Goal: Contribute content: Contribute content

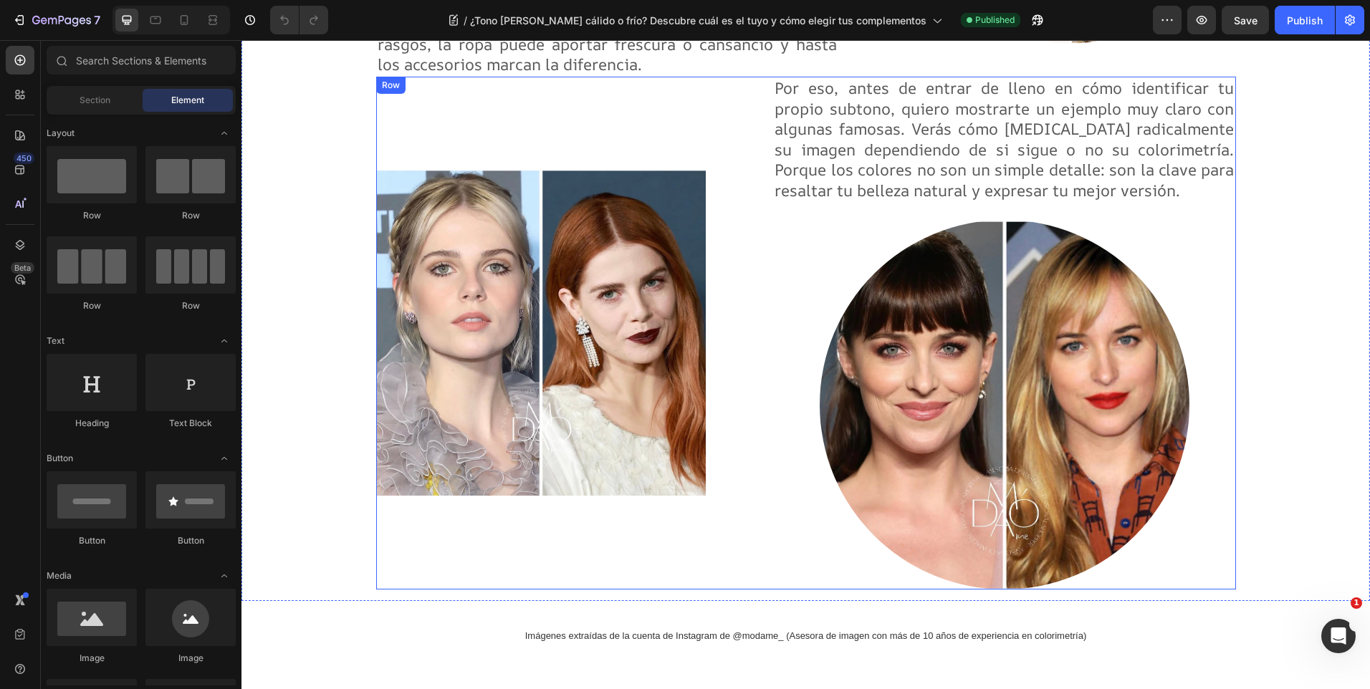
scroll to position [788, 0]
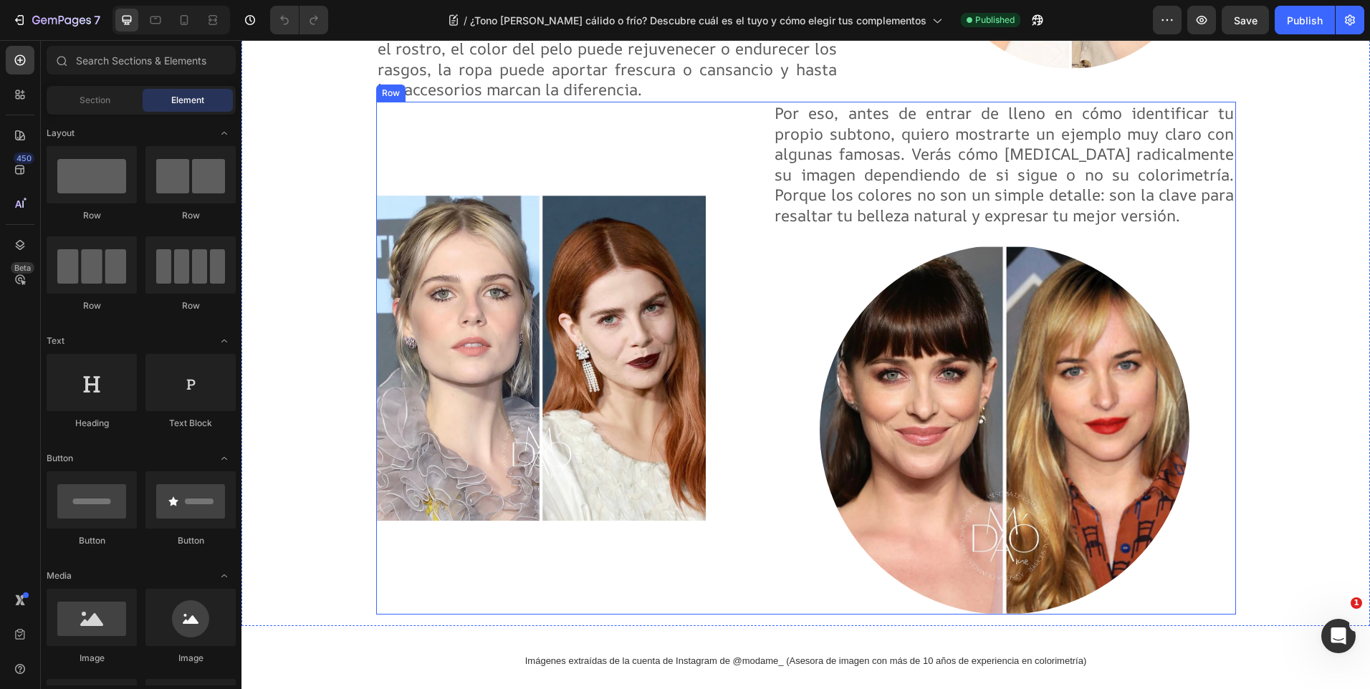
click at [386, 120] on div "Image" at bounding box center [541, 358] width 330 height 513
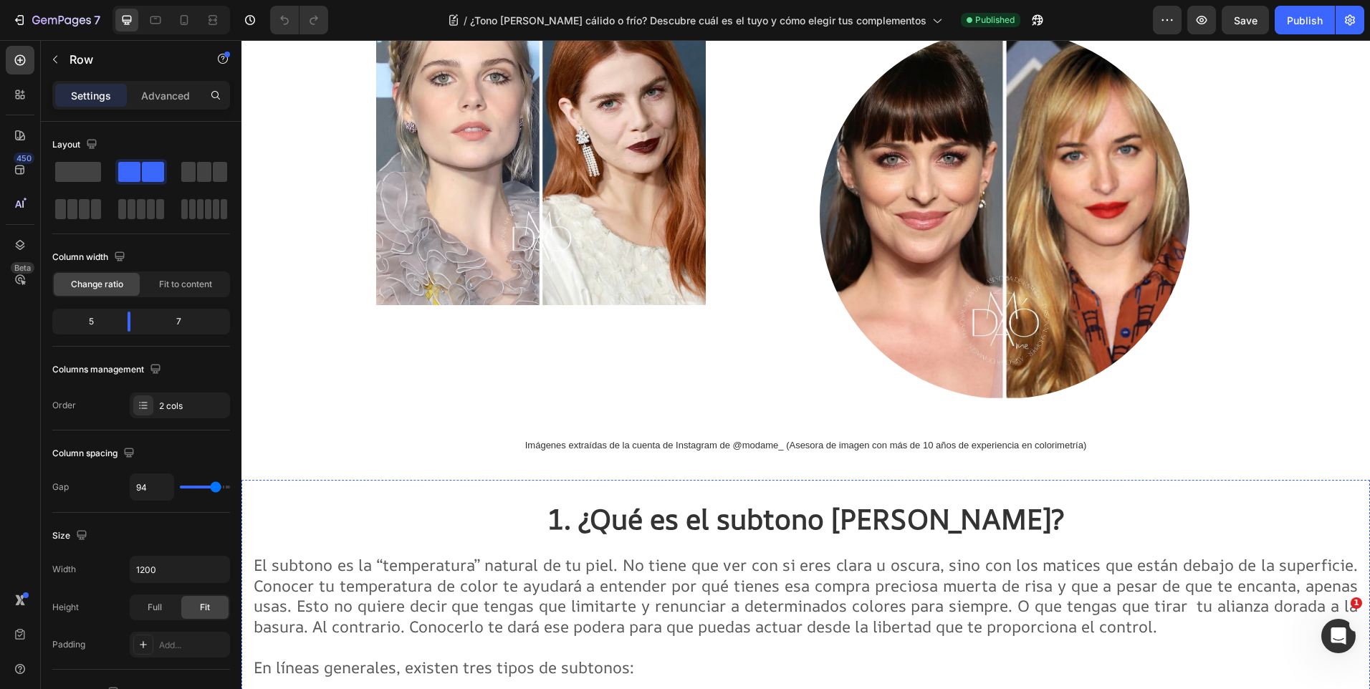
scroll to position [1003, 0]
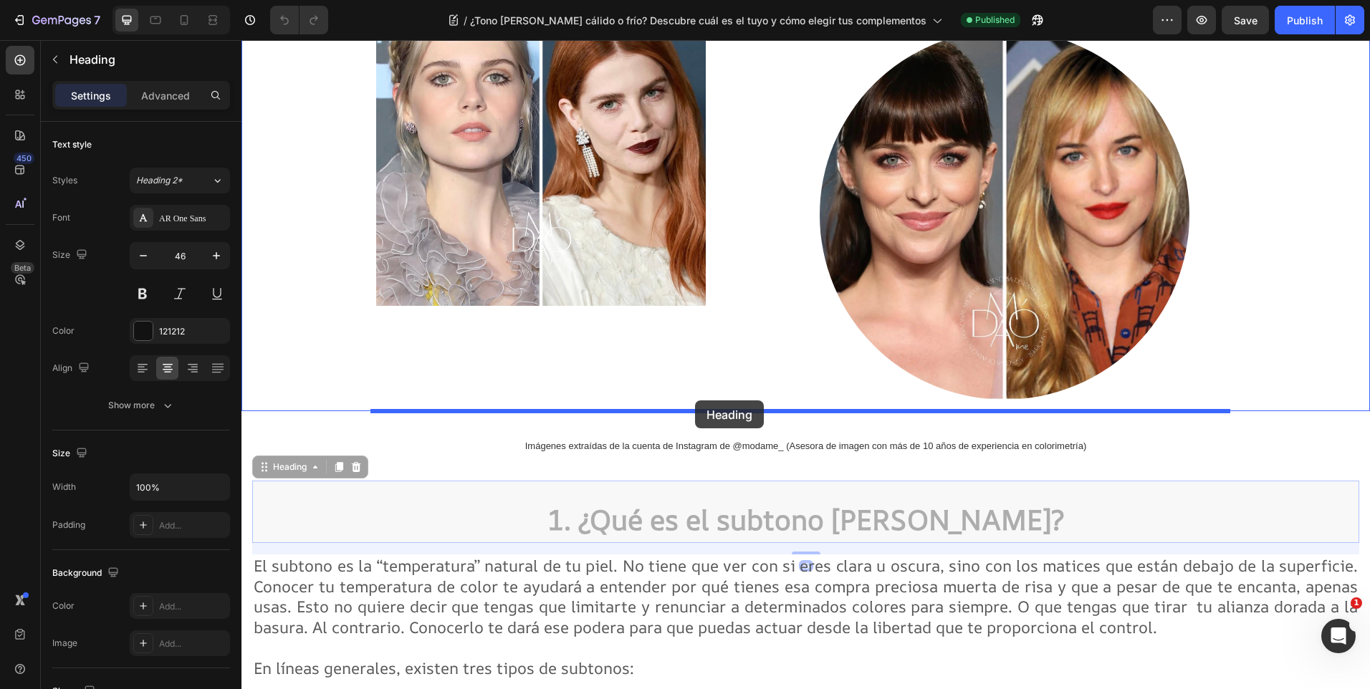
drag, startPoint x: 264, startPoint y: 471, endPoint x: 695, endPoint y: 401, distance: 437.1
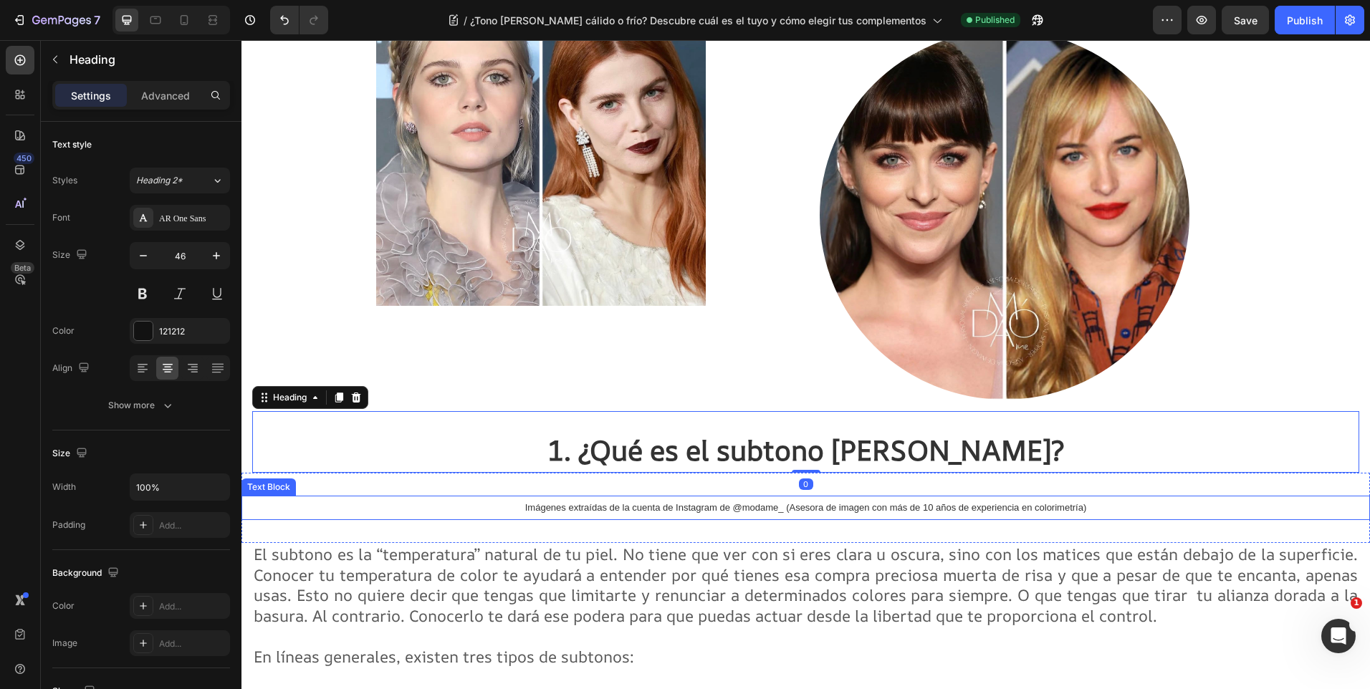
click at [319, 501] on div "Imágenes extraídas de la cuenta de Instagram de @modame_ (Asesora de imagen con…" at bounding box center [806, 508] width 1129 height 24
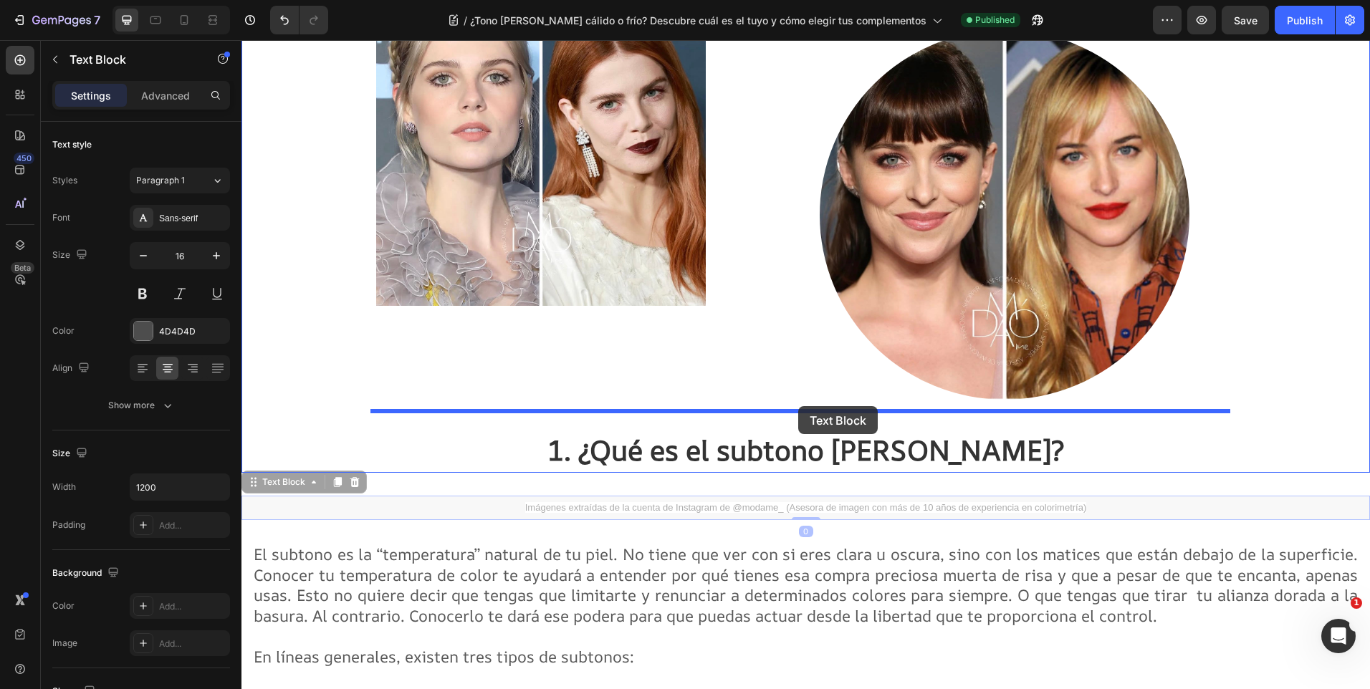
drag, startPoint x: 256, startPoint y: 485, endPoint x: 798, endPoint y: 406, distance: 548.2
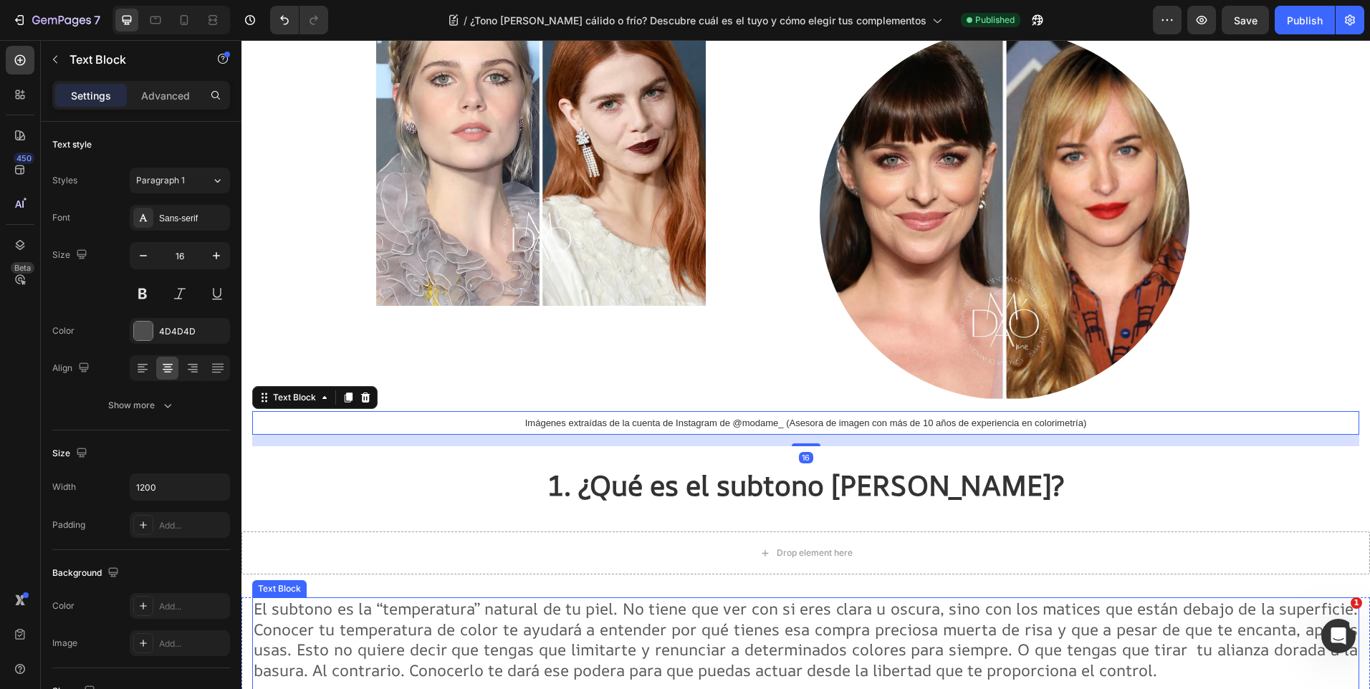
scroll to position [1147, 0]
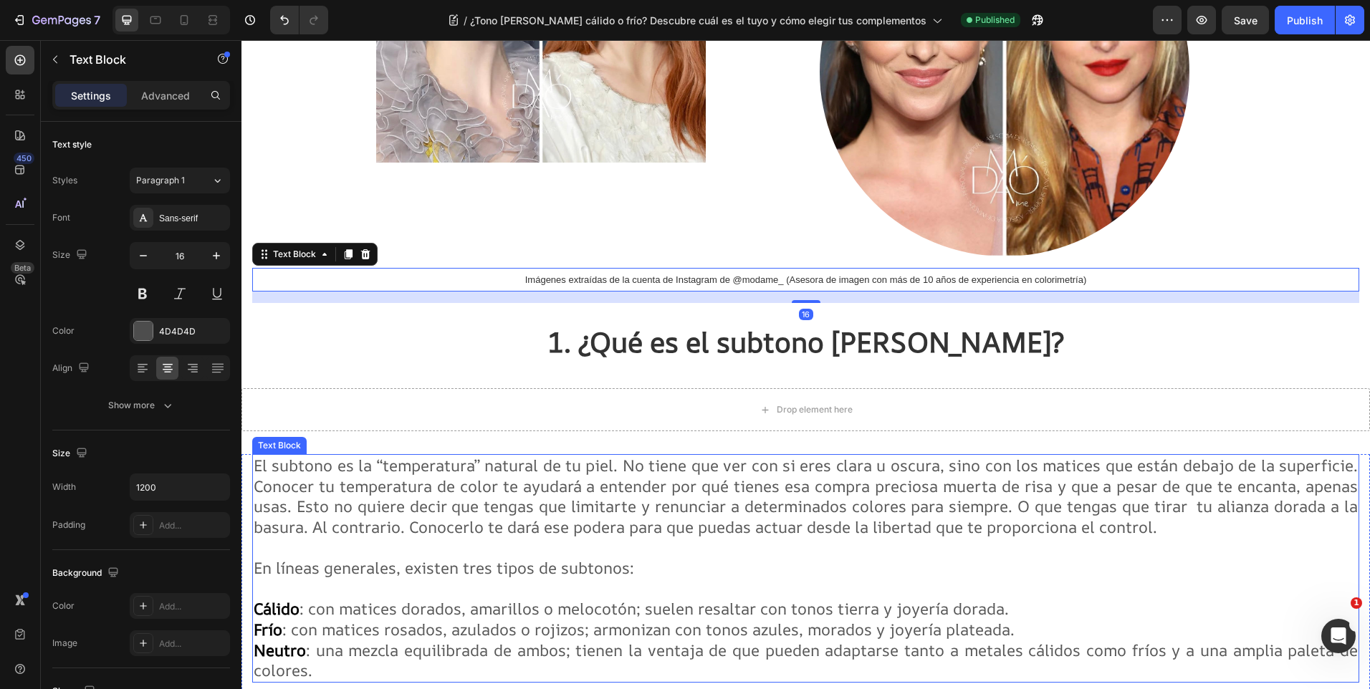
click at [277, 491] on span "El subtono es la “temperatura” natural de tu piel. No tiene que ver con si eres…" at bounding box center [806, 496] width 1104 height 83
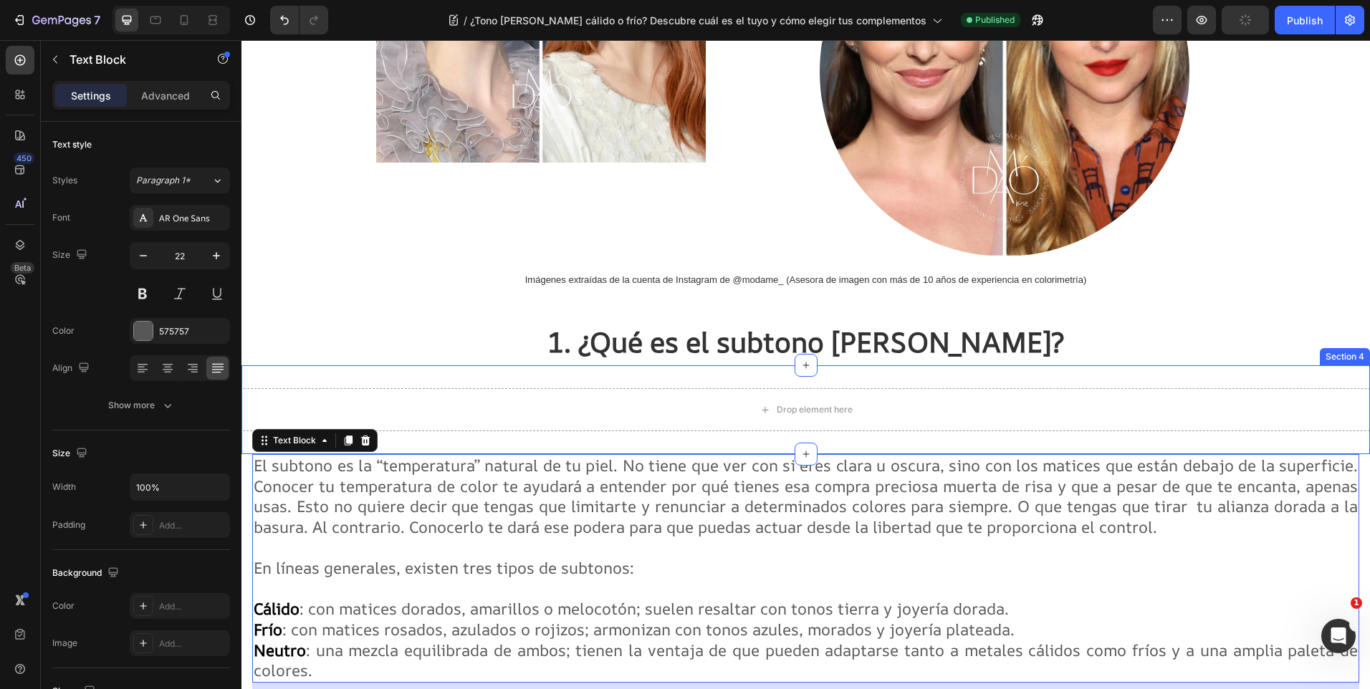
click at [1254, 407] on div "Drop element here" at bounding box center [806, 409] width 1129 height 43
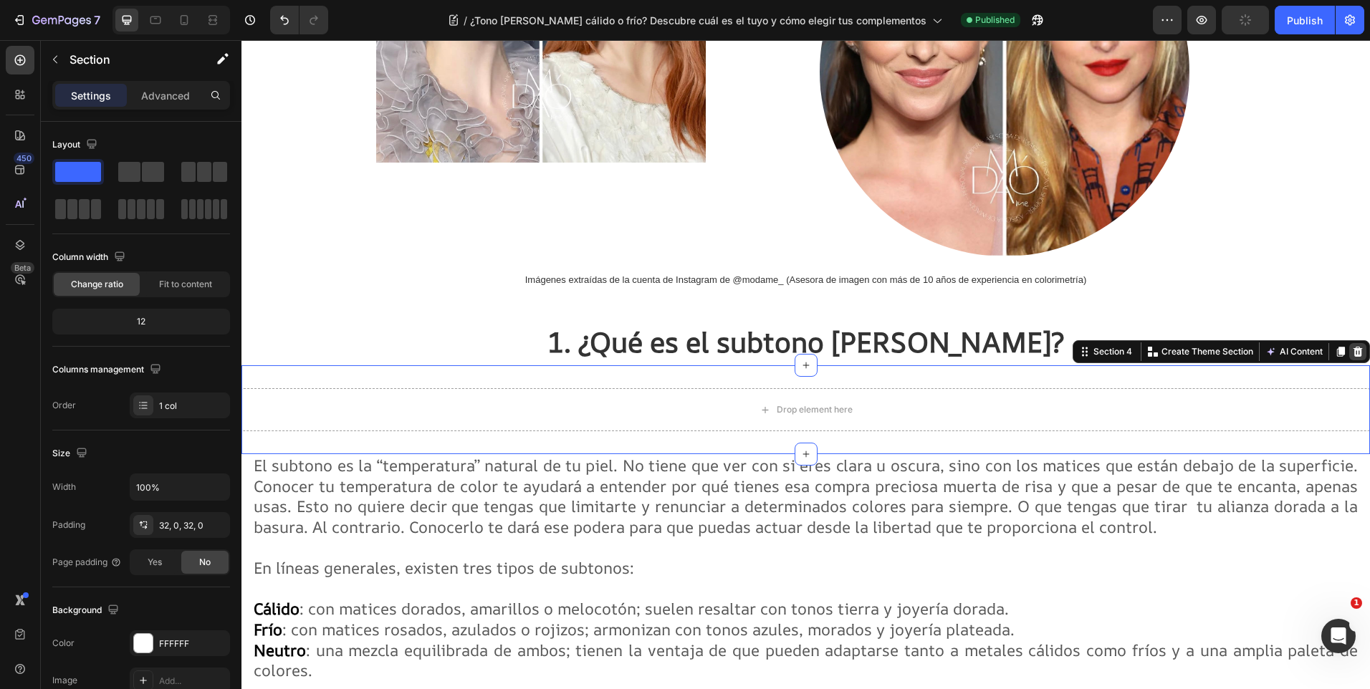
click at [1352, 354] on icon at bounding box center [1357, 351] width 11 height 11
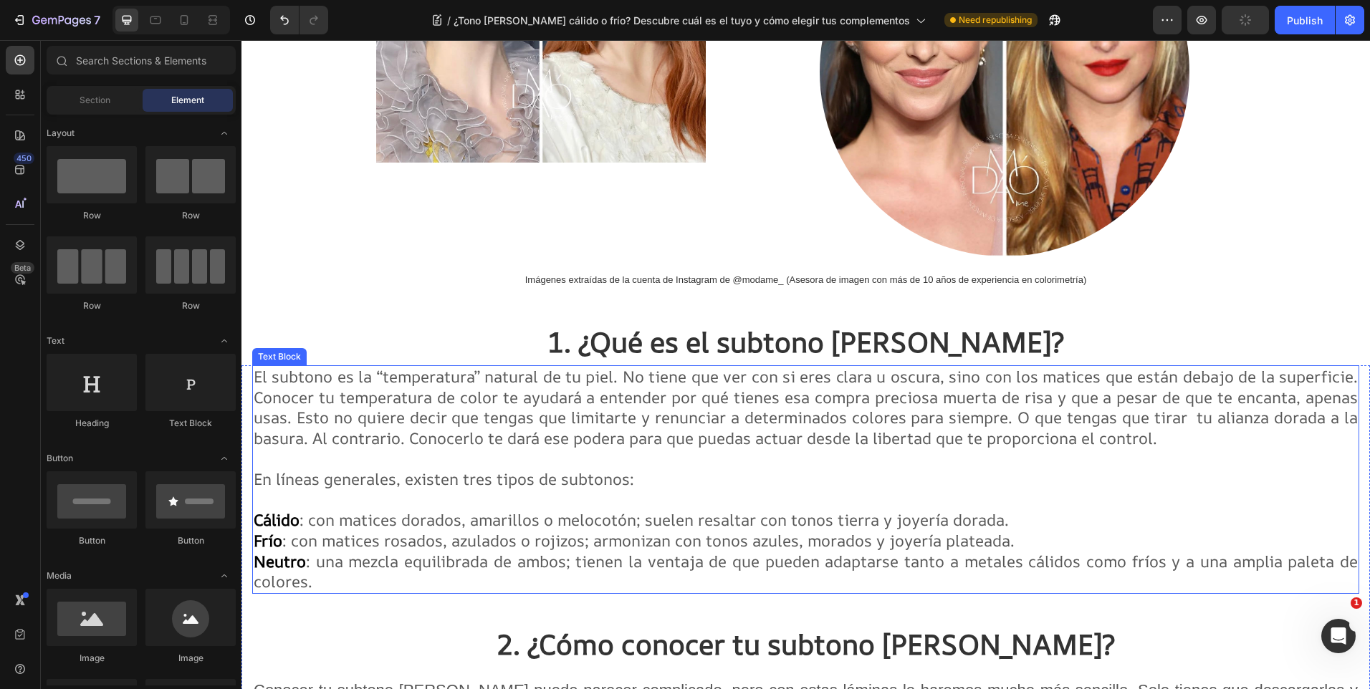
click at [459, 420] on span "El subtono es la “temperatura” natural de tu piel. No tiene que ver con si eres…" at bounding box center [806, 407] width 1104 height 83
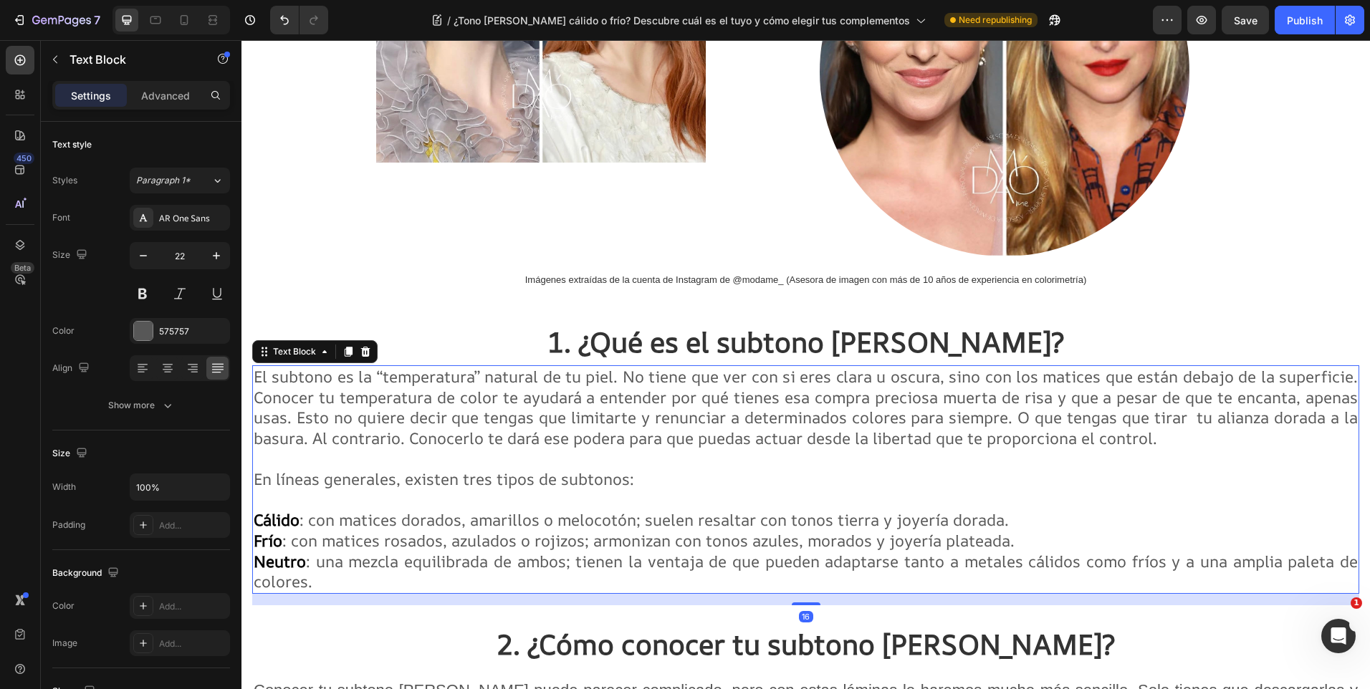
click at [318, 409] on span "El subtono es la “temperatura” natural de tu piel. No tiene que ver con si eres…" at bounding box center [806, 407] width 1104 height 83
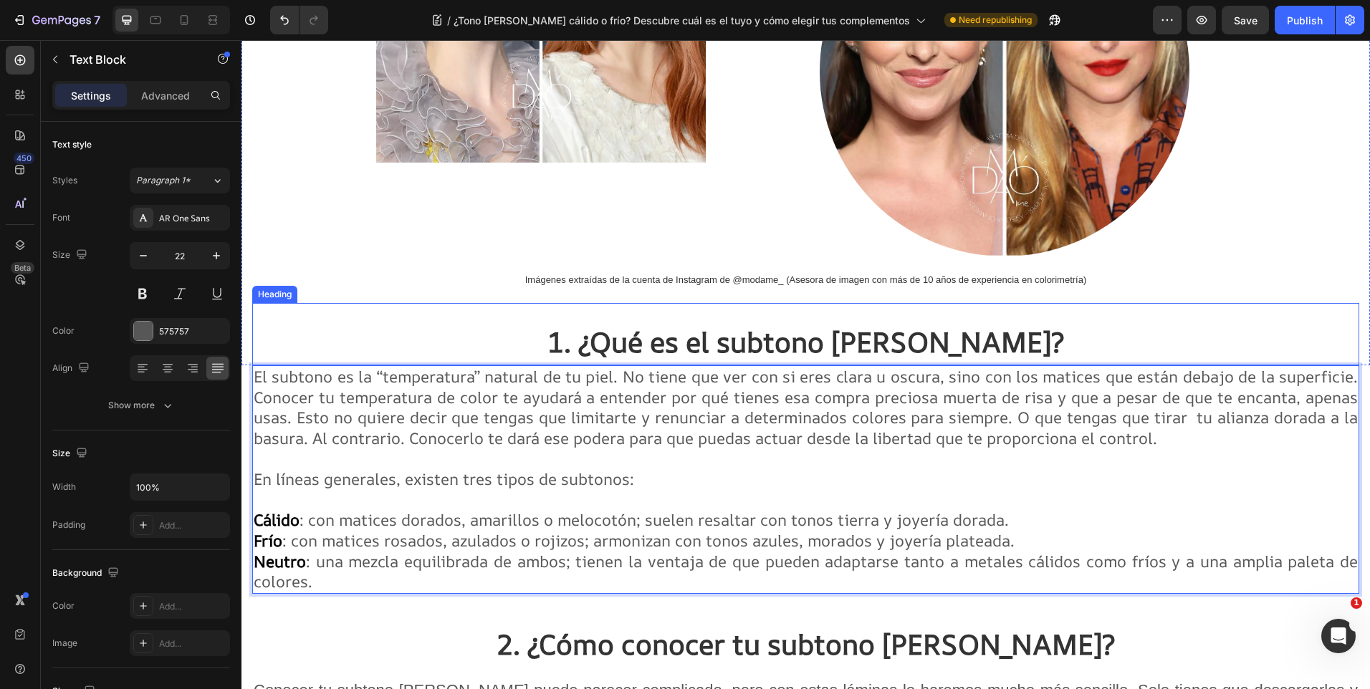
click at [449, 330] on h2 "1. ¿Qué es el subtono [PERSON_NAME]?" at bounding box center [805, 341] width 1107 height 48
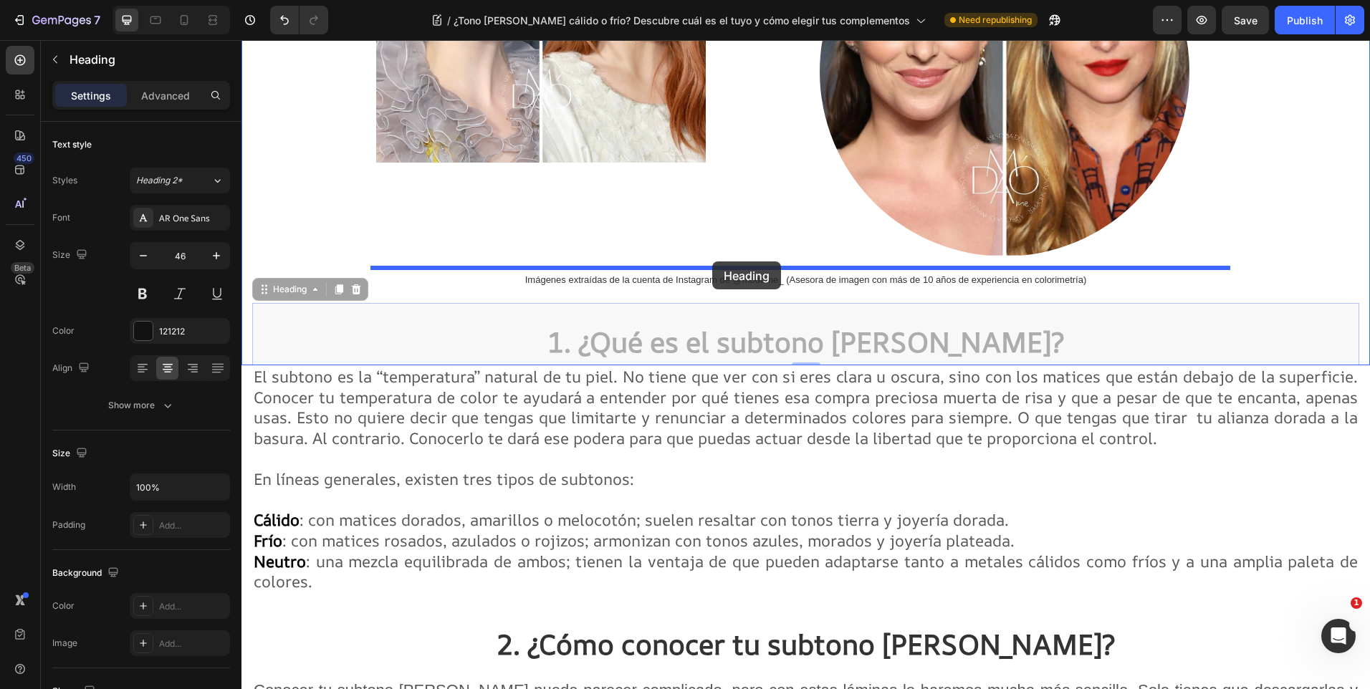
drag, startPoint x: 263, startPoint y: 291, endPoint x: 712, endPoint y: 262, distance: 450.3
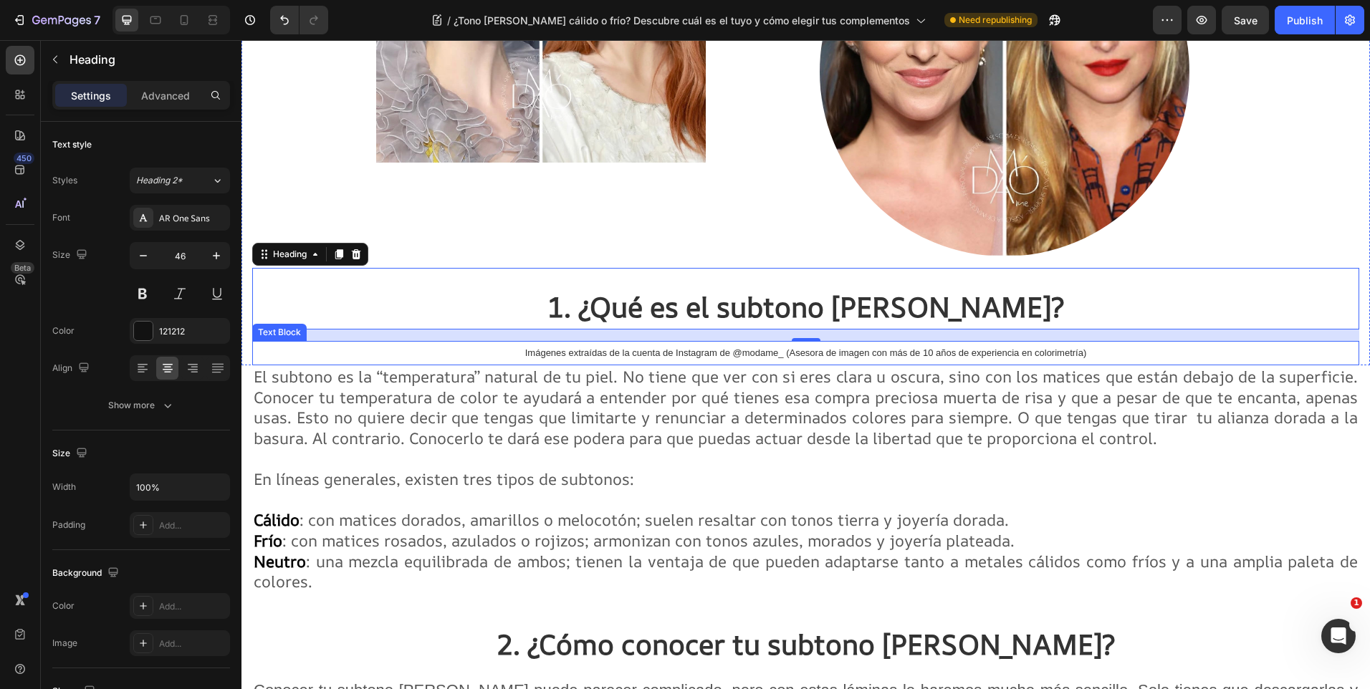
click at [671, 361] on p "Imágenes extraídas de la cuenta de Instagram de @modame_ (Asesora de imagen con…" at bounding box center [806, 354] width 857 height 22
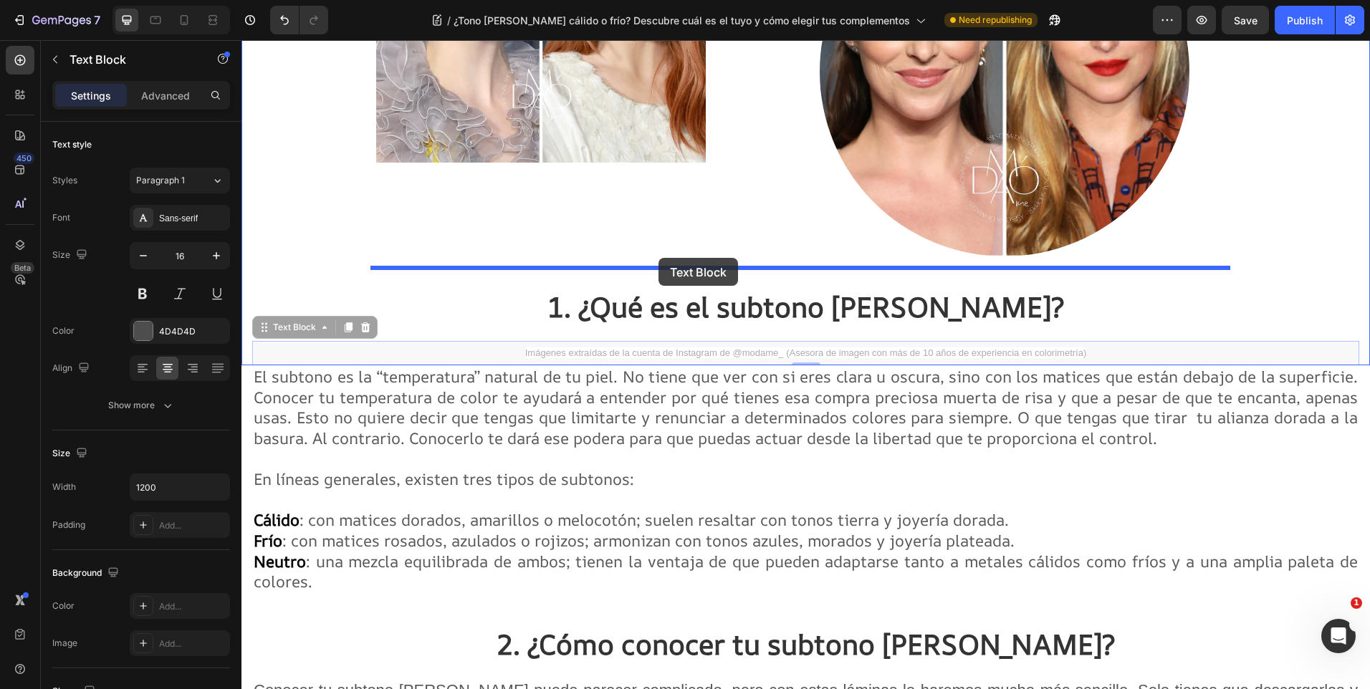
drag, startPoint x: 263, startPoint y: 330, endPoint x: 659, endPoint y: 258, distance: 402.2
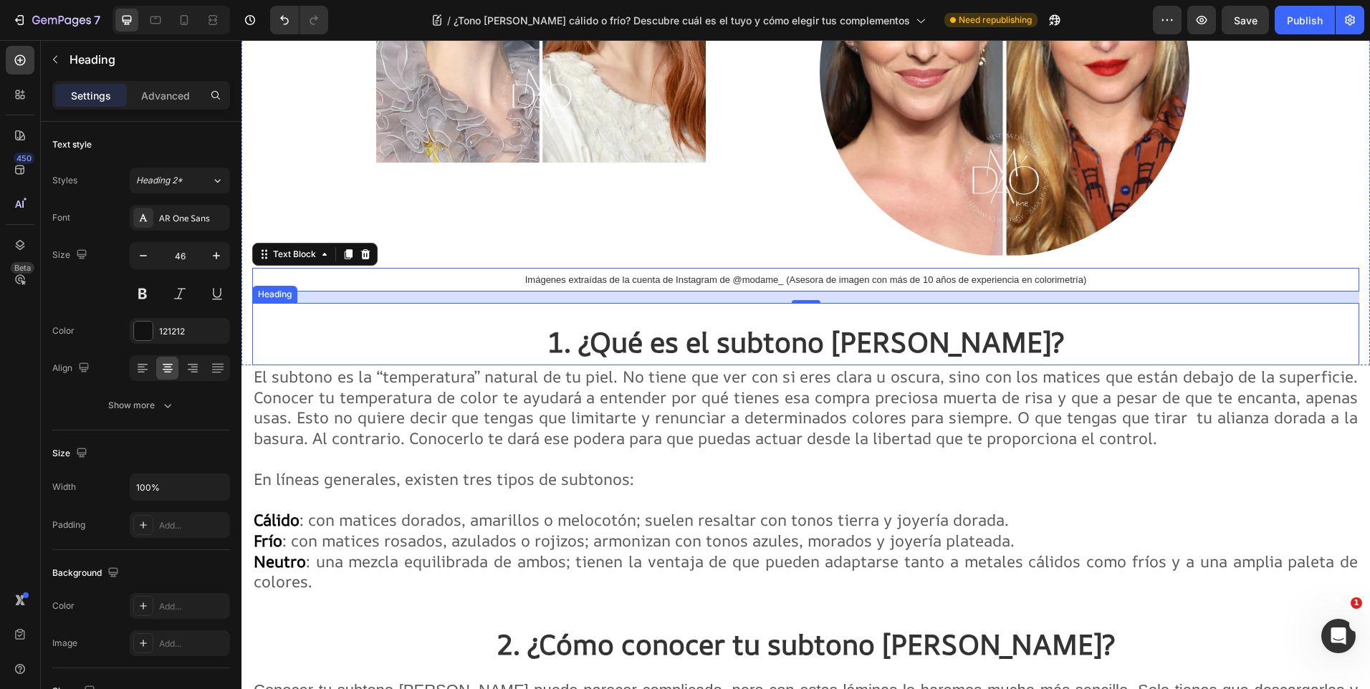
click at [428, 325] on h2 "1. ¿Qué es el subtono [PERSON_NAME]?" at bounding box center [805, 341] width 1107 height 48
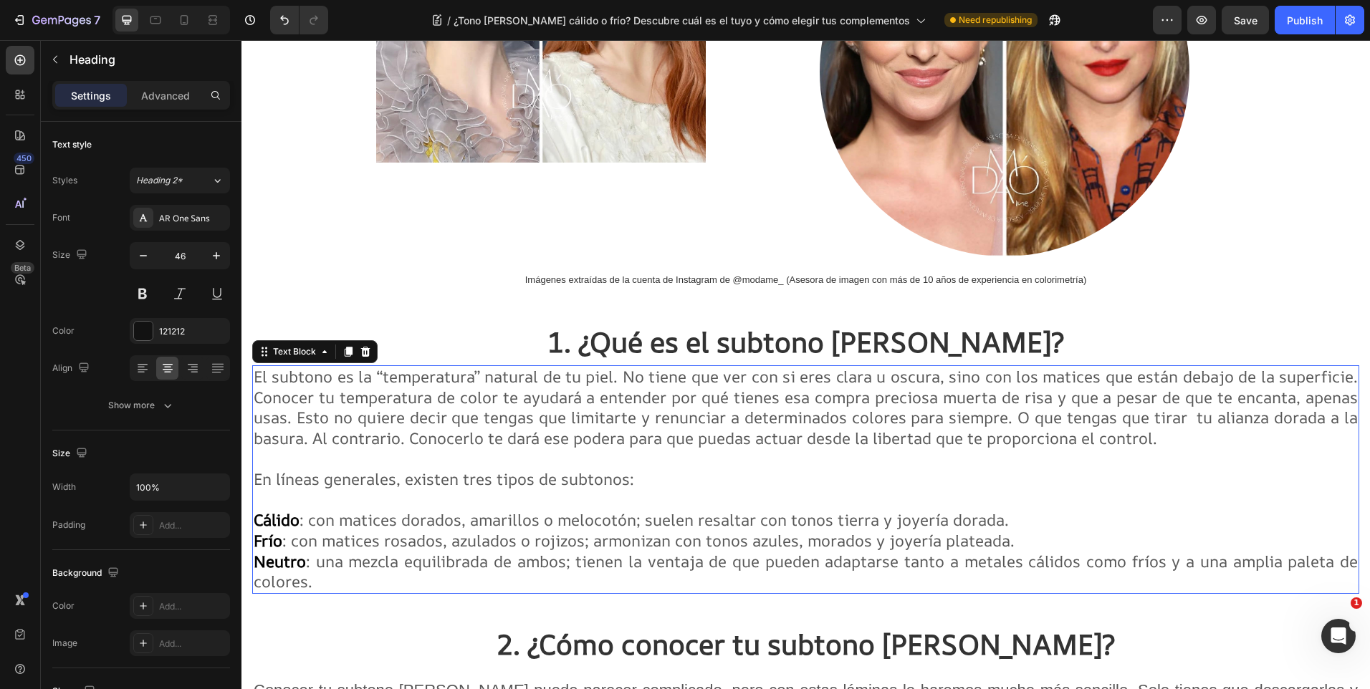
click at [490, 397] on span "El subtono es la “temperatura” natural de tu piel. No tiene que ver con si eres…" at bounding box center [806, 407] width 1104 height 83
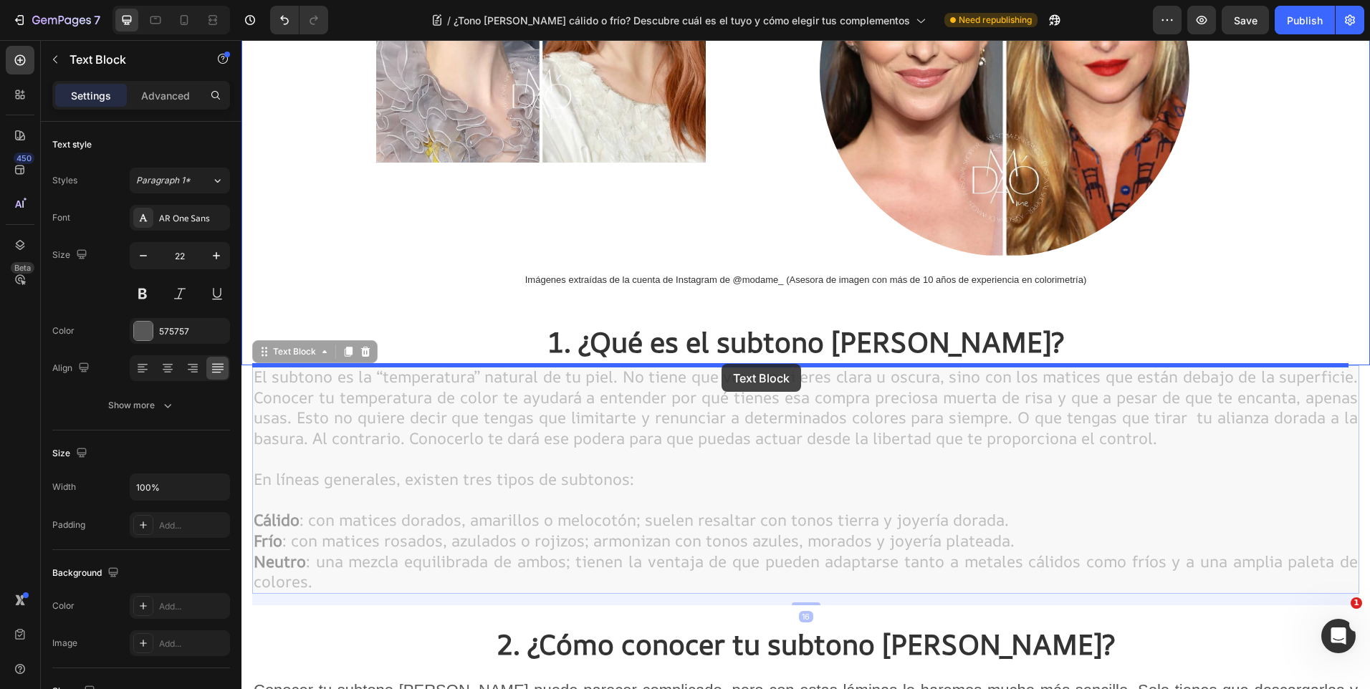
drag, startPoint x: 267, startPoint y: 354, endPoint x: 722, endPoint y: 364, distance: 455.2
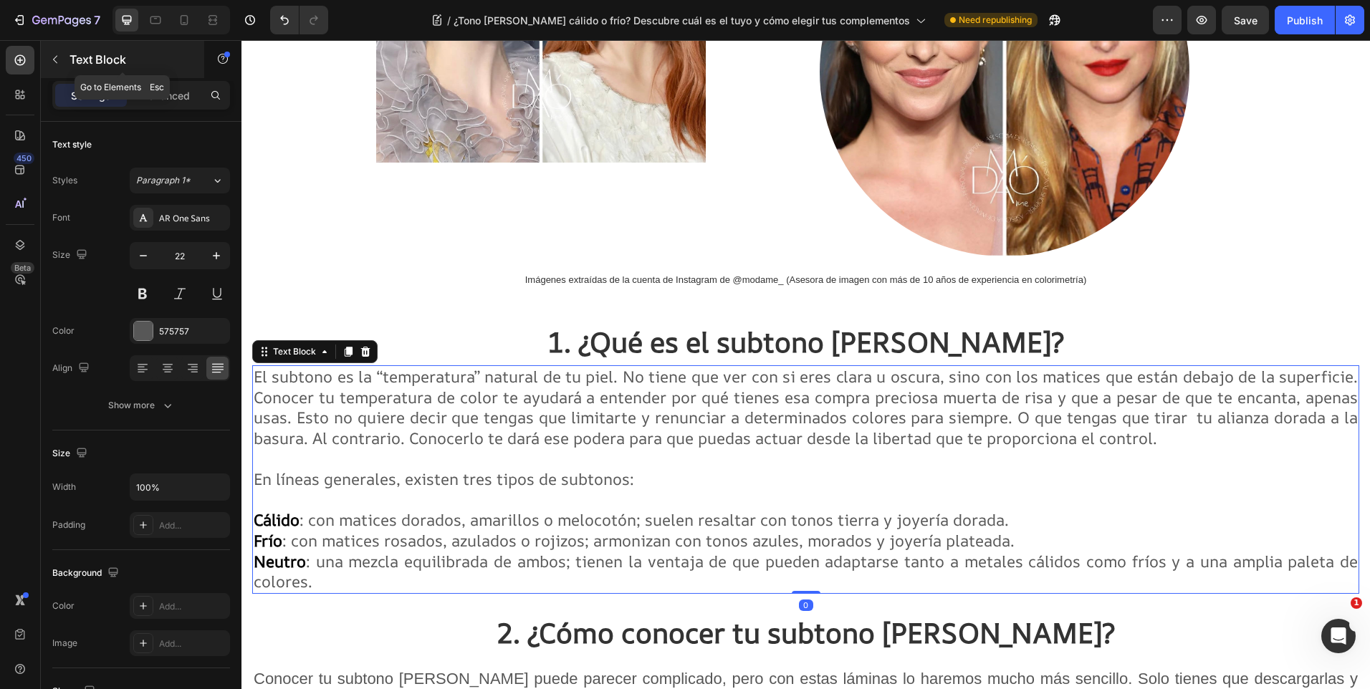
click at [53, 62] on icon "button" at bounding box center [54, 59] width 11 height 11
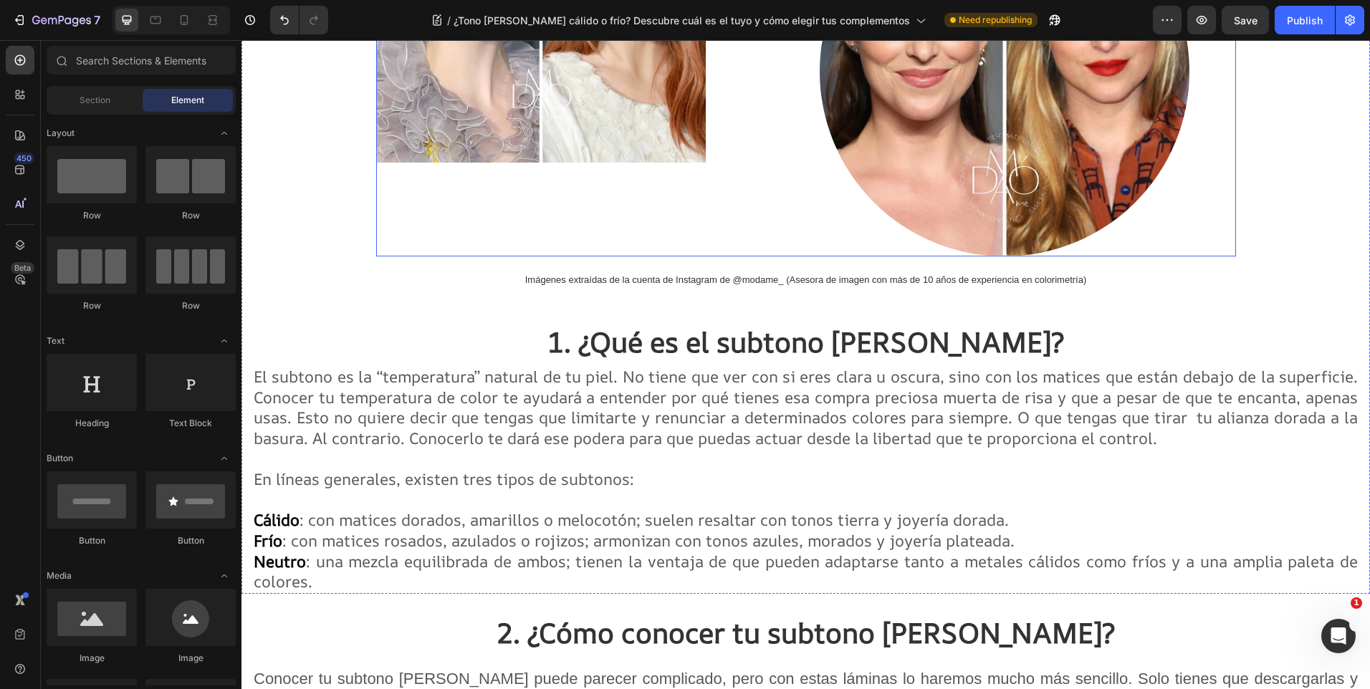
click at [380, 247] on div "Image" at bounding box center [541, -1] width 330 height 513
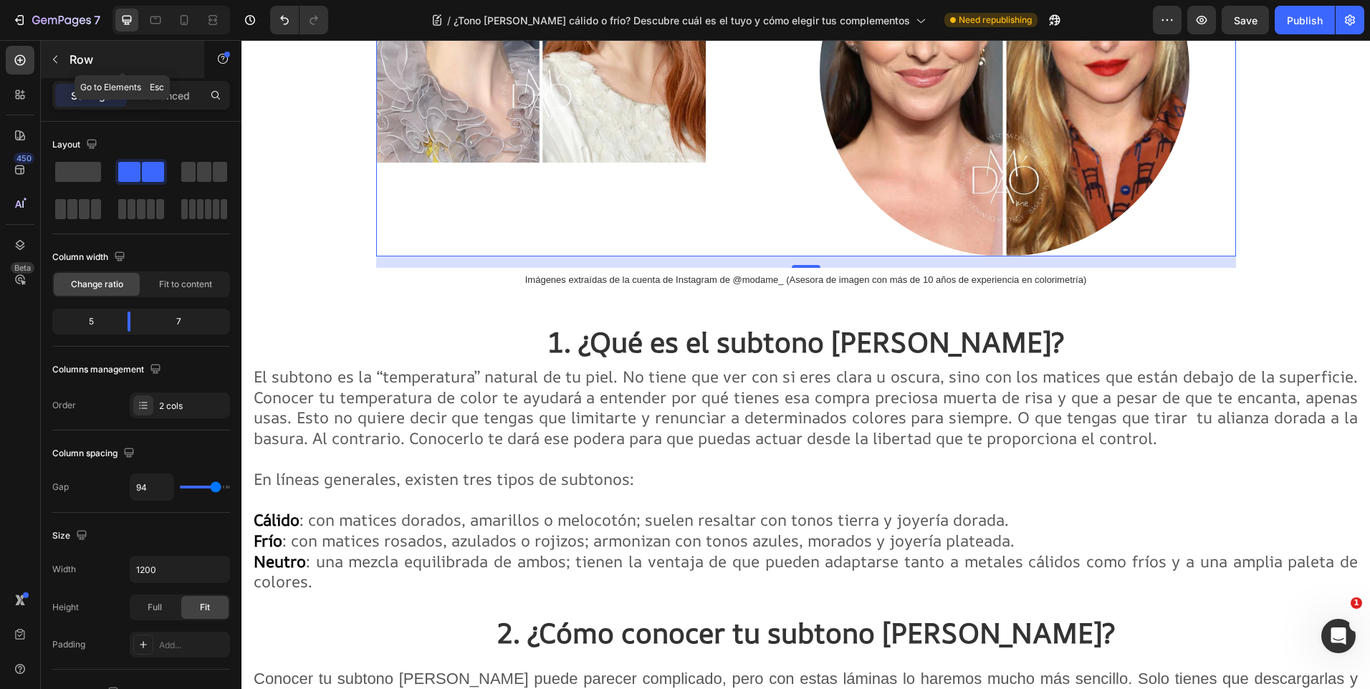
click at [51, 57] on icon "button" at bounding box center [54, 59] width 11 height 11
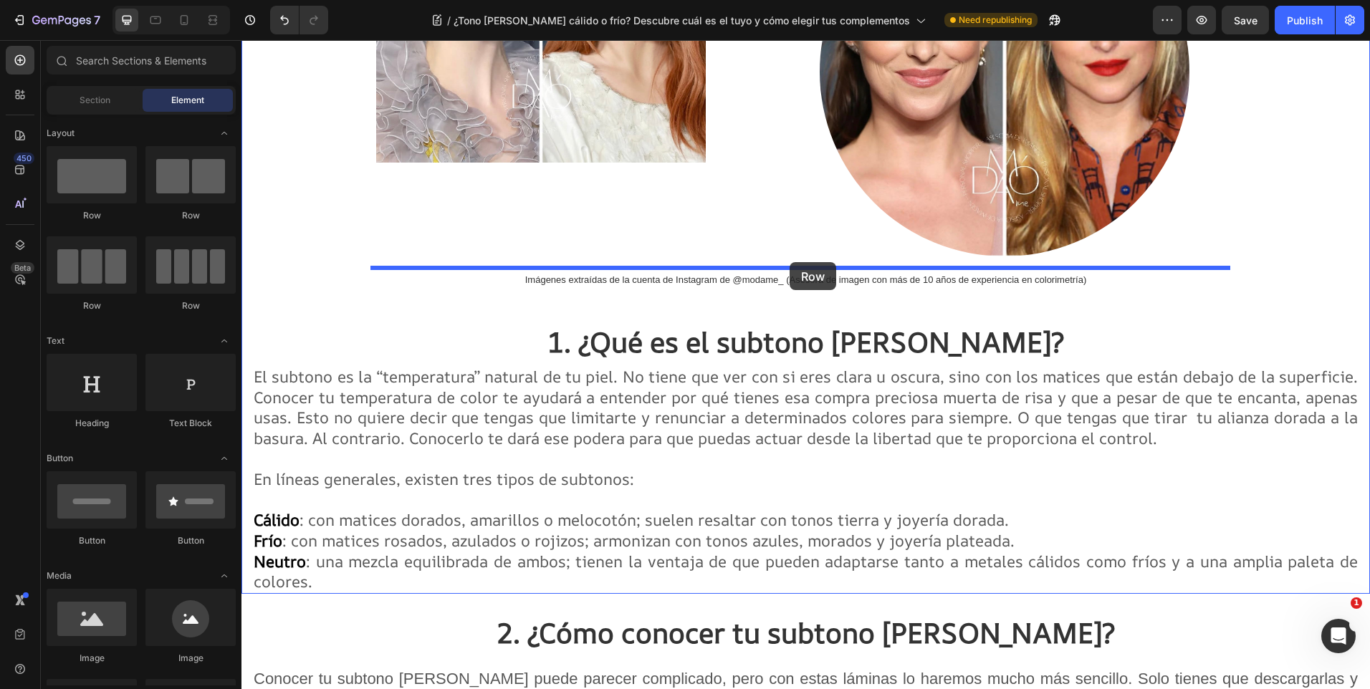
drag, startPoint x: 336, startPoint y: 225, endPoint x: 790, endPoint y: 262, distance: 455.2
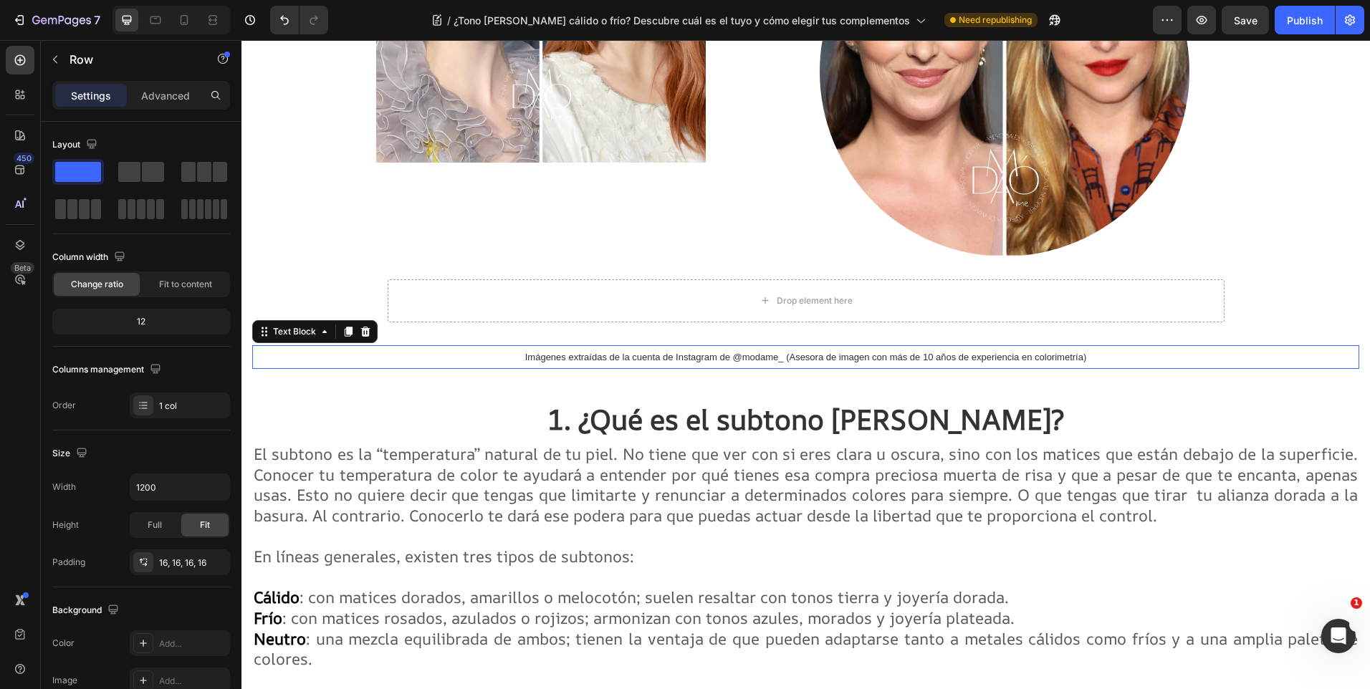
drag, startPoint x: 684, startPoint y: 351, endPoint x: 652, endPoint y: 348, distance: 31.7
click at [684, 350] on p "Imágenes extraídas de la cuenta de Instagram de @modame_ (Asesora de imagen con…" at bounding box center [806, 358] width 857 height 22
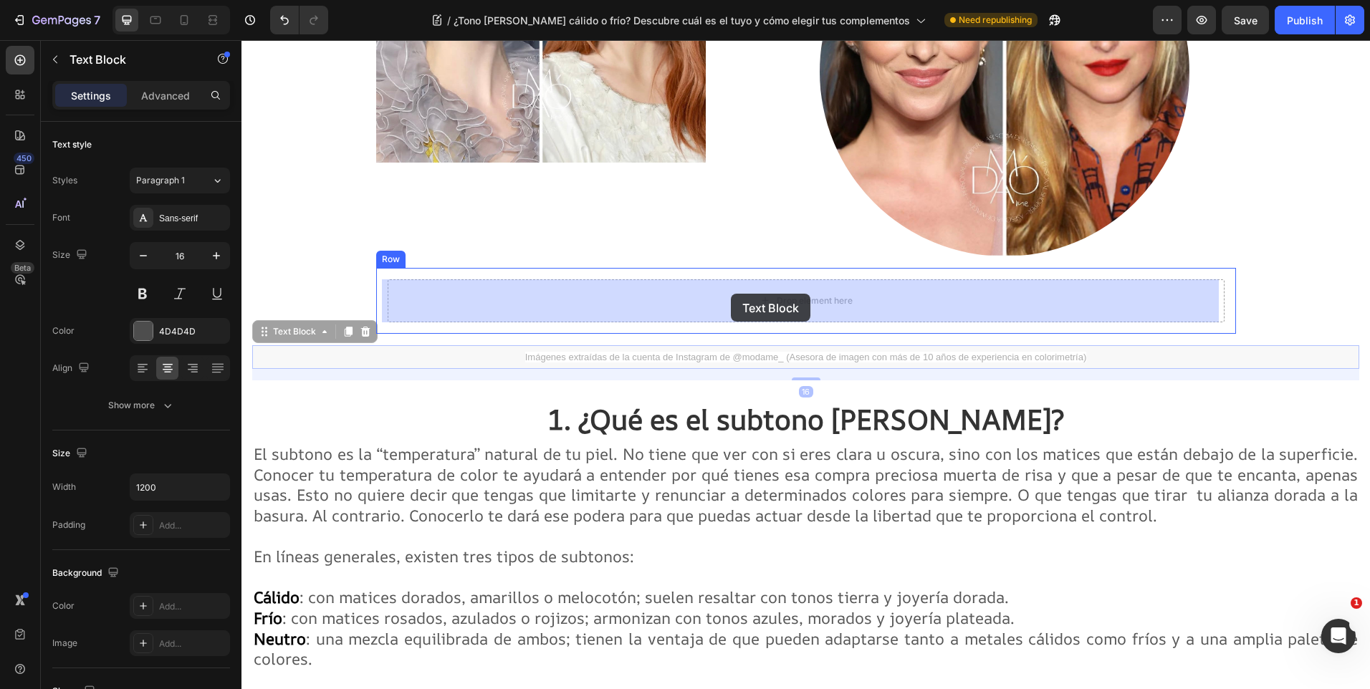
drag, startPoint x: 270, startPoint y: 333, endPoint x: 731, endPoint y: 294, distance: 462.5
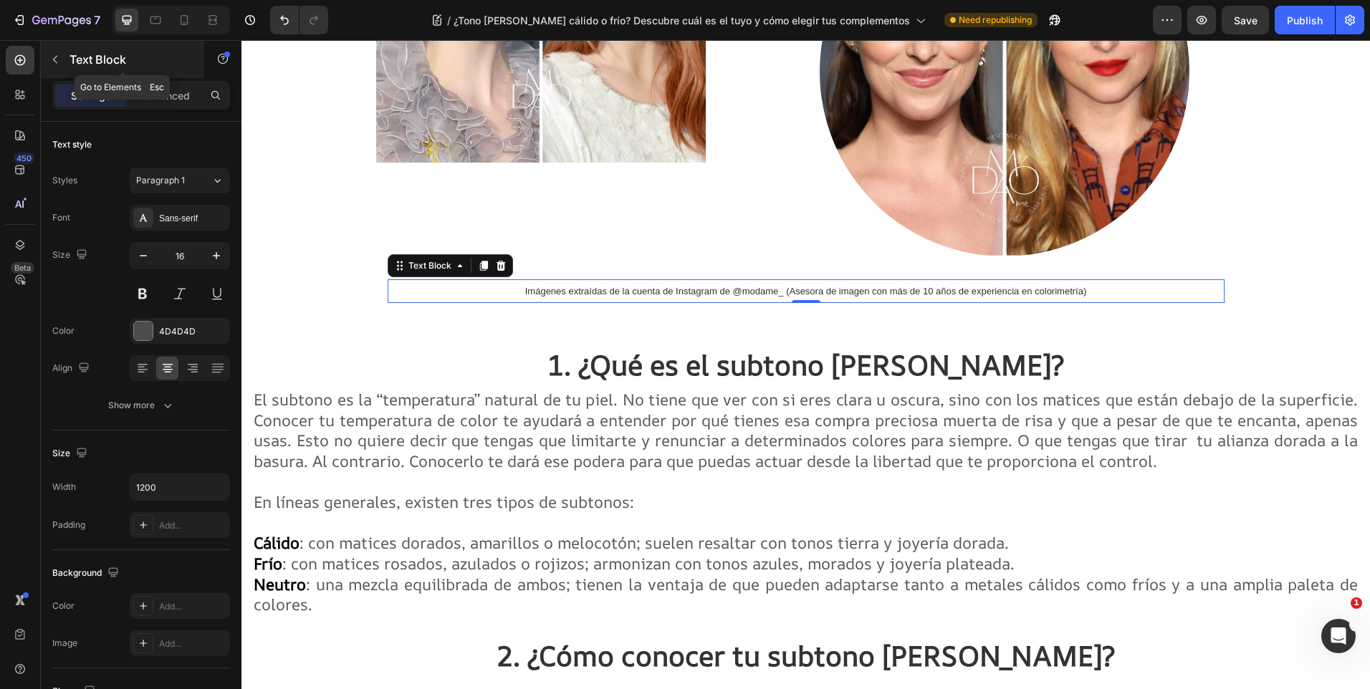
click at [62, 54] on button "button" at bounding box center [55, 59] width 23 height 23
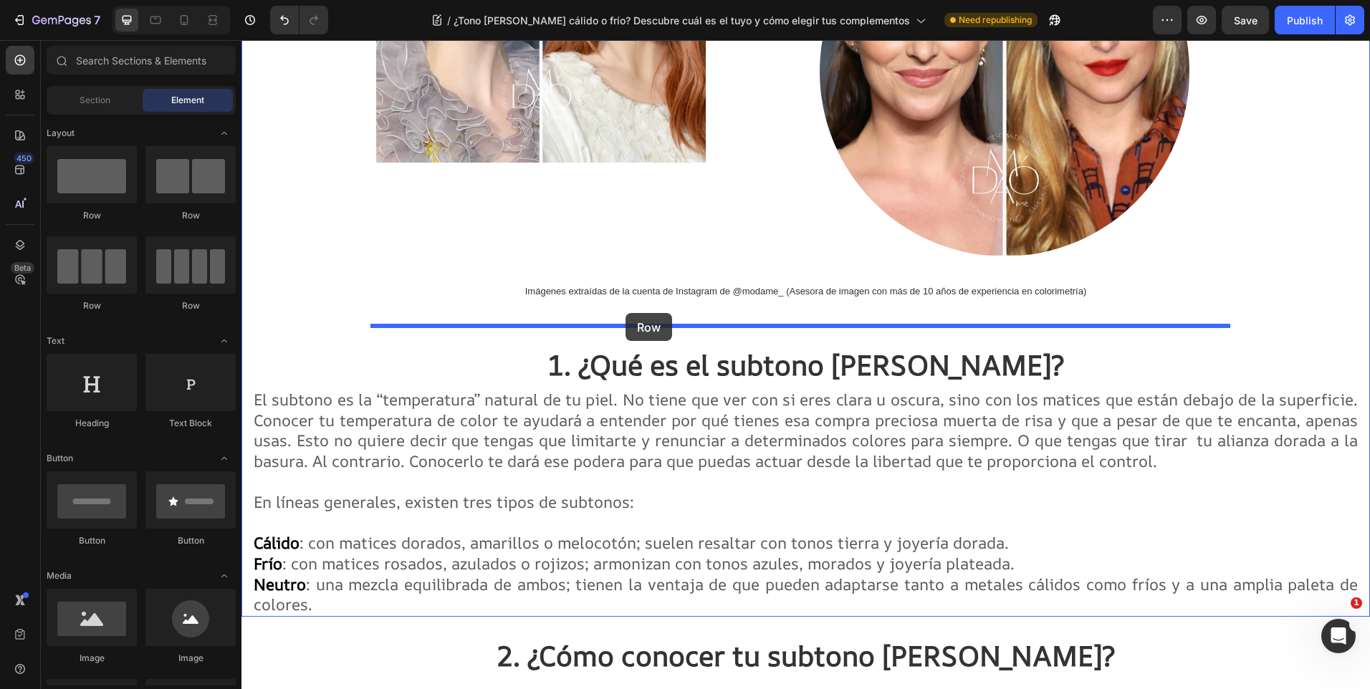
drag, startPoint x: 336, startPoint y: 226, endPoint x: 626, endPoint y: 313, distance: 302.5
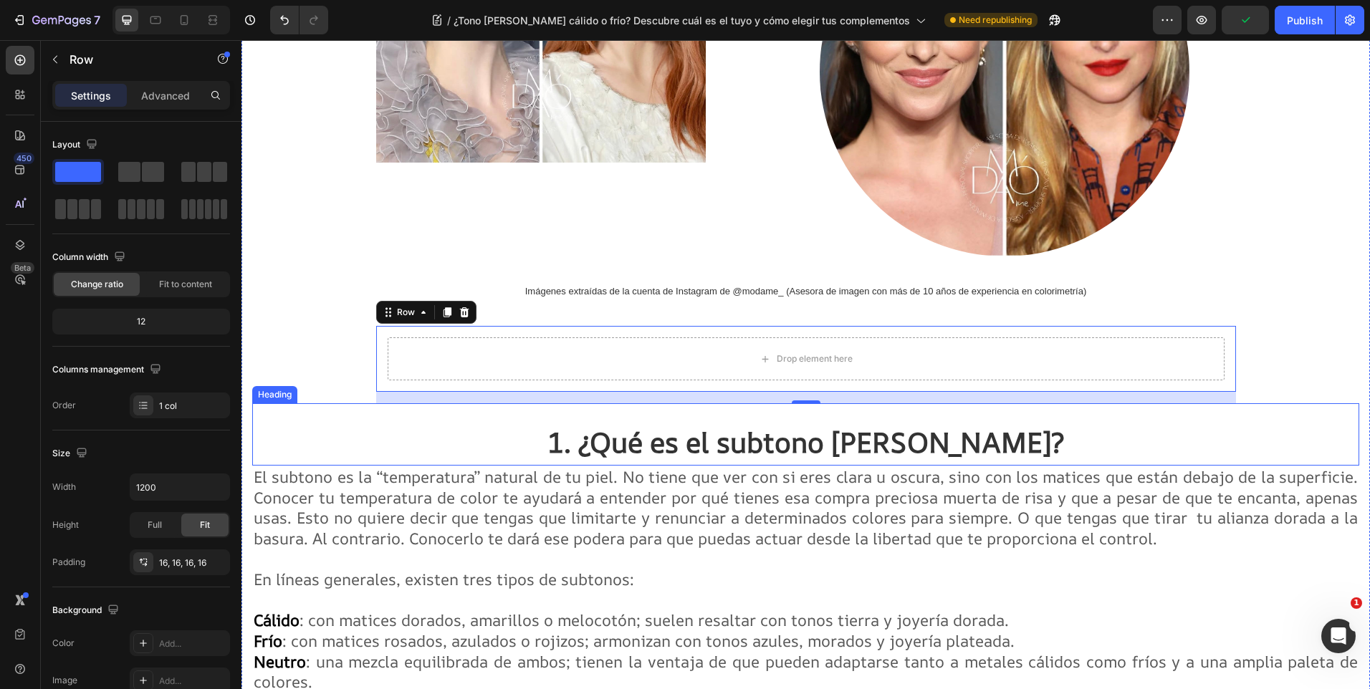
click at [537, 432] on h2 "1. ¿Qué es el subtono [PERSON_NAME]?" at bounding box center [805, 442] width 1107 height 48
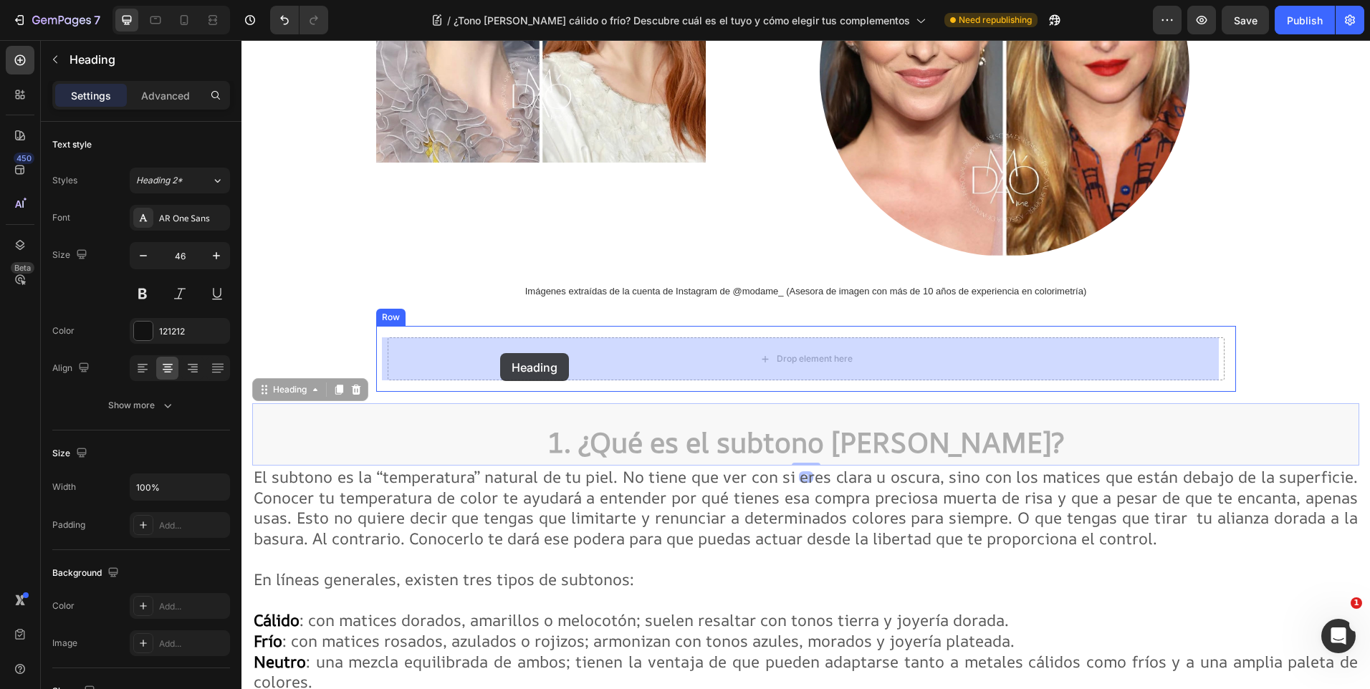
drag, startPoint x: 265, startPoint y: 393, endPoint x: 440, endPoint y: 364, distance: 177.2
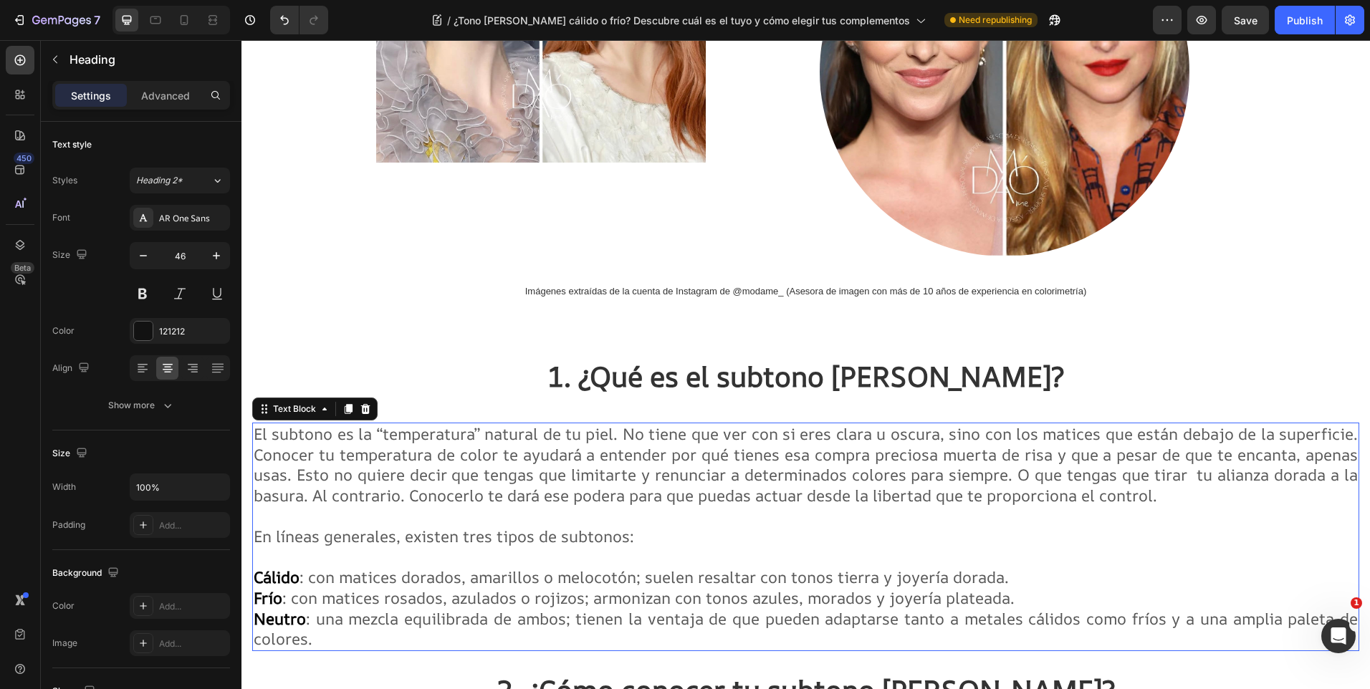
click at [307, 438] on span "El subtono es la “temperatura” natural de tu piel. No tiene que ver con si eres…" at bounding box center [806, 465] width 1104 height 83
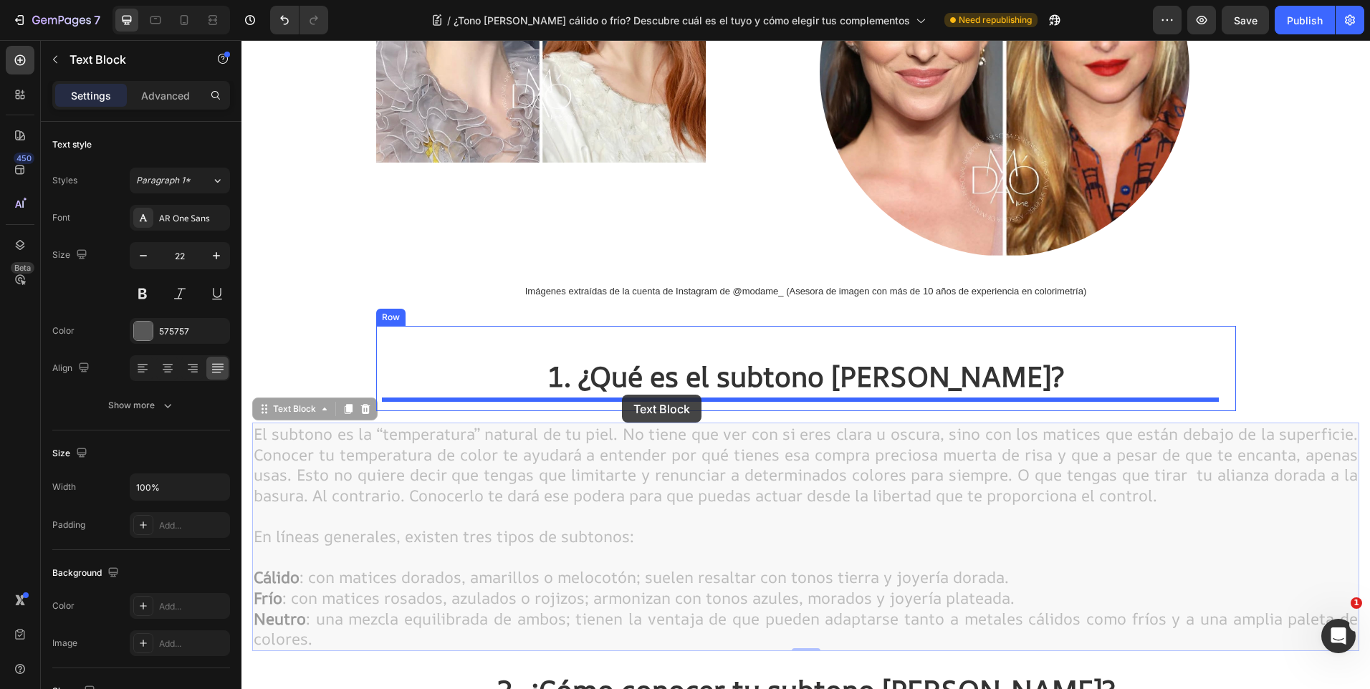
drag, startPoint x: 264, startPoint y: 408, endPoint x: 622, endPoint y: 395, distance: 358.6
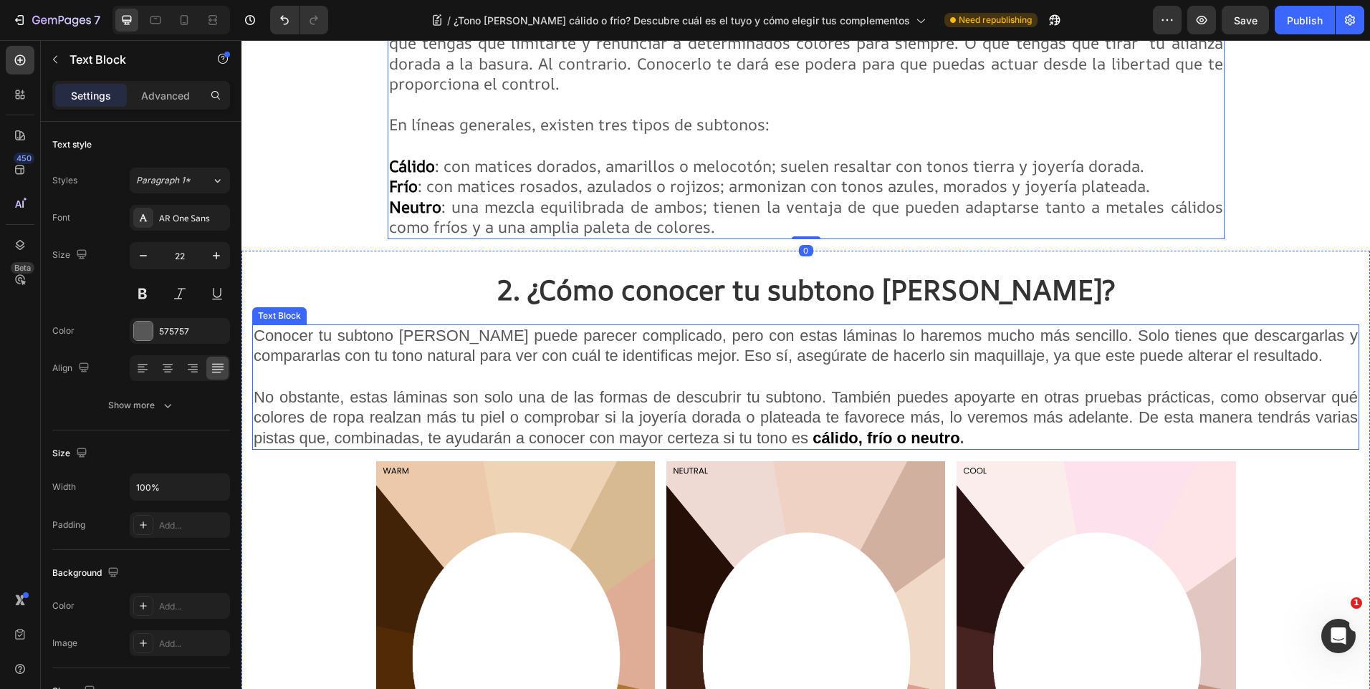
scroll to position [1433, 0]
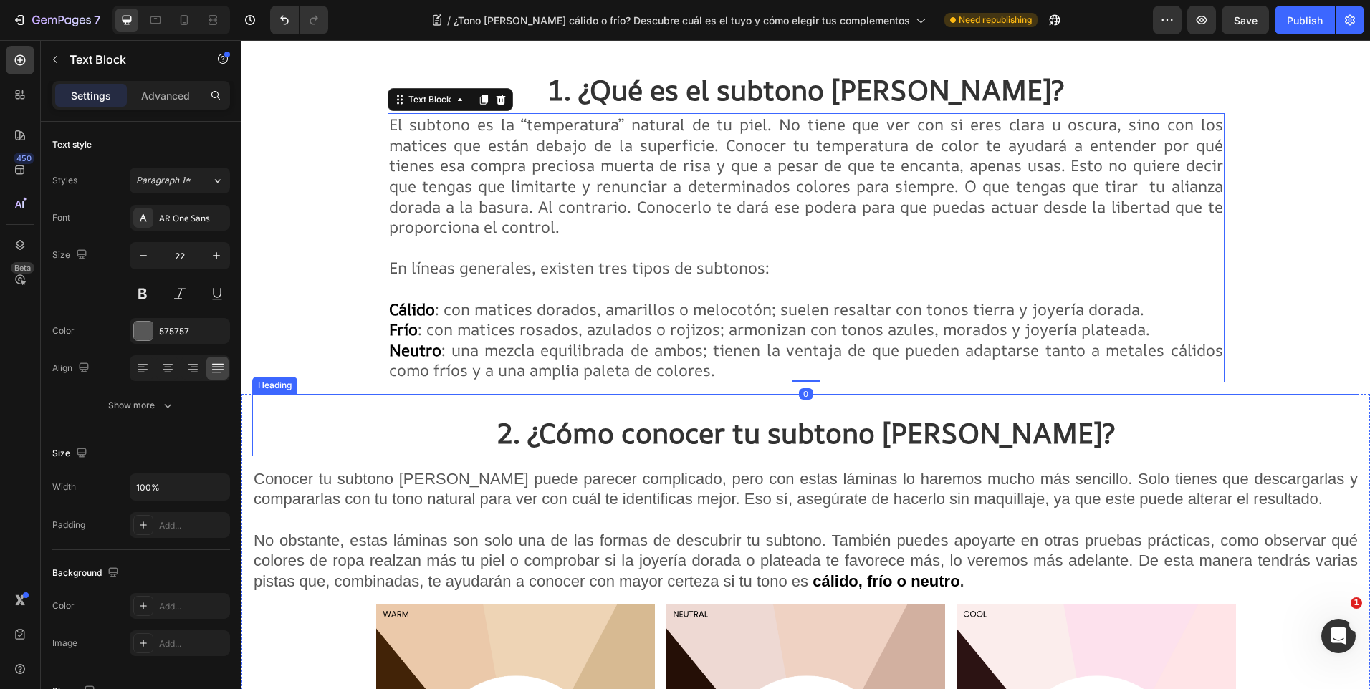
click at [649, 434] on strong "2. ¿Cómo conocer tu subtono [PERSON_NAME]?" at bounding box center [806, 433] width 618 height 38
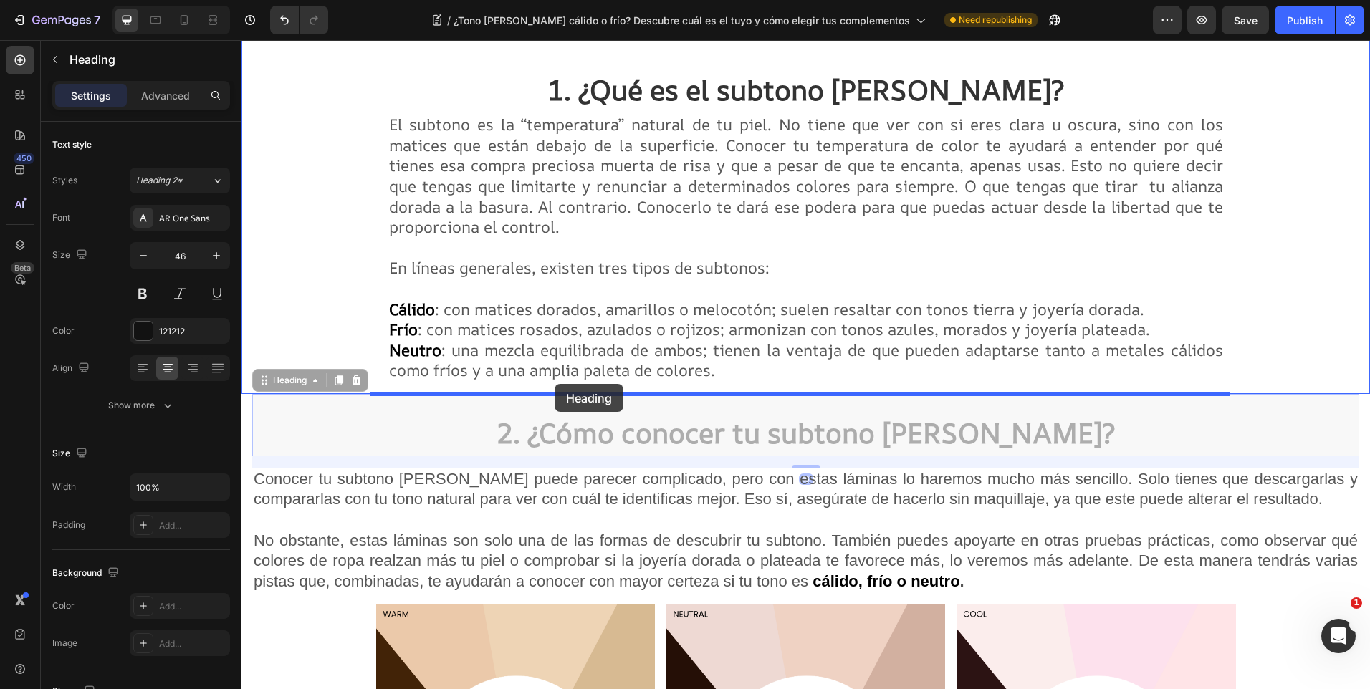
drag, startPoint x: 262, startPoint y: 386, endPoint x: 555, endPoint y: 384, distance: 293.1
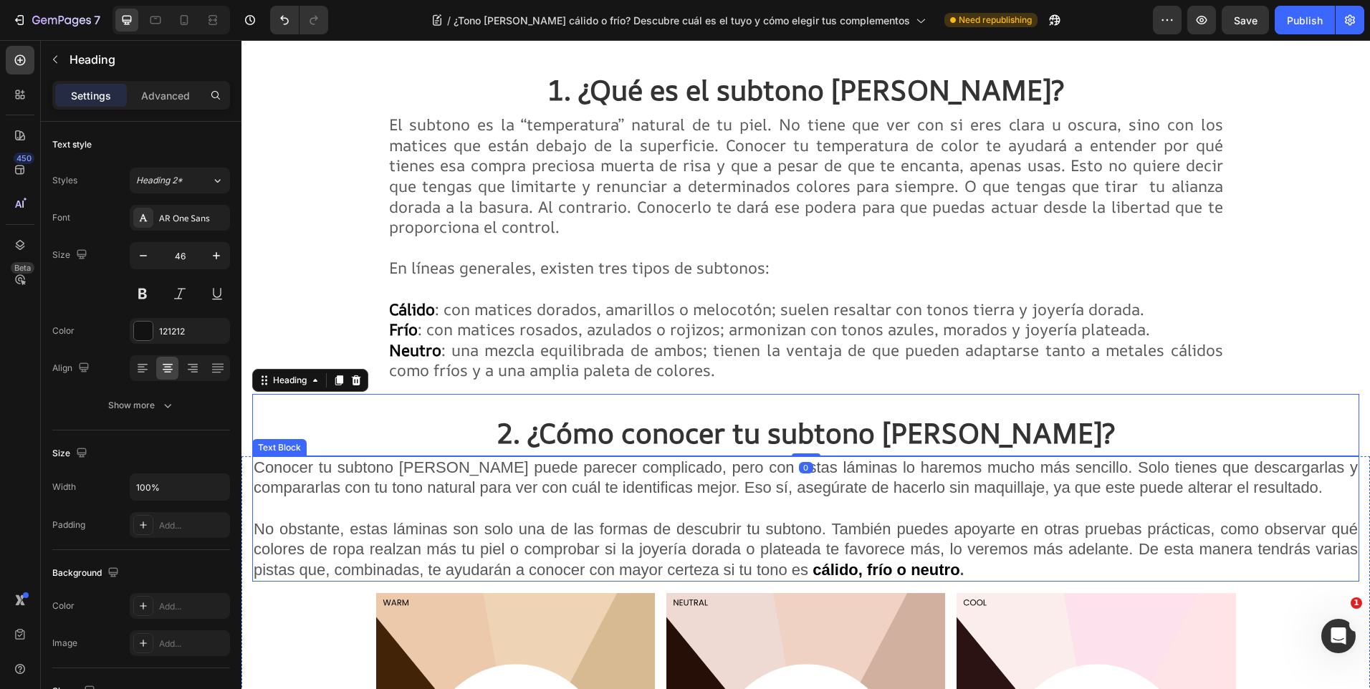
click at [512, 493] on span "Conocer tu subtono [PERSON_NAME] puede parecer complicado, pero con estas lámin…" at bounding box center [806, 478] width 1104 height 39
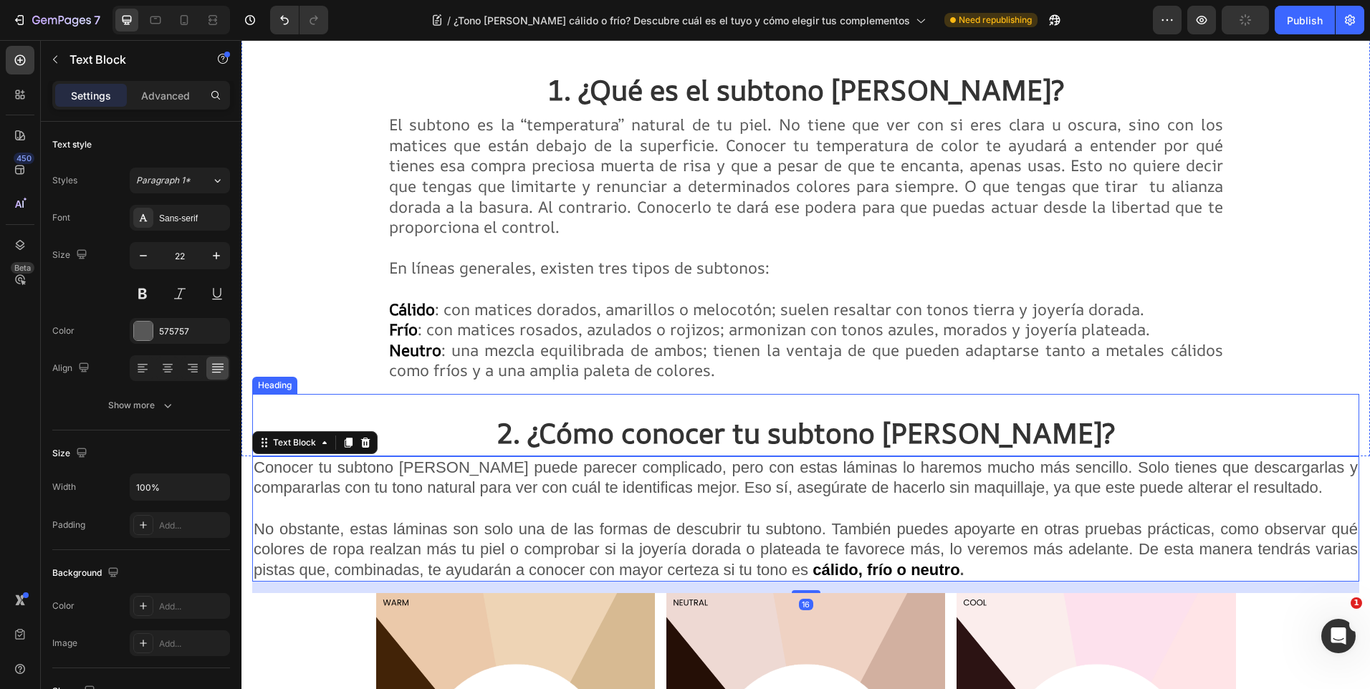
click at [576, 415] on strong "2. ¿Cómo conocer tu subtono [PERSON_NAME]?" at bounding box center [806, 433] width 618 height 38
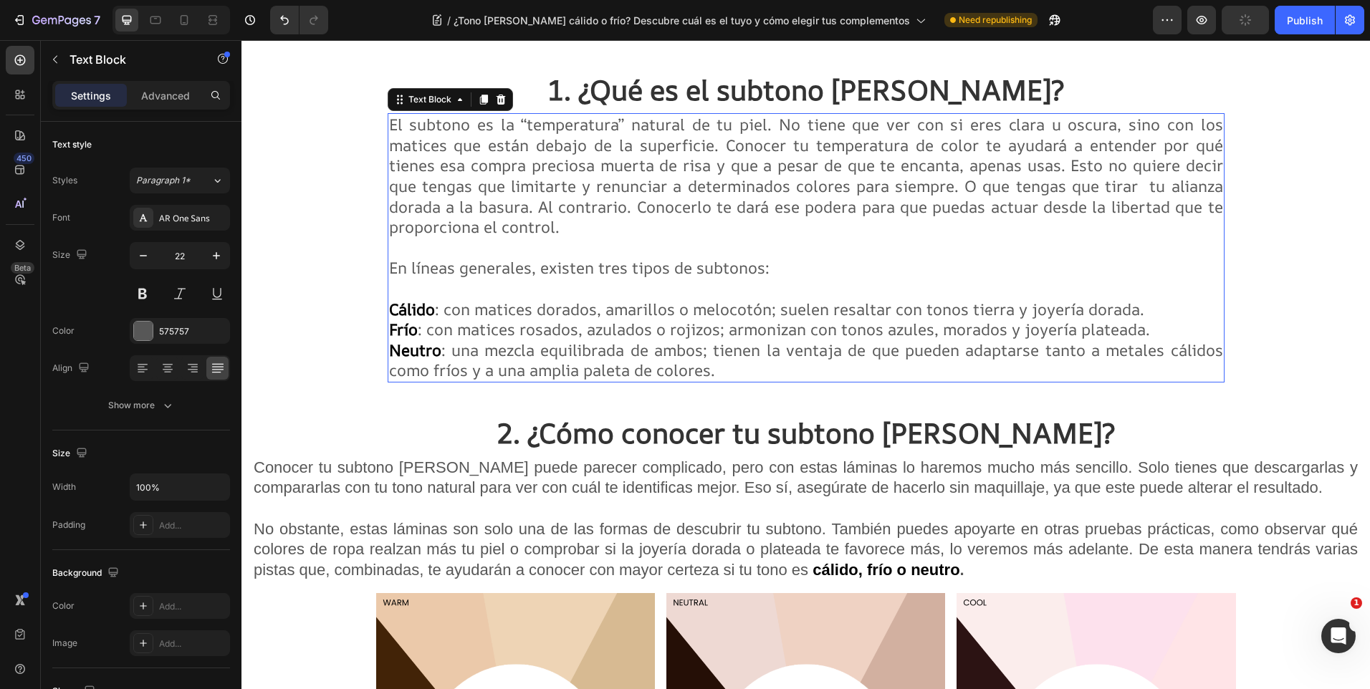
click at [589, 333] on span ": con matices rosados, azulados o rojizos; armonizan con tonos azules, morados …" at bounding box center [784, 330] width 732 height 22
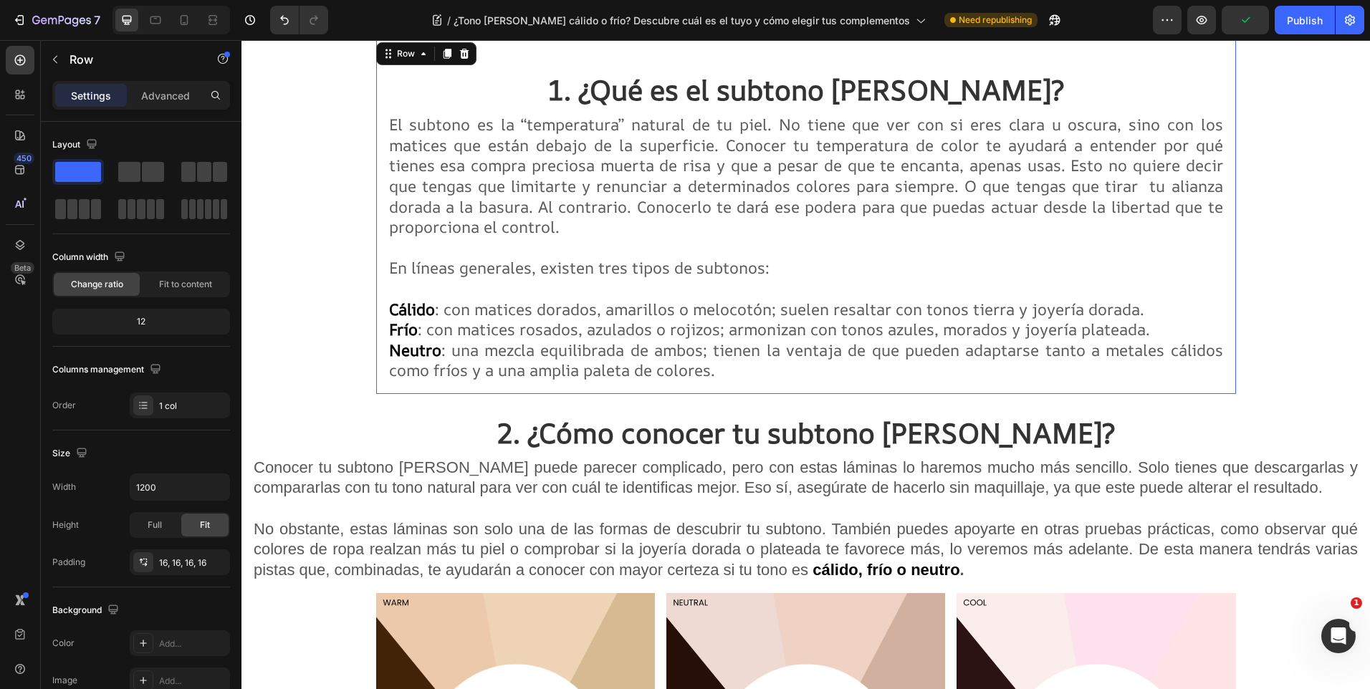
click at [380, 350] on div "1. ¿Qué es el subtono de piel? Heading El subtono es la “temperatura” natural d…" at bounding box center [806, 216] width 860 height 355
click at [646, 430] on strong "2. ¿Cómo conocer tu subtono [PERSON_NAME]?" at bounding box center [806, 433] width 618 height 38
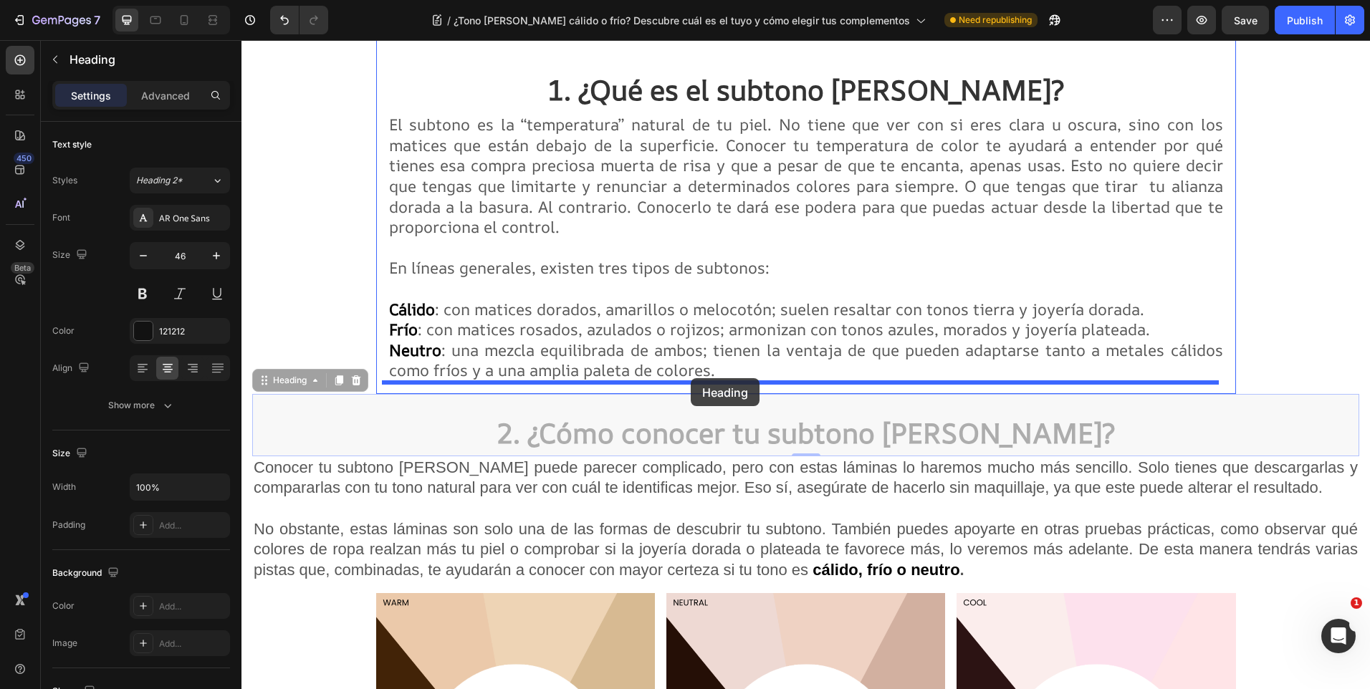
drag, startPoint x: 267, startPoint y: 381, endPoint x: 691, endPoint y: 378, distance: 424.3
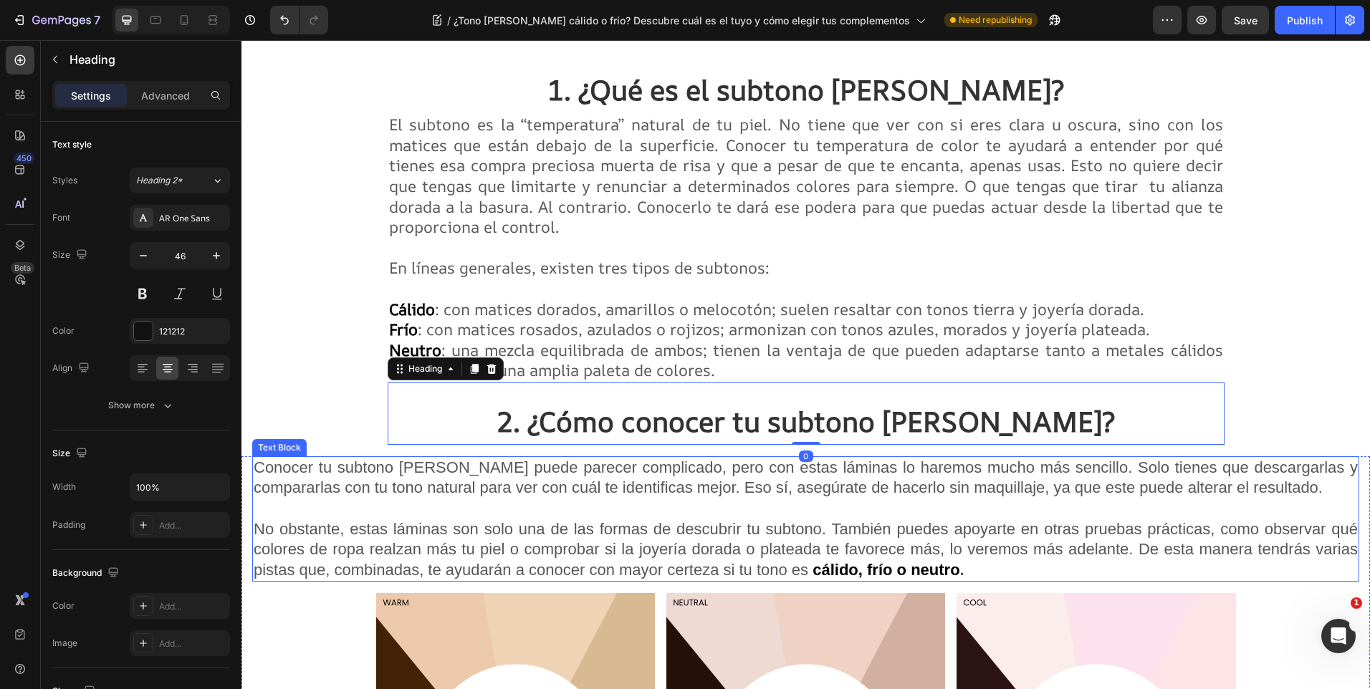
click at [365, 500] on p "Conocer tu subtono de piel puede parecer complicado, pero con estas láminas lo …" at bounding box center [806, 519] width 1104 height 123
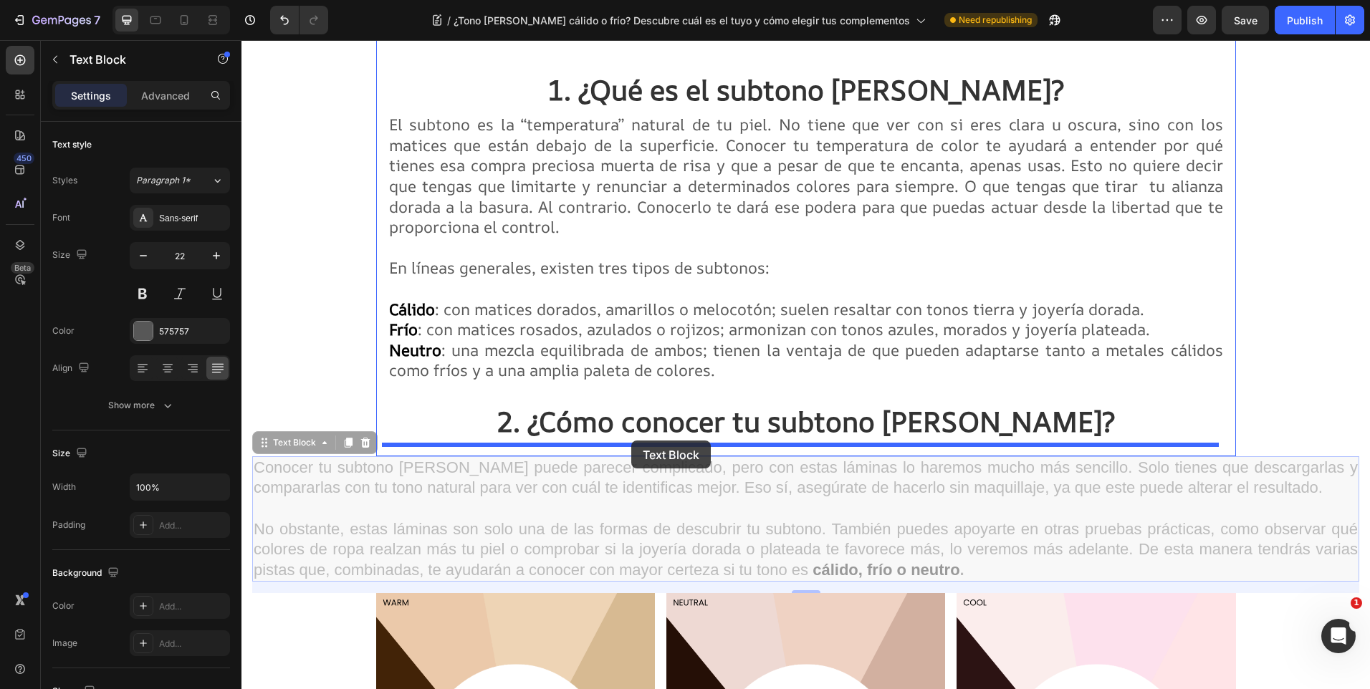
drag, startPoint x: 262, startPoint y: 449, endPoint x: 631, endPoint y: 441, distance: 369.2
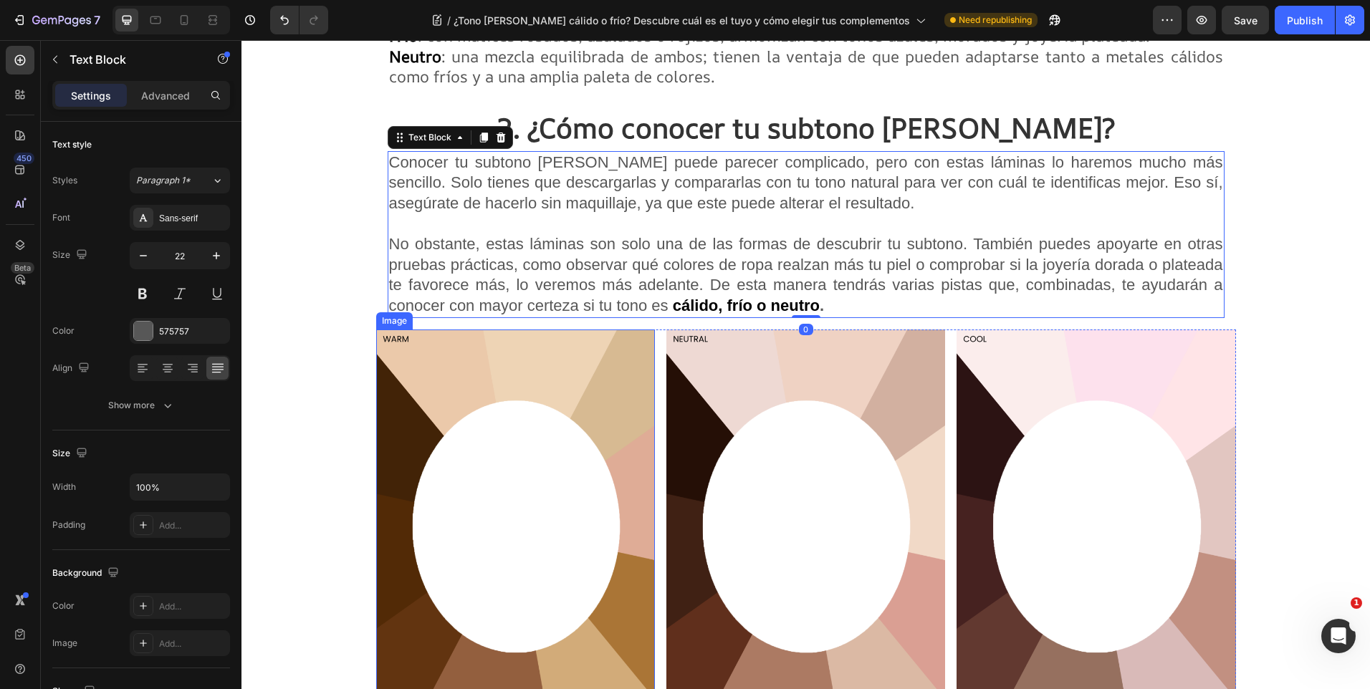
scroll to position [1792, 0]
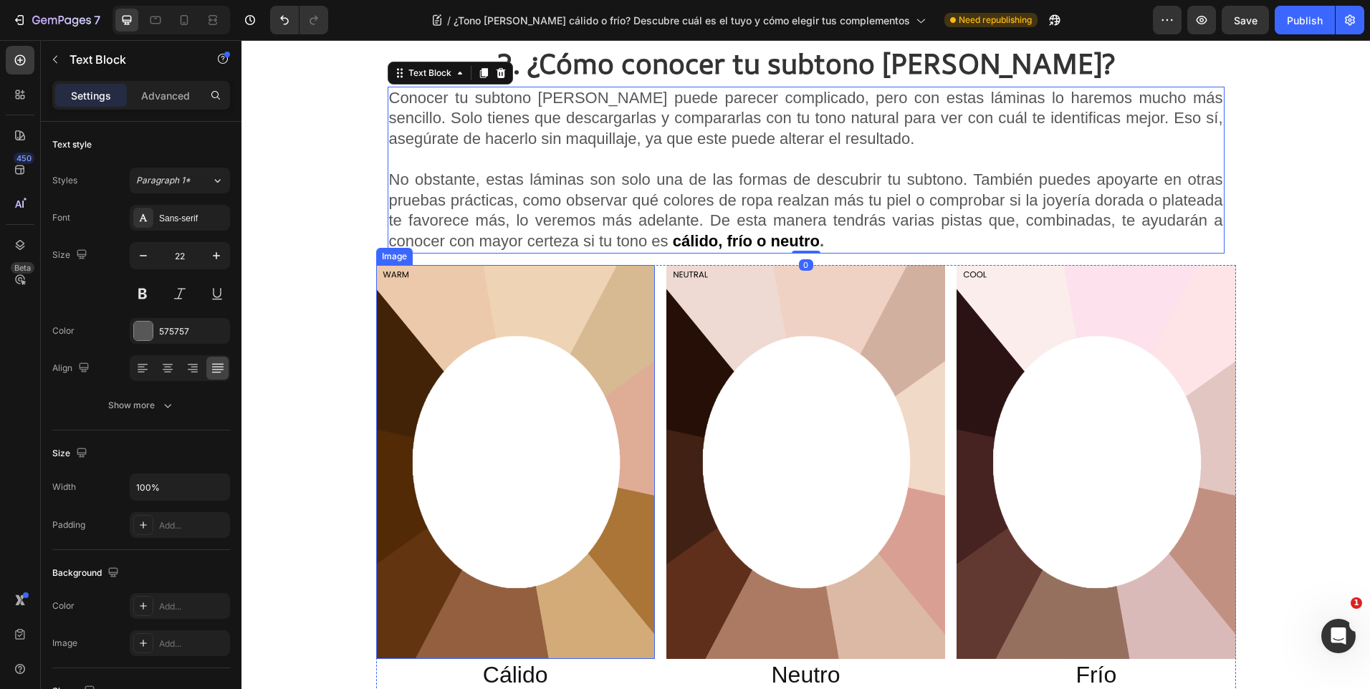
click at [525, 420] on img at bounding box center [515, 462] width 279 height 395
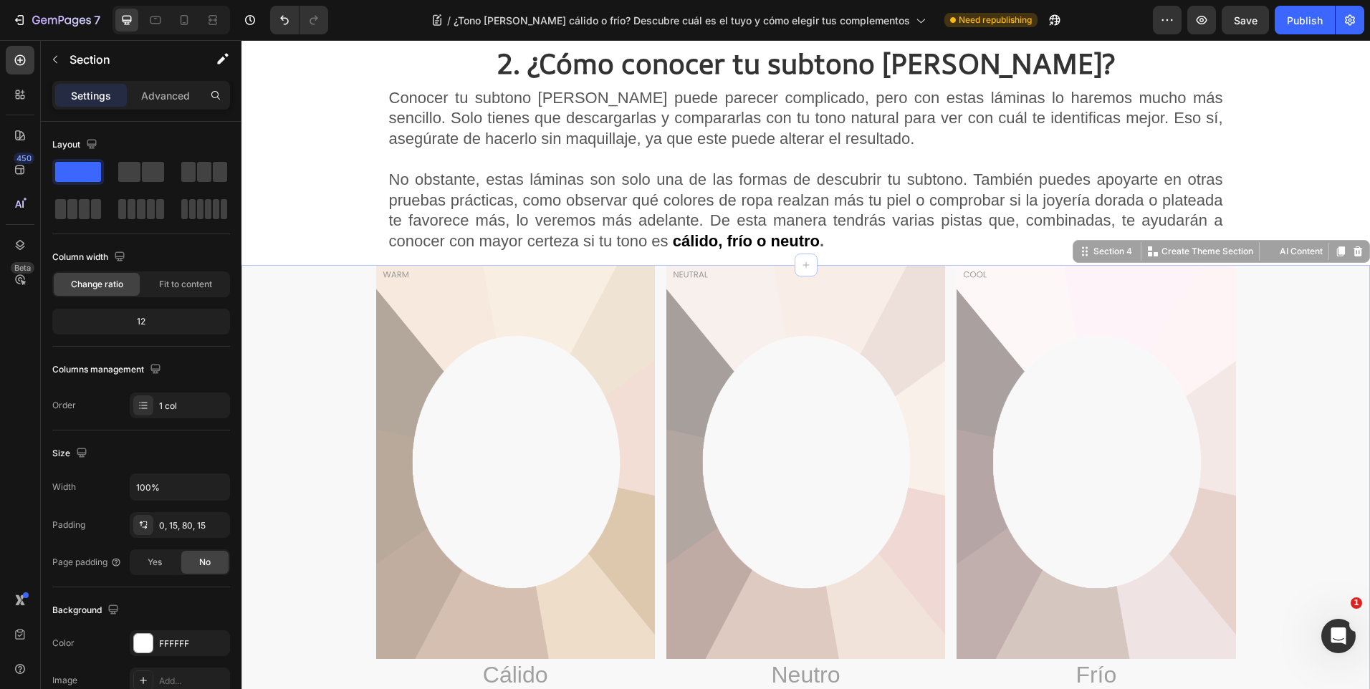
drag, startPoint x: 1076, startPoint y: 257, endPoint x: 894, endPoint y: 247, distance: 182.3
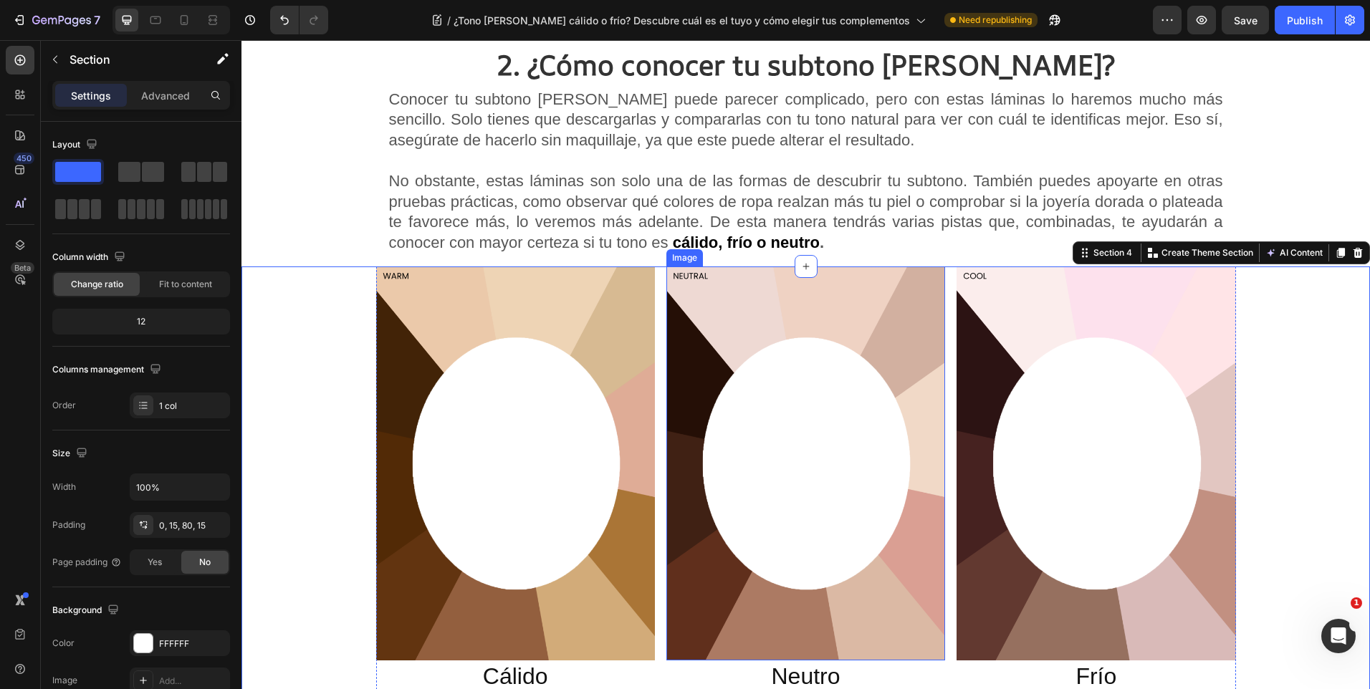
scroll to position [1648, 0]
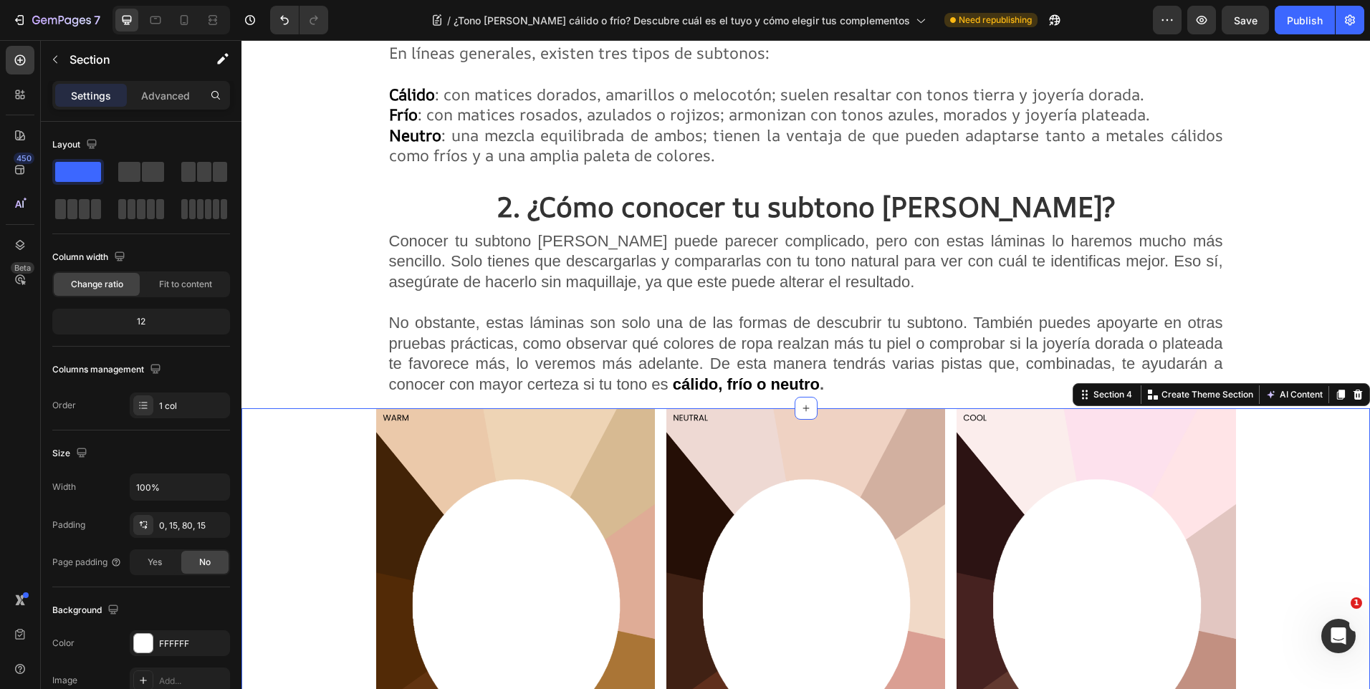
drag, startPoint x: 1074, startPoint y: 399, endPoint x: 1317, endPoint y: 389, distance: 242.4
drag, startPoint x: 1071, startPoint y: 396, endPoint x: 1027, endPoint y: 293, distance: 112.4
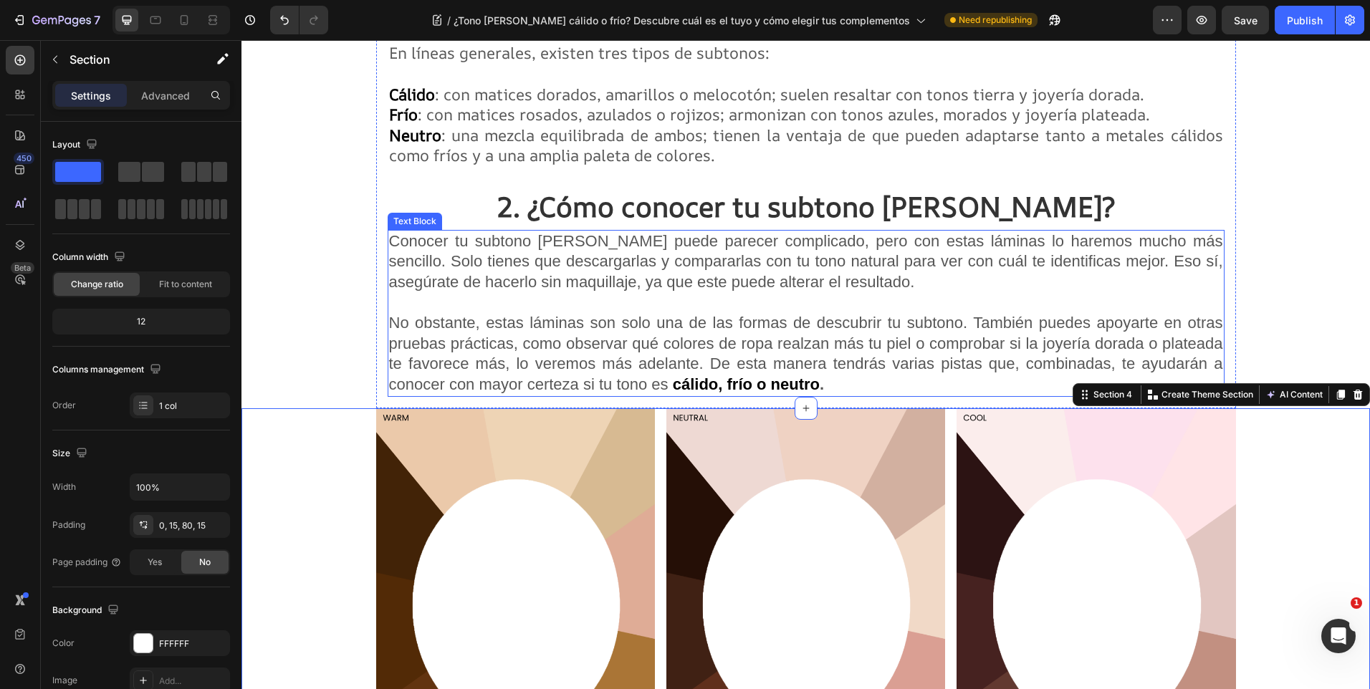
click at [1027, 293] on p "Conocer tu subtono de piel puede parecer complicado, pero con estas láminas lo …" at bounding box center [806, 313] width 834 height 164
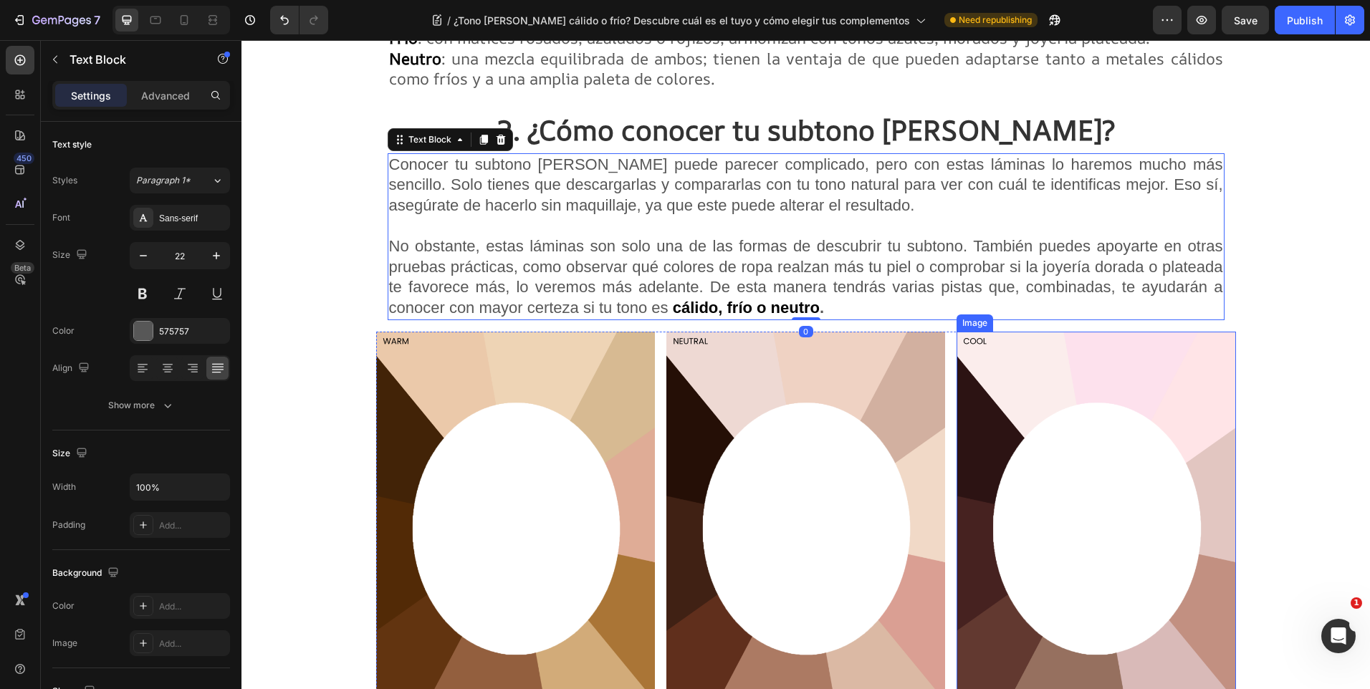
scroll to position [1720, 0]
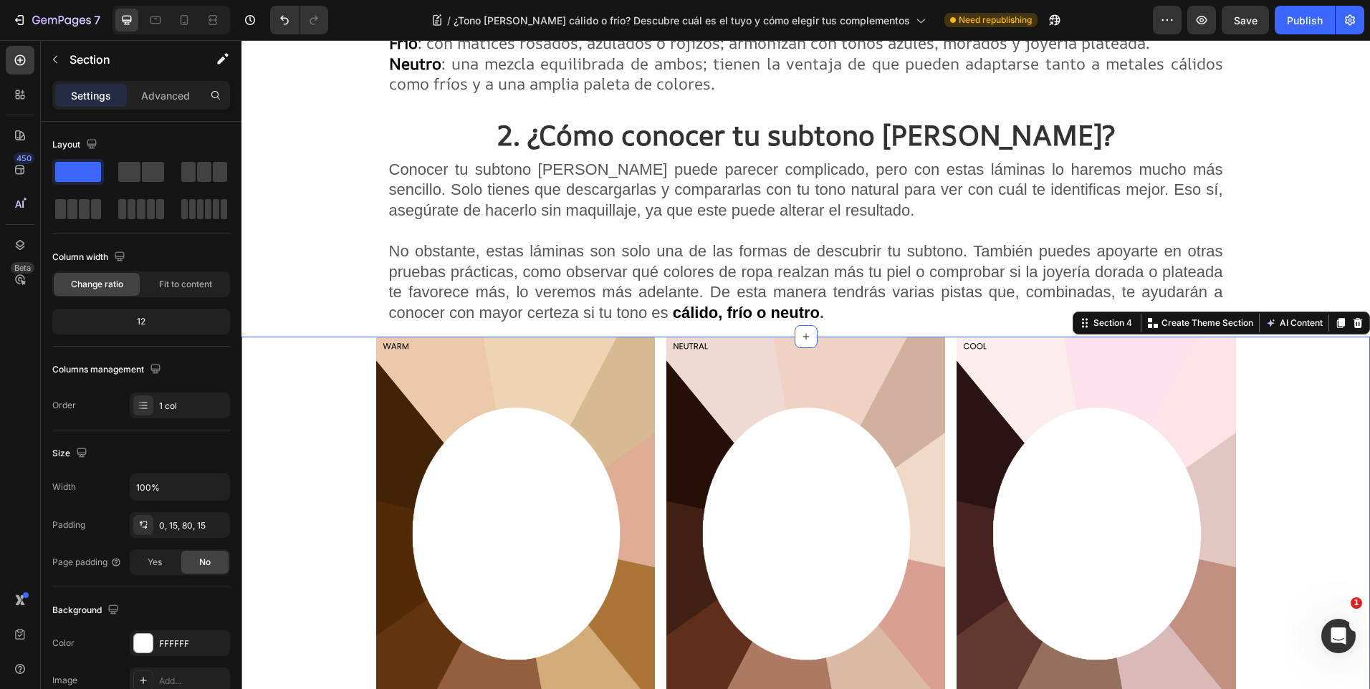
drag, startPoint x: 1072, startPoint y: 324, endPoint x: 919, endPoint y: 319, distance: 152.7
click at [22, 67] on icon at bounding box center [20, 60] width 14 height 14
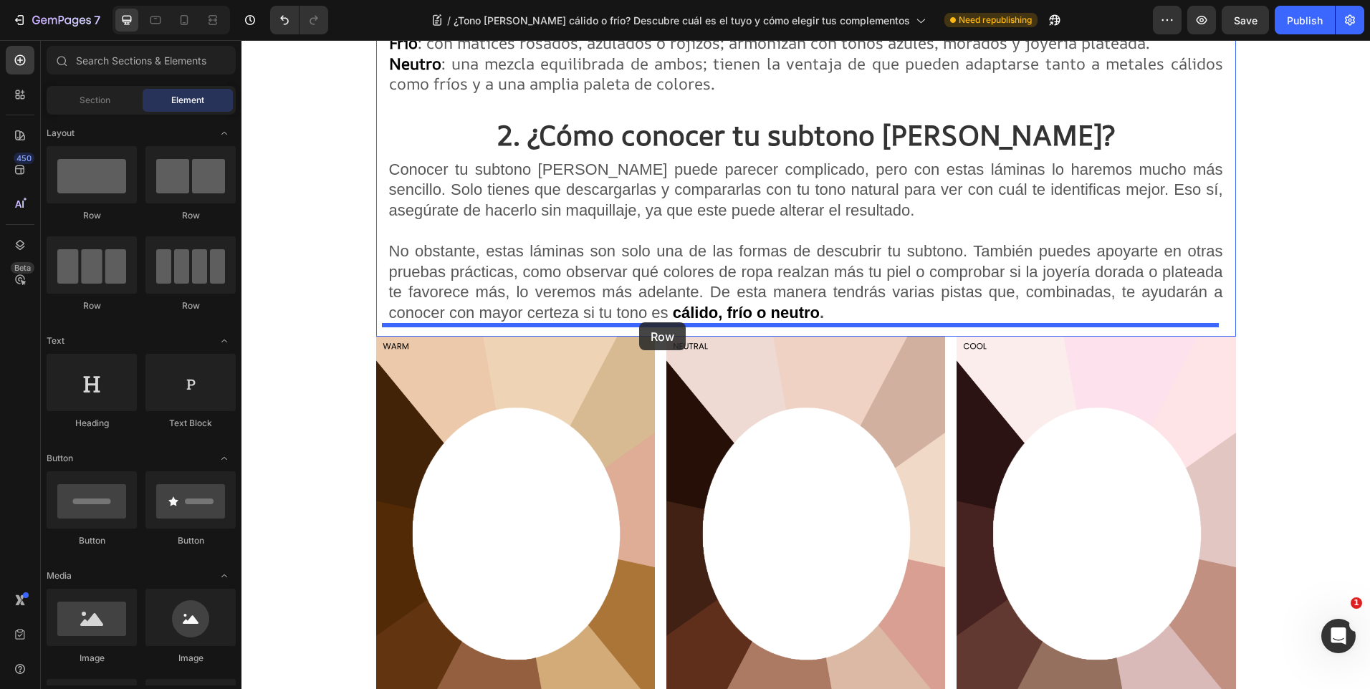
drag, startPoint x: 334, startPoint y: 217, endPoint x: 639, endPoint y: 323, distance: 323.0
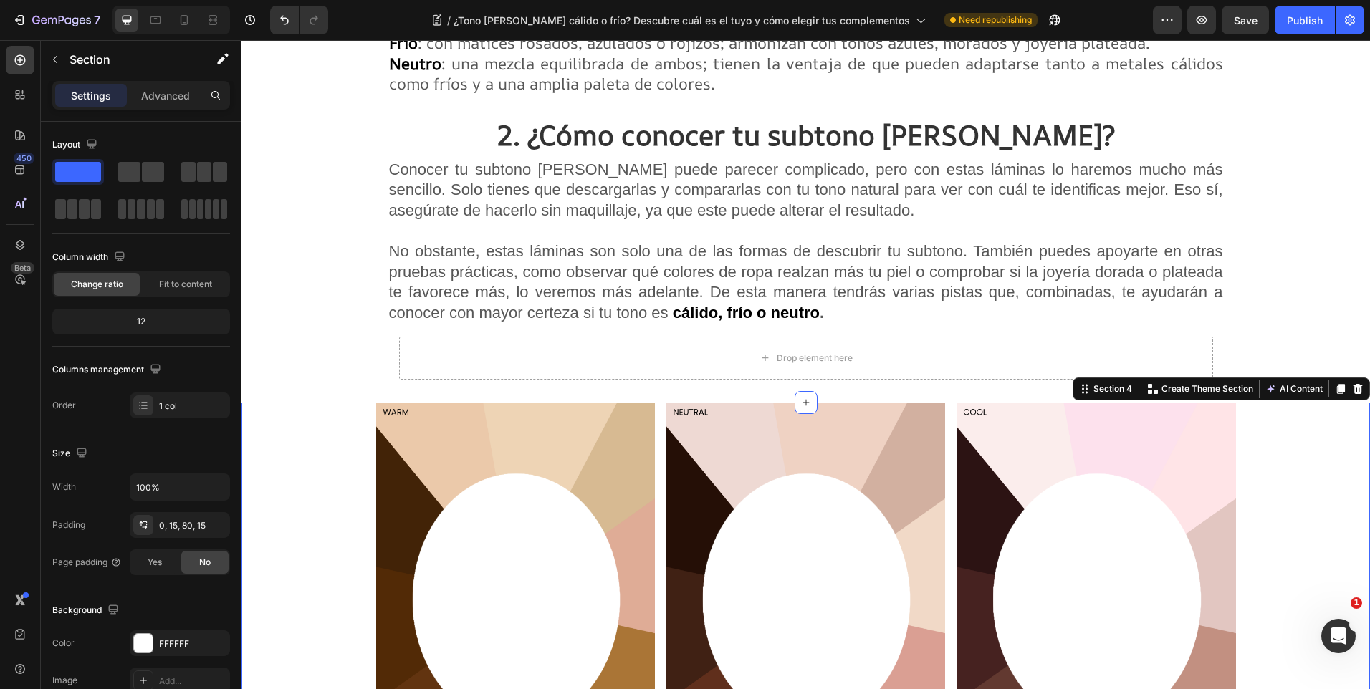
drag, startPoint x: 1074, startPoint y: 392, endPoint x: 1022, endPoint y: 356, distance: 63.4
drag, startPoint x: 1032, startPoint y: 354, endPoint x: 1024, endPoint y: 343, distance: 13.9
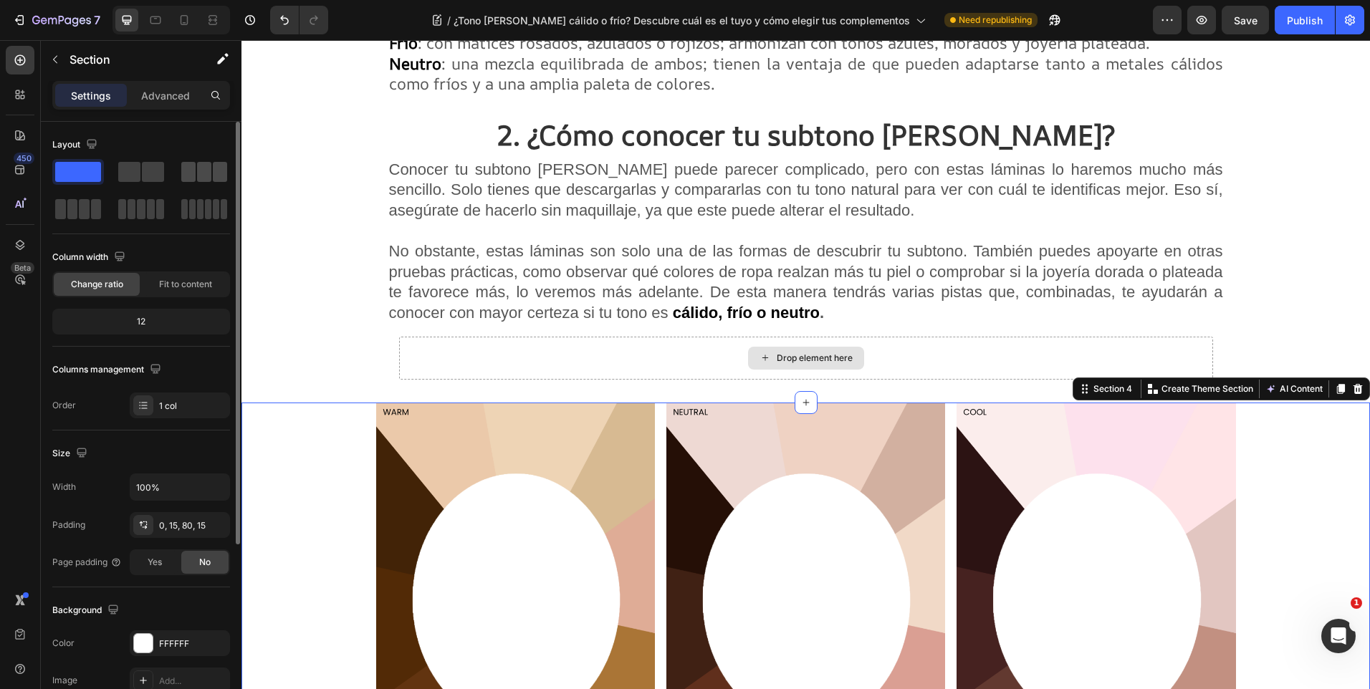
click at [206, 172] on span at bounding box center [204, 172] width 14 height 20
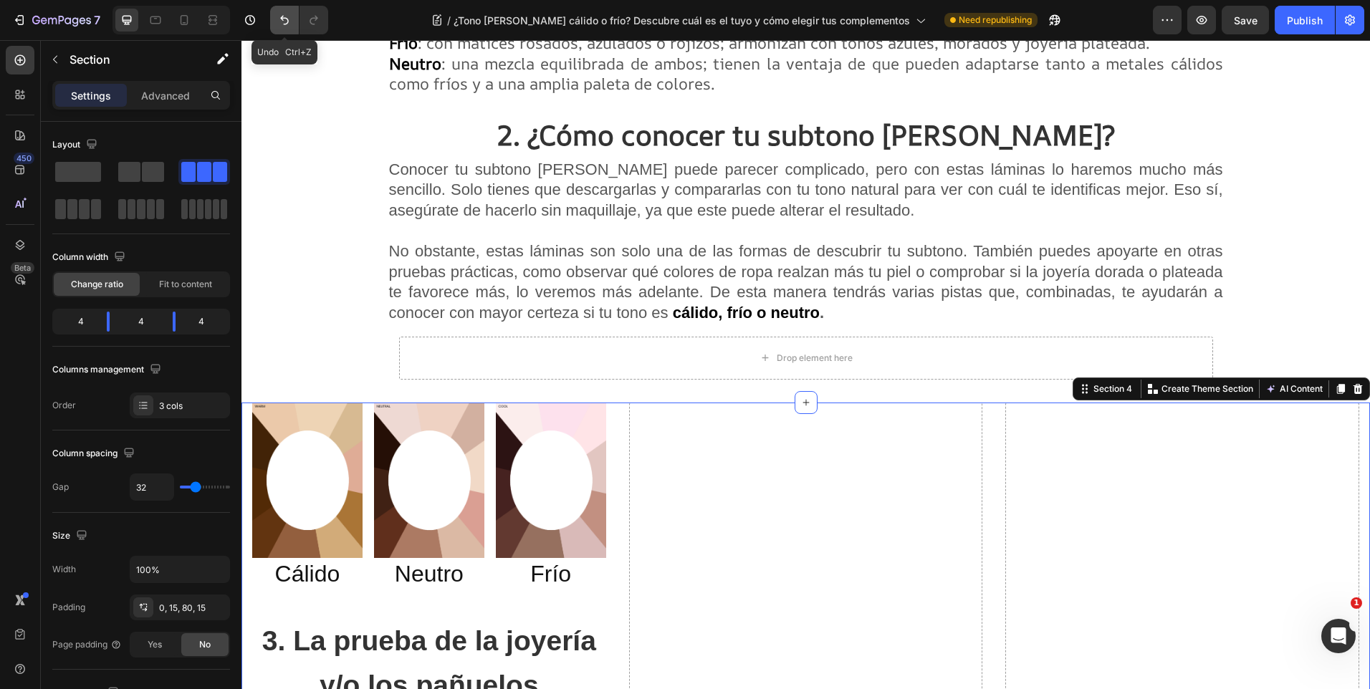
click at [290, 16] on icon "Undo/Redo" at bounding box center [284, 20] width 14 height 14
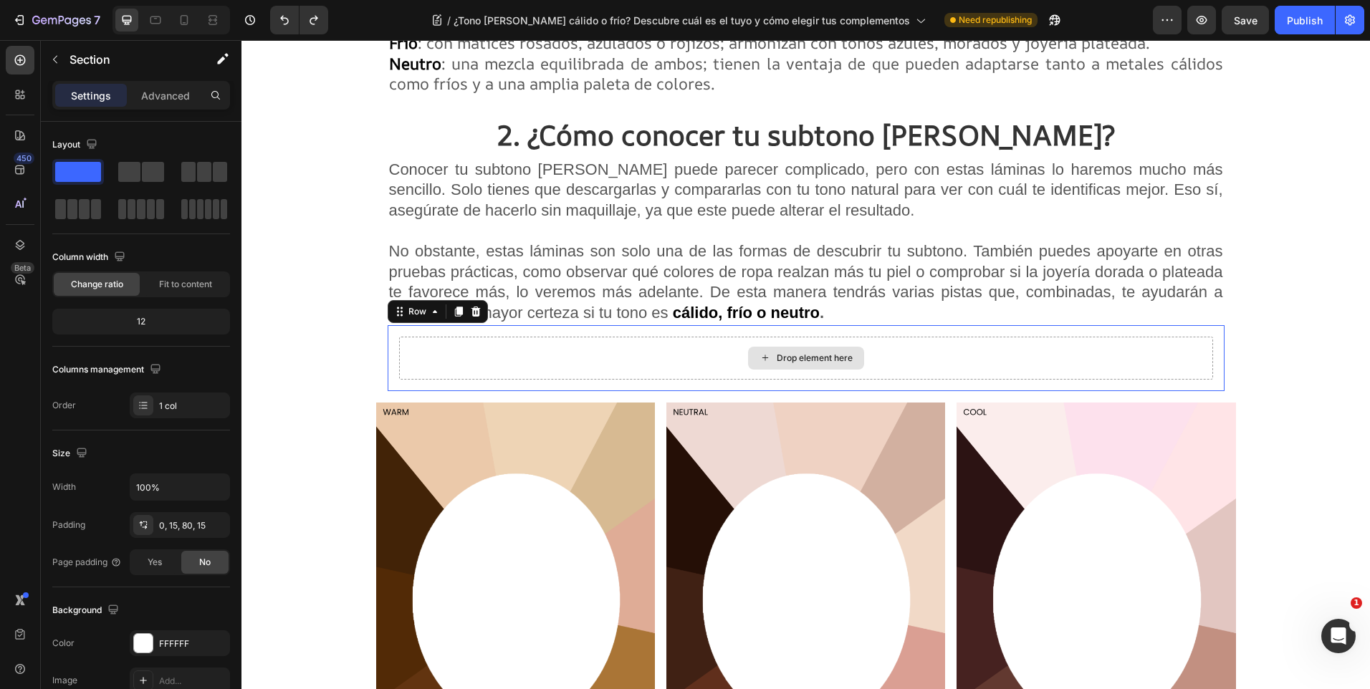
click at [648, 341] on div "Drop element here" at bounding box center [806, 358] width 814 height 43
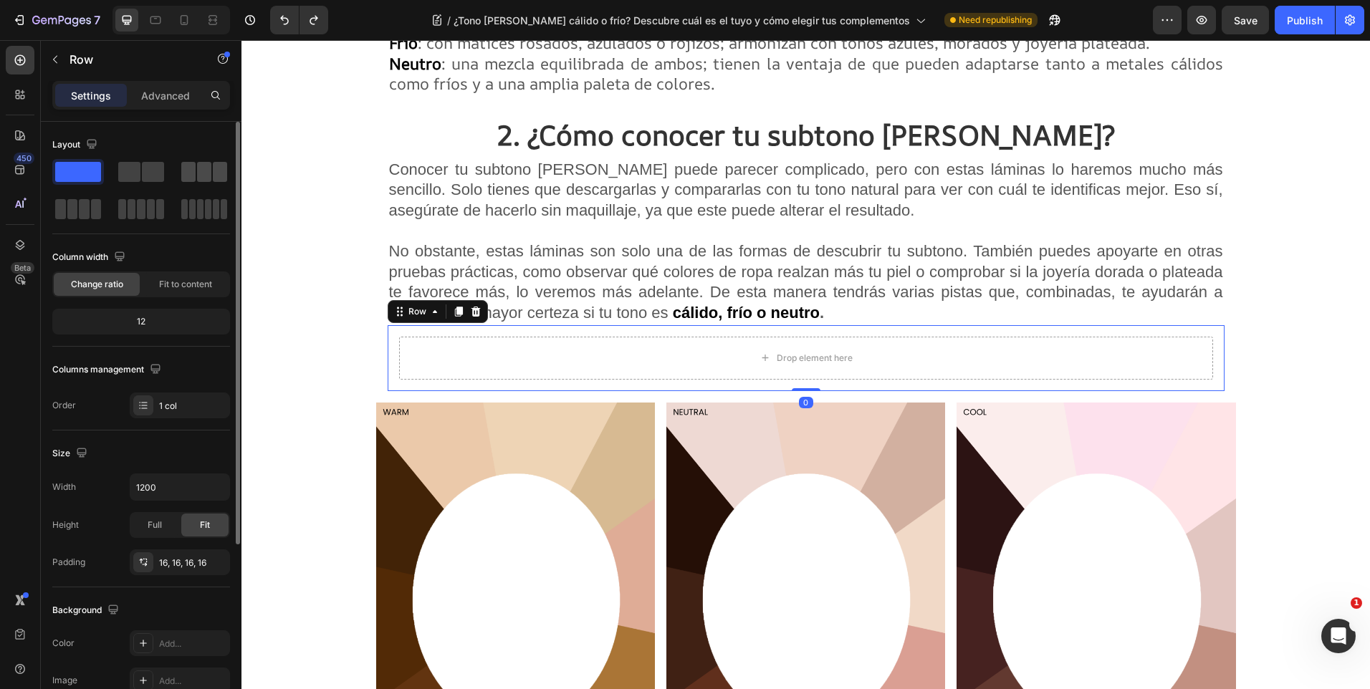
click at [184, 176] on span at bounding box center [188, 172] width 14 height 20
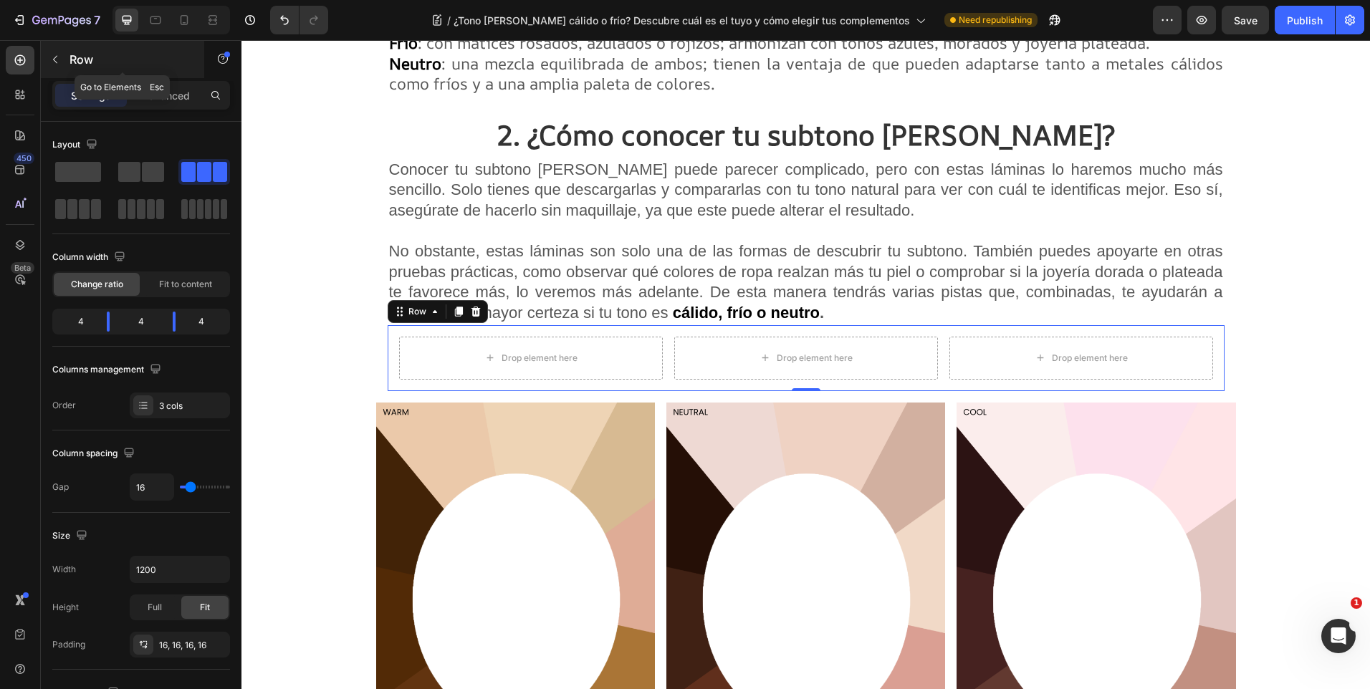
click at [62, 53] on button "button" at bounding box center [55, 59] width 23 height 23
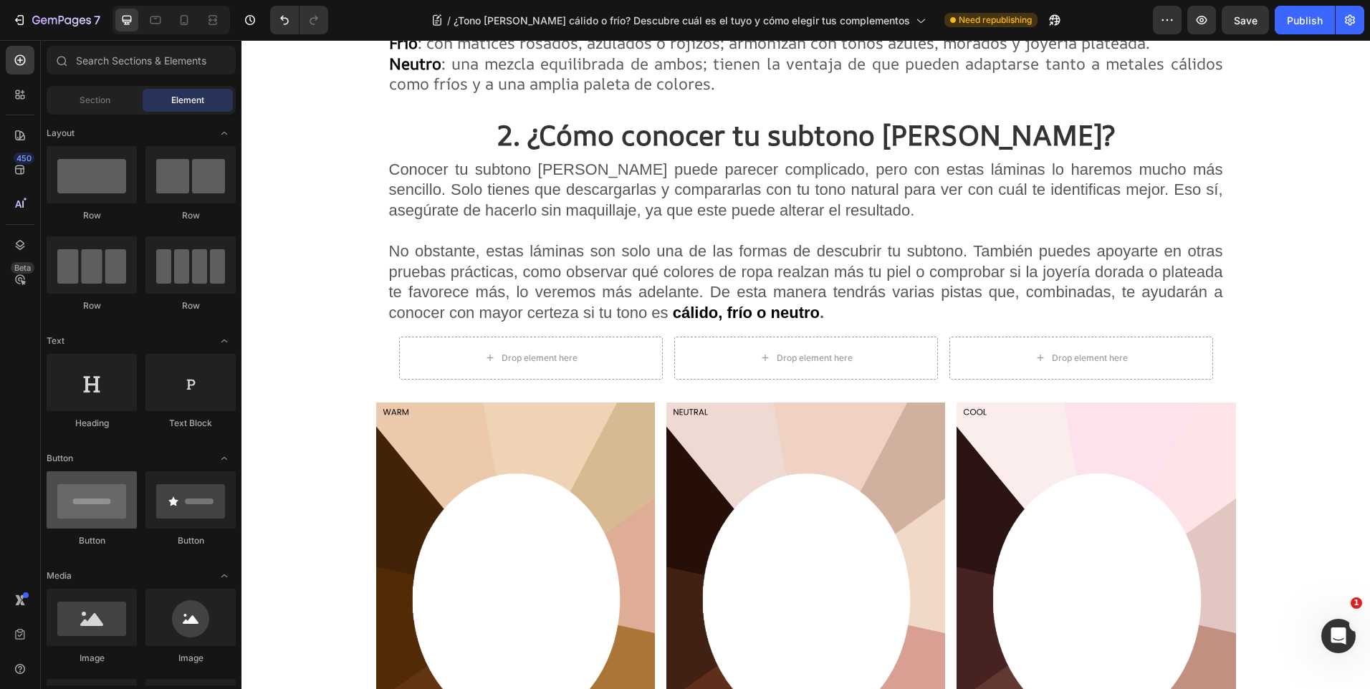
scroll to position [72, 0]
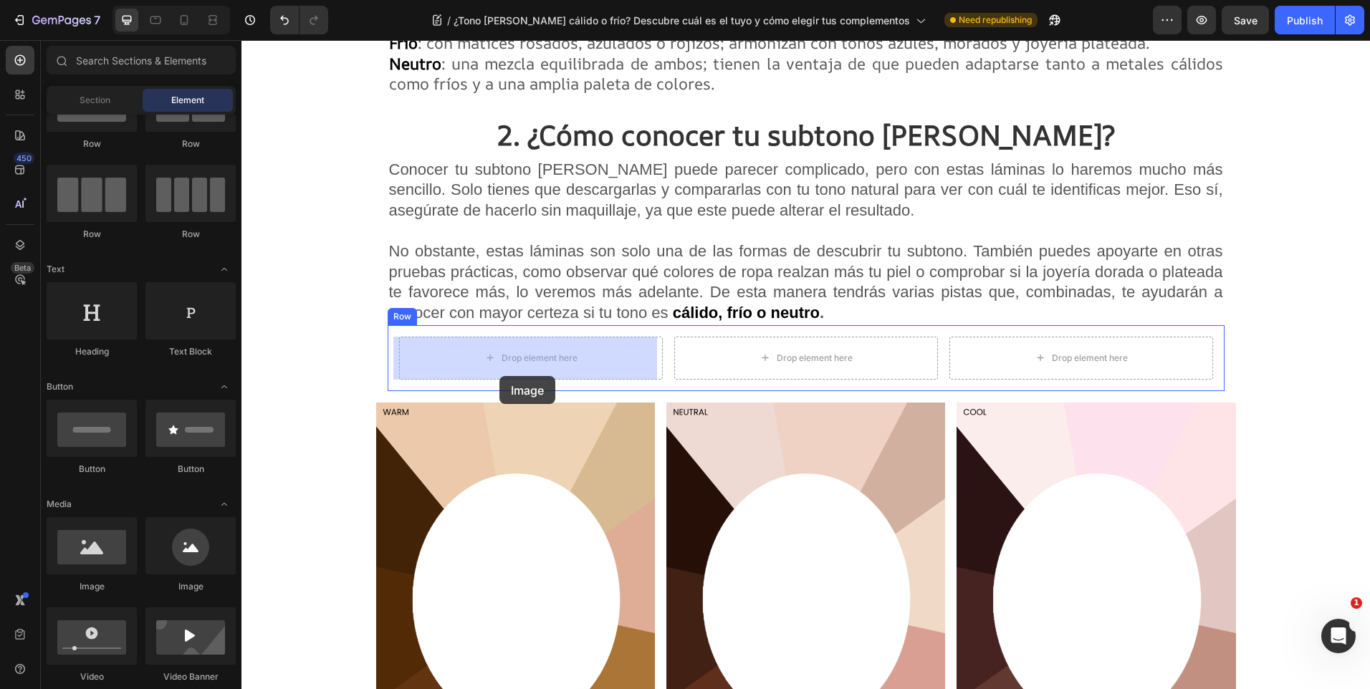
drag, startPoint x: 340, startPoint y: 585, endPoint x: 500, endPoint y: 376, distance: 262.3
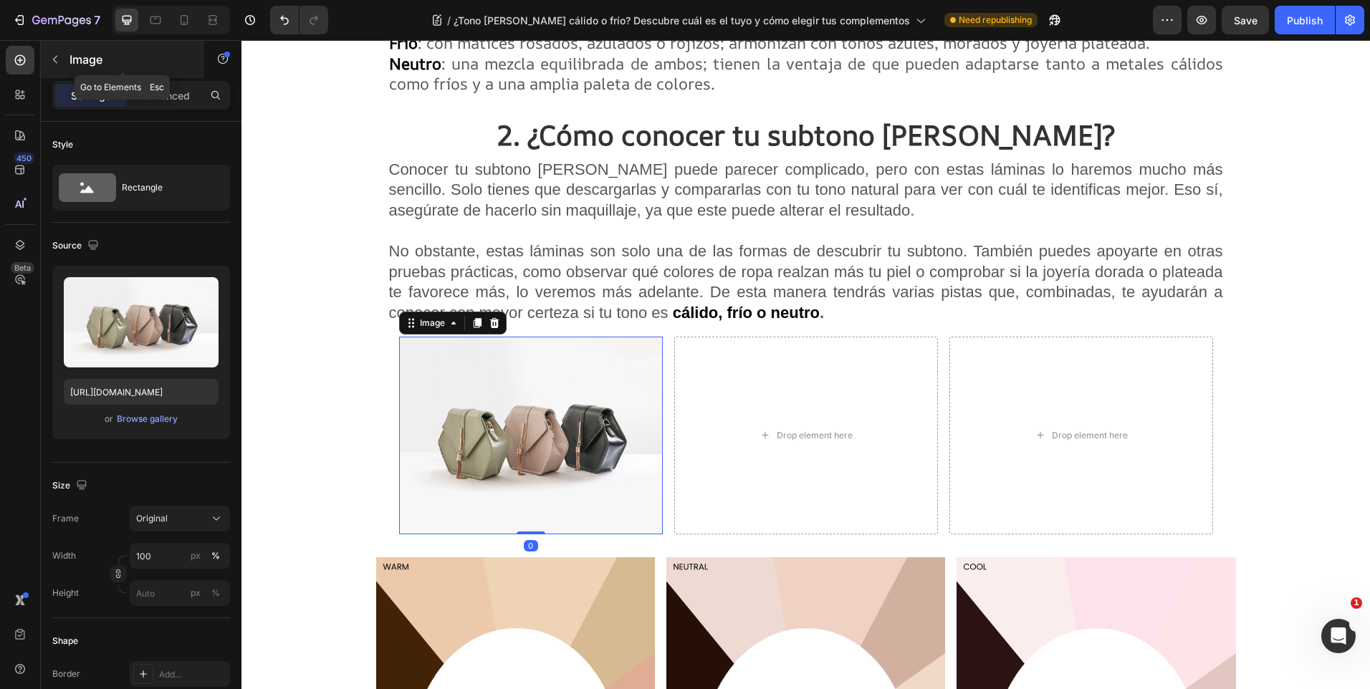
click at [61, 49] on button "button" at bounding box center [55, 59] width 23 height 23
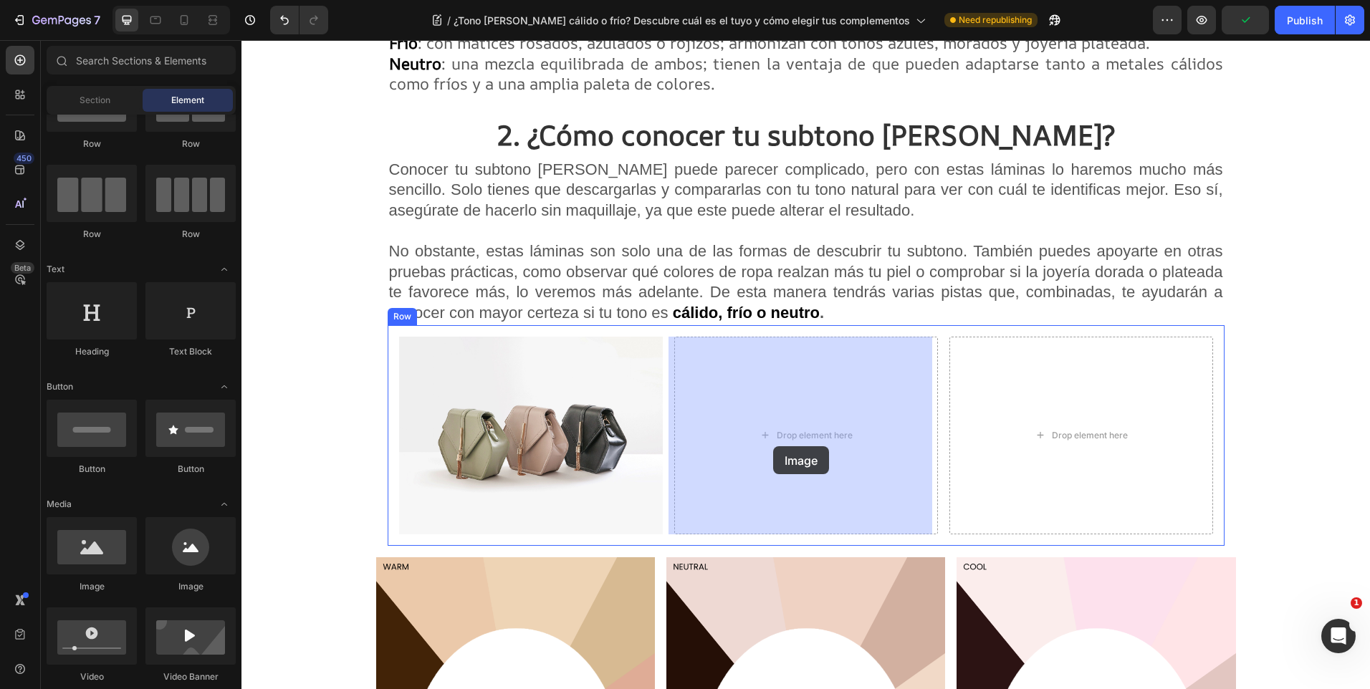
drag, startPoint x: 350, startPoint y: 592, endPoint x: 773, endPoint y: 446, distance: 447.8
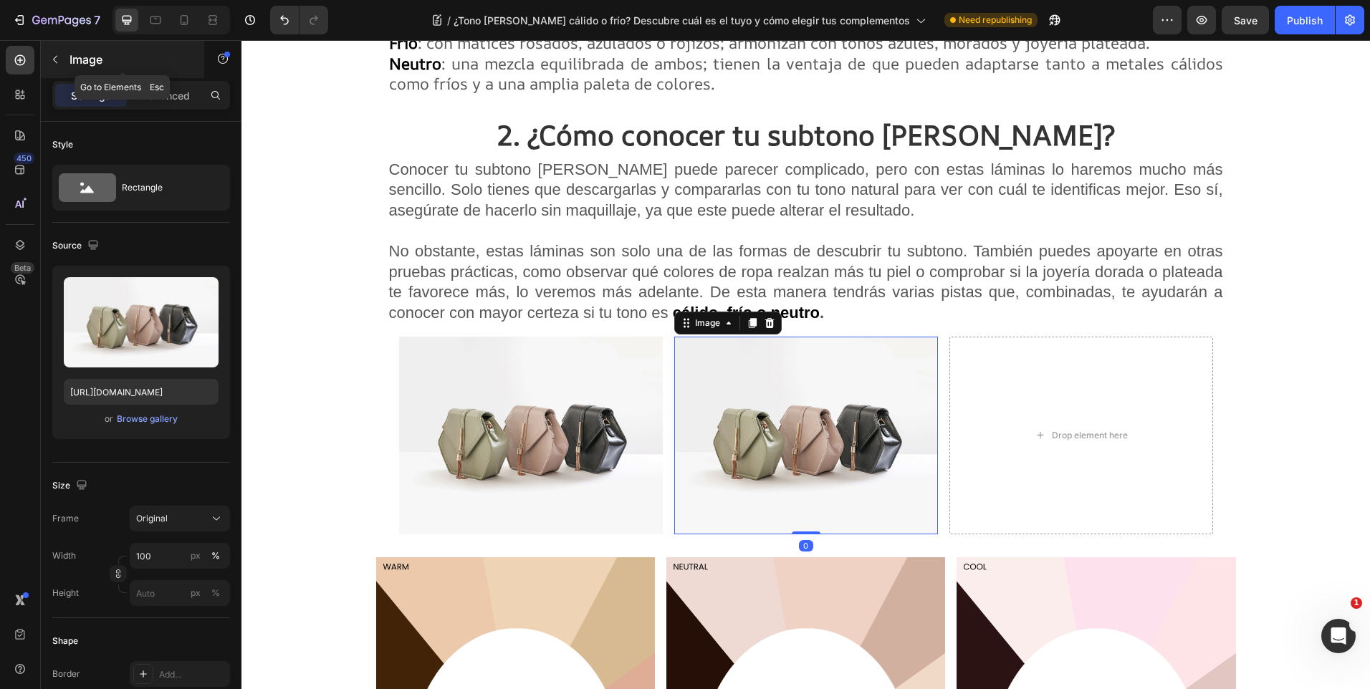
click at [59, 59] on icon "button" at bounding box center [54, 59] width 11 height 11
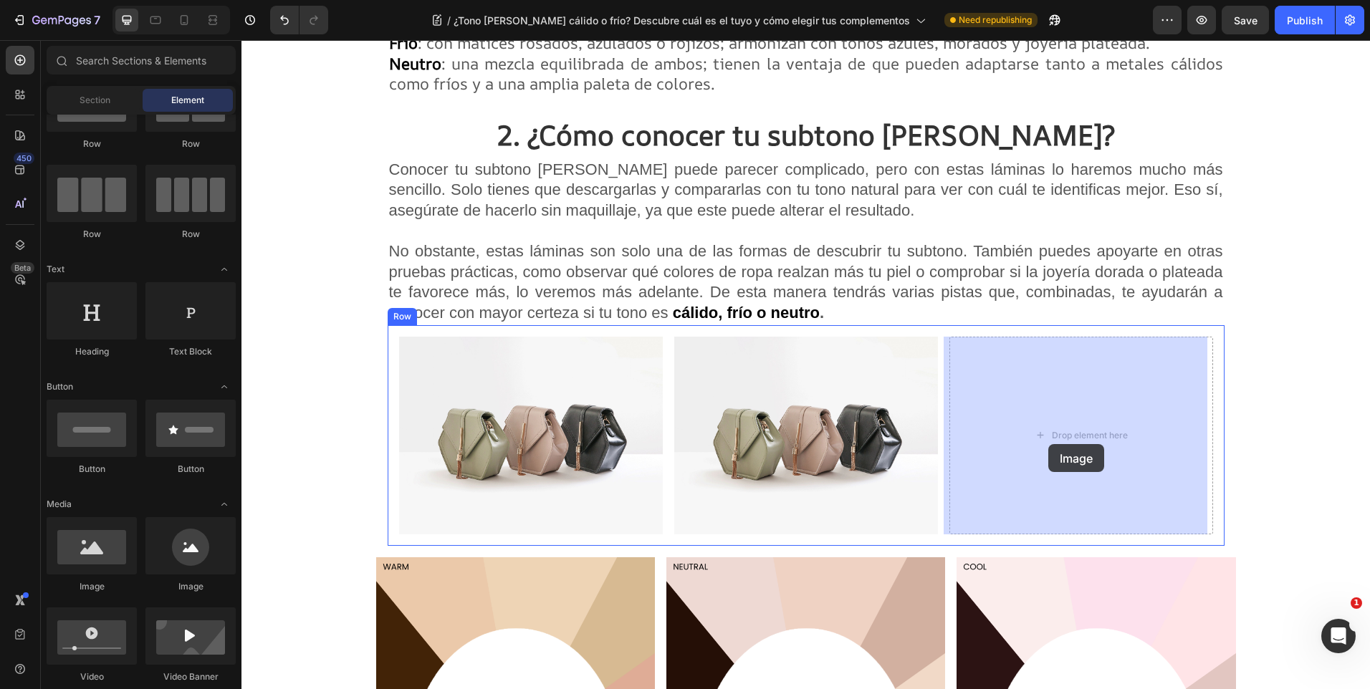
drag, startPoint x: 335, startPoint y: 588, endPoint x: 1049, endPoint y: 444, distance: 727.4
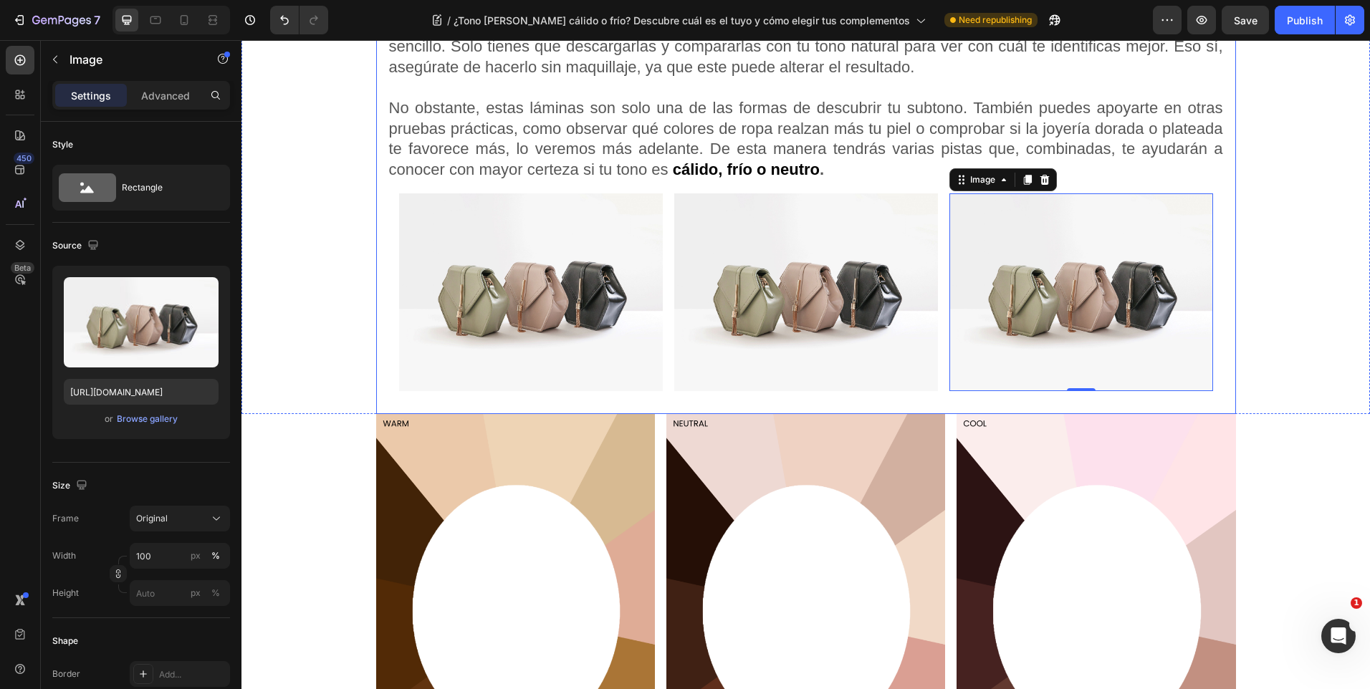
scroll to position [1935, 0]
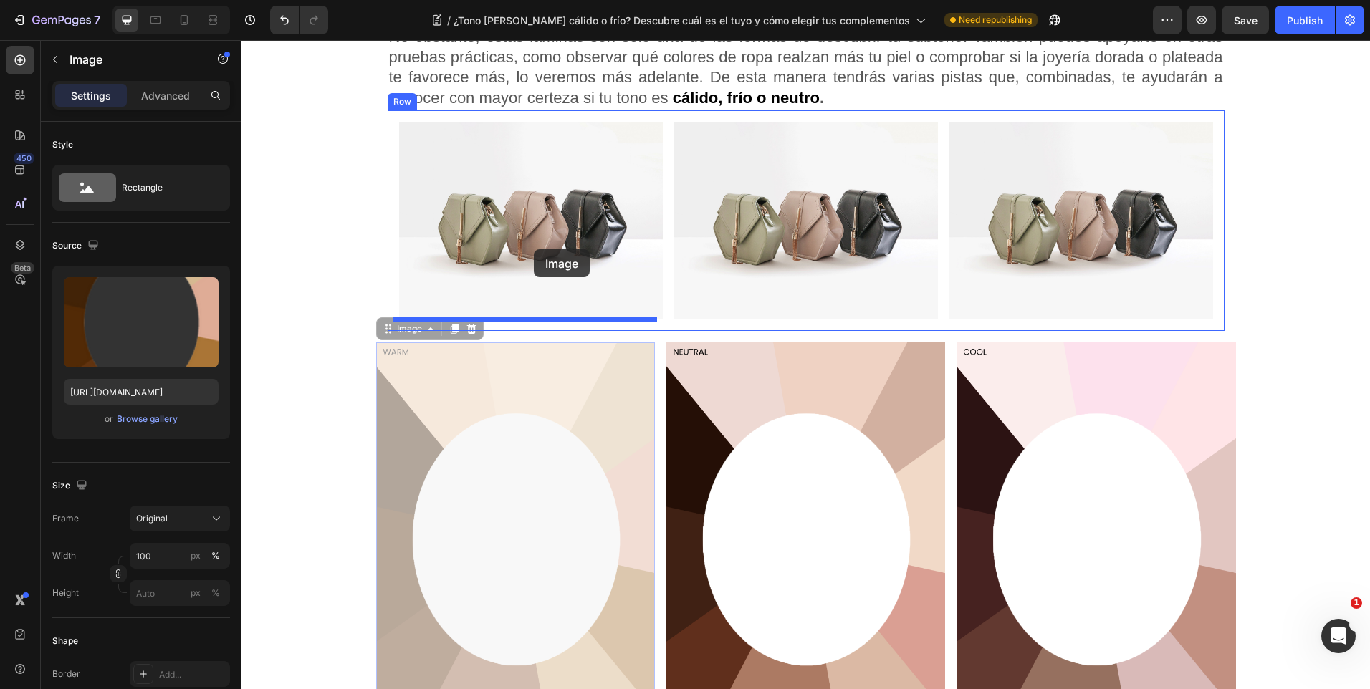
drag, startPoint x: 507, startPoint y: 417, endPoint x: 534, endPoint y: 249, distance: 169.8
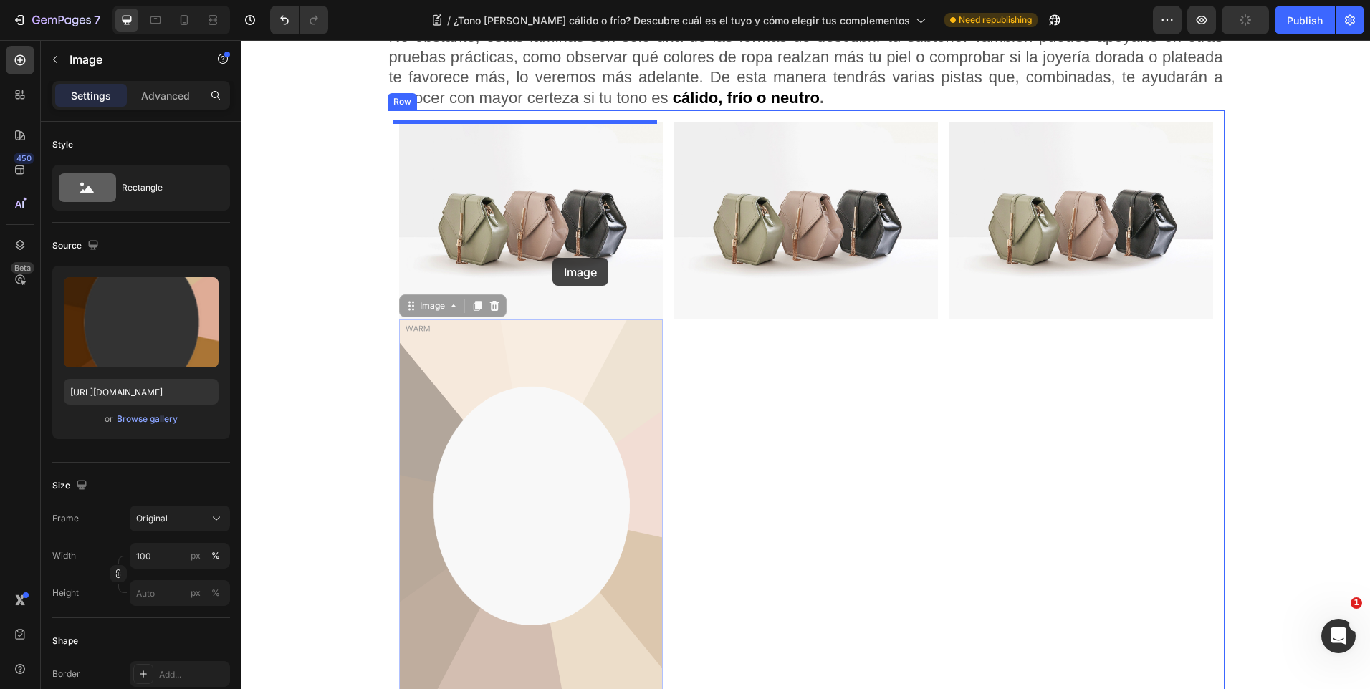
drag, startPoint x: 550, startPoint y: 429, endPoint x: 553, endPoint y: 258, distance: 171.3
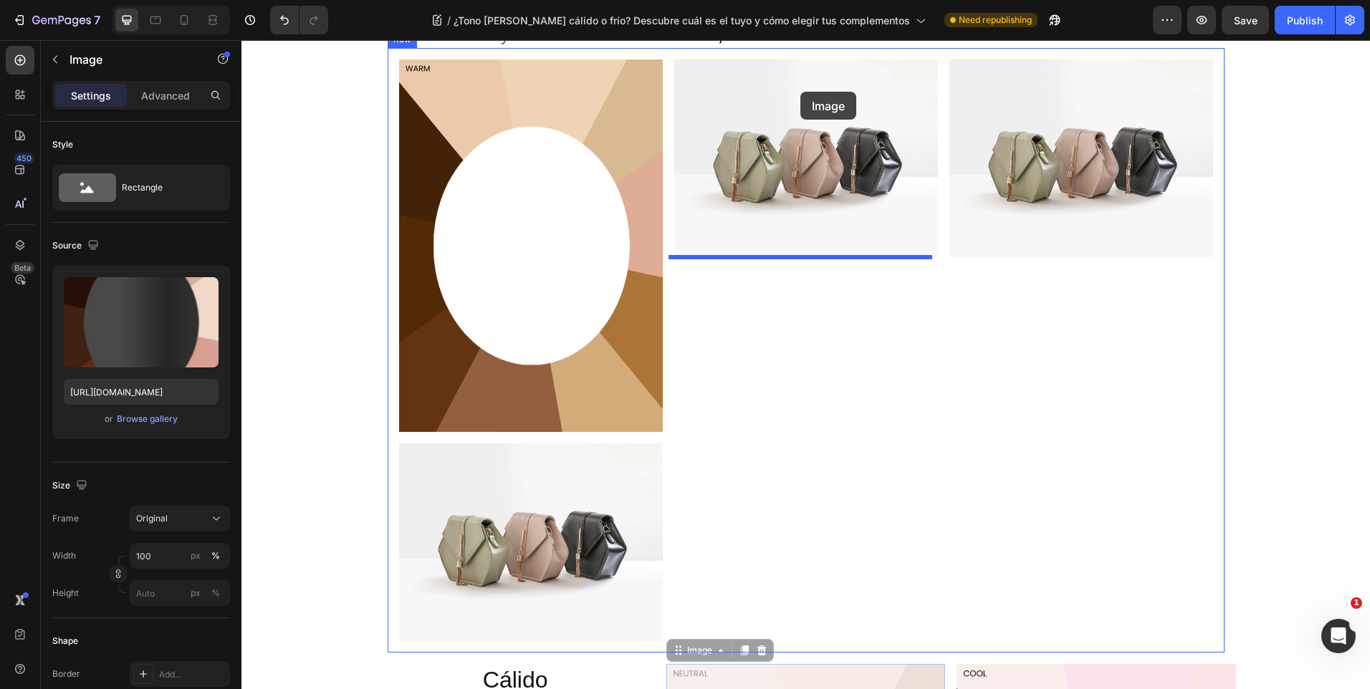
scroll to position [1992, 0]
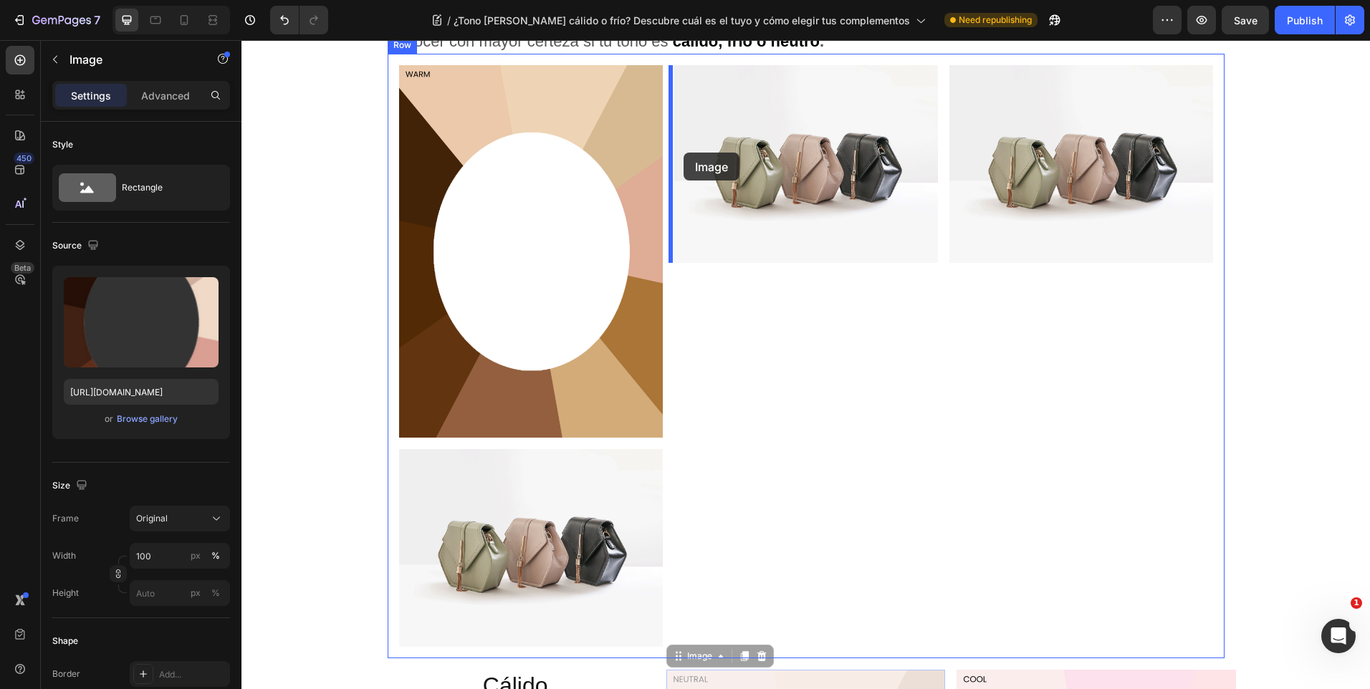
drag, startPoint x: 773, startPoint y: 621, endPoint x: 684, endPoint y: 153, distance: 477.2
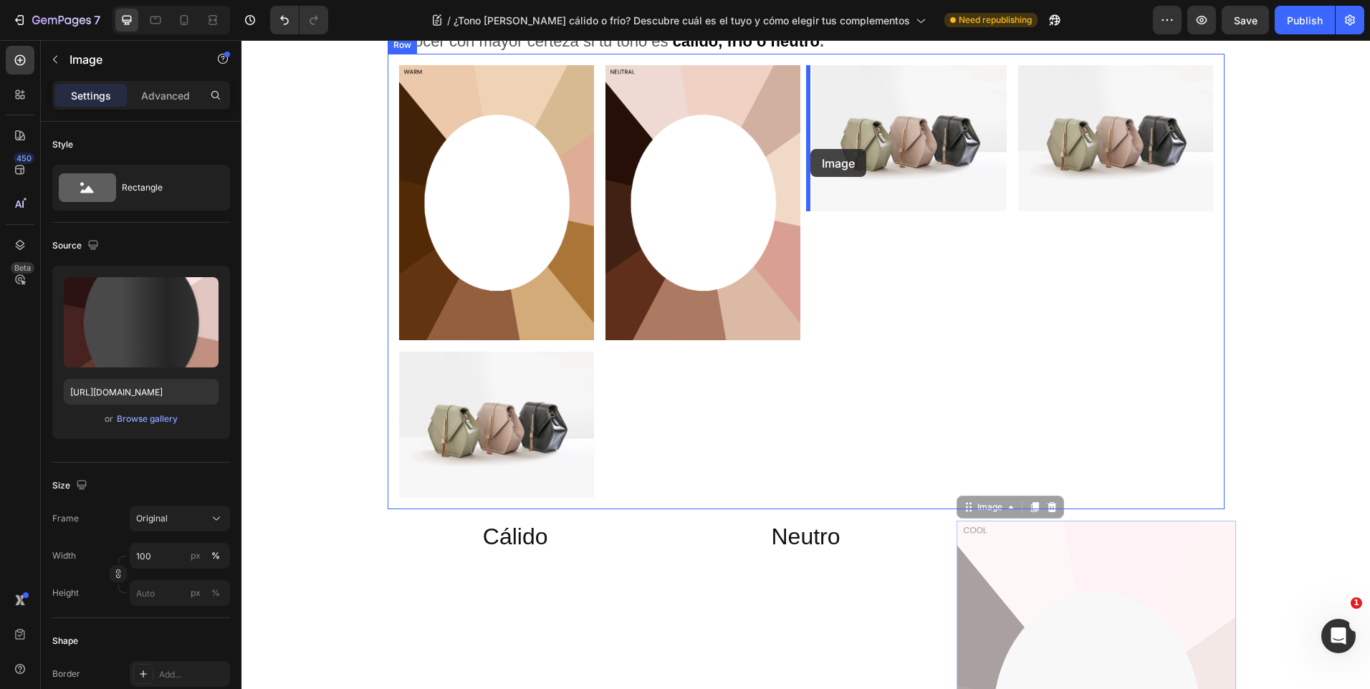
drag, startPoint x: 1042, startPoint y: 574, endPoint x: 811, endPoint y: 149, distance: 483.9
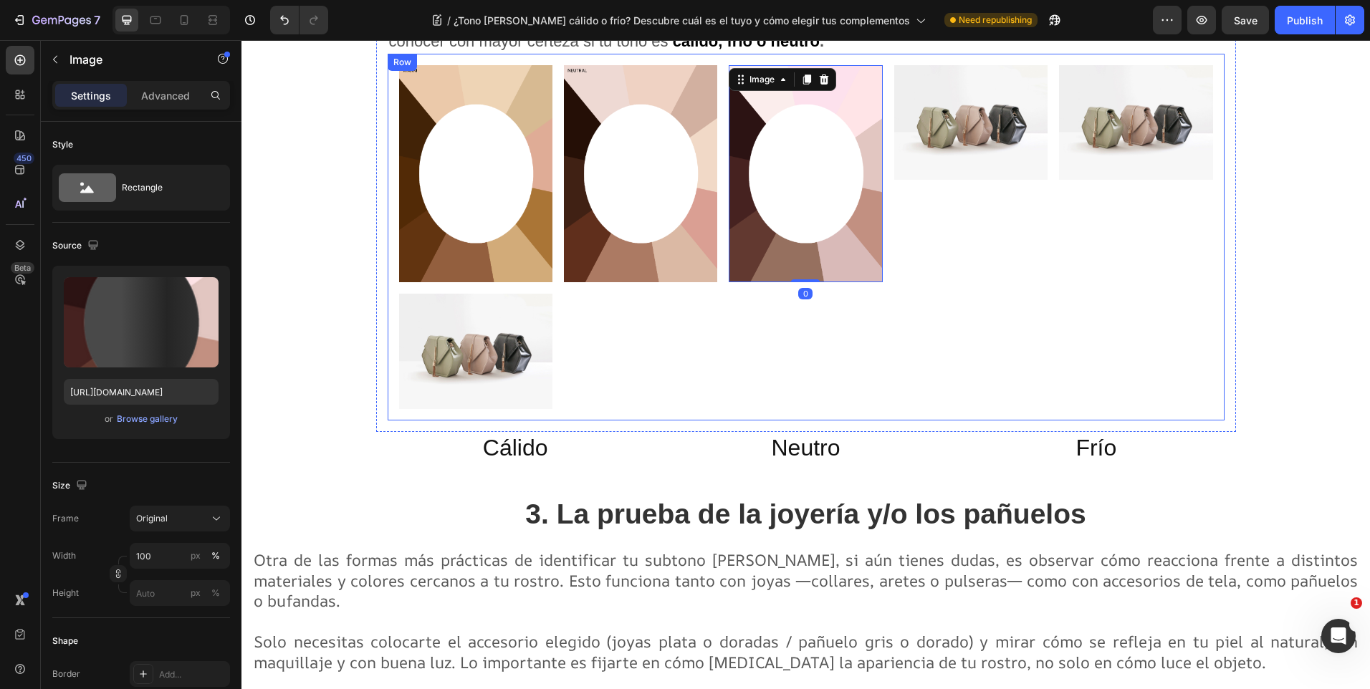
click at [987, 150] on img at bounding box center [970, 122] width 153 height 115
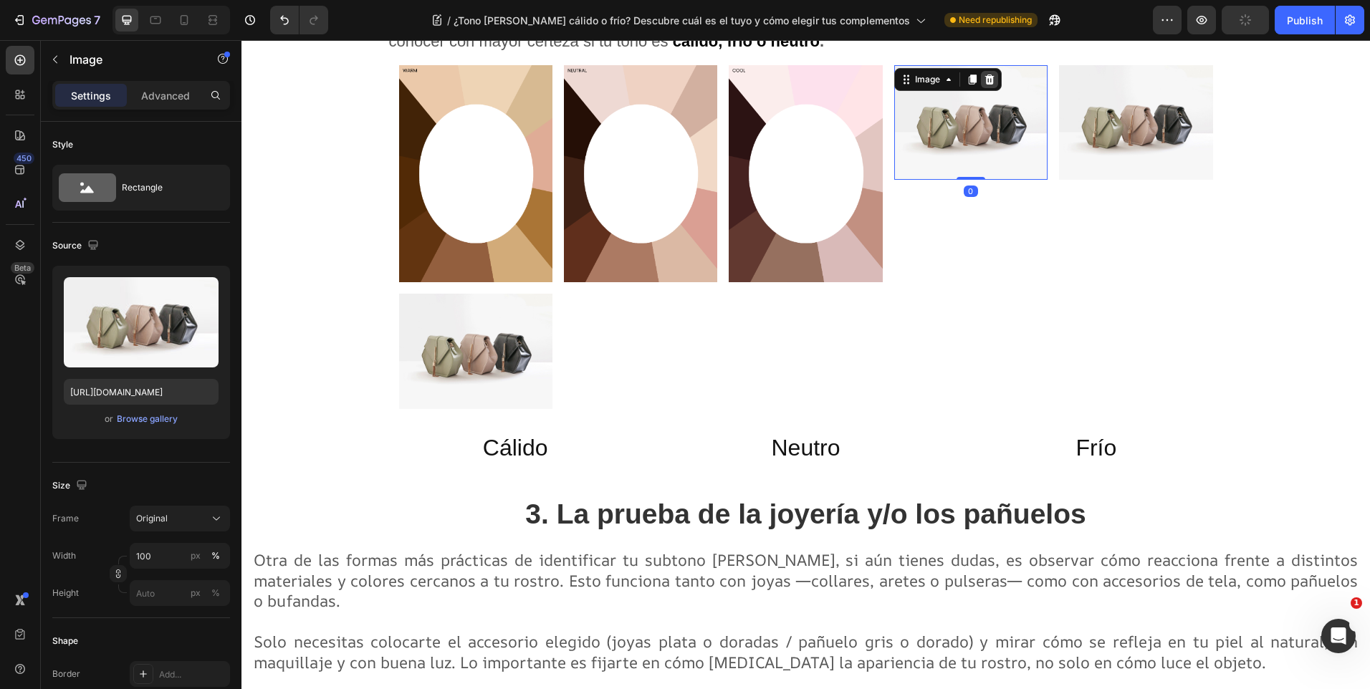
click at [985, 80] on icon at bounding box center [989, 79] width 9 height 10
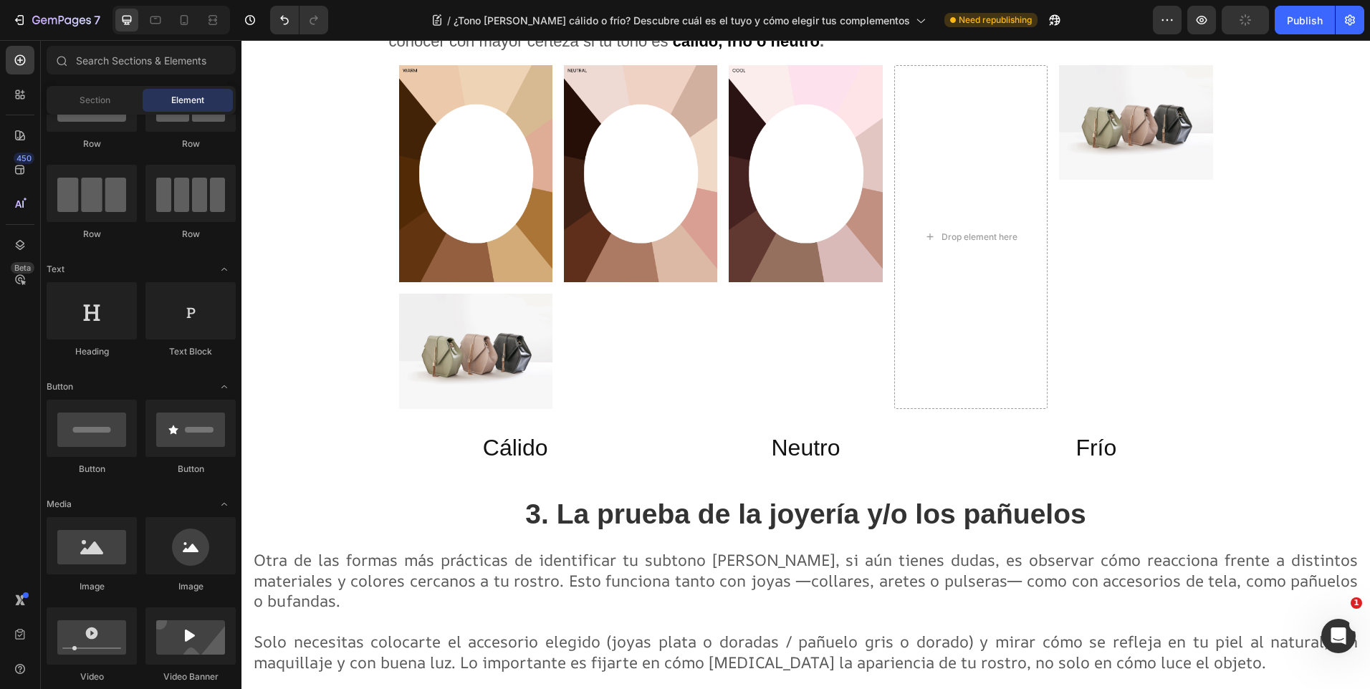
scroll to position [0, 0]
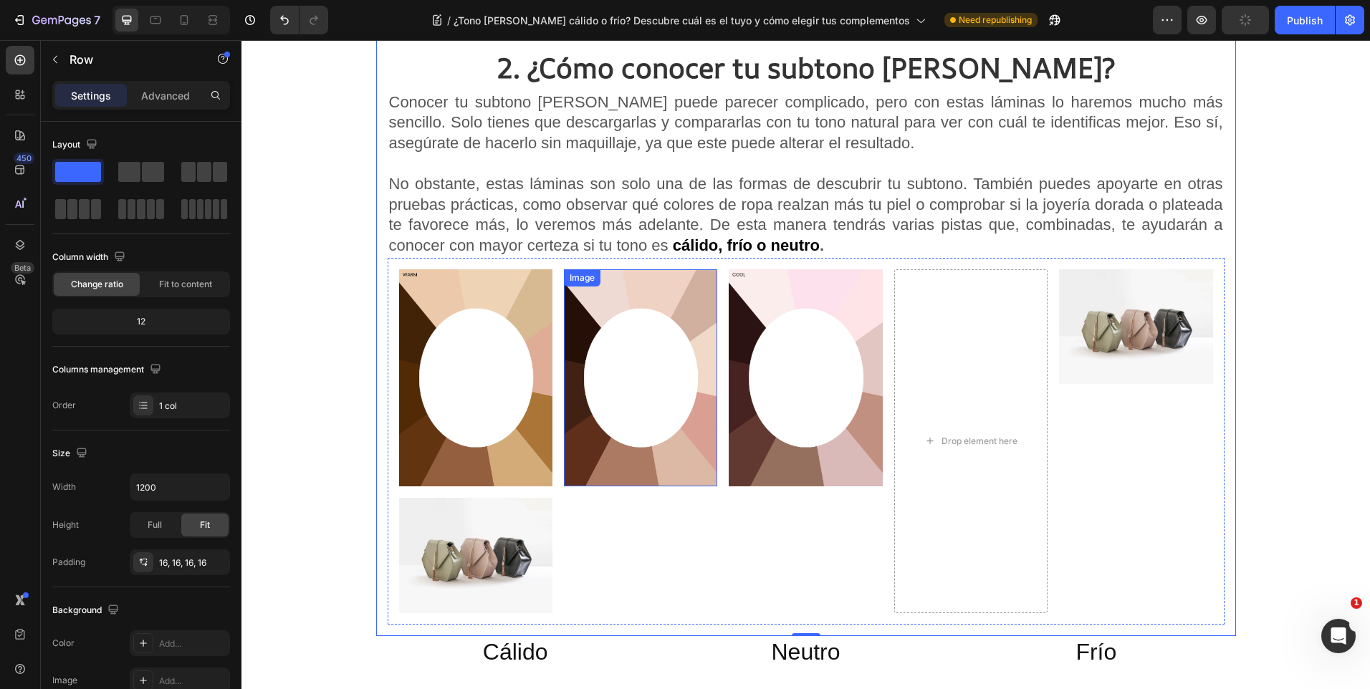
scroll to position [1777, 0]
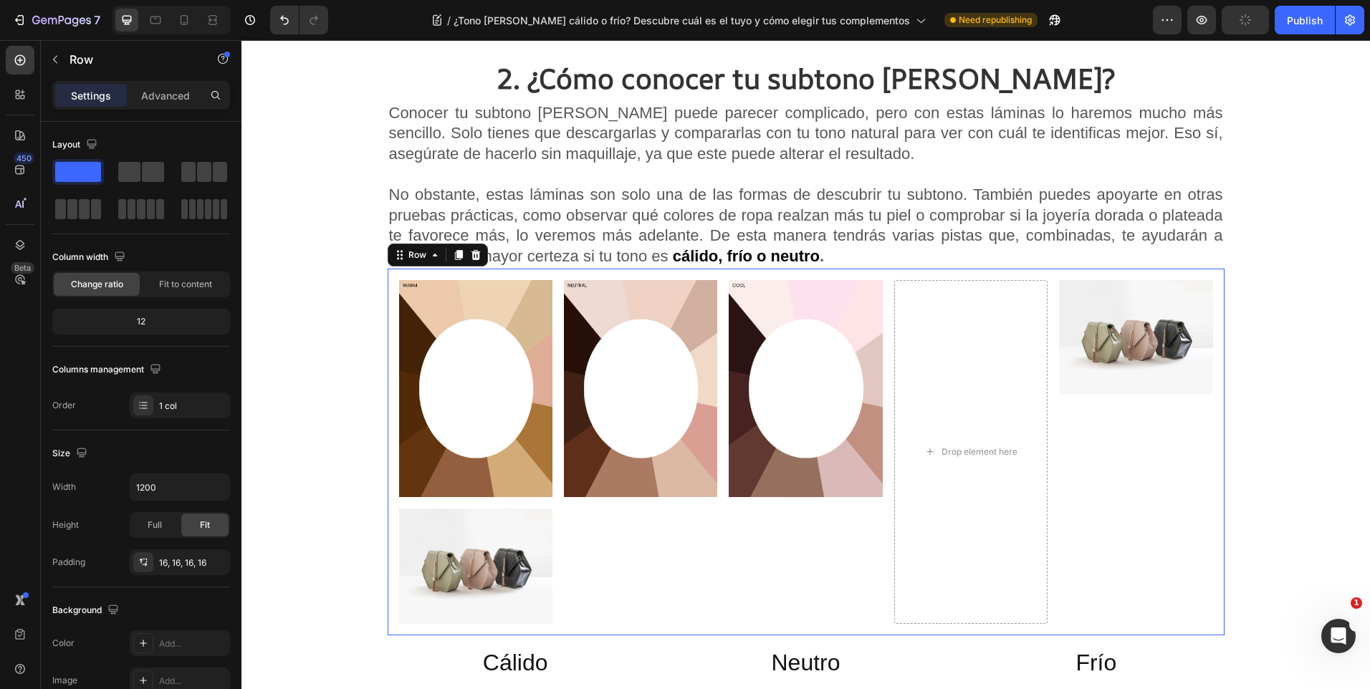
click at [877, 273] on div "Image Image Image Image Drop element here Image Row 0" at bounding box center [806, 452] width 837 height 367
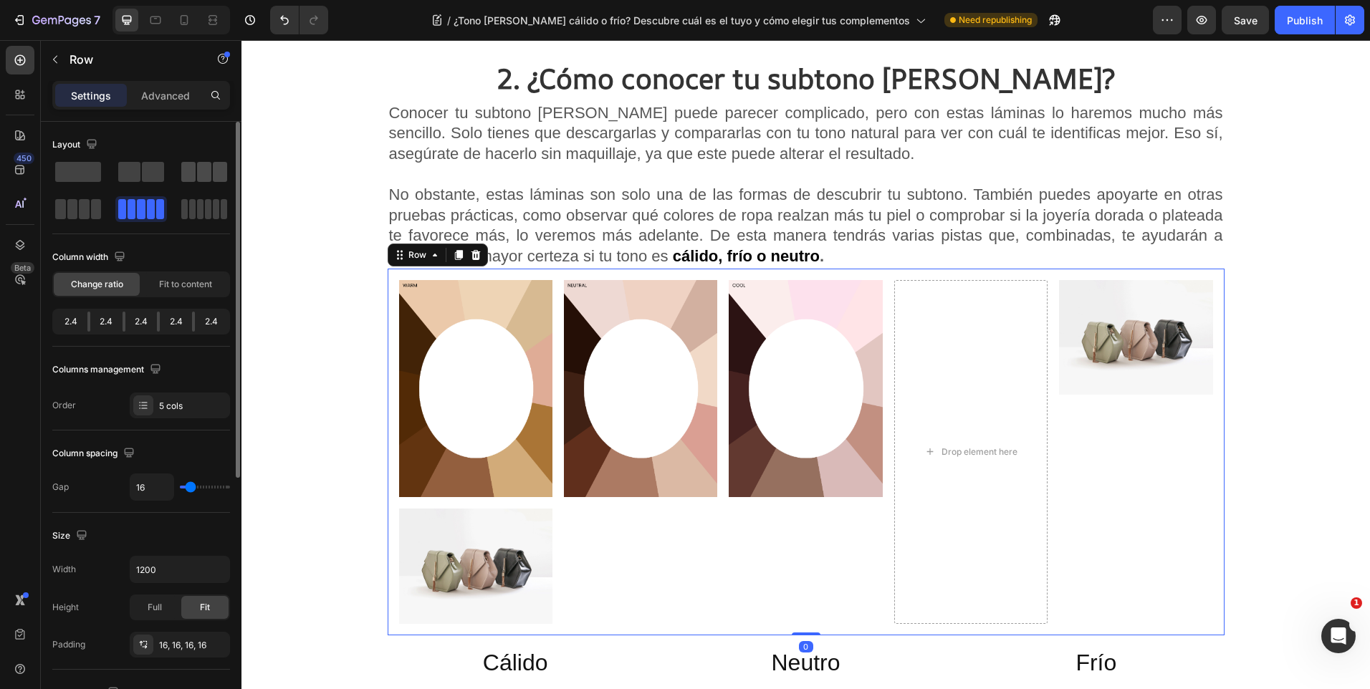
click at [201, 178] on span at bounding box center [204, 172] width 14 height 20
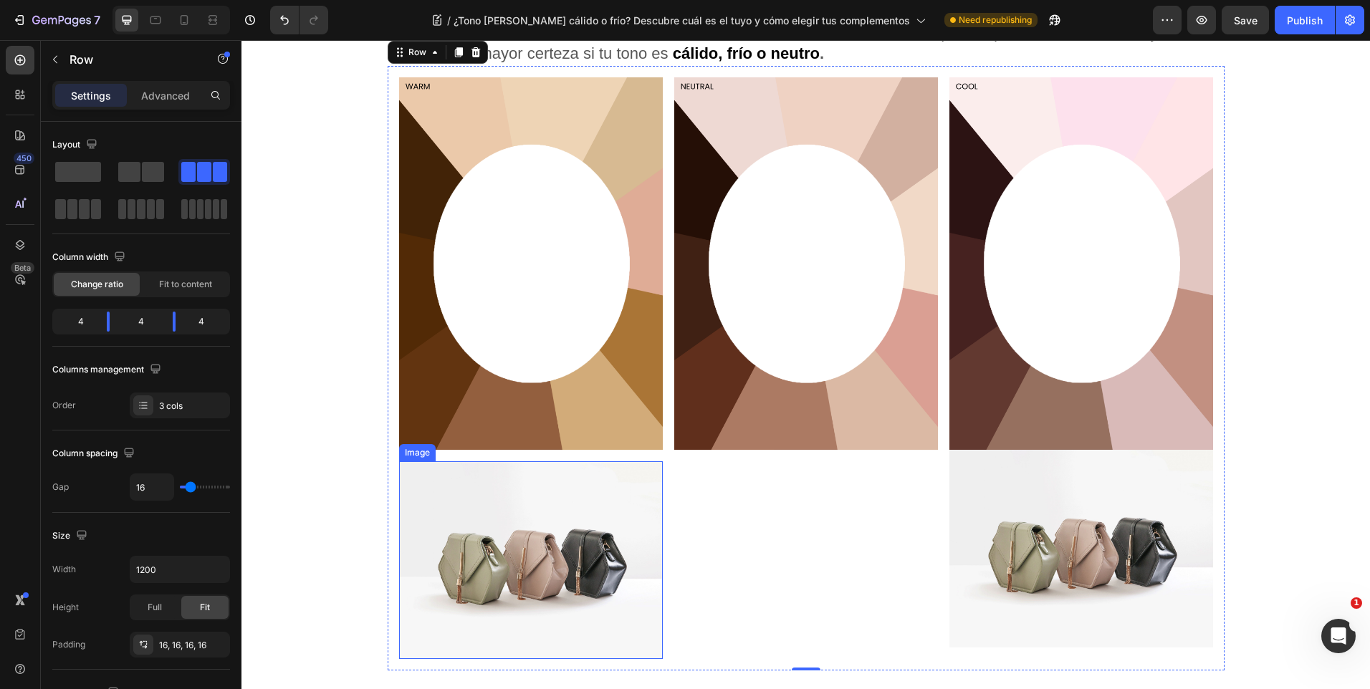
scroll to position [2135, 0]
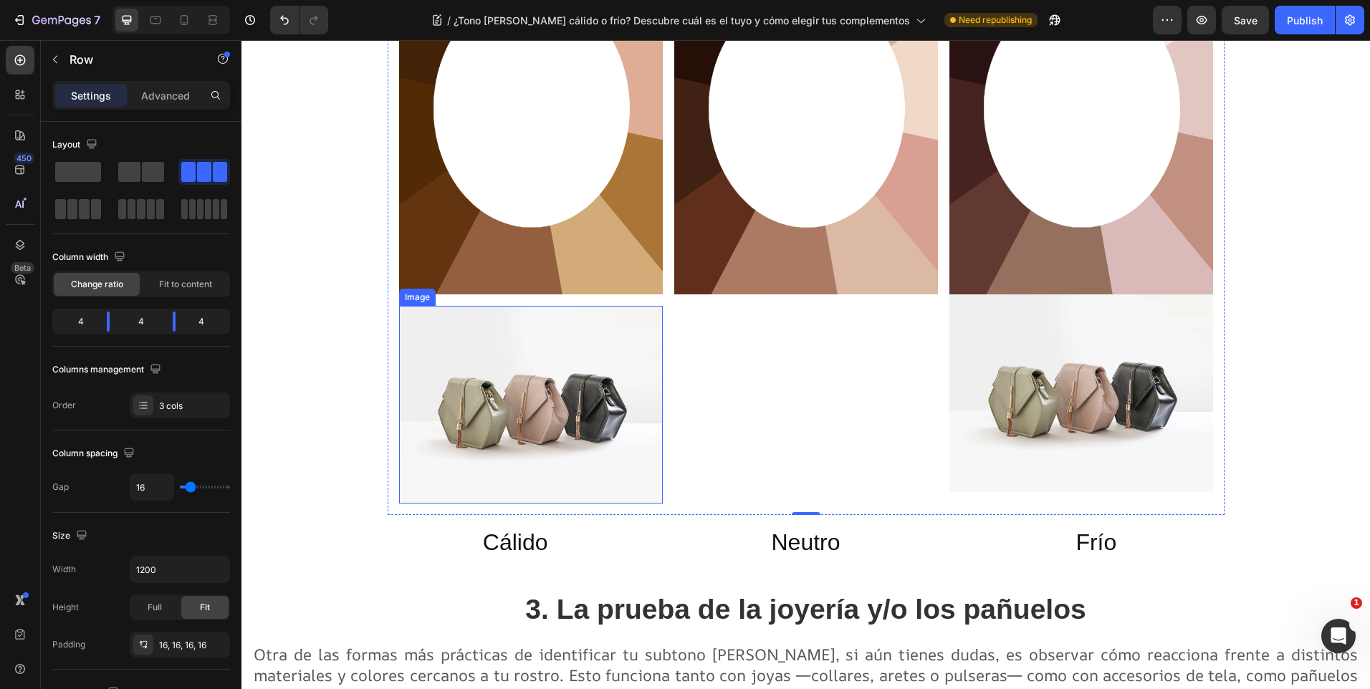
click at [424, 325] on img at bounding box center [531, 405] width 264 height 198
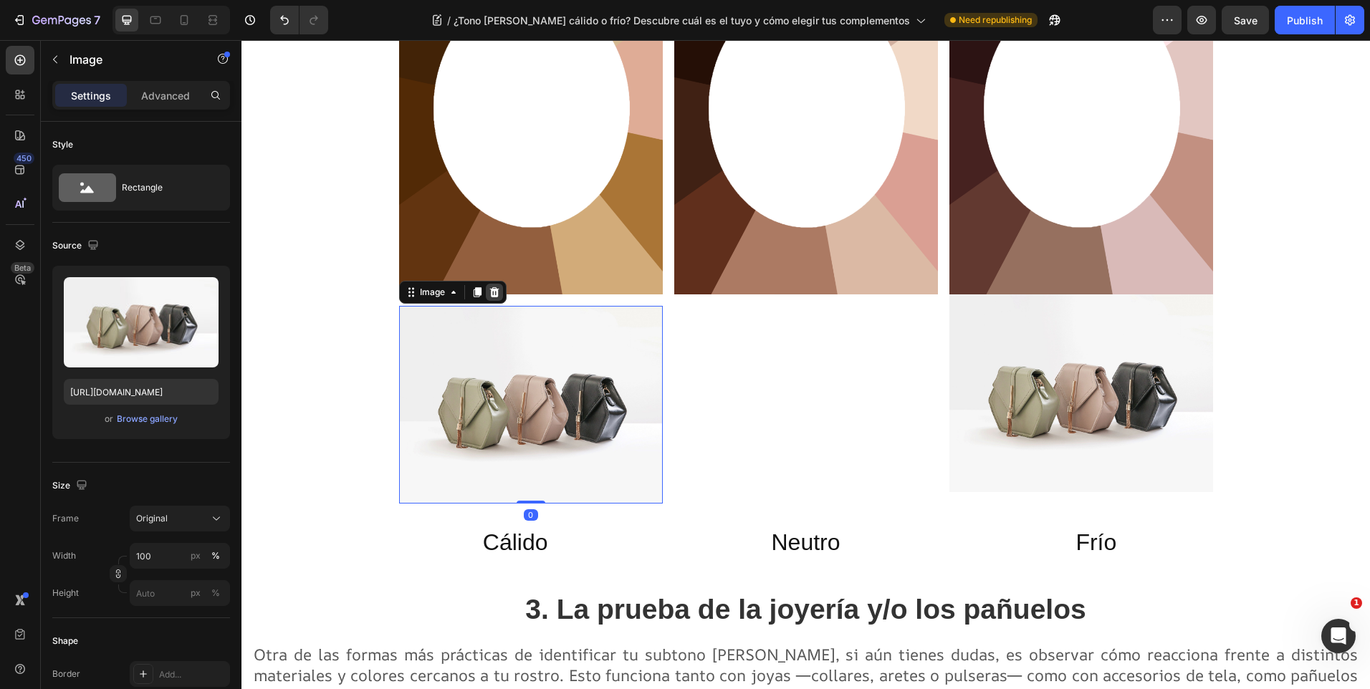
click at [490, 289] on icon at bounding box center [493, 292] width 9 height 10
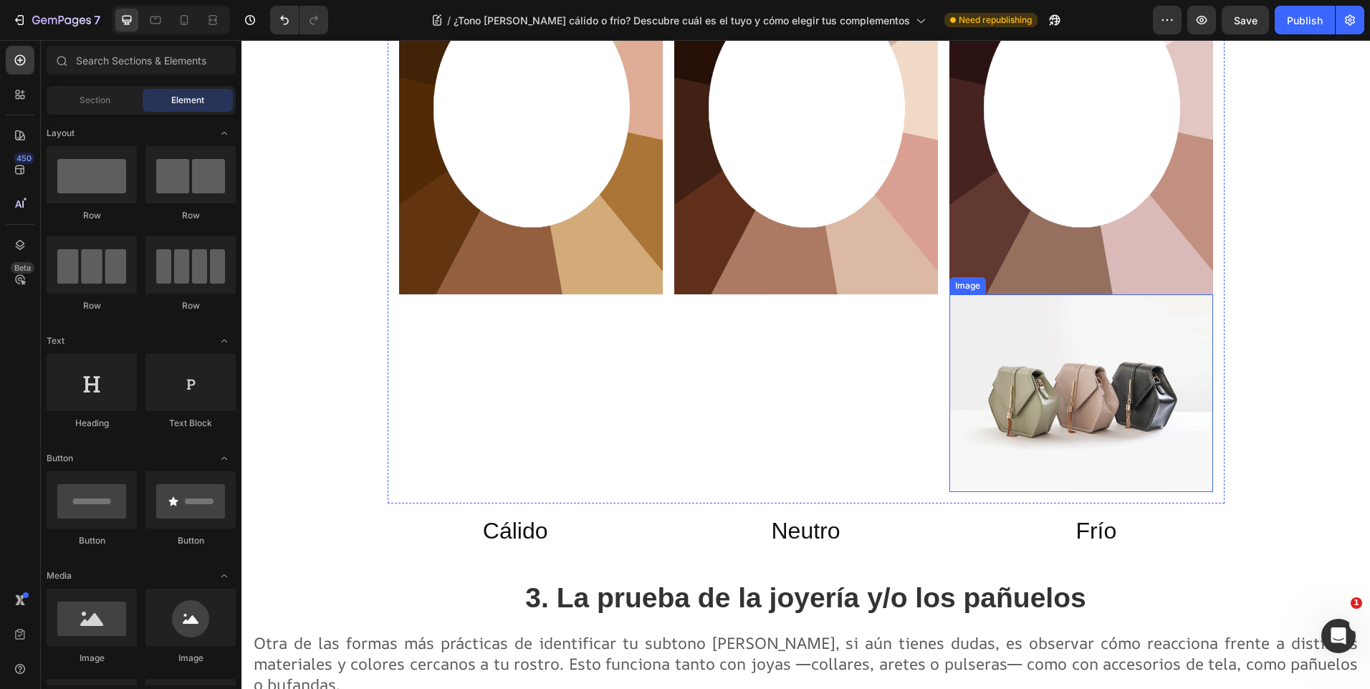
click at [1020, 345] on img at bounding box center [1082, 394] width 264 height 198
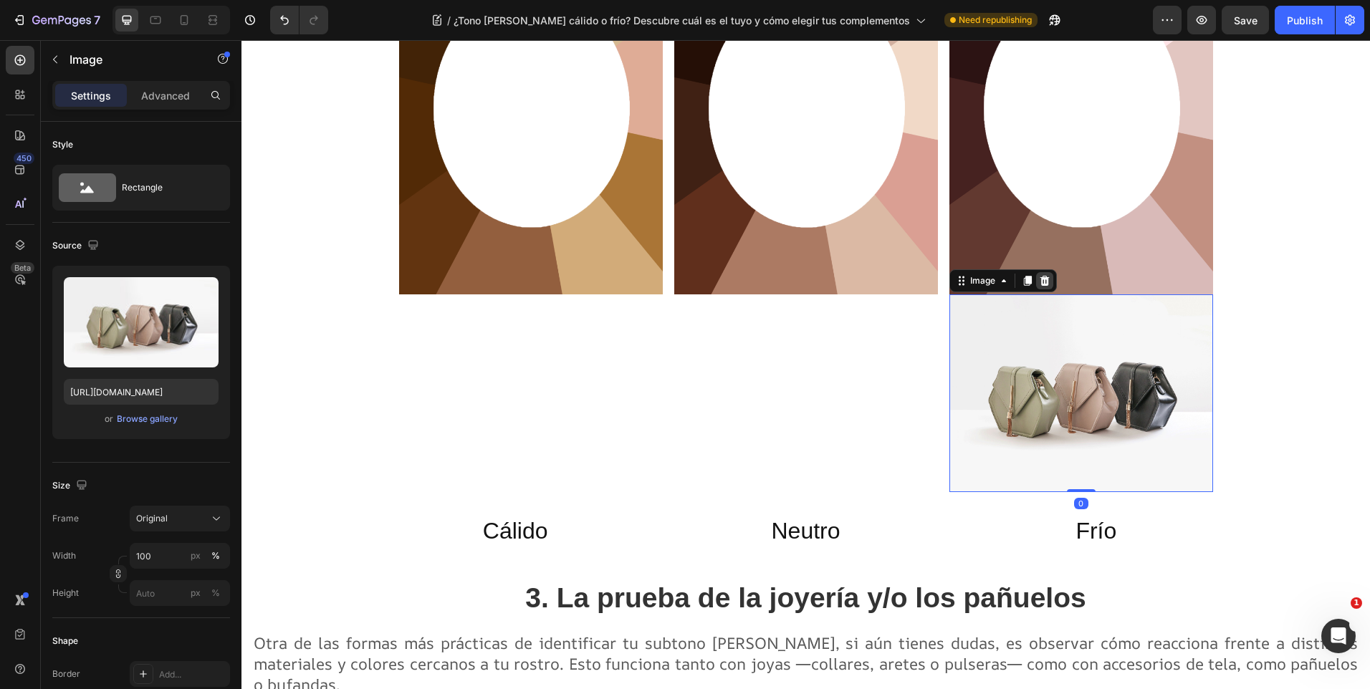
click at [1040, 277] on icon at bounding box center [1044, 281] width 9 height 10
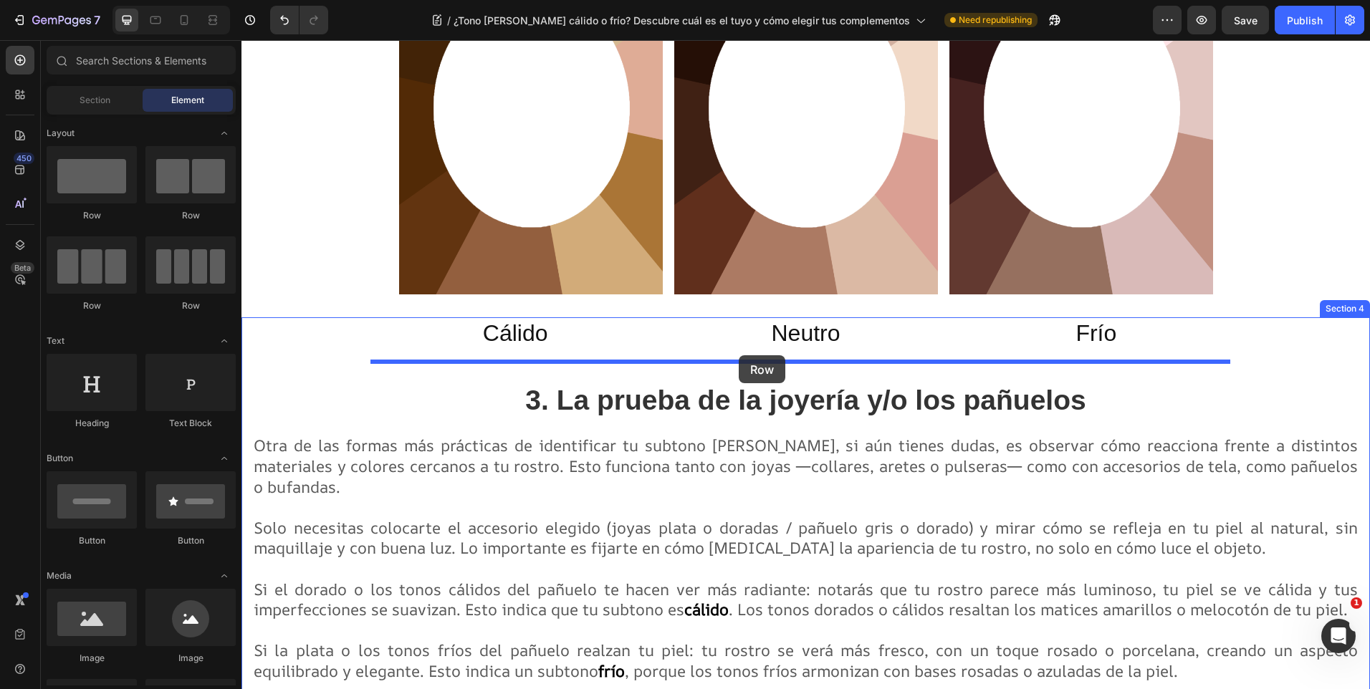
drag, startPoint x: 303, startPoint y: 219, endPoint x: 739, endPoint y: 355, distance: 456.7
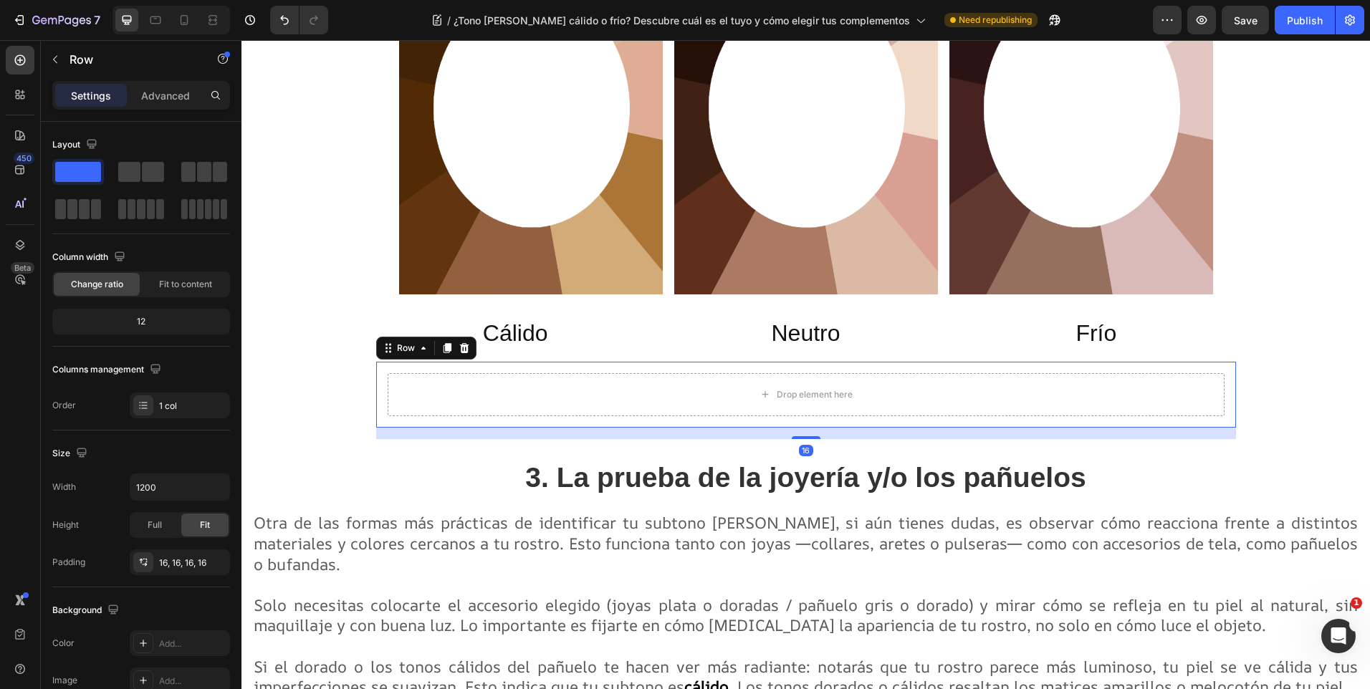
click at [560, 447] on div "3. La prueba de la joyería y/o los pañuelos Heading" at bounding box center [805, 470] width 1107 height 62
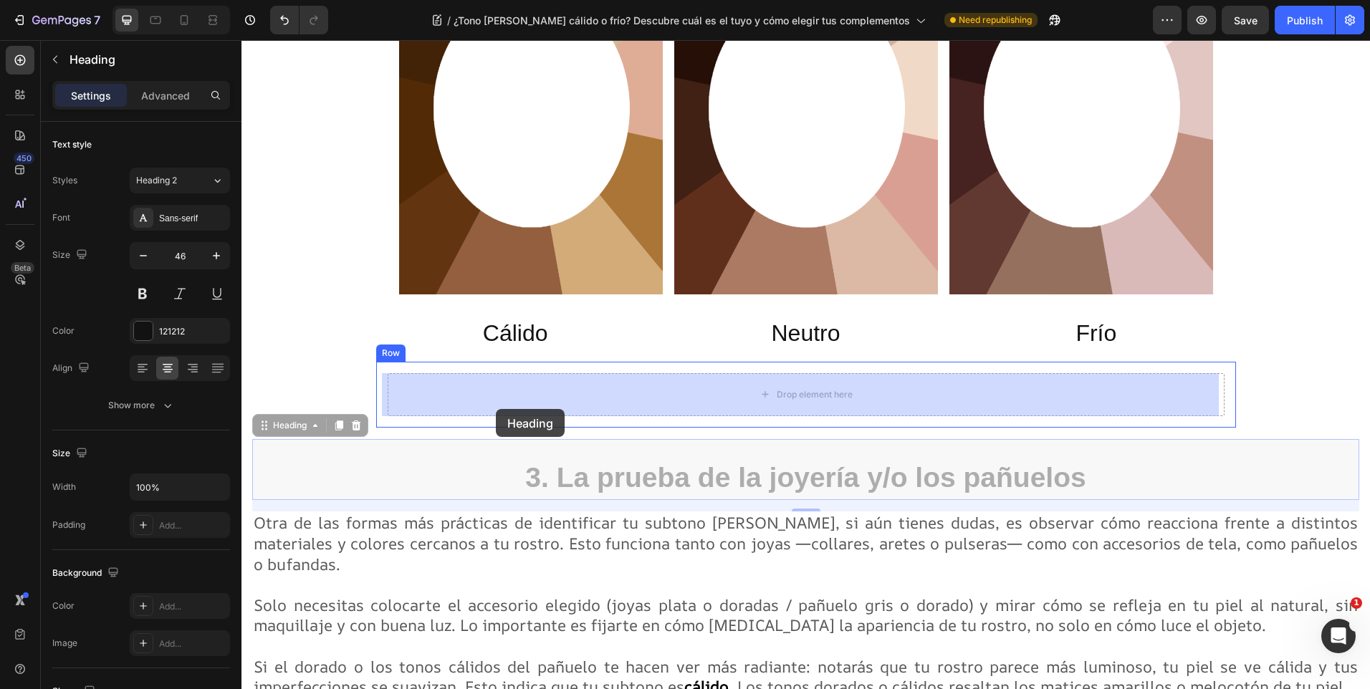
drag, startPoint x: 262, startPoint y: 432, endPoint x: 496, endPoint y: 409, distance: 234.8
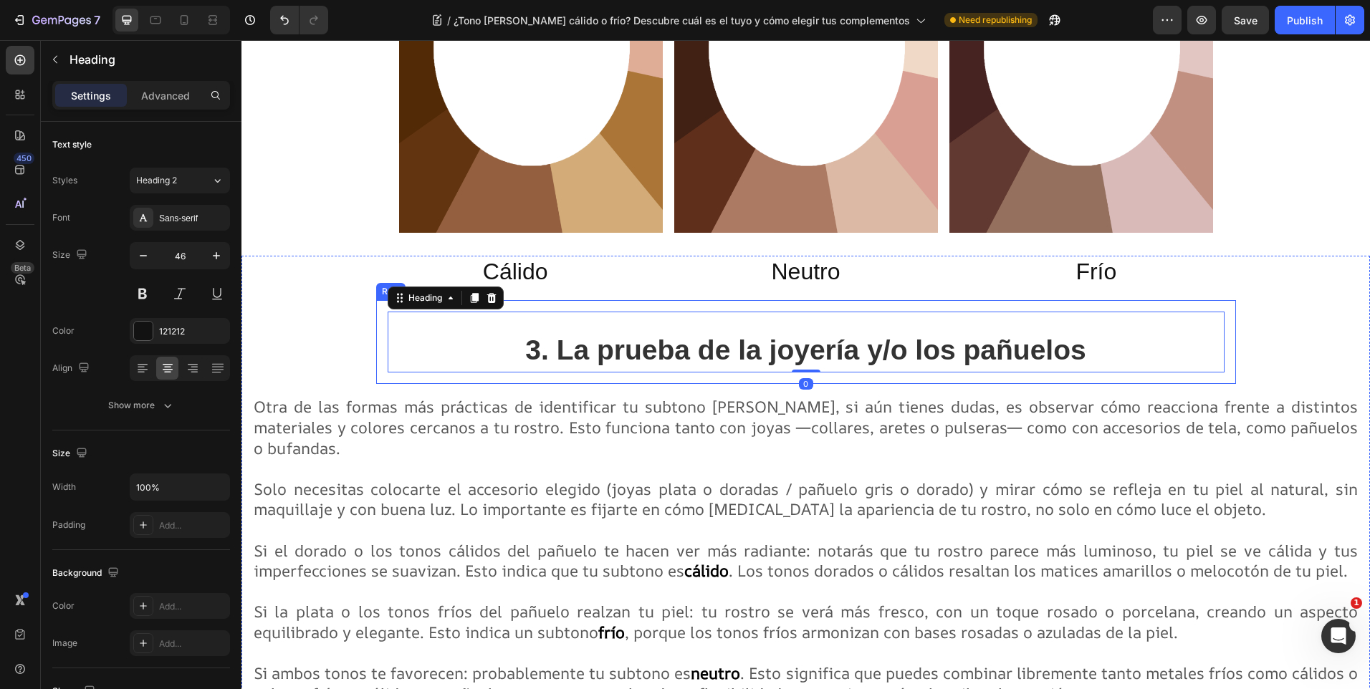
scroll to position [2350, 0]
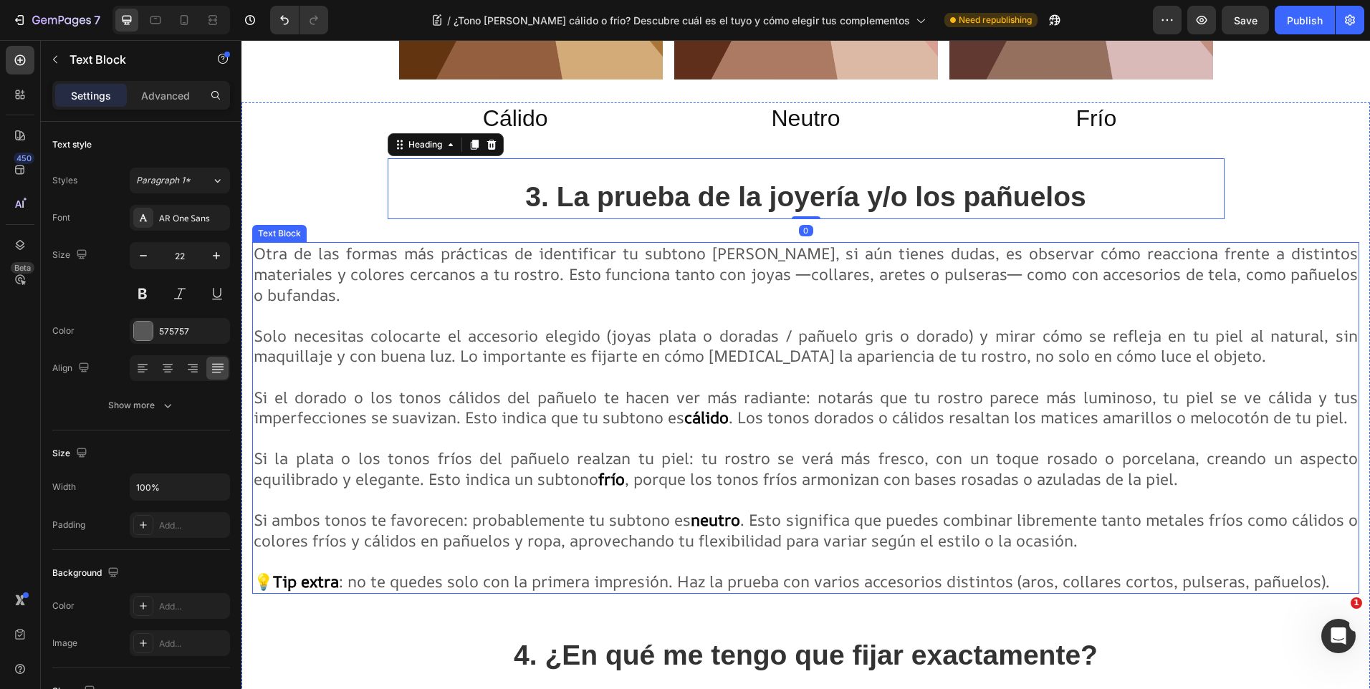
click at [507, 411] on p "Otra de las formas más prácticas de identificar tu subtono de piel, si aún tien…" at bounding box center [806, 418] width 1104 height 348
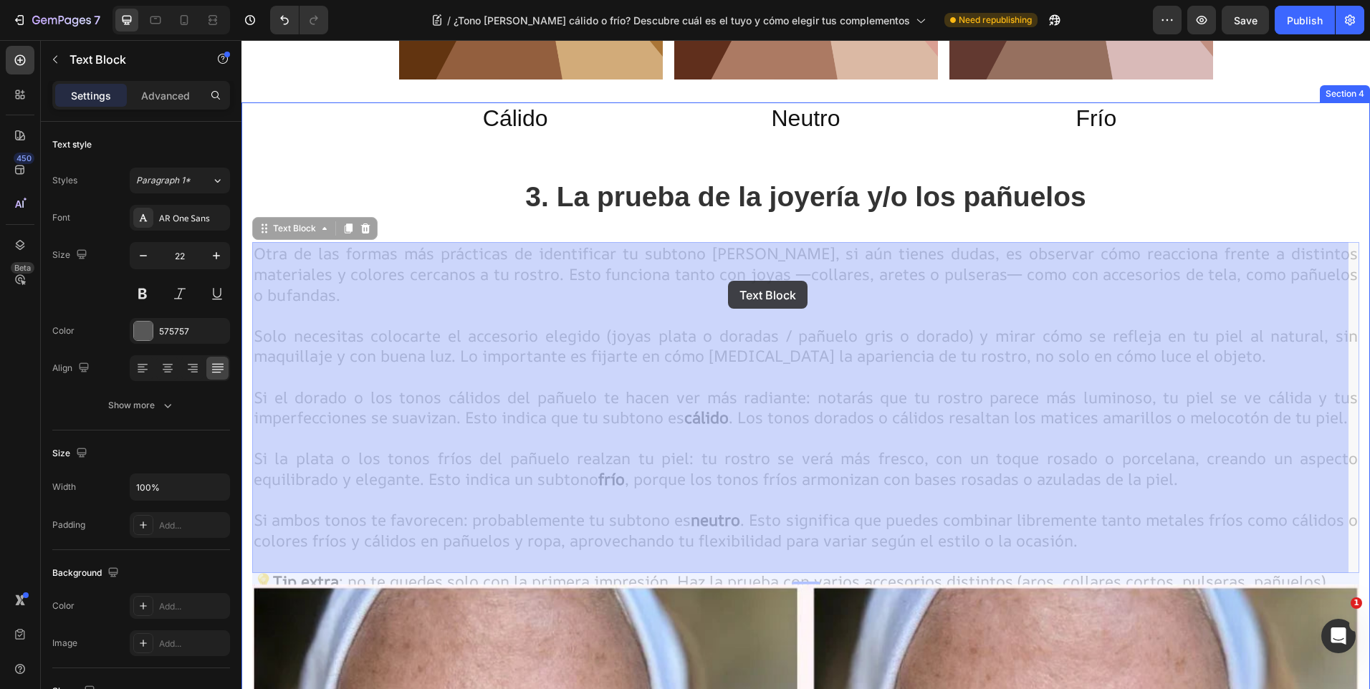
drag, startPoint x: 263, startPoint y: 235, endPoint x: 728, endPoint y: 281, distance: 467.4
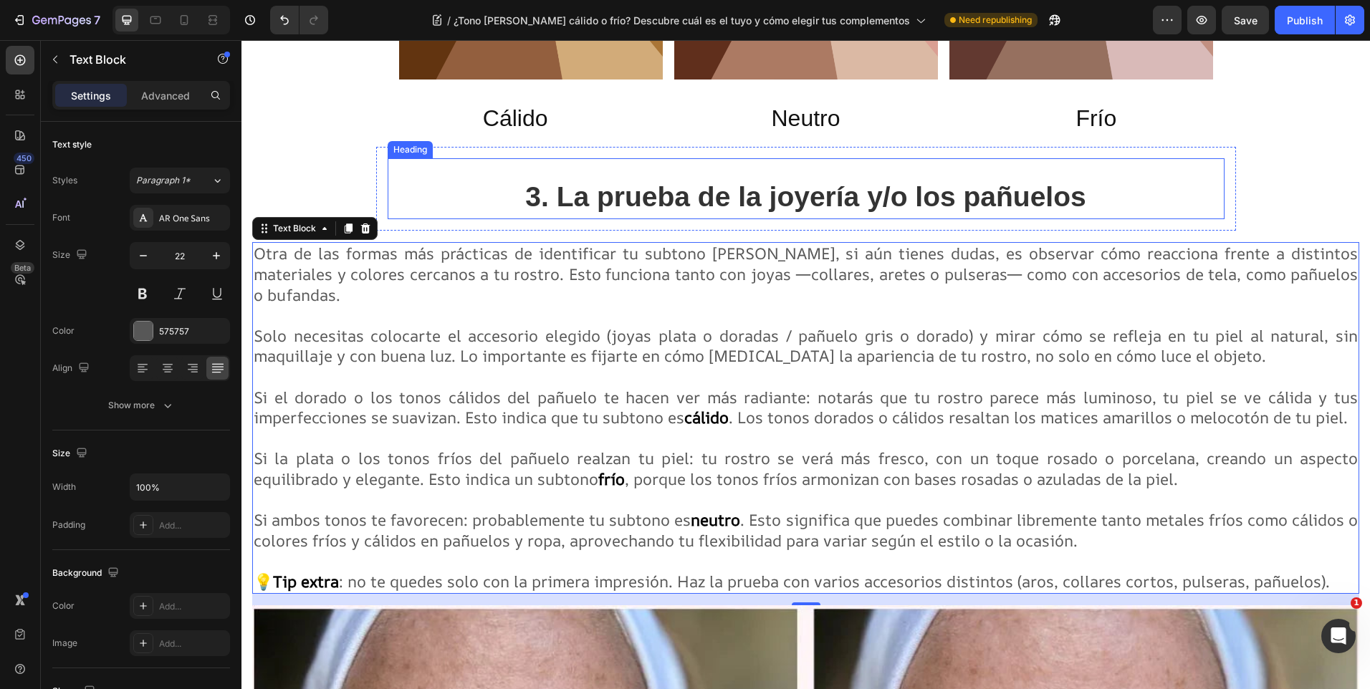
click at [720, 196] on strong "3. La prueba de la joyería y/o los pañuelos" at bounding box center [805, 196] width 560 height 31
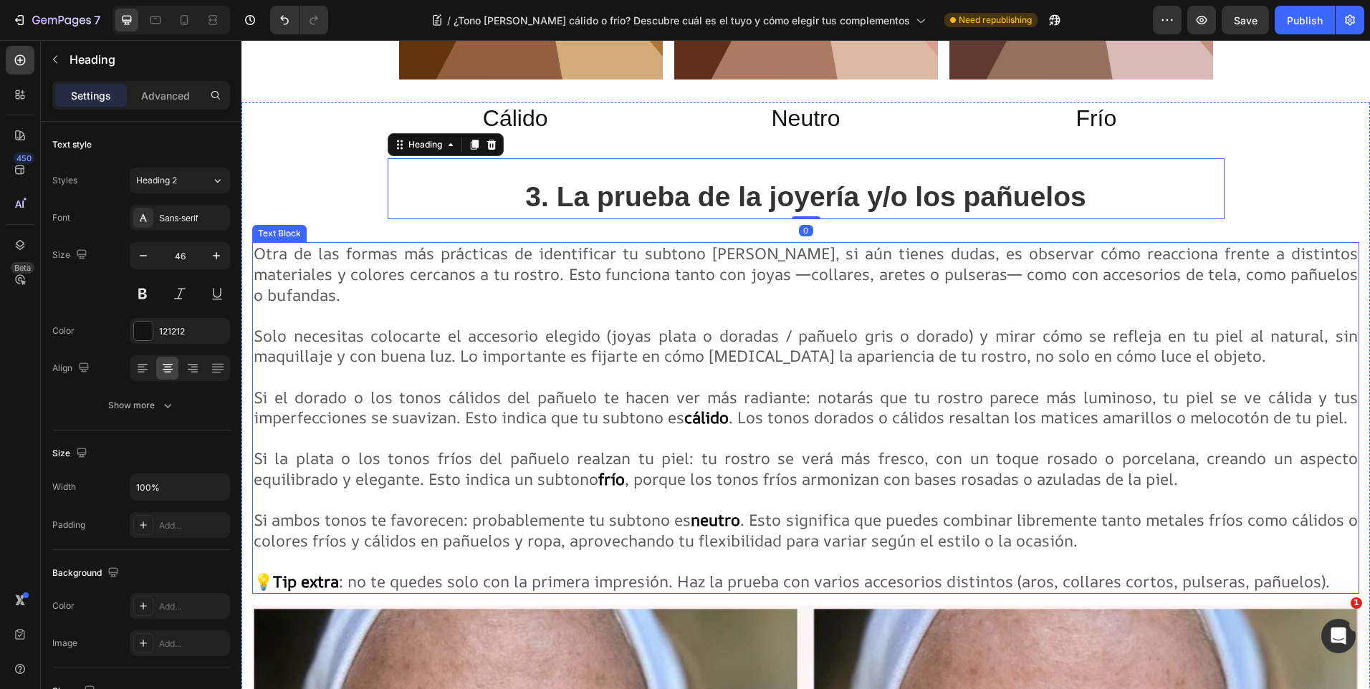
click at [396, 325] on span "Solo necesitas colocarte el accesorio elegido (joyas plata o doradas / pañuelo …" at bounding box center [806, 346] width 1104 height 42
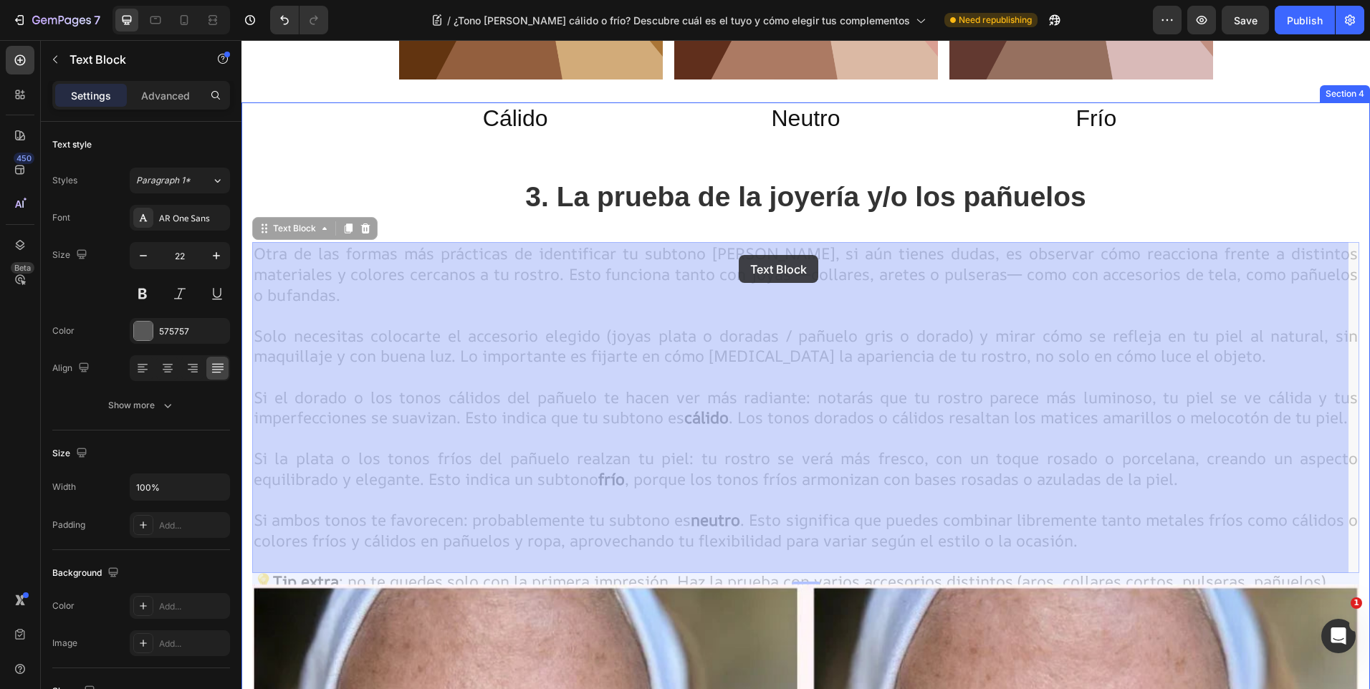
drag, startPoint x: 266, startPoint y: 231, endPoint x: 739, endPoint y: 255, distance: 473.6
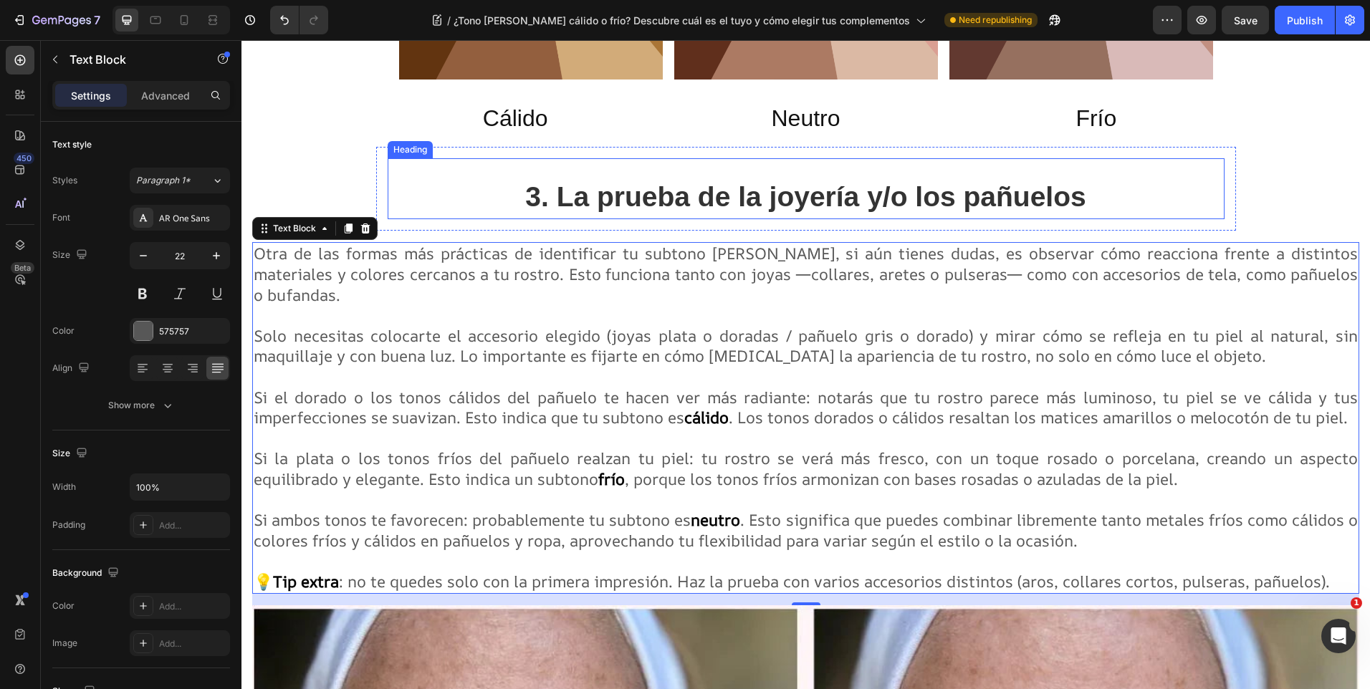
click at [691, 206] on strong "3. La prueba de la joyería y/o los pañuelos" at bounding box center [805, 196] width 560 height 31
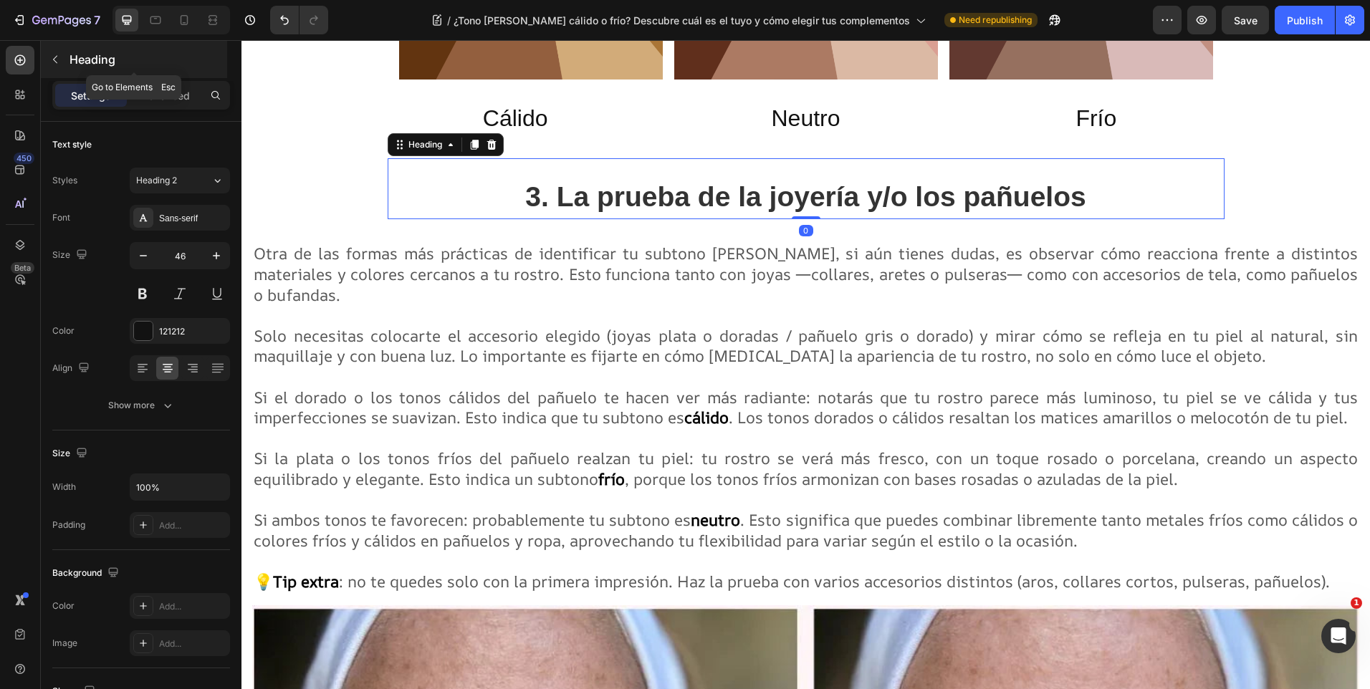
click at [47, 61] on button "button" at bounding box center [55, 59] width 23 height 23
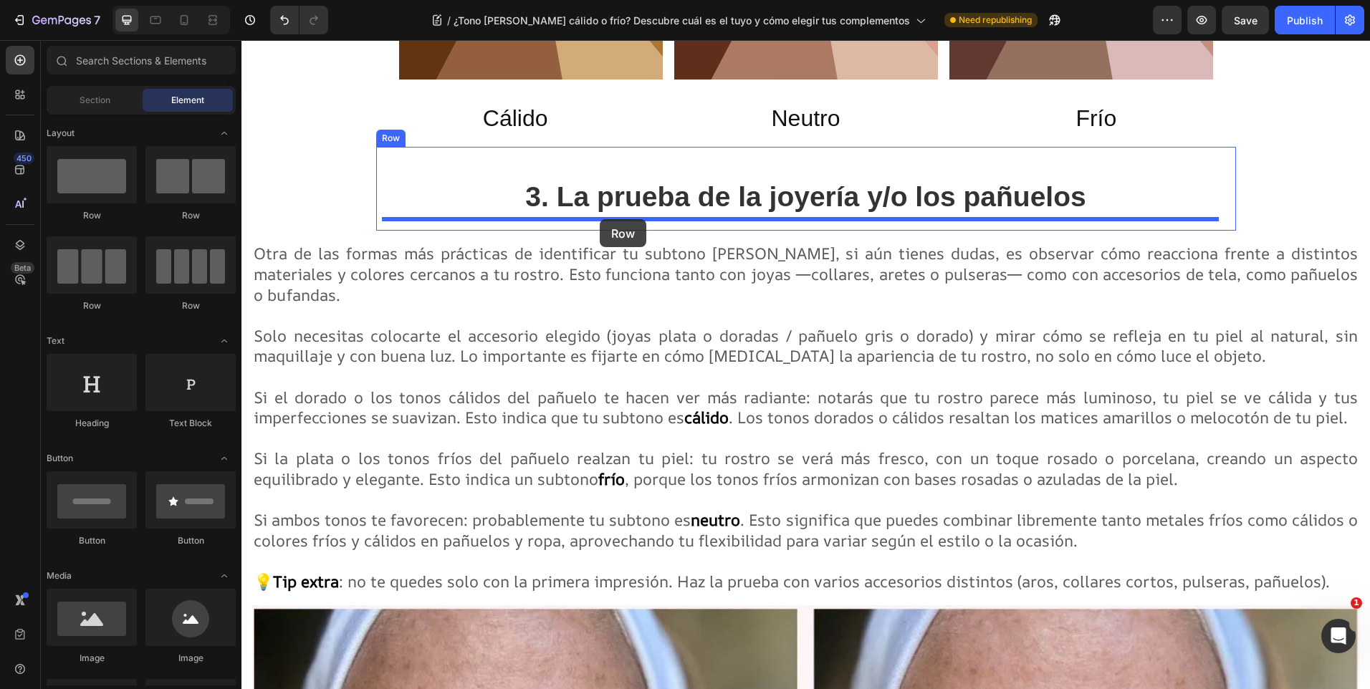
drag, startPoint x: 329, startPoint y: 214, endPoint x: 600, endPoint y: 219, distance: 271.0
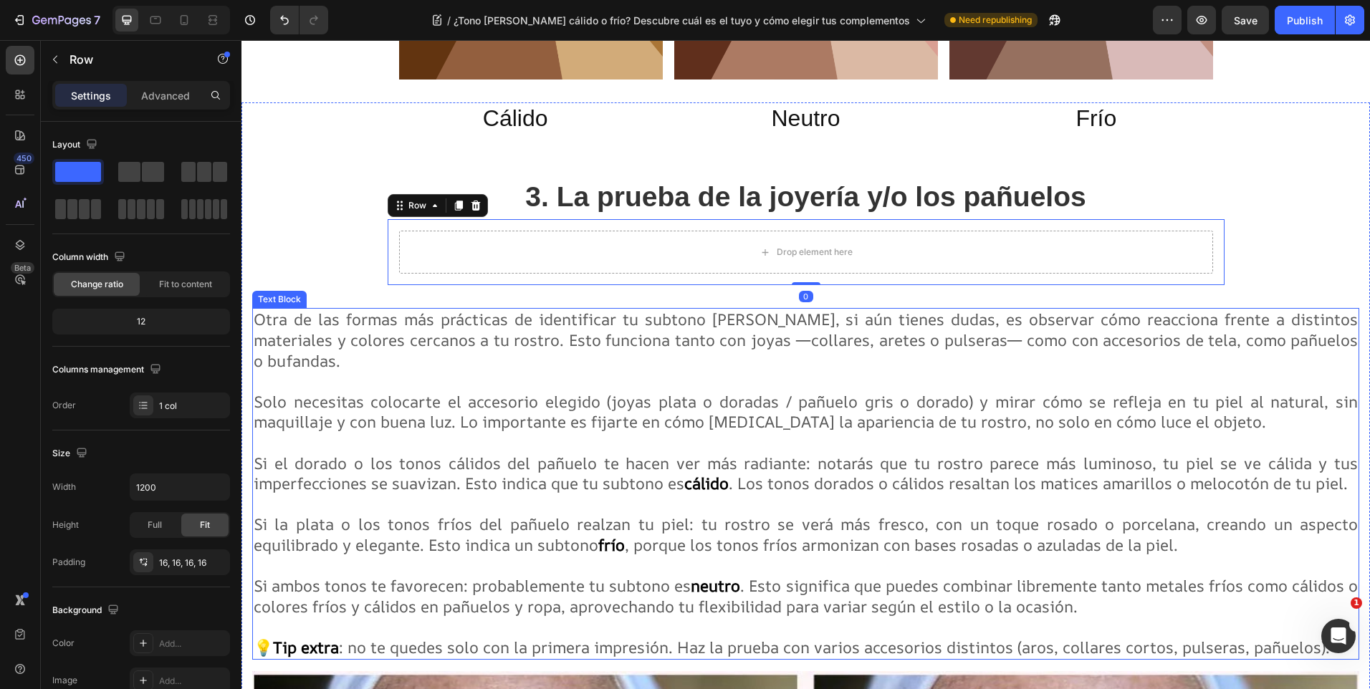
click at [317, 345] on span "Otra de las formas más prácticas de identificar tu subtono de piel, si aún tien…" at bounding box center [806, 340] width 1104 height 62
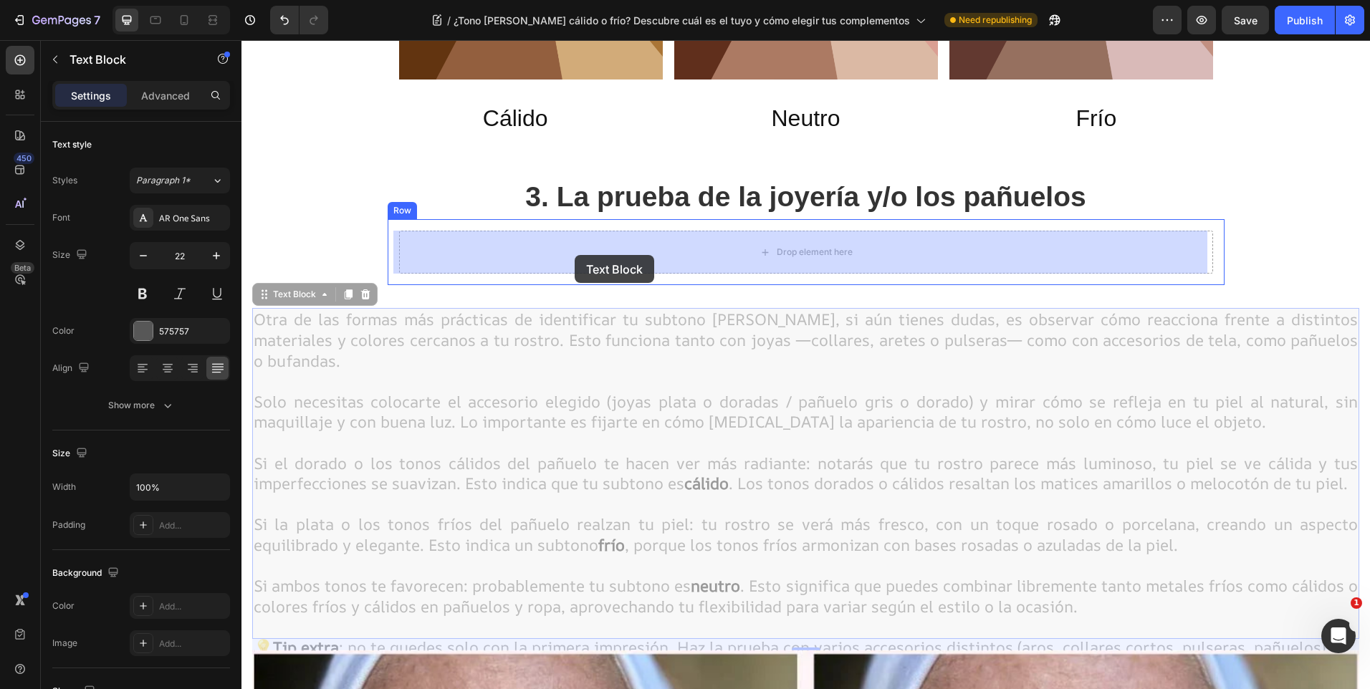
drag, startPoint x: 263, startPoint y: 297, endPoint x: 575, endPoint y: 255, distance: 314.5
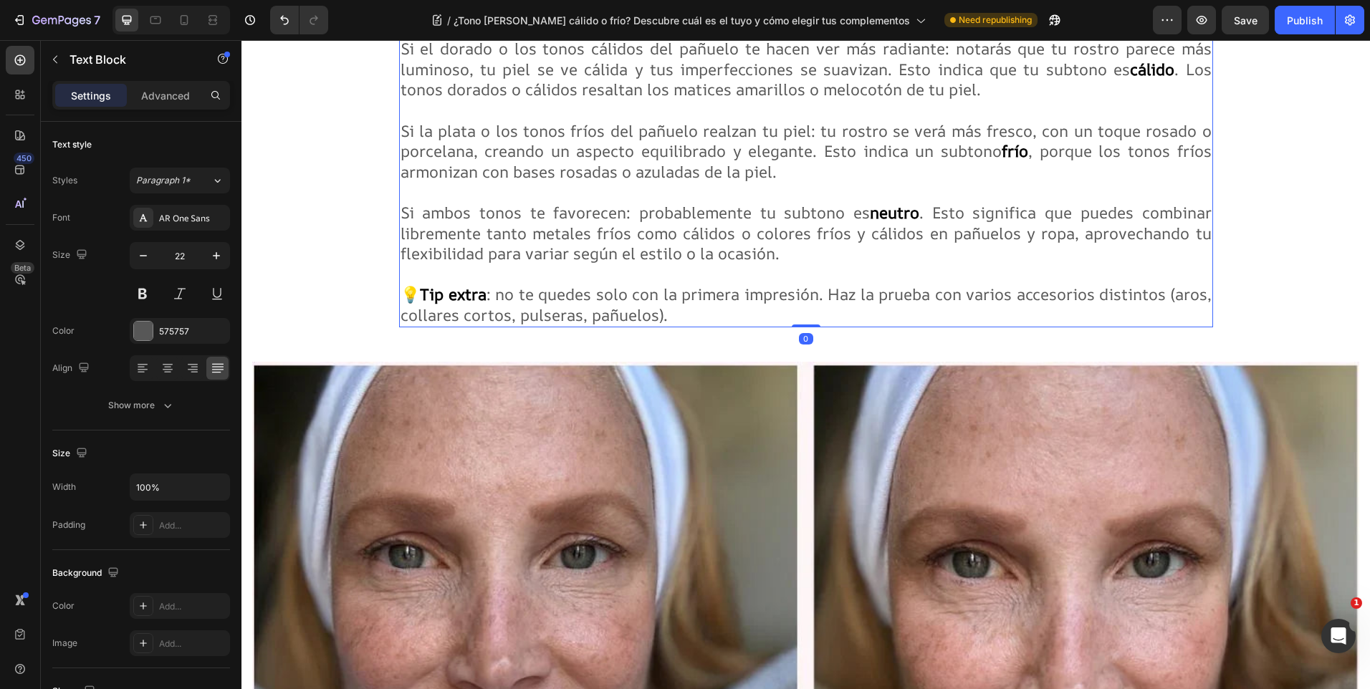
scroll to position [2708, 0]
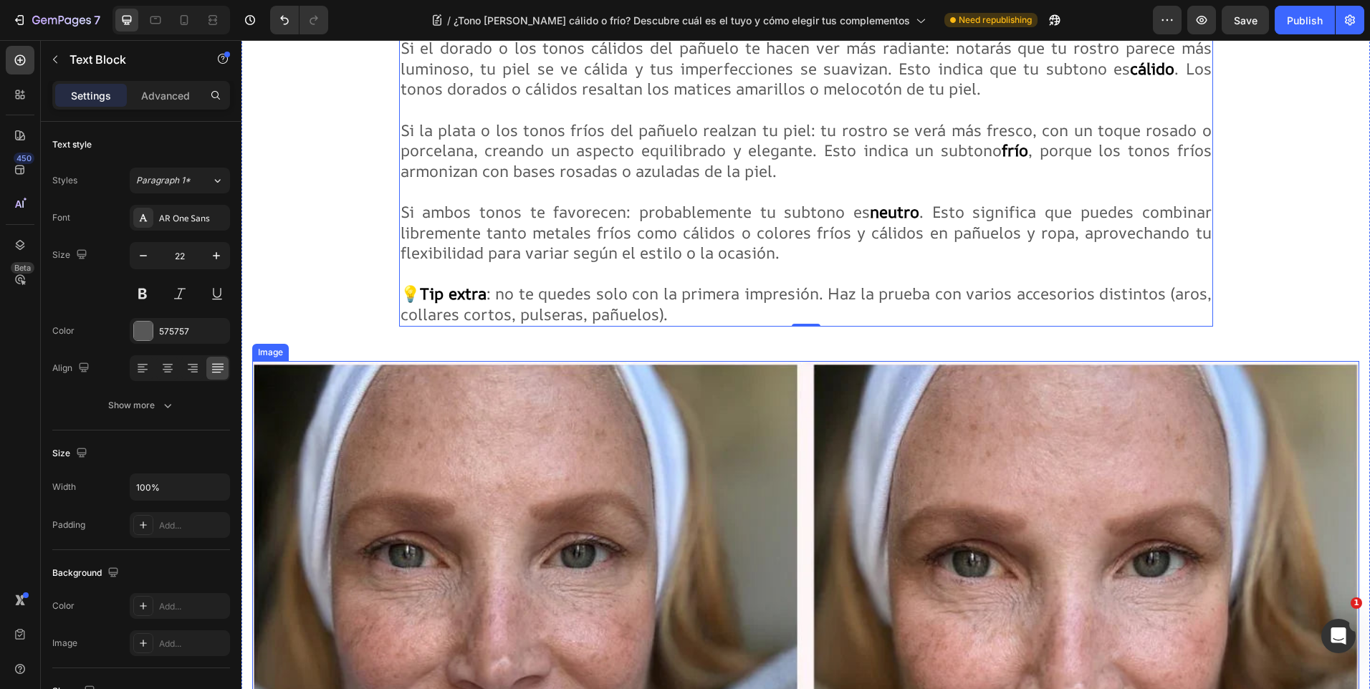
click at [801, 373] on img at bounding box center [805, 684] width 1107 height 647
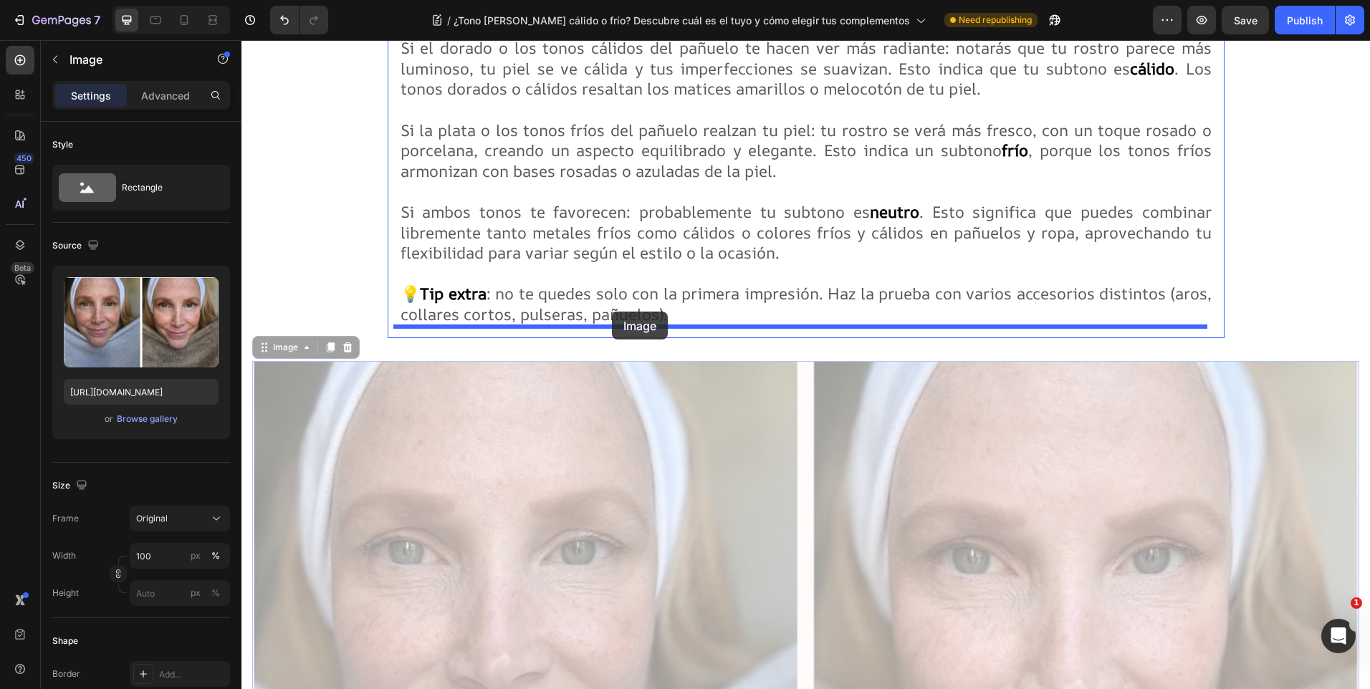
drag, startPoint x: 268, startPoint y: 350, endPoint x: 612, endPoint y: 312, distance: 346.2
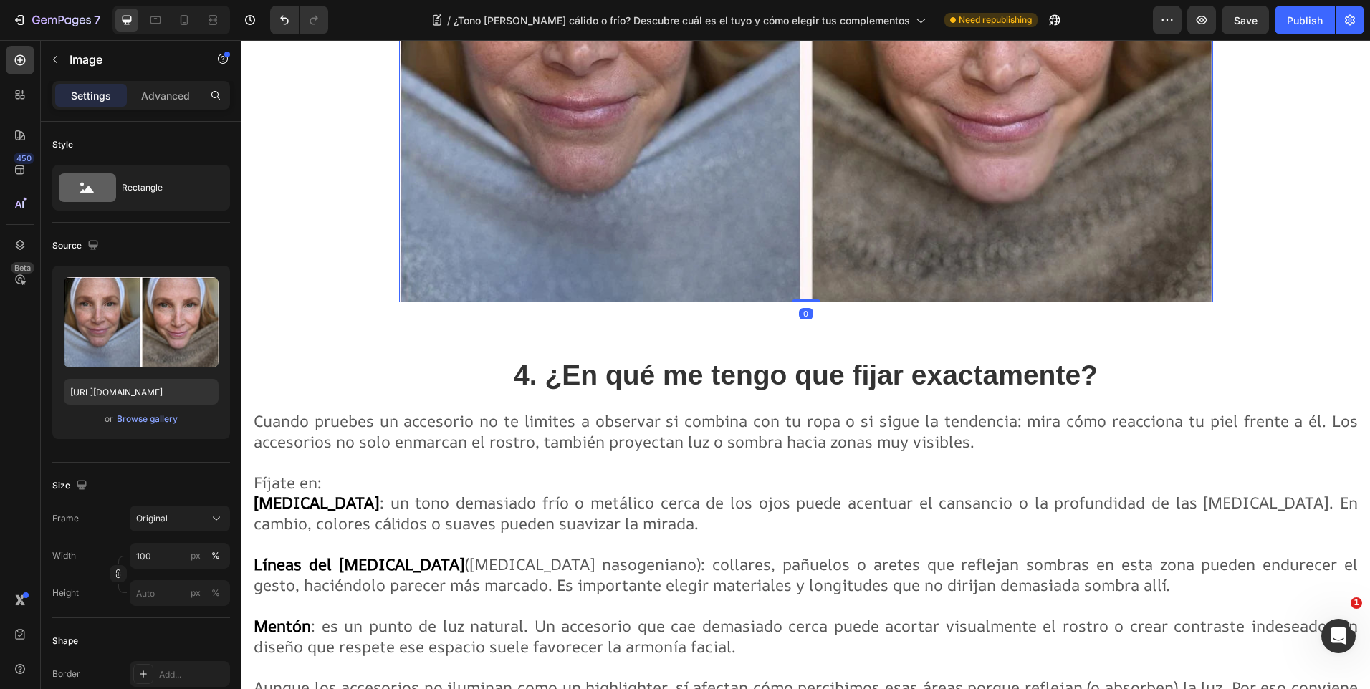
scroll to position [3210, 0]
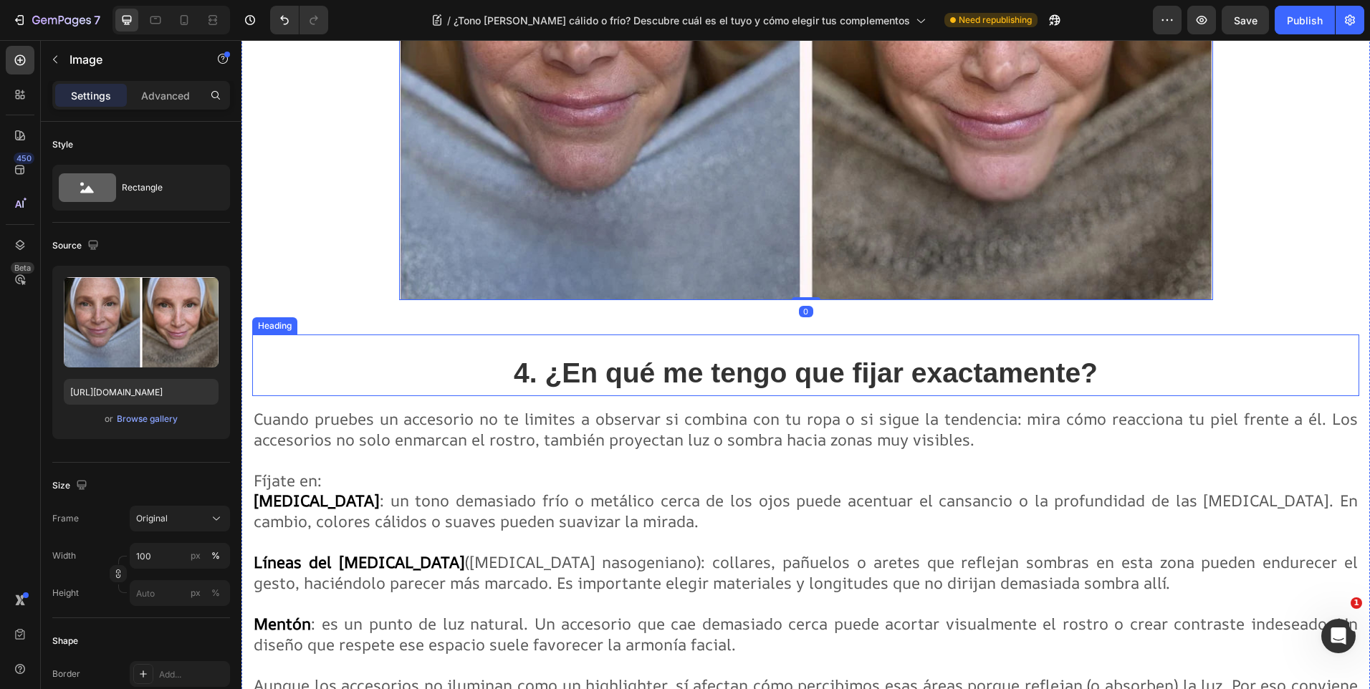
click at [616, 376] on strong "4. ¿En qué me tengo que fijar exactamente?" at bounding box center [806, 373] width 584 height 31
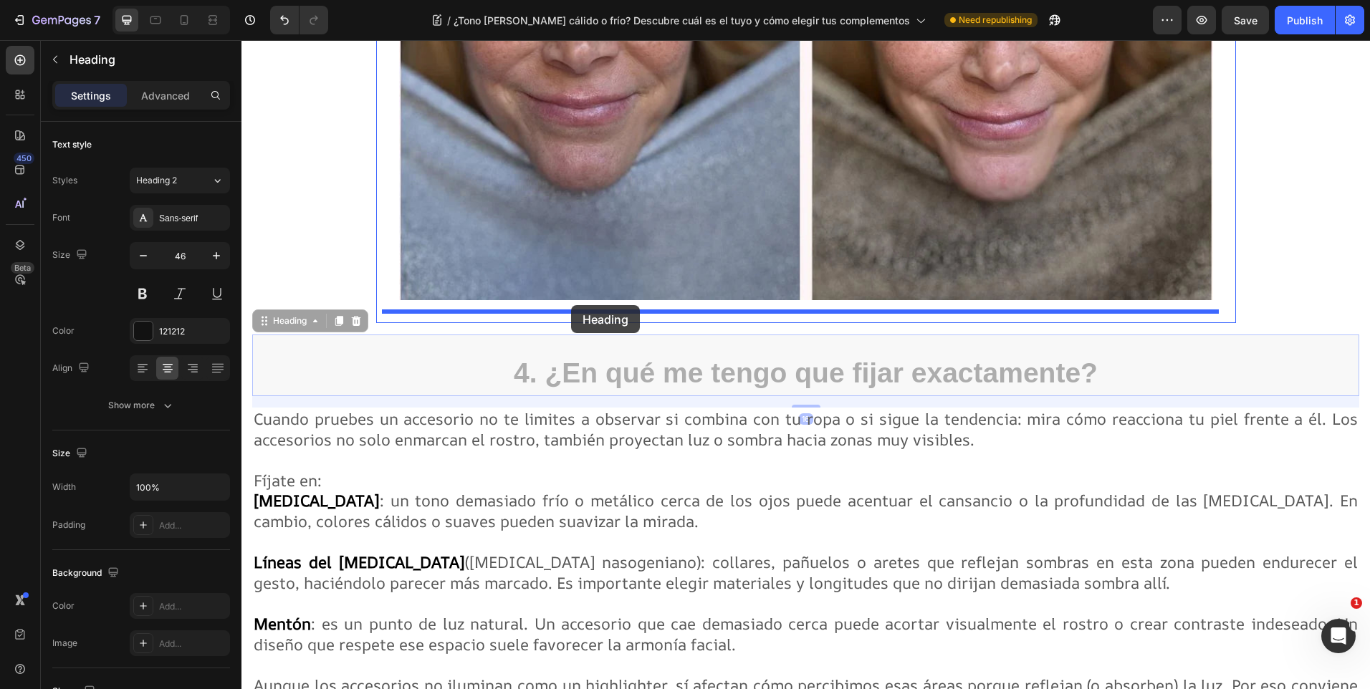
drag, startPoint x: 266, startPoint y: 323, endPoint x: 571, endPoint y: 305, distance: 305.8
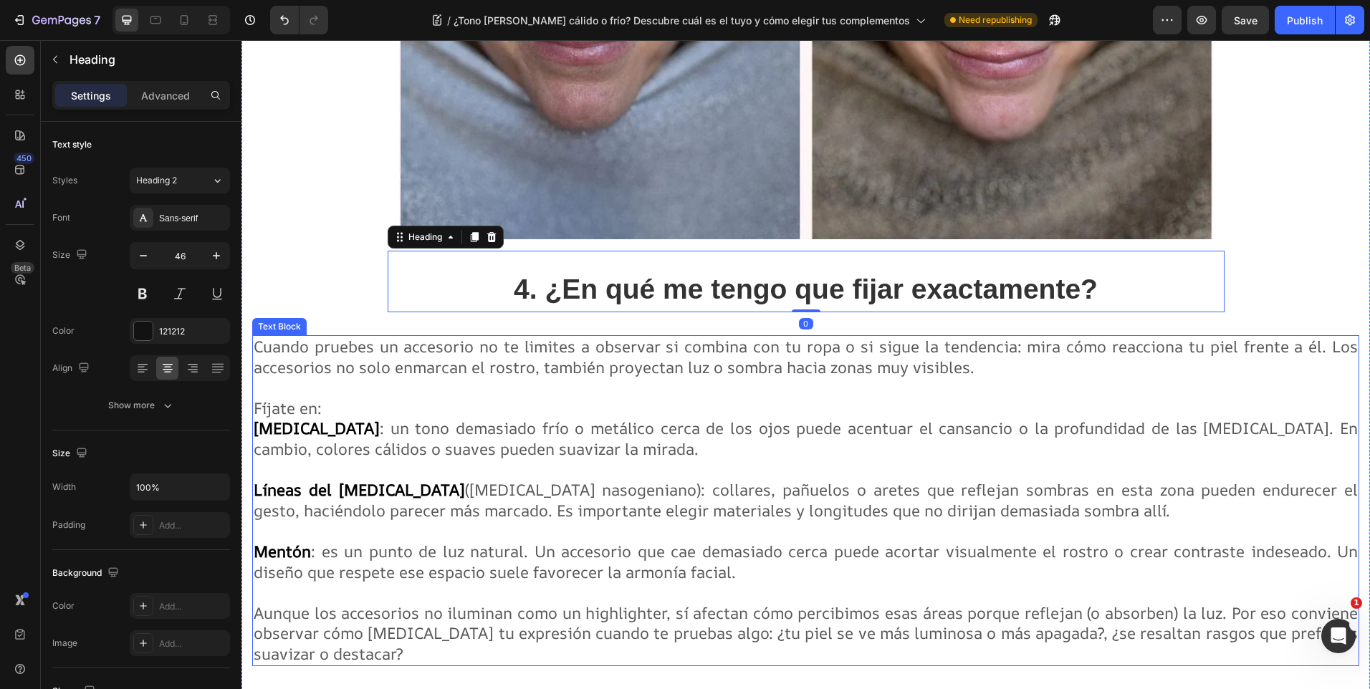
scroll to position [3353, 0]
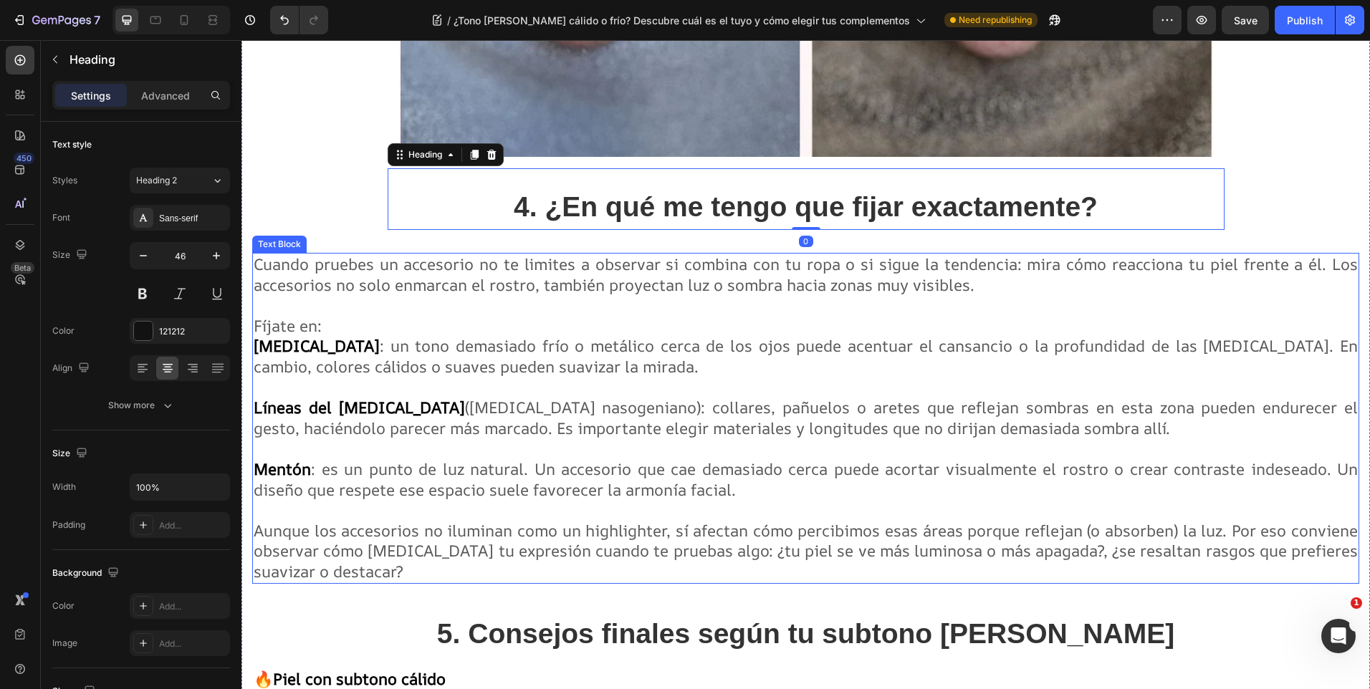
click at [515, 406] on span "(surco nasogeniano): collares, pañuelos o aretes que reflejan sombras en esta z…" at bounding box center [806, 418] width 1104 height 42
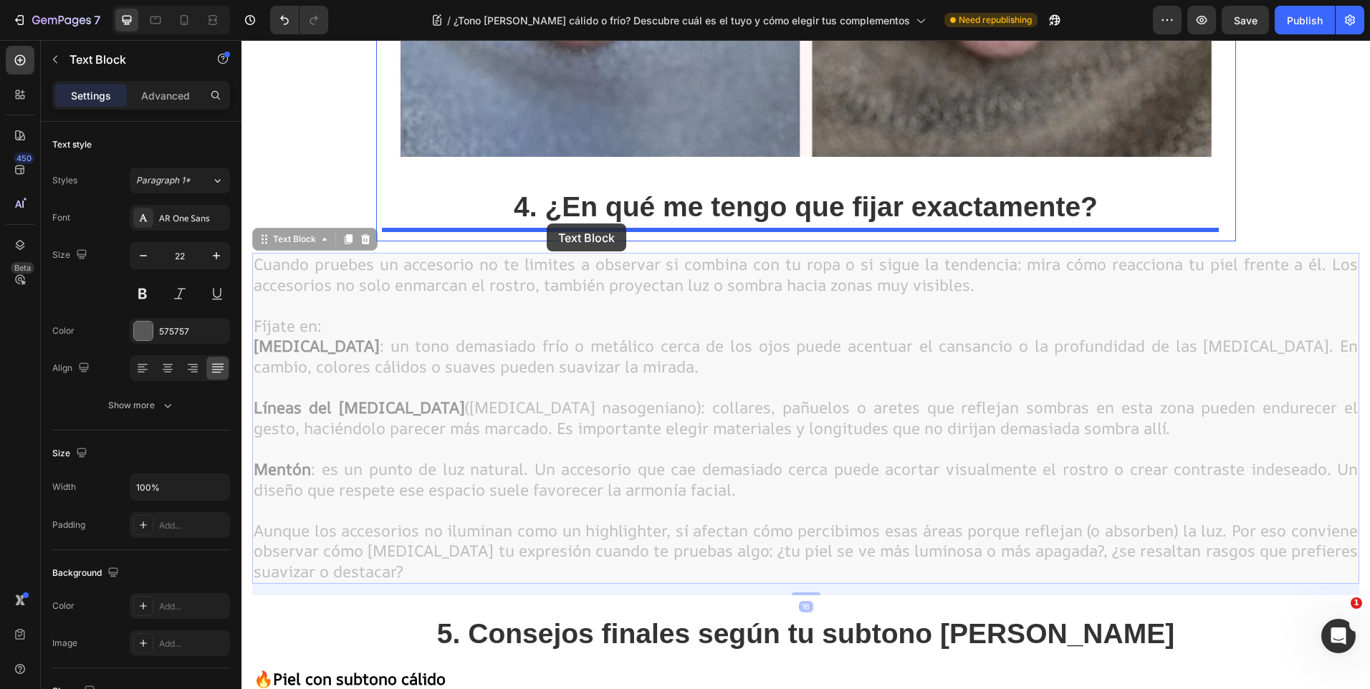
drag, startPoint x: 267, startPoint y: 244, endPoint x: 547, endPoint y: 224, distance: 280.2
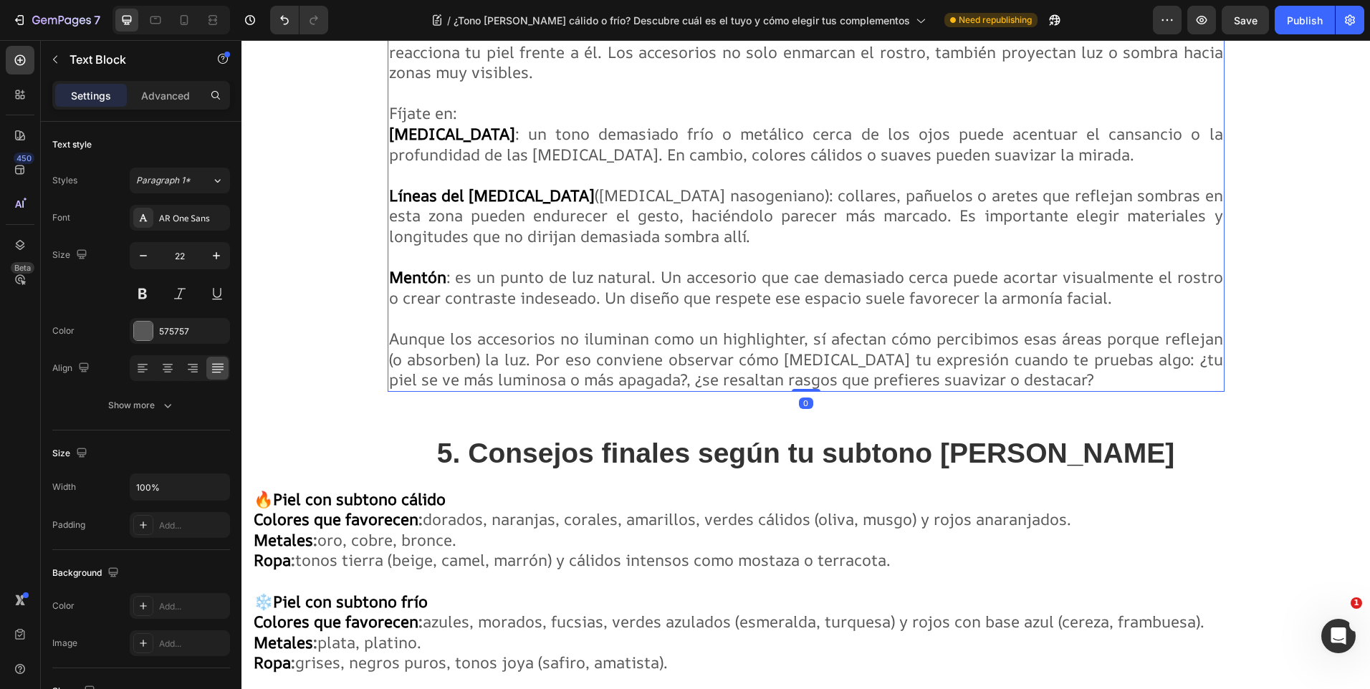
scroll to position [3568, 0]
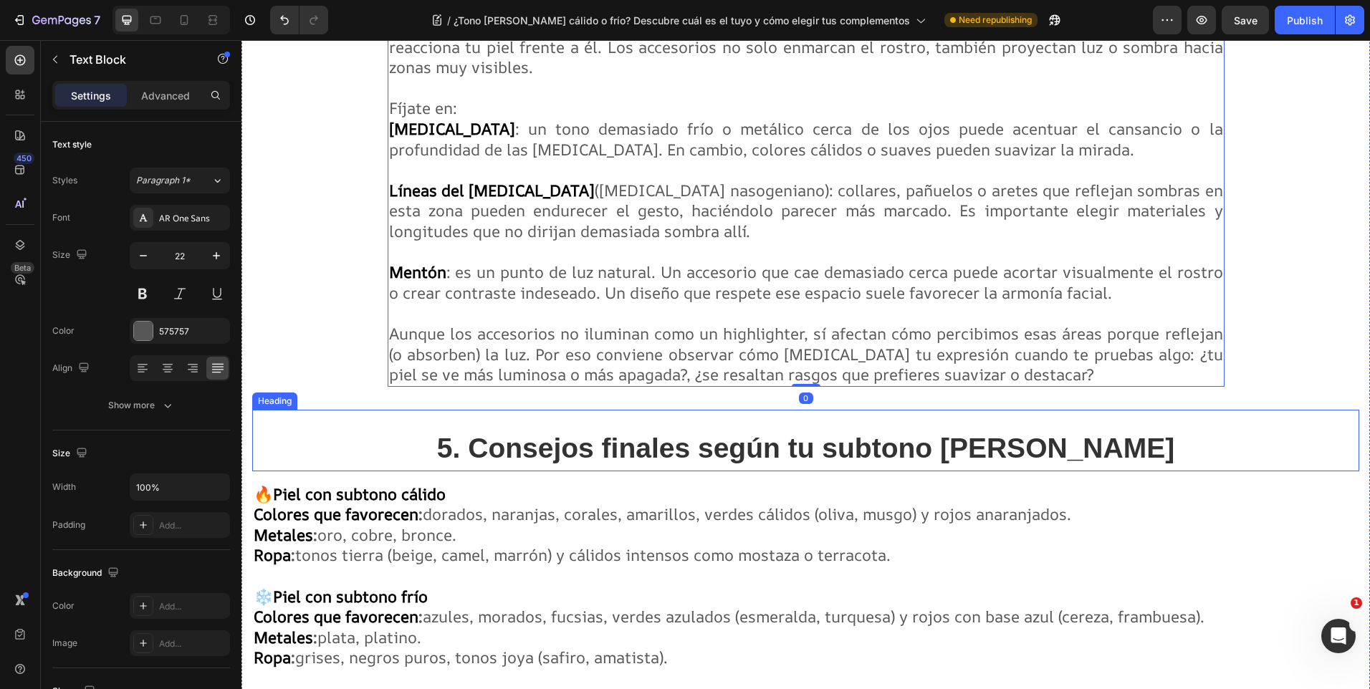
click at [602, 434] on strong "5. Consejos finales según tu subtono de piel" at bounding box center [805, 448] width 737 height 31
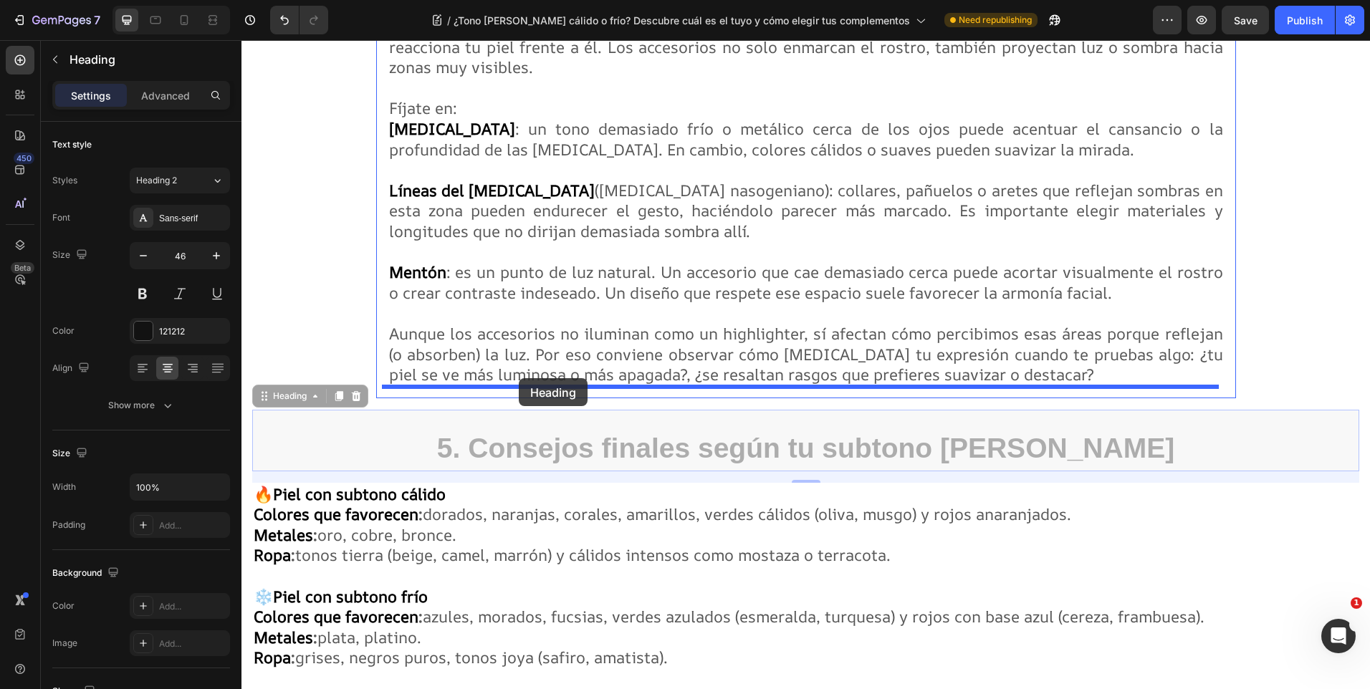
drag, startPoint x: 264, startPoint y: 401, endPoint x: 519, endPoint y: 378, distance: 255.4
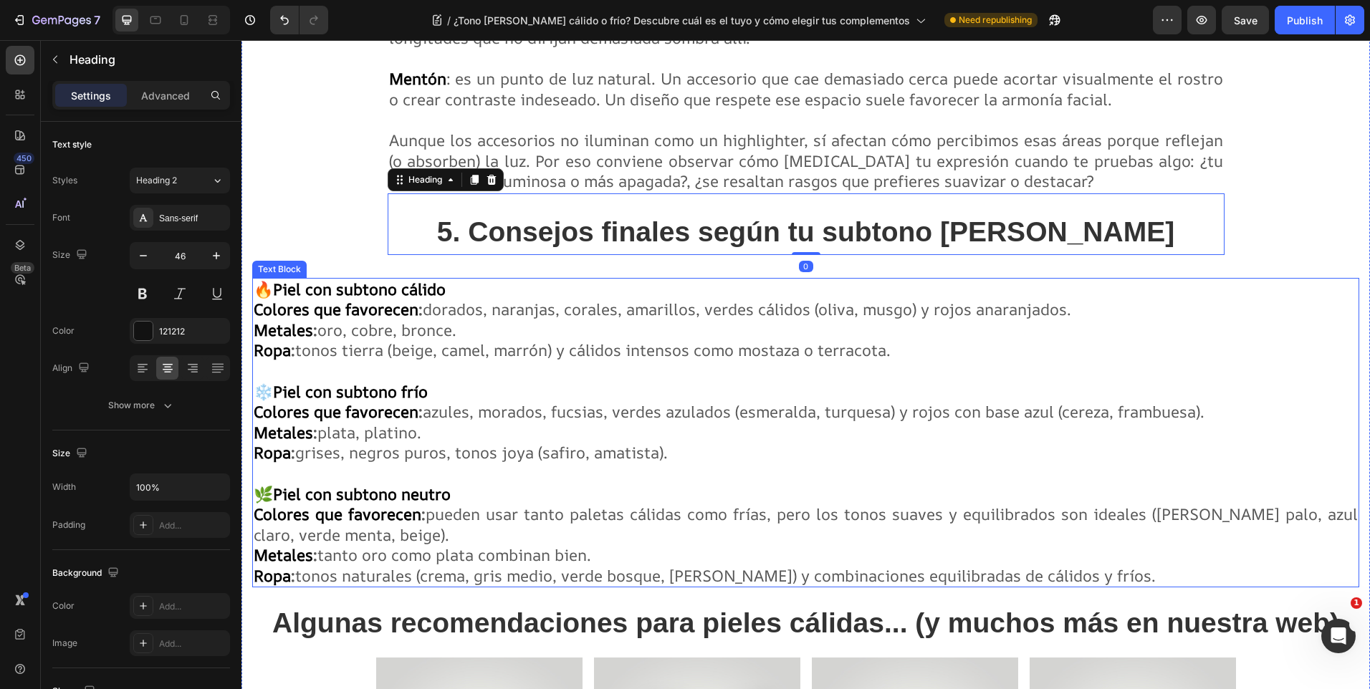
scroll to position [3783, 0]
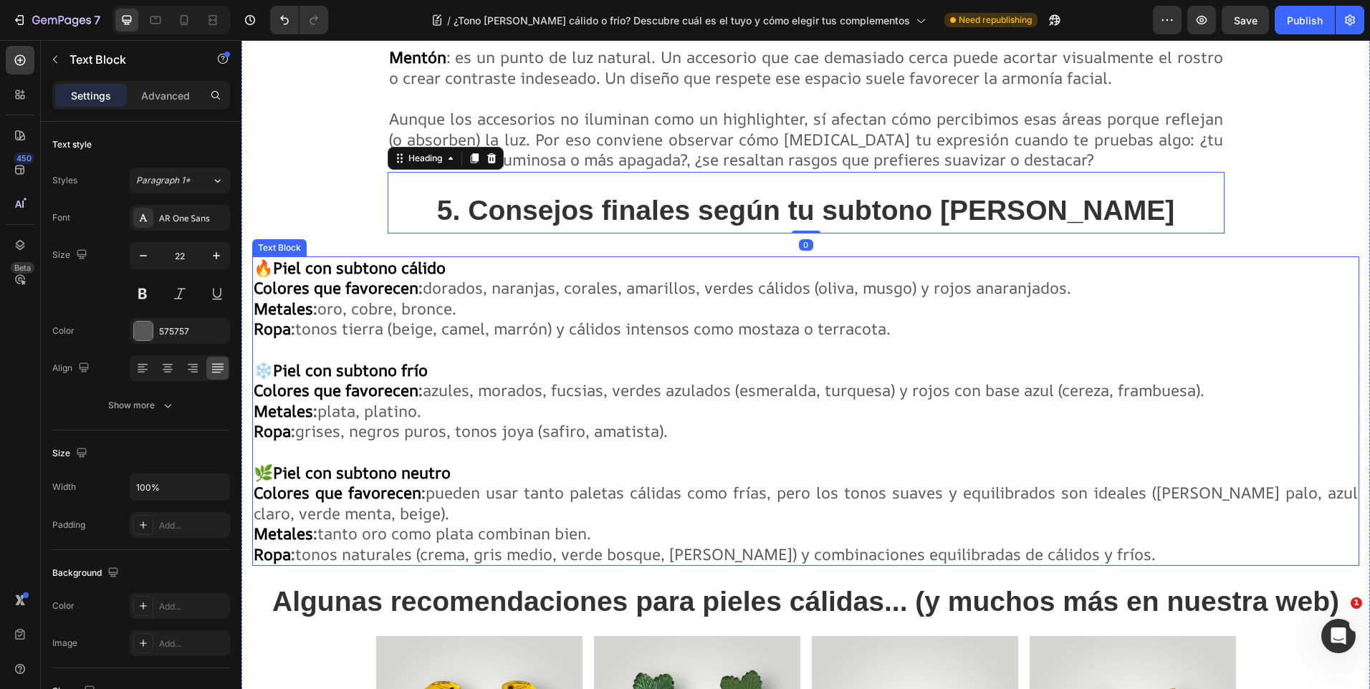
click at [436, 434] on span "grises, negros puros, tonos joya (safiro, amatista)." at bounding box center [481, 432] width 373 height 22
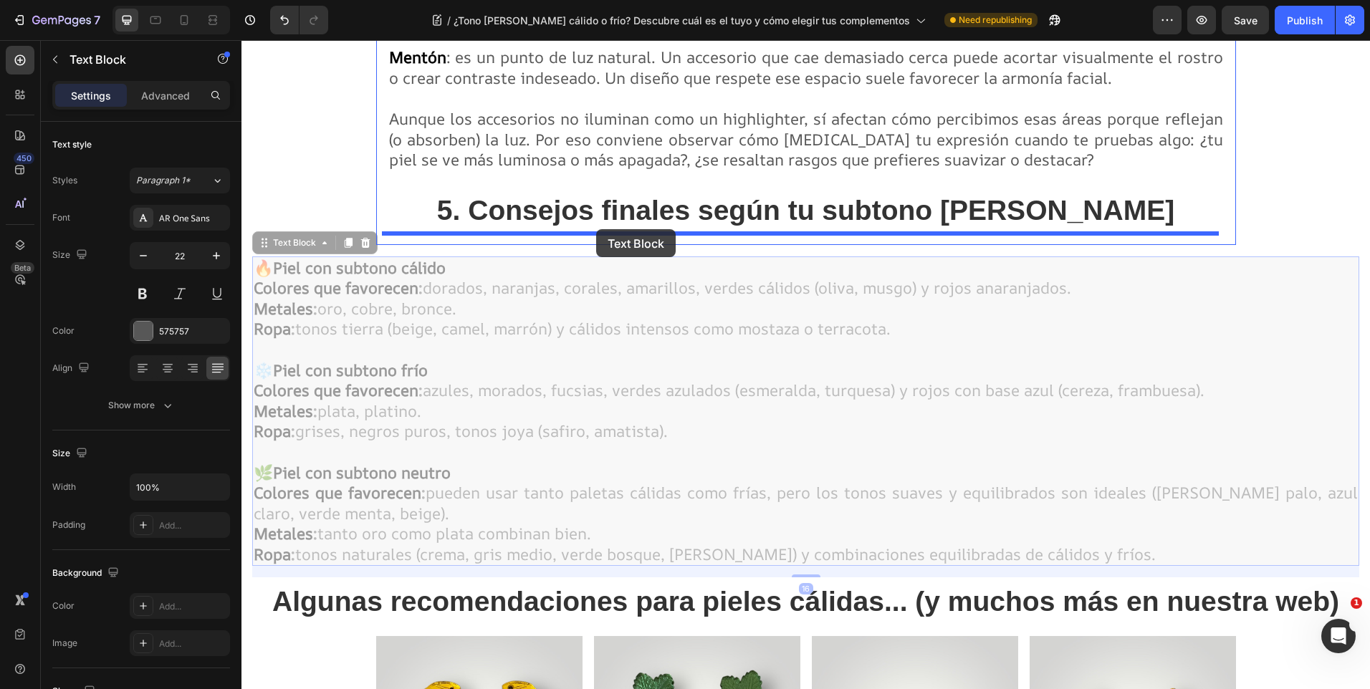
drag, startPoint x: 268, startPoint y: 247, endPoint x: 596, endPoint y: 229, distance: 328.7
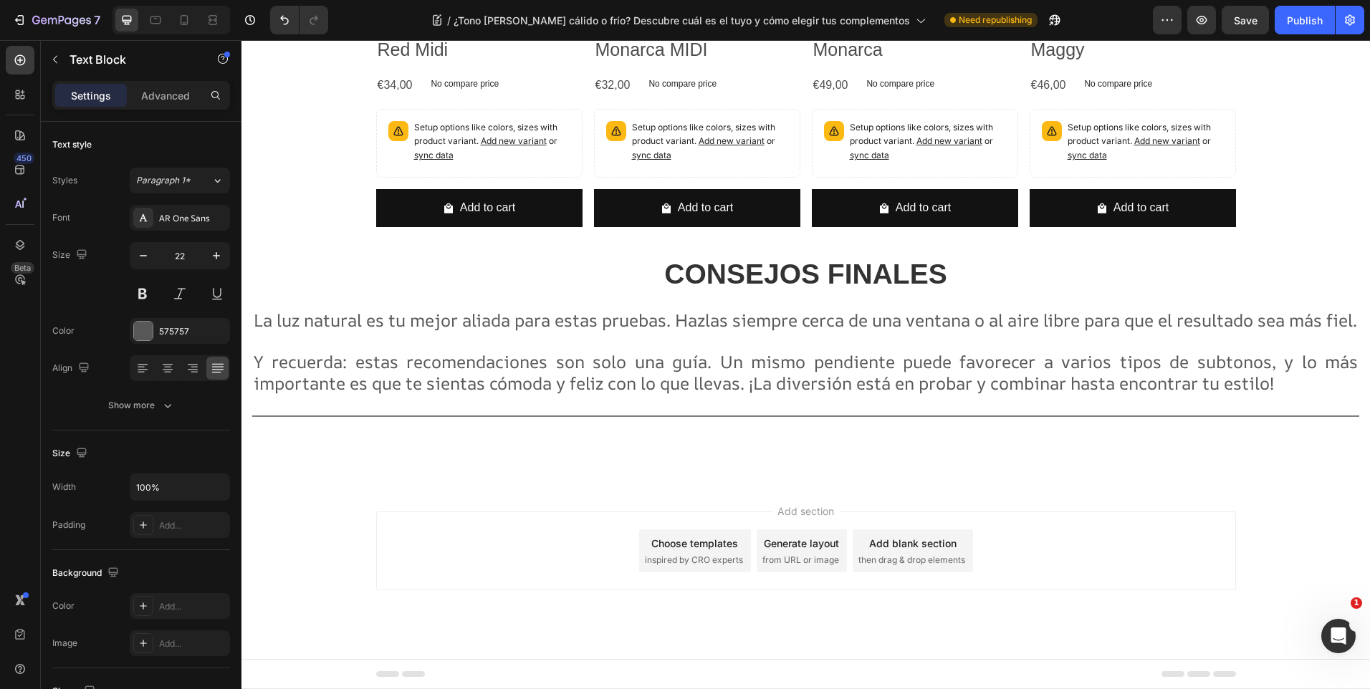
scroll to position [5217, 0]
click at [60, 58] on icon "button" at bounding box center [54, 59] width 11 height 11
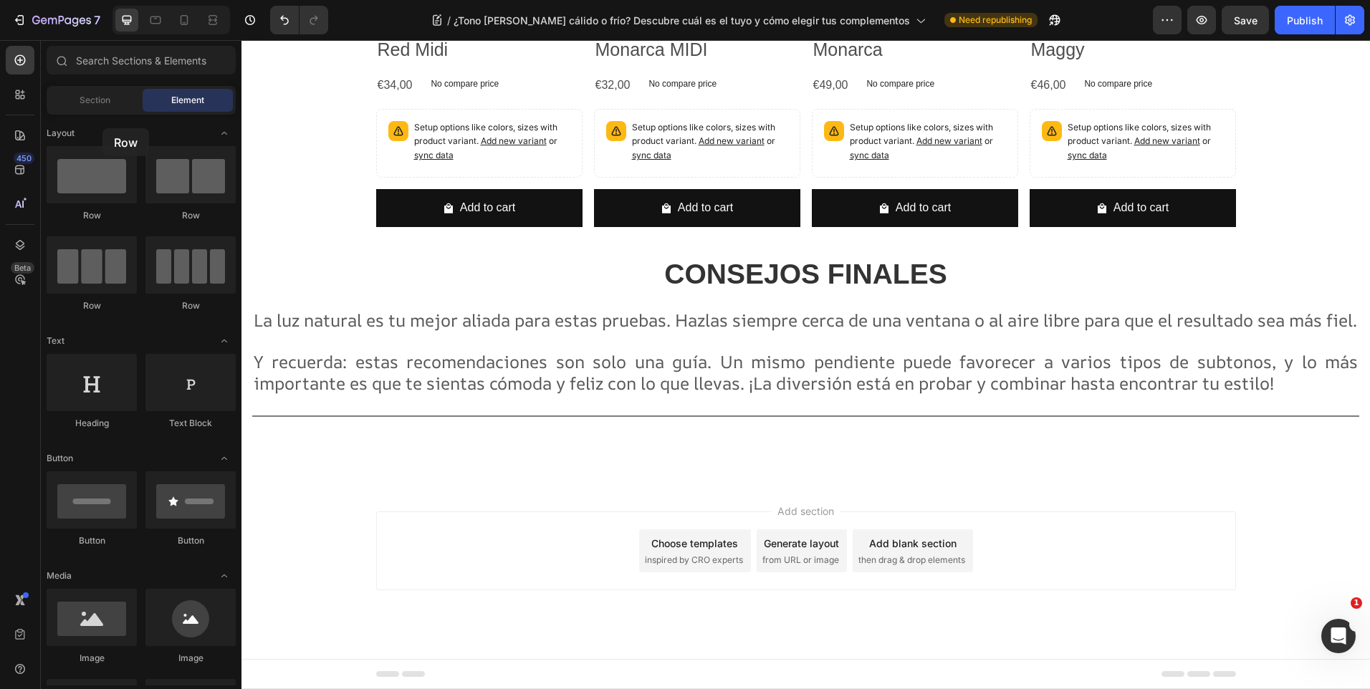
drag, startPoint x: 97, startPoint y: 196, endPoint x: 197, endPoint y: 110, distance: 131.1
click at [1290, 10] on button "Publish" at bounding box center [1305, 20] width 60 height 29
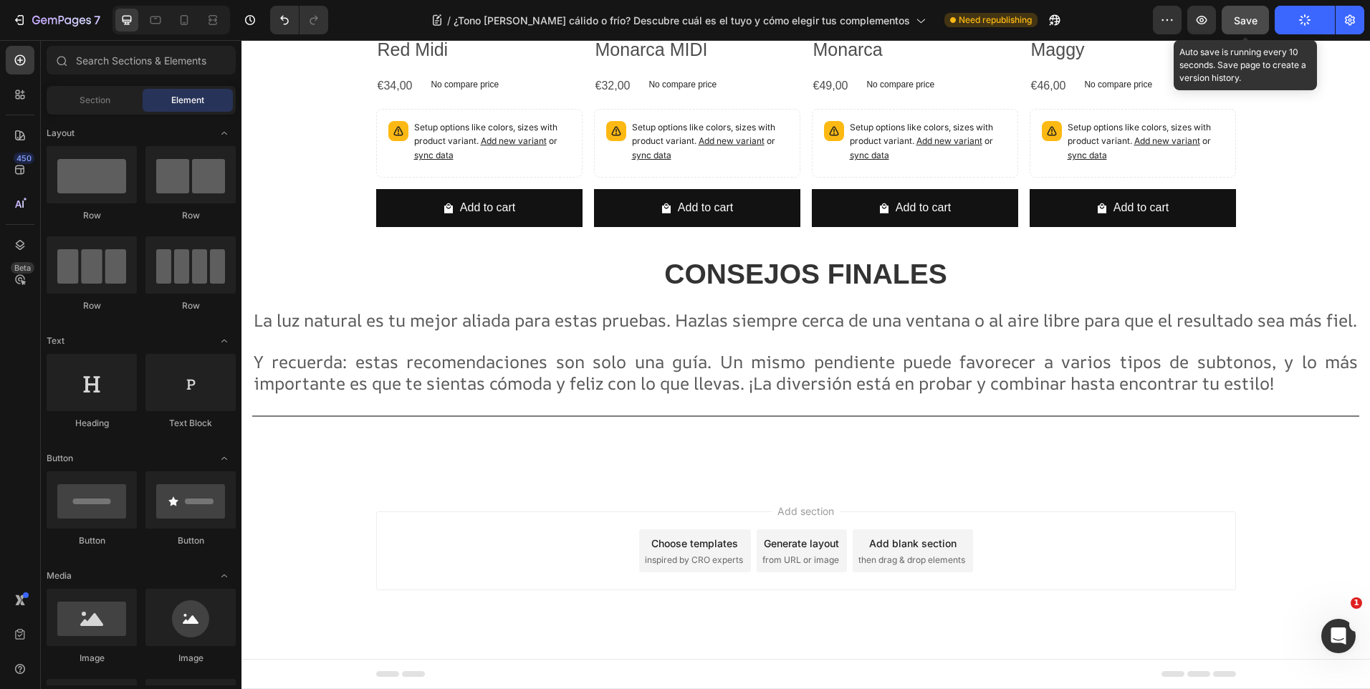
click at [1246, 25] on span "Save" at bounding box center [1246, 20] width 24 height 12
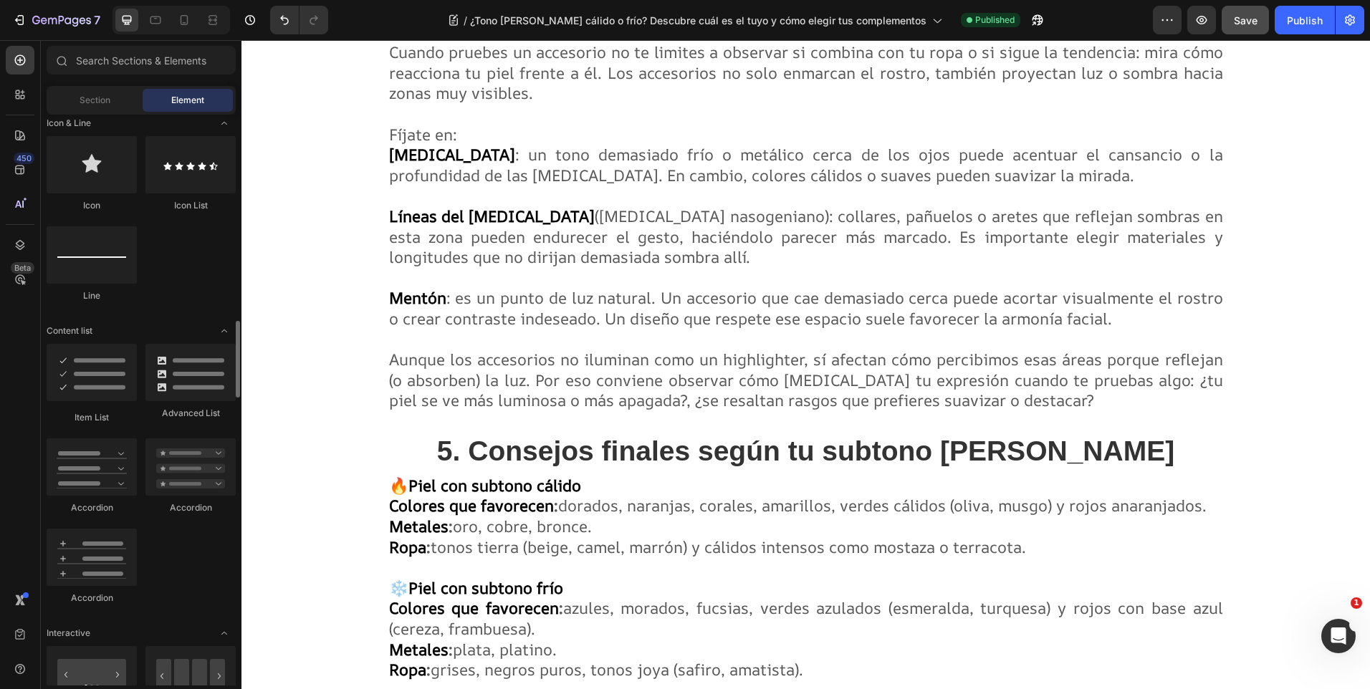
scroll to position [1003, 0]
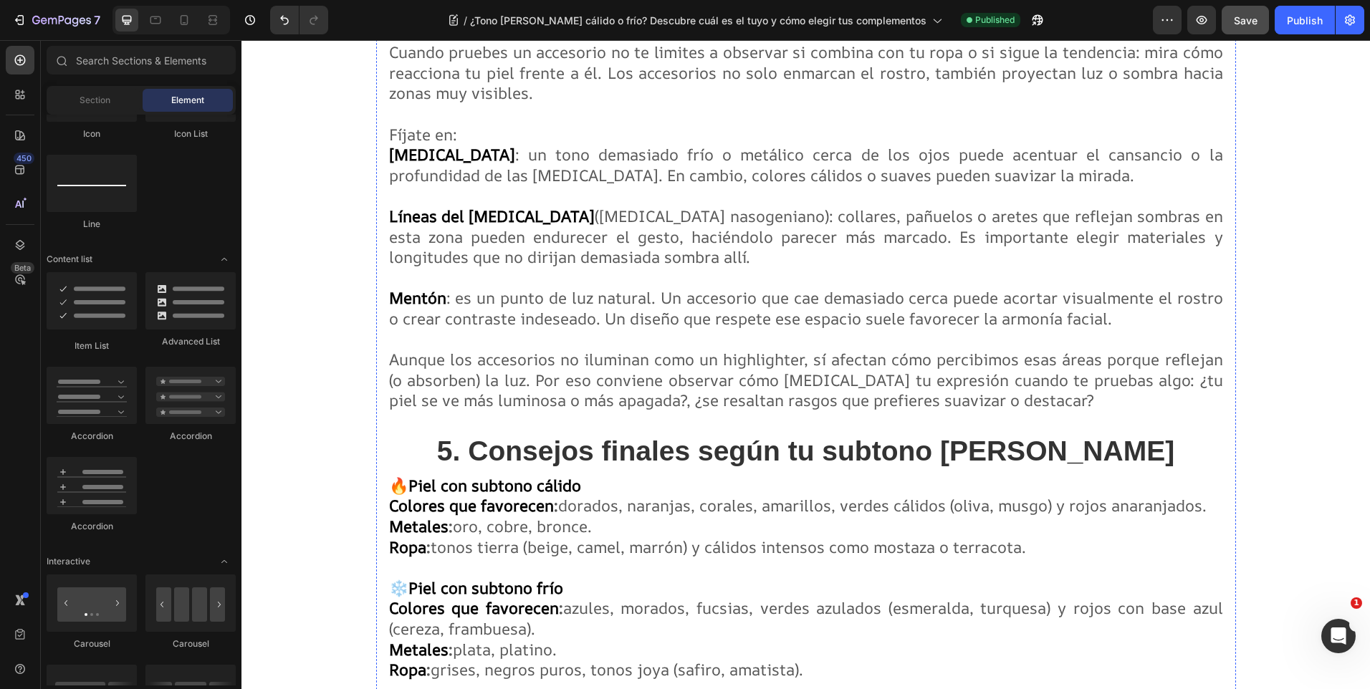
click at [717, 42] on h2 "4. ¿En qué me tengo que fijar exactamente?" at bounding box center [806, 17] width 837 height 47
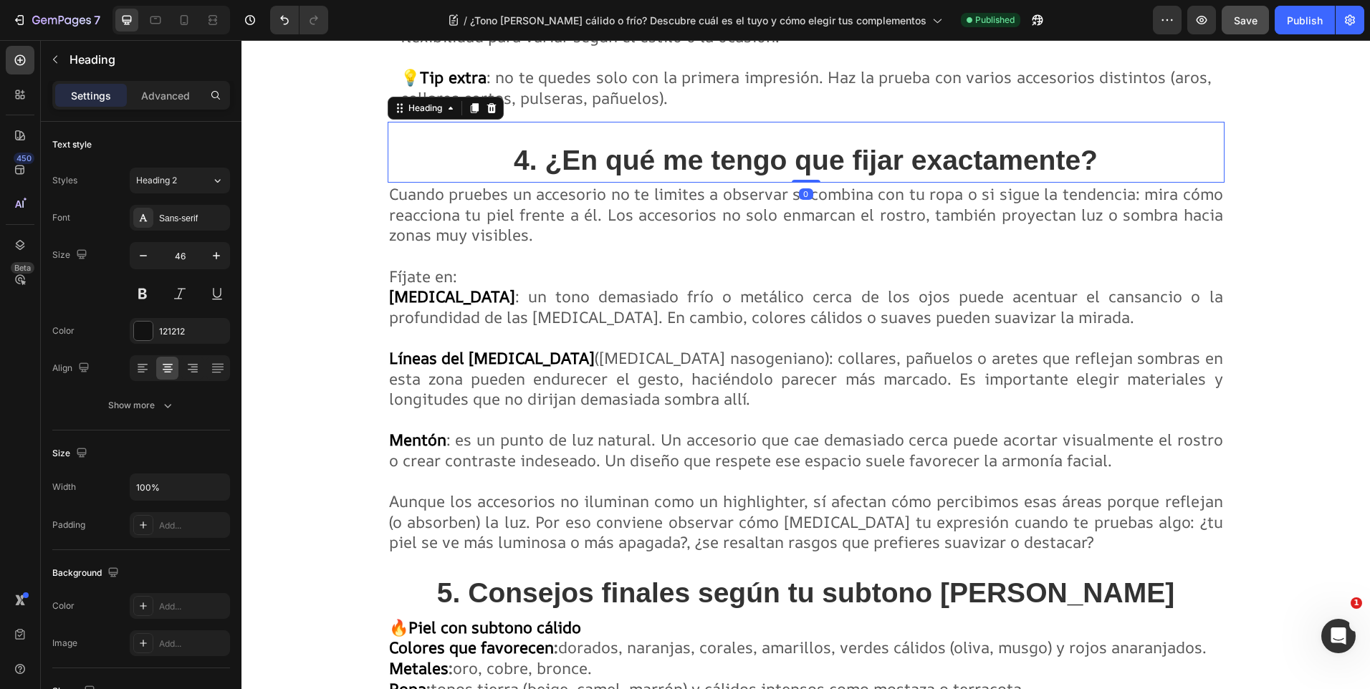
scroll to position [2923, 0]
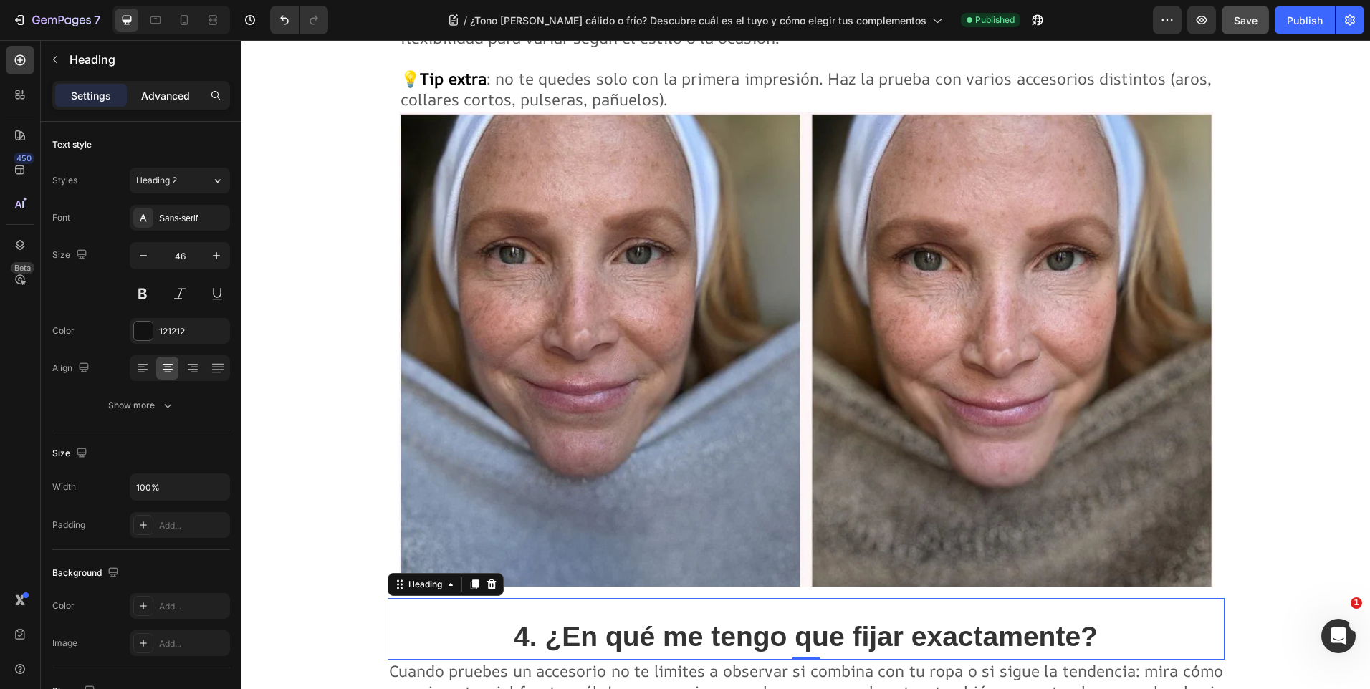
click at [157, 89] on p "Advanced" at bounding box center [165, 95] width 49 height 15
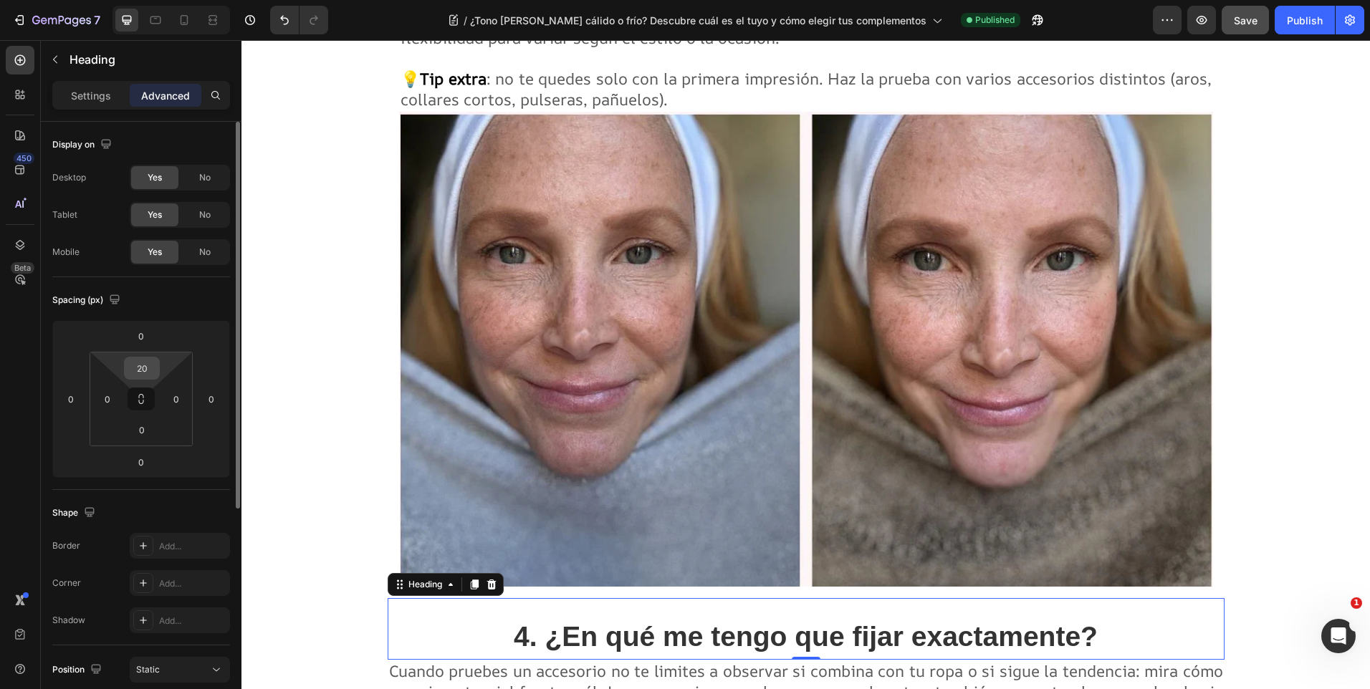
click at [148, 378] on input "20" at bounding box center [142, 369] width 29 height 22
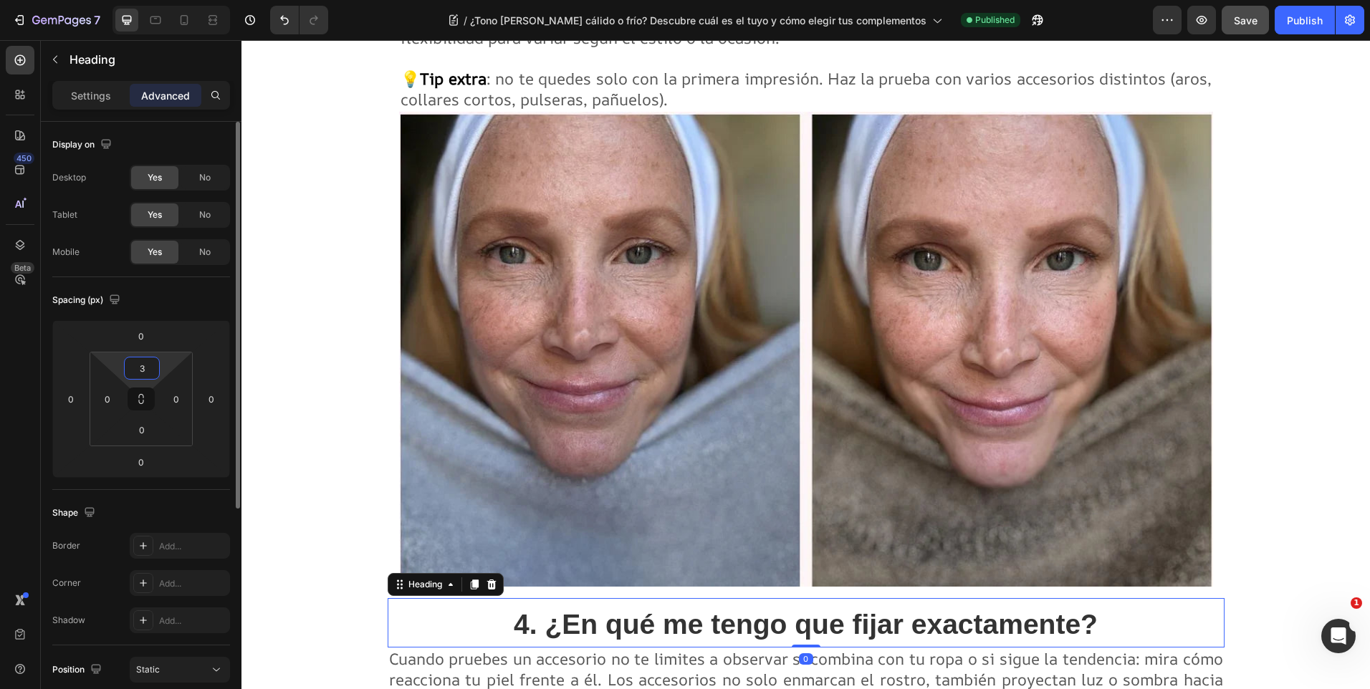
type input "30"
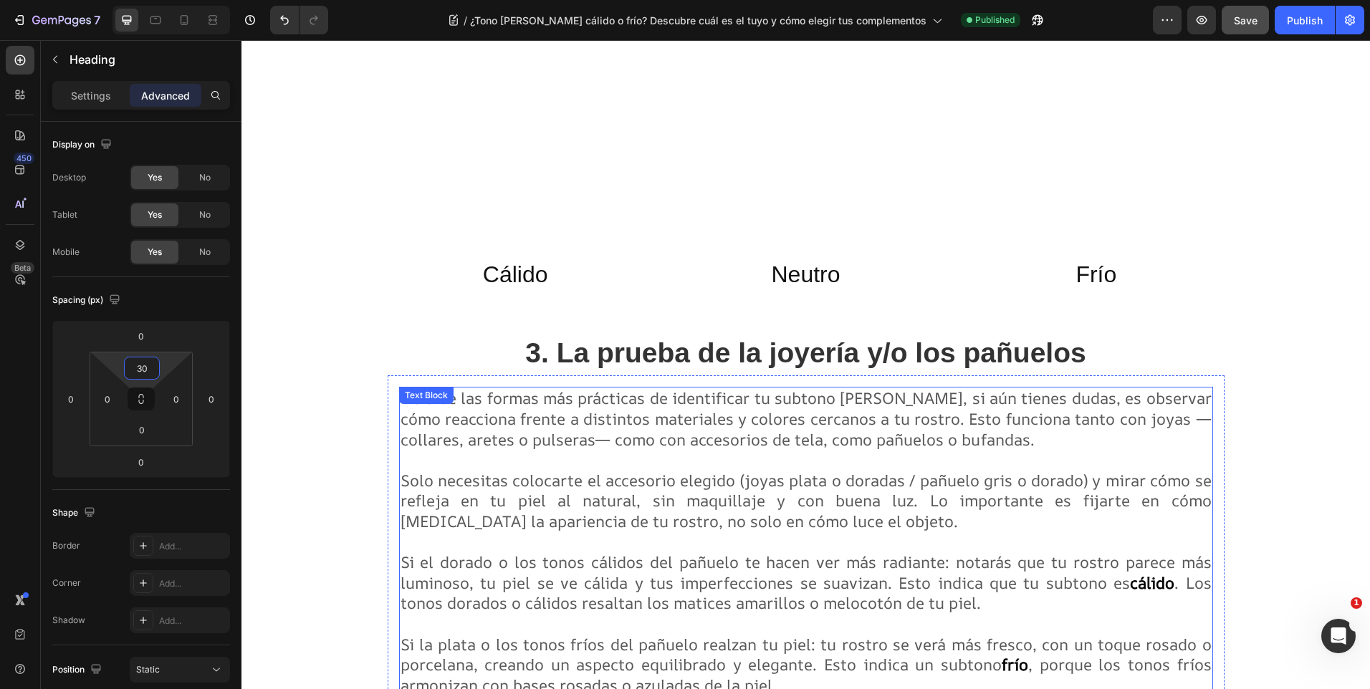
scroll to position [2063, 0]
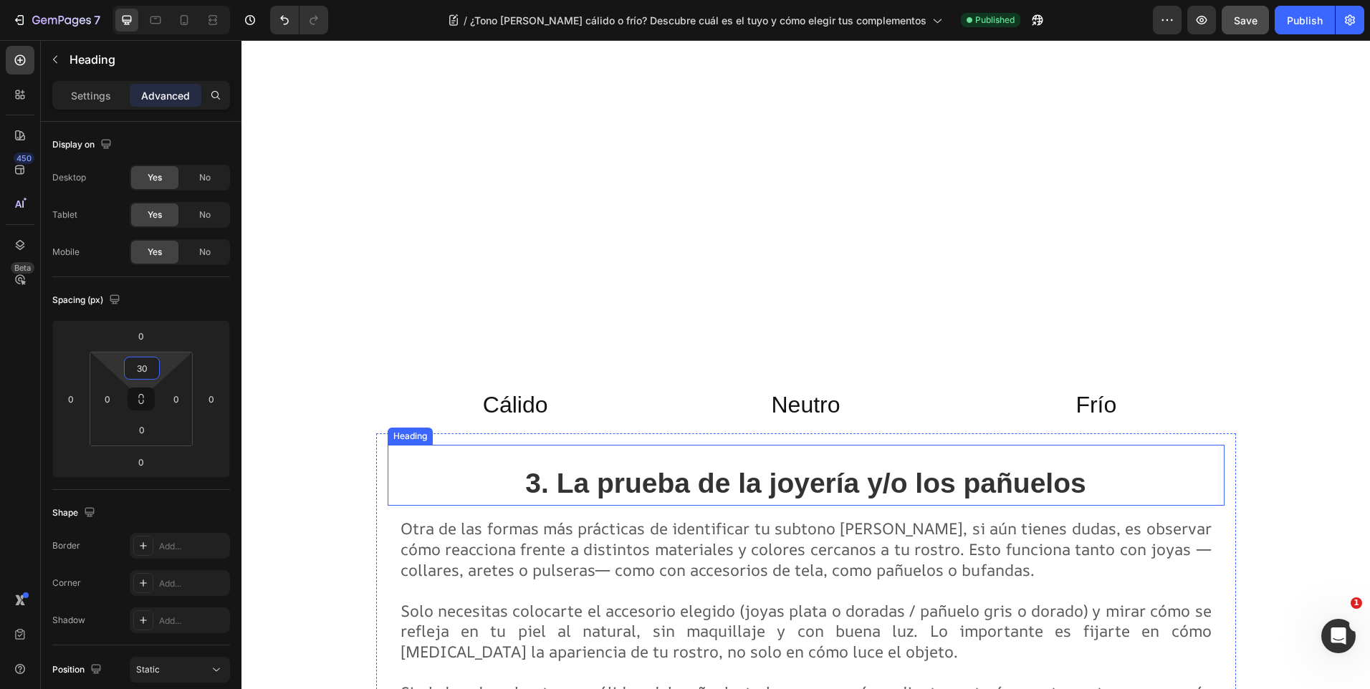
click at [744, 459] on h2 "3. La prueba de la joyería y/o los pañuelos" at bounding box center [806, 482] width 837 height 47
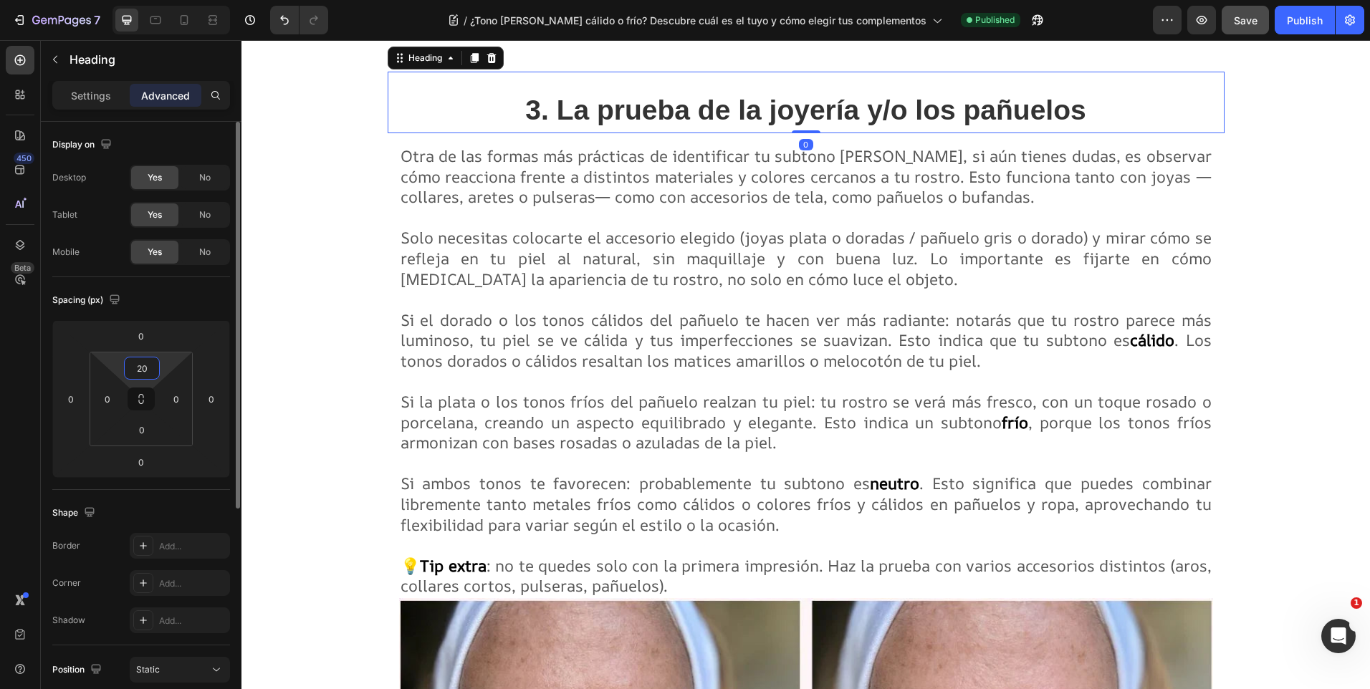
click at [136, 363] on input "20" at bounding box center [142, 369] width 29 height 22
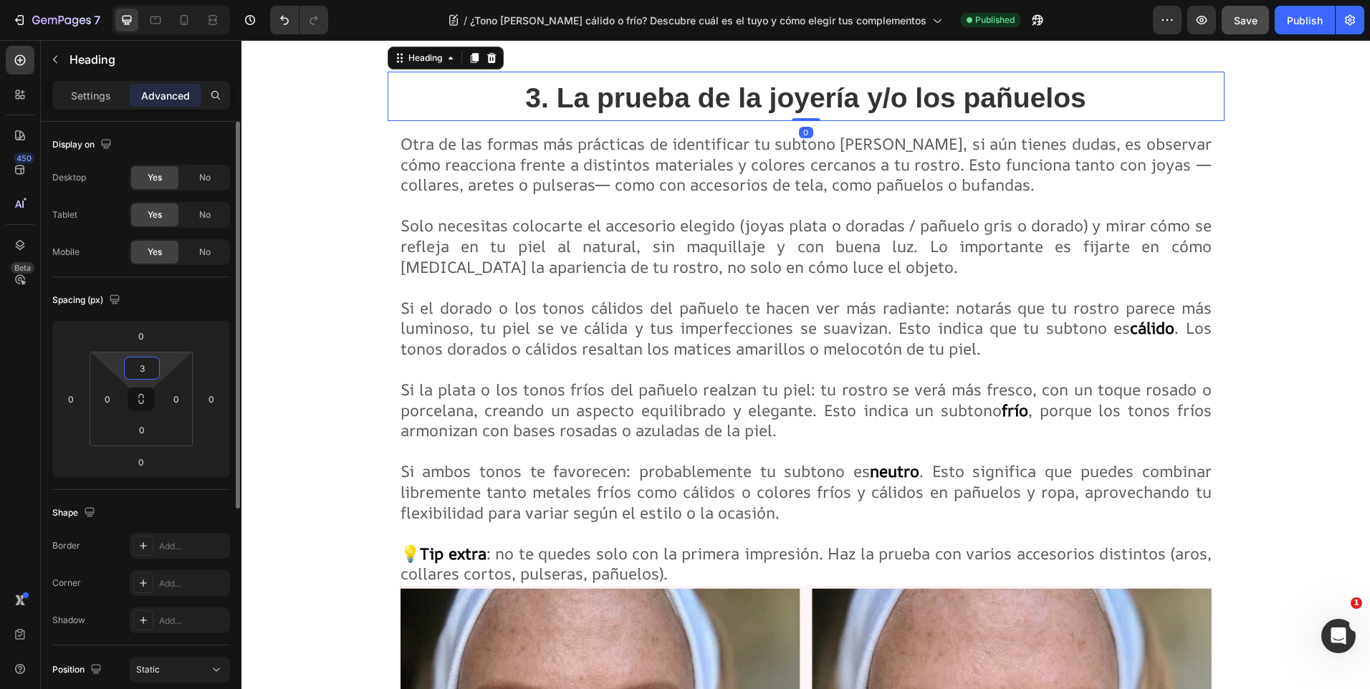
type input "30"
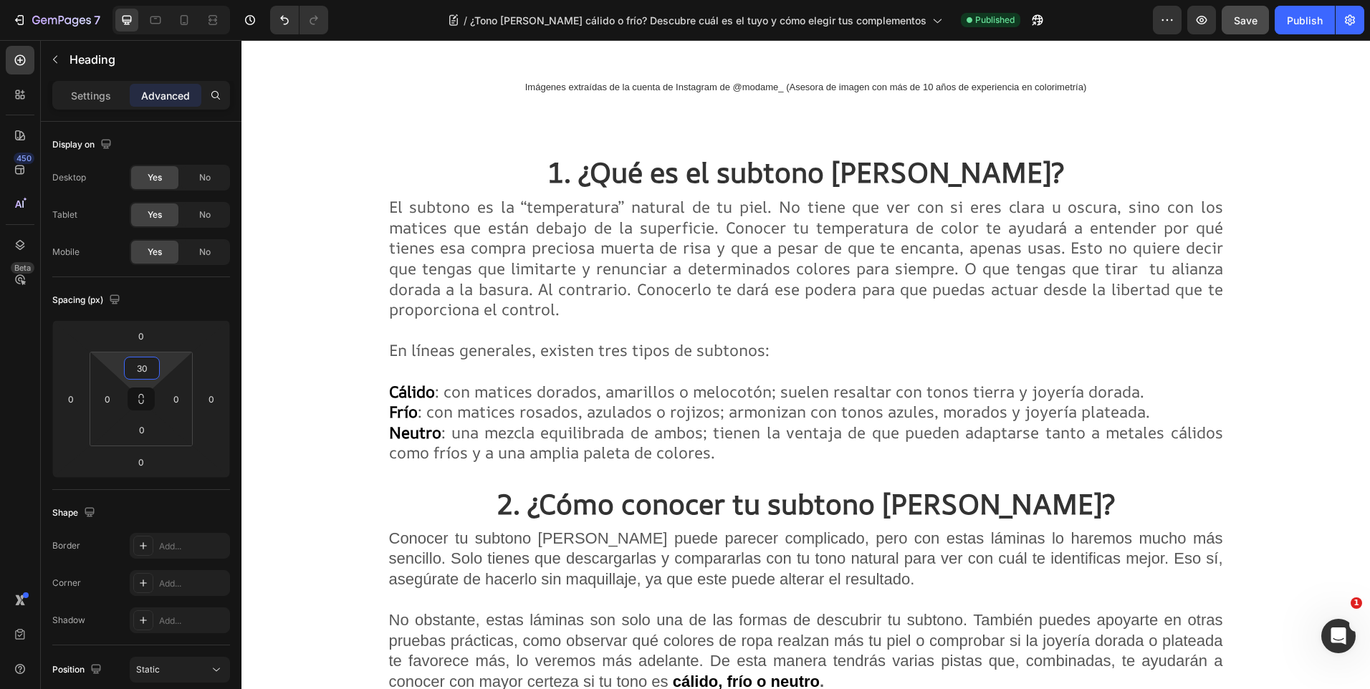
scroll to position [1347, 0]
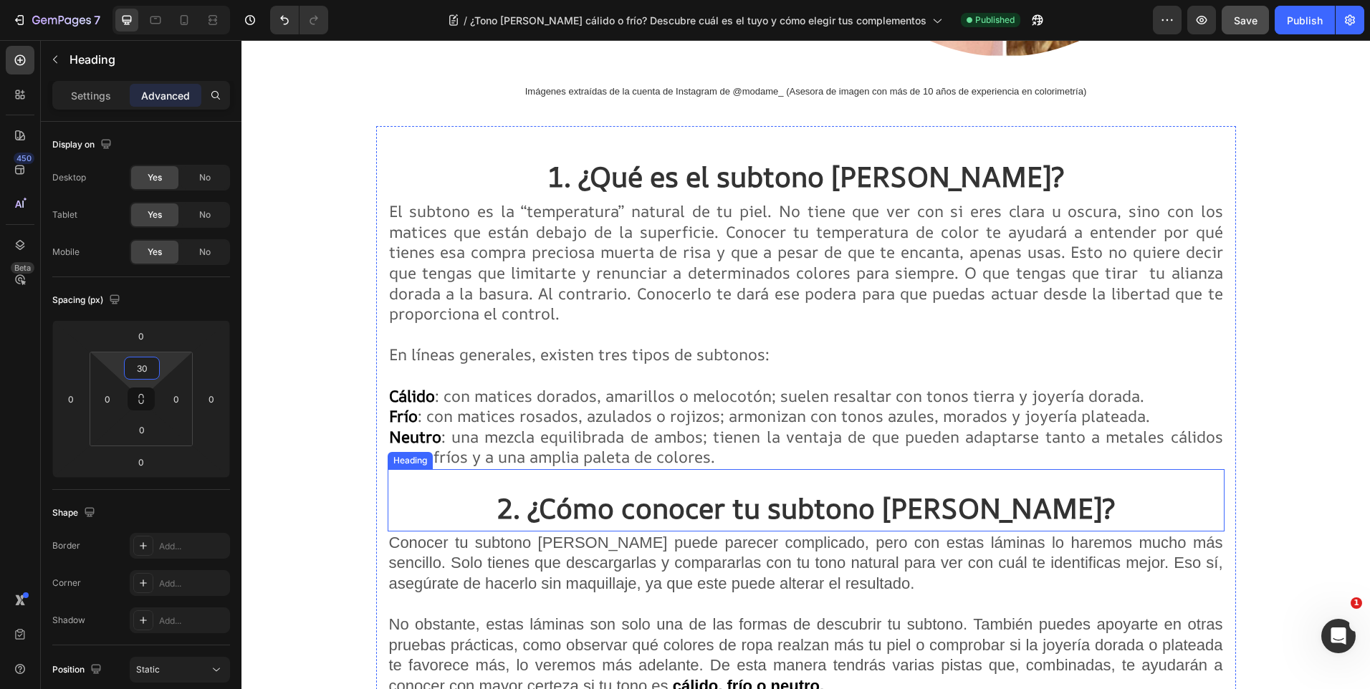
click at [654, 505] on strong "2. ¿Cómo conocer tu subtono [PERSON_NAME]?" at bounding box center [806, 508] width 618 height 38
click at [148, 366] on input "20" at bounding box center [142, 369] width 29 height 22
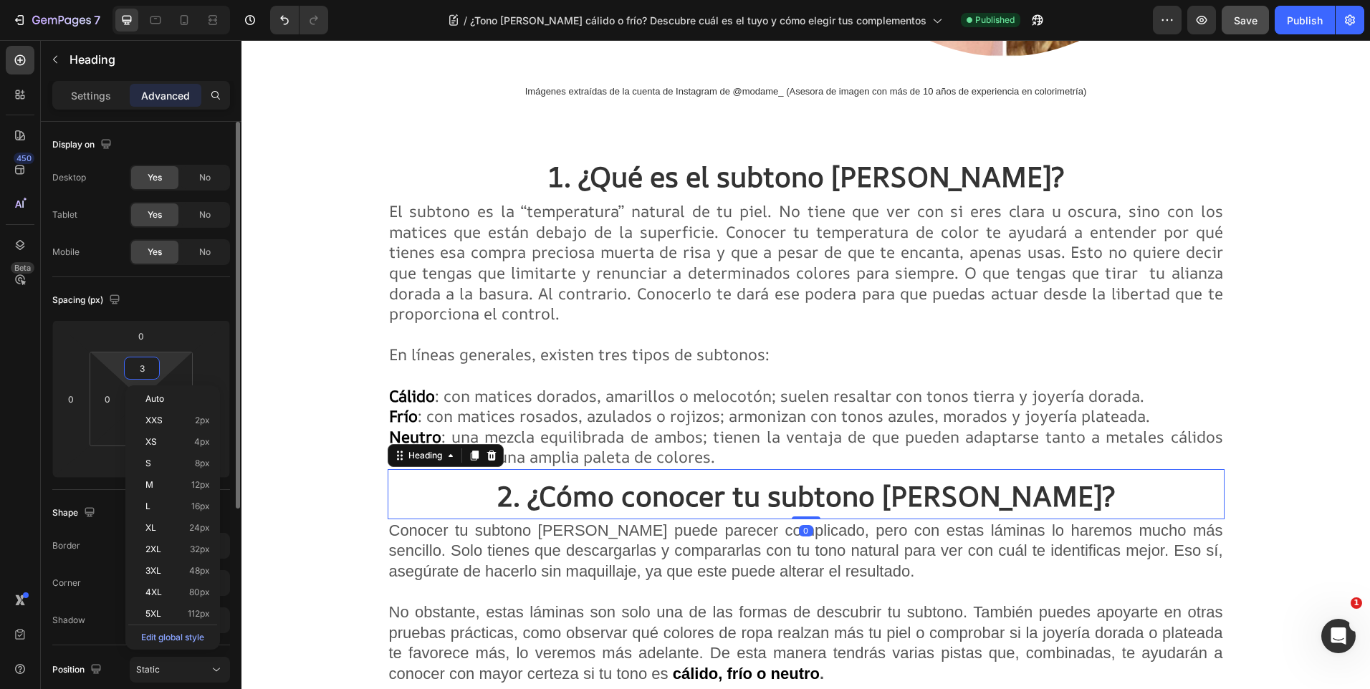
type input "30"
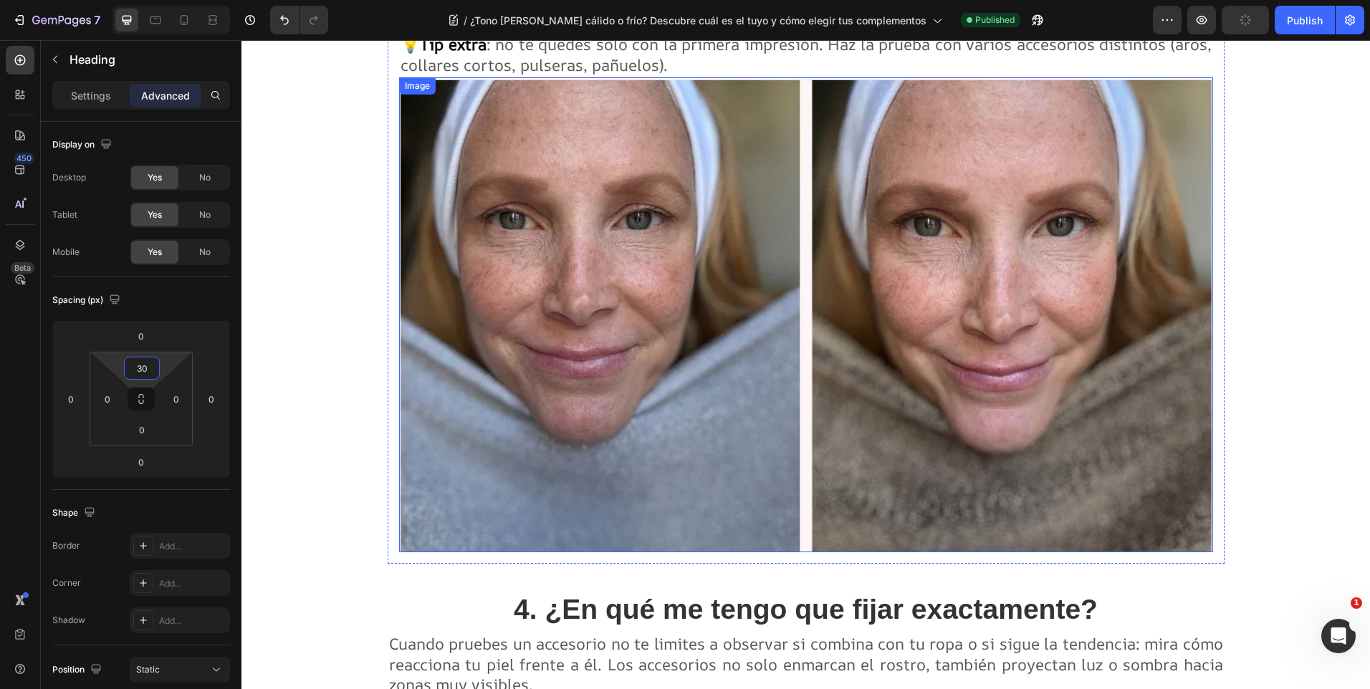
scroll to position [2852, 0]
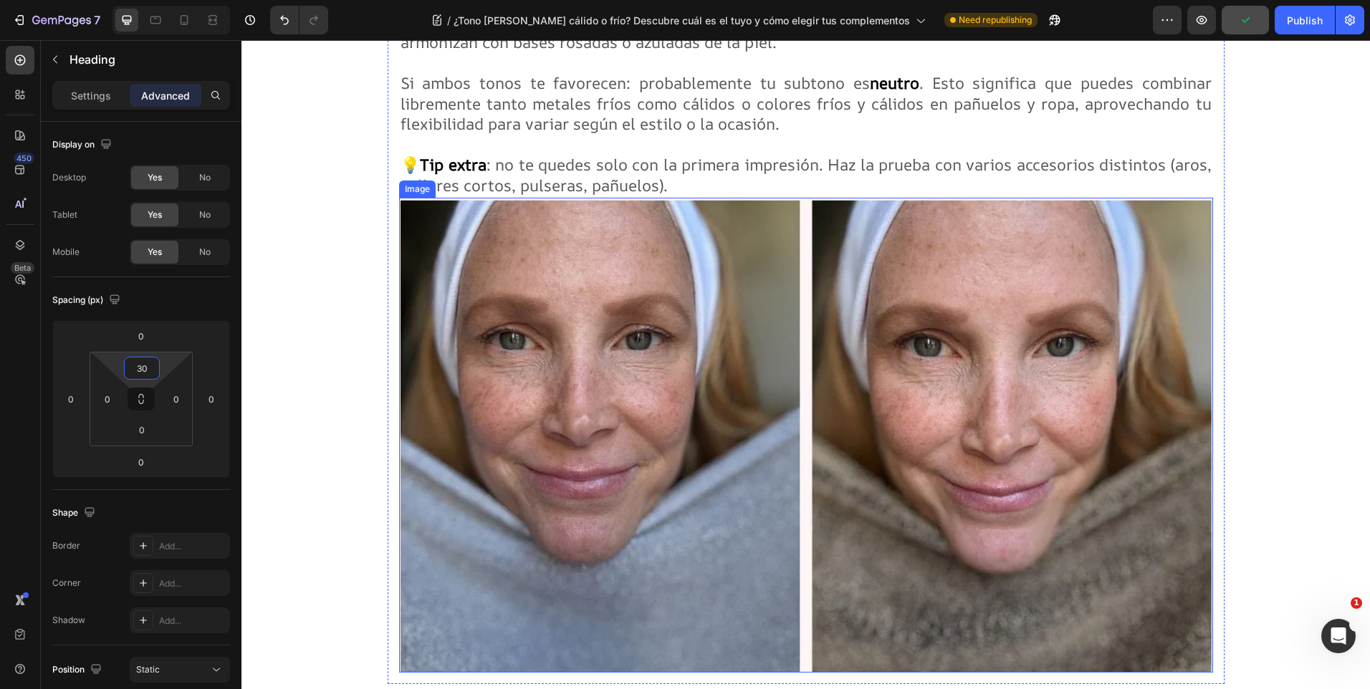
click at [801, 204] on img at bounding box center [806, 436] width 814 height 476
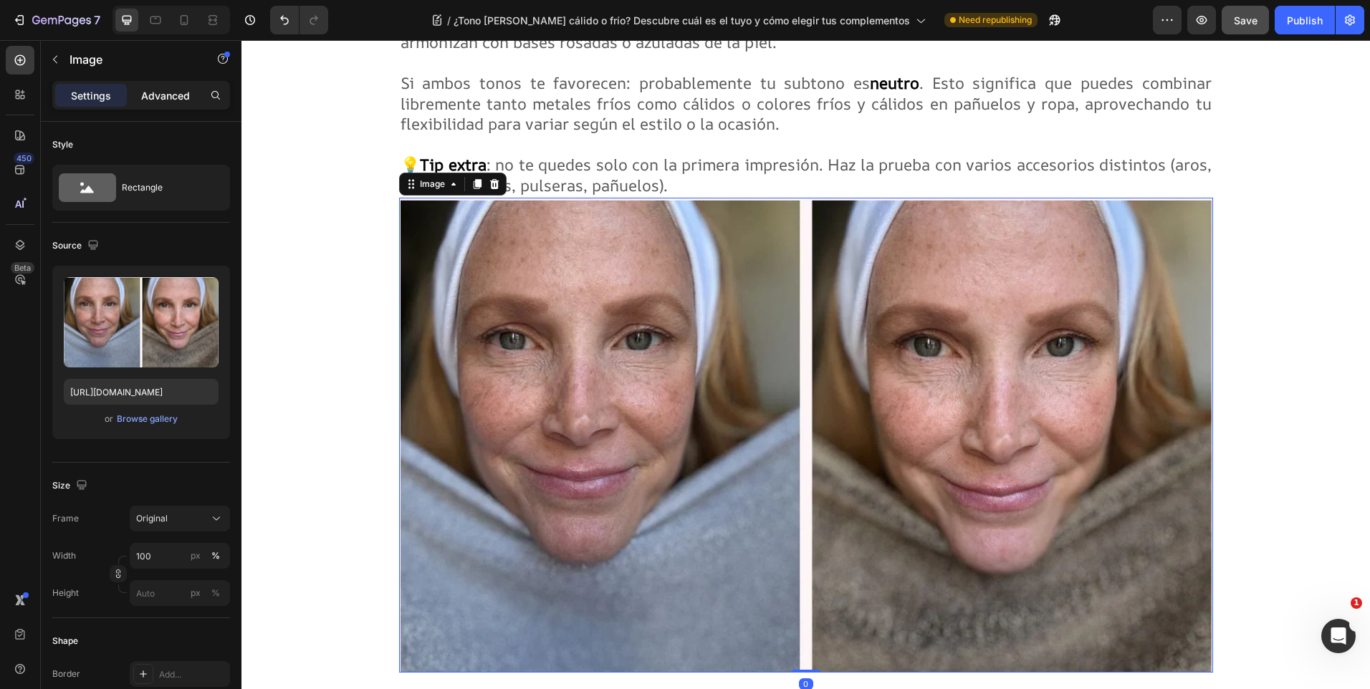
click at [173, 92] on p "Advanced" at bounding box center [165, 95] width 49 height 15
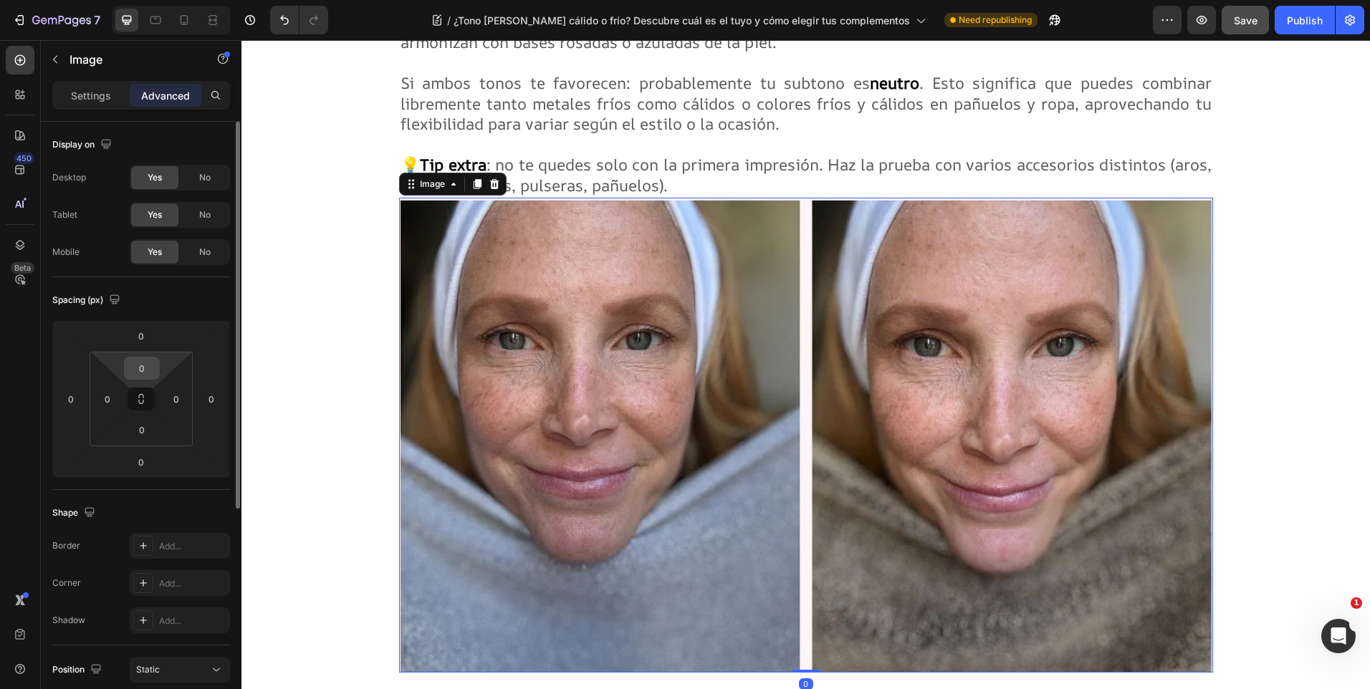
click at [145, 372] on input "0" at bounding box center [142, 369] width 29 height 22
type input "20"
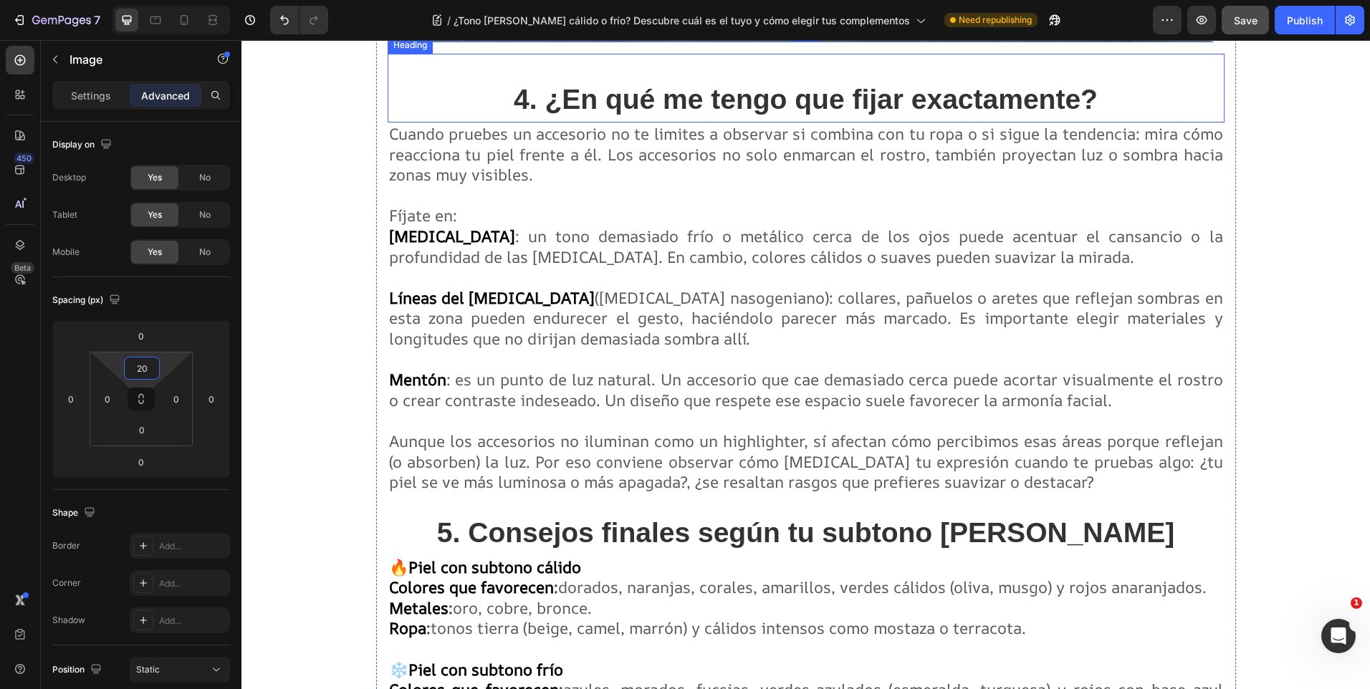
scroll to position [3855, 0]
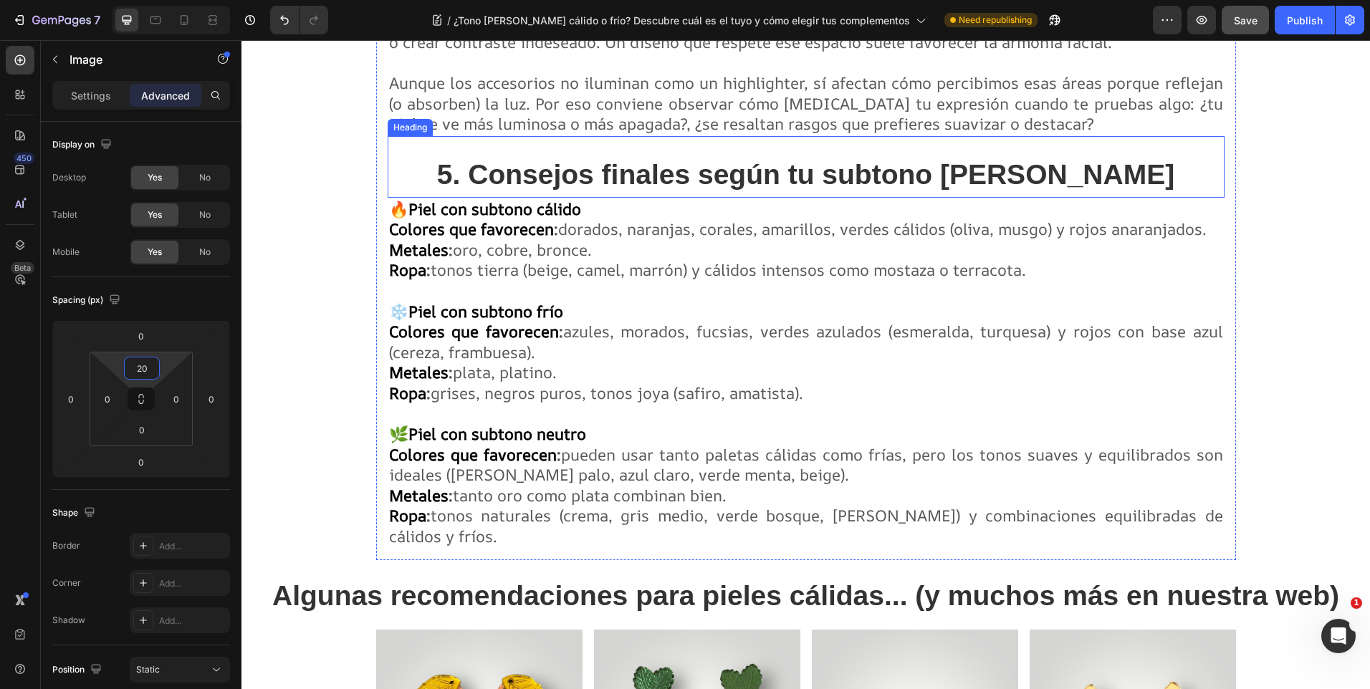
click at [644, 177] on strong "5. Consejos finales según tu subtono de piel" at bounding box center [805, 174] width 737 height 31
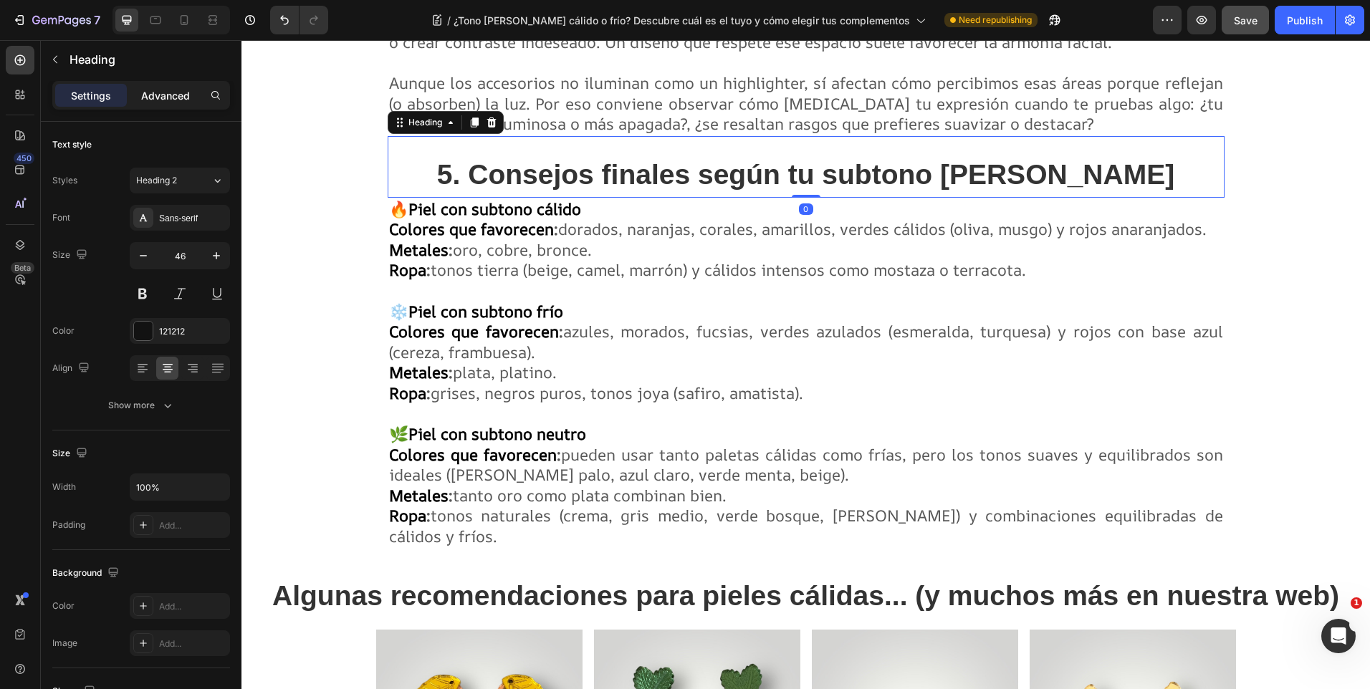
click at [168, 105] on div "Advanced" at bounding box center [166, 95] width 72 height 23
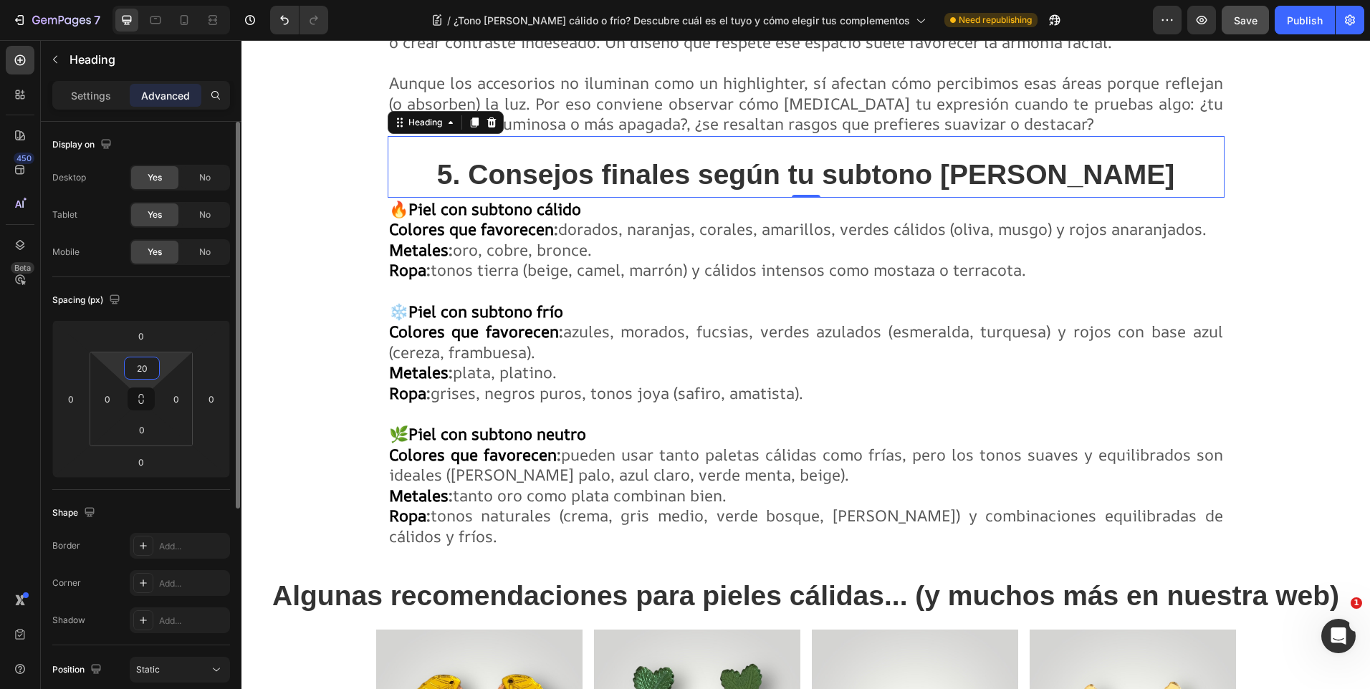
click at [144, 367] on input "20" at bounding box center [142, 369] width 29 height 22
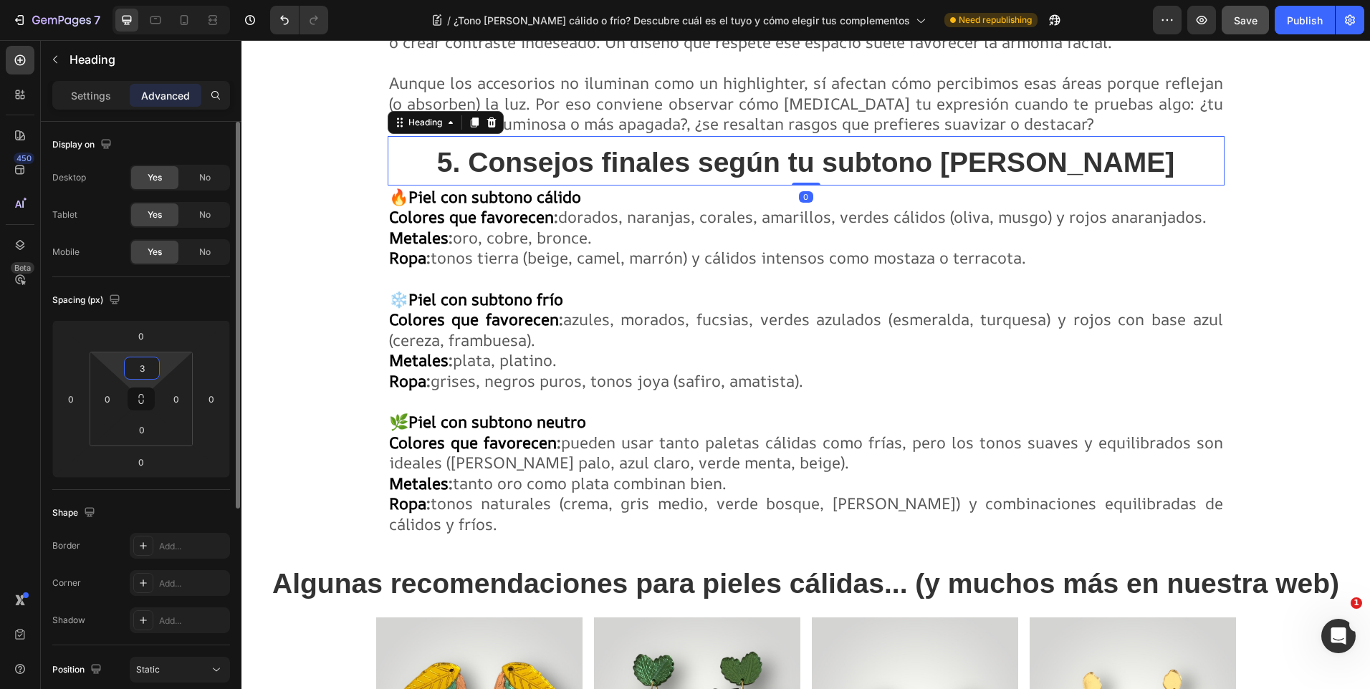
type input "30"
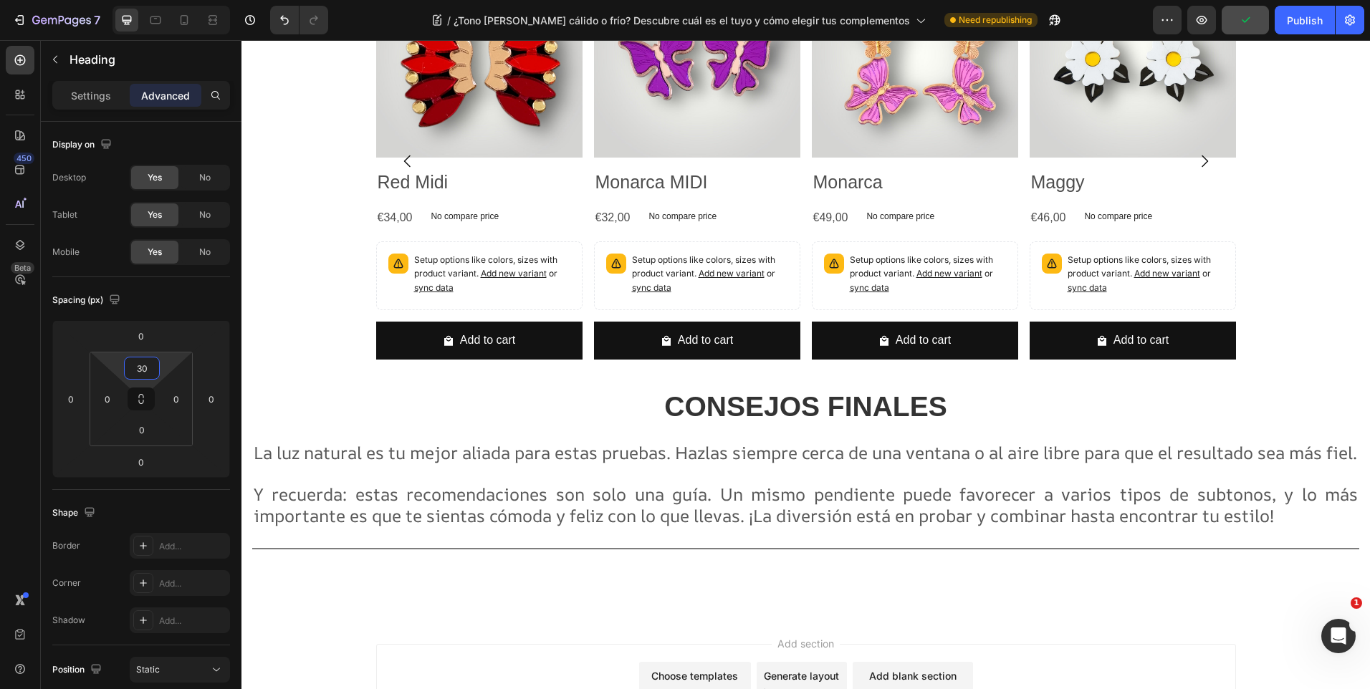
scroll to position [5145, 0]
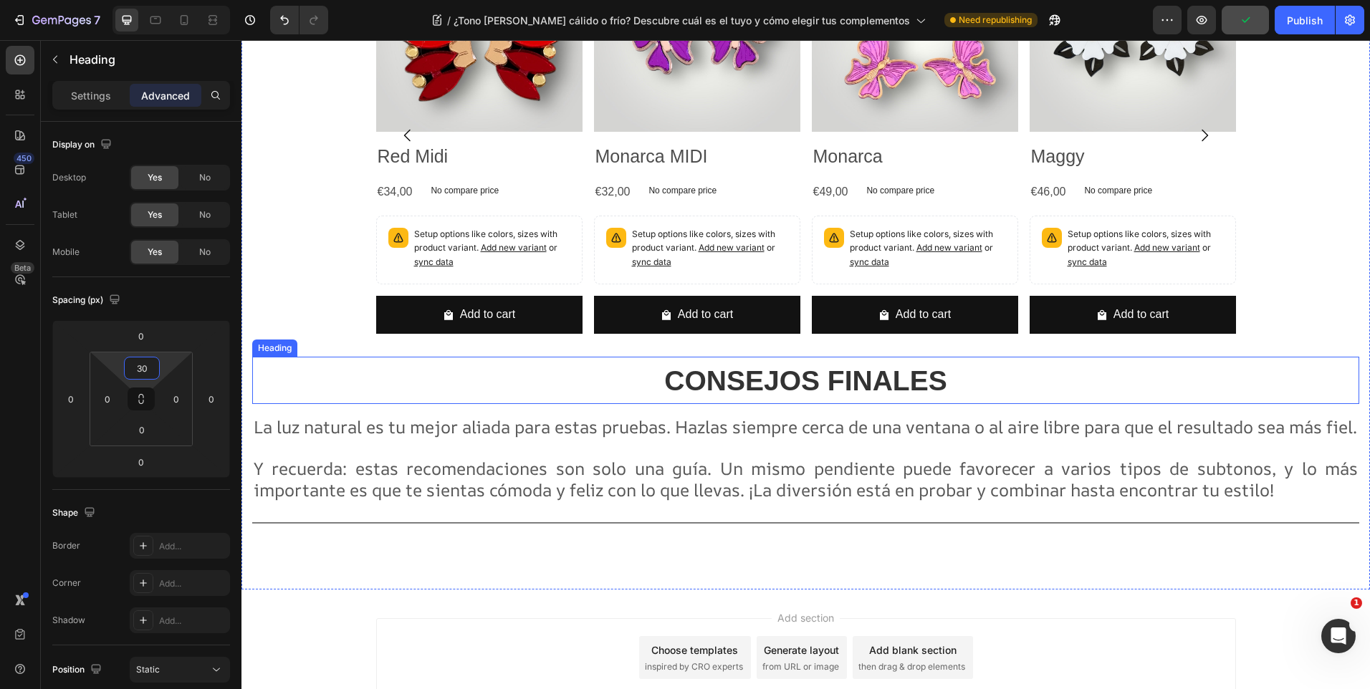
click at [721, 393] on strong "CONSEJOS FINALES" at bounding box center [805, 381] width 282 height 31
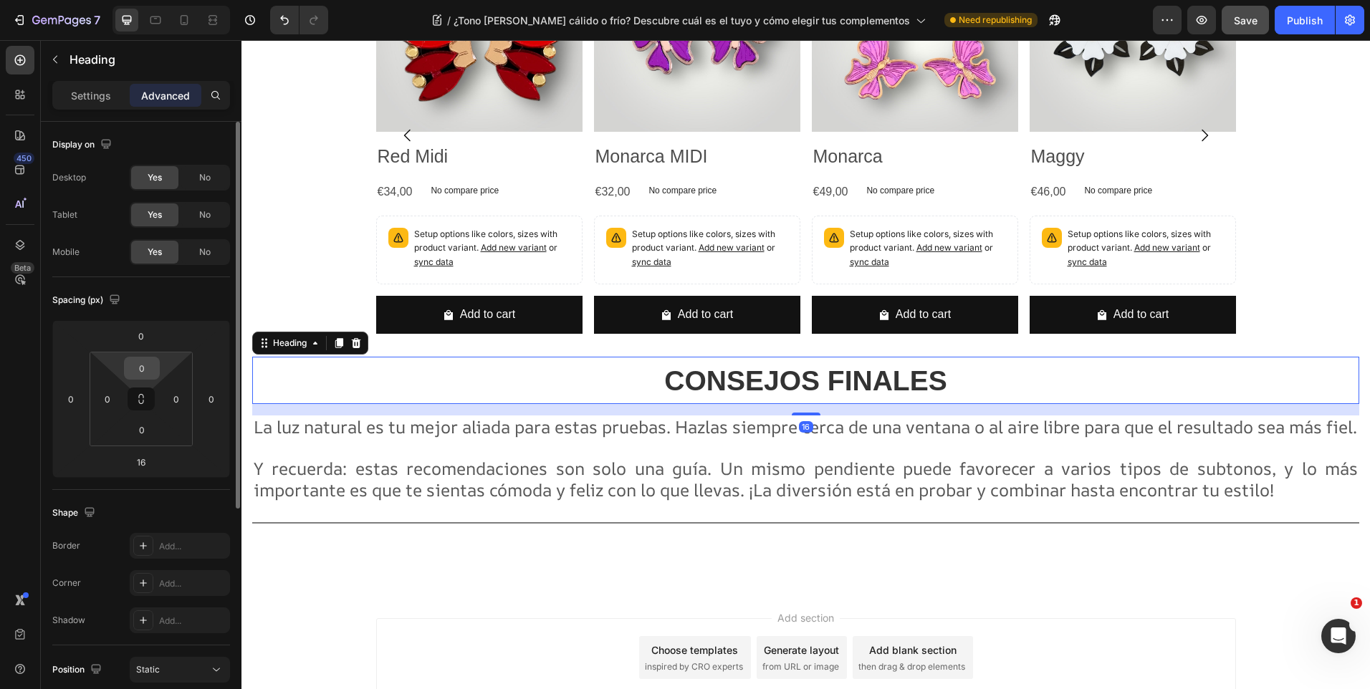
click at [151, 368] on input "0" at bounding box center [142, 369] width 29 height 22
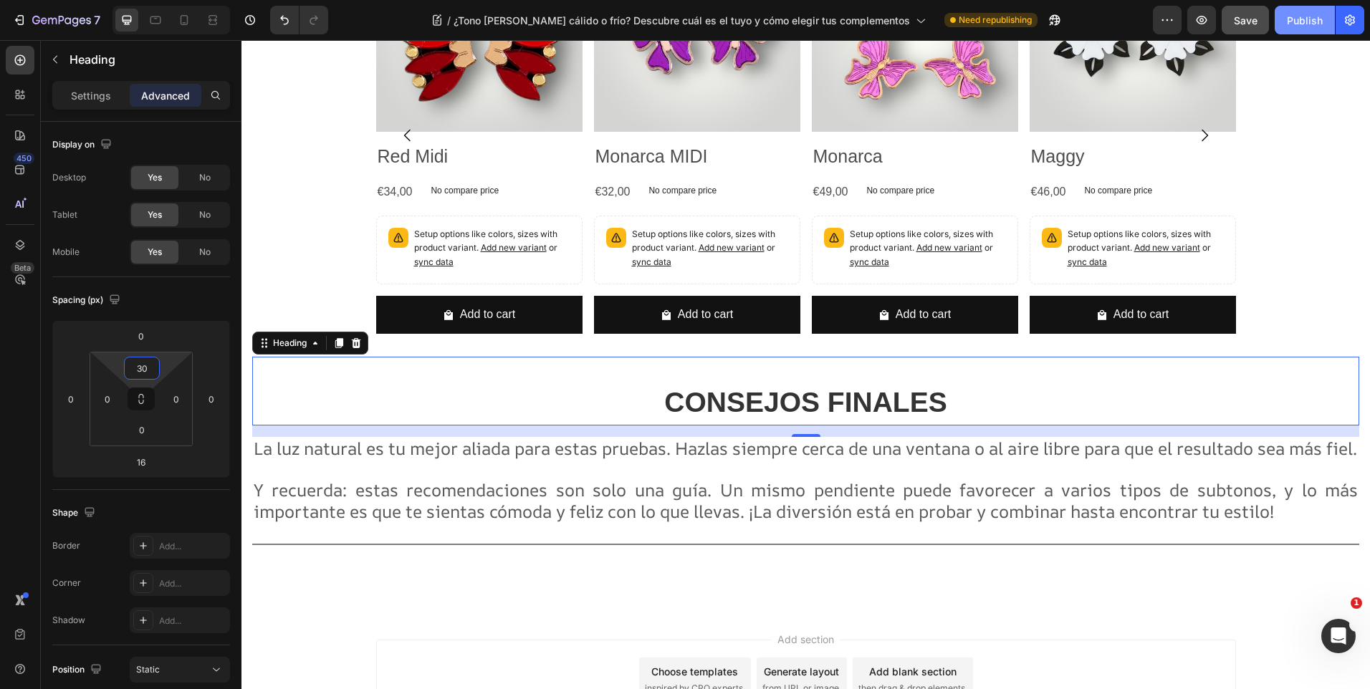
type input "30"
click at [1294, 14] on div "Publish" at bounding box center [1305, 20] width 36 height 15
click at [178, 27] on icon at bounding box center [184, 20] width 14 height 14
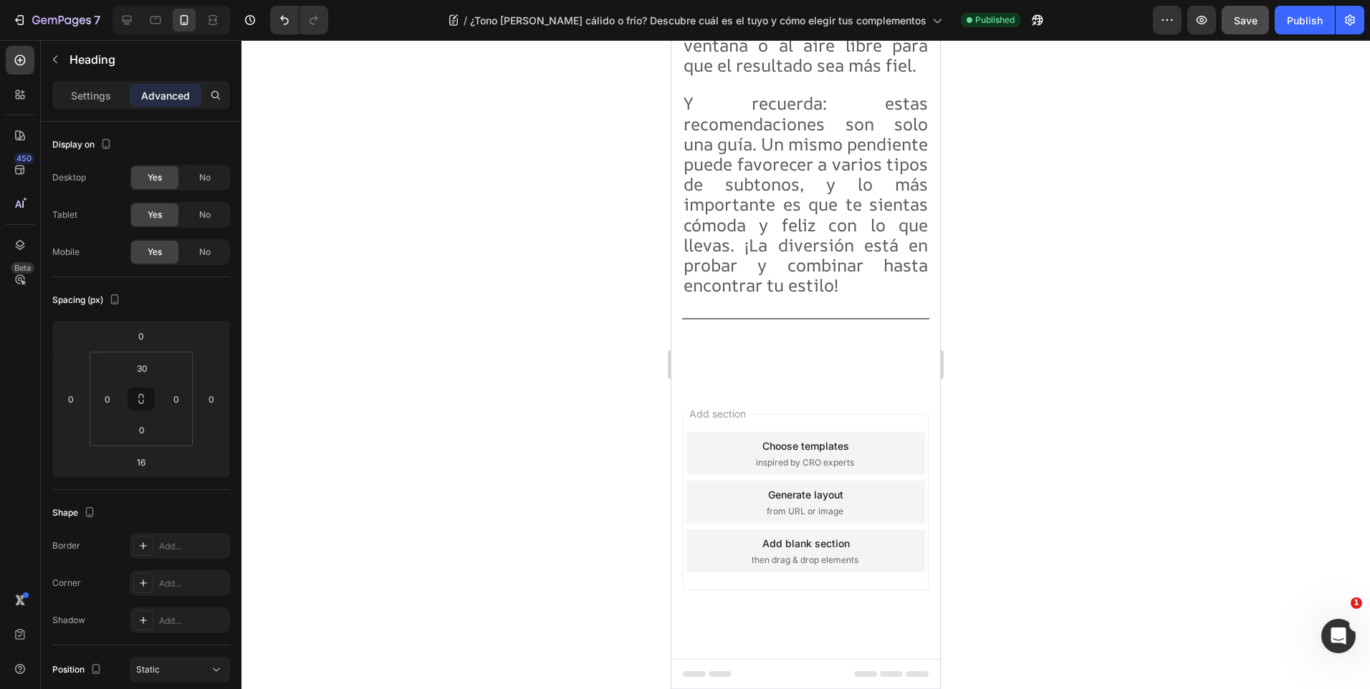
scroll to position [9516, 0]
drag, startPoint x: 128, startPoint y: 19, endPoint x: 134, endPoint y: 76, distance: 57.6
click at [128, 19] on icon at bounding box center [127, 20] width 14 height 14
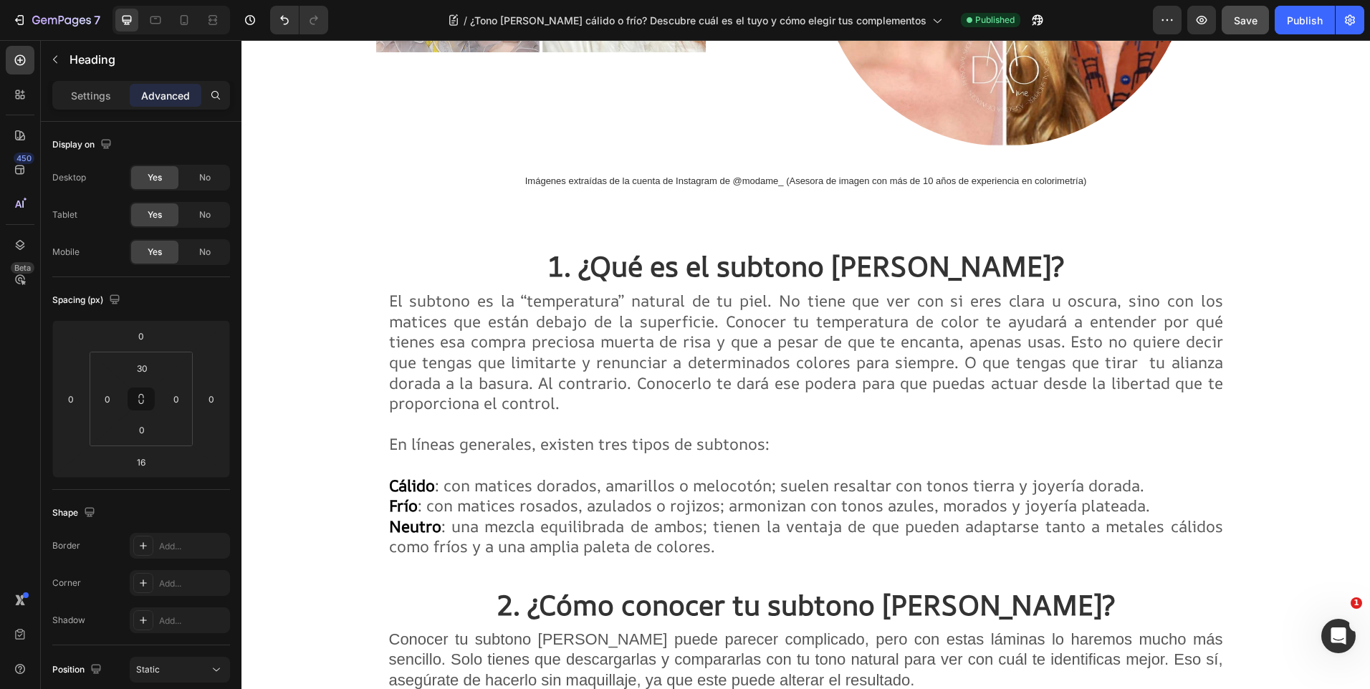
scroll to position [1291, 0]
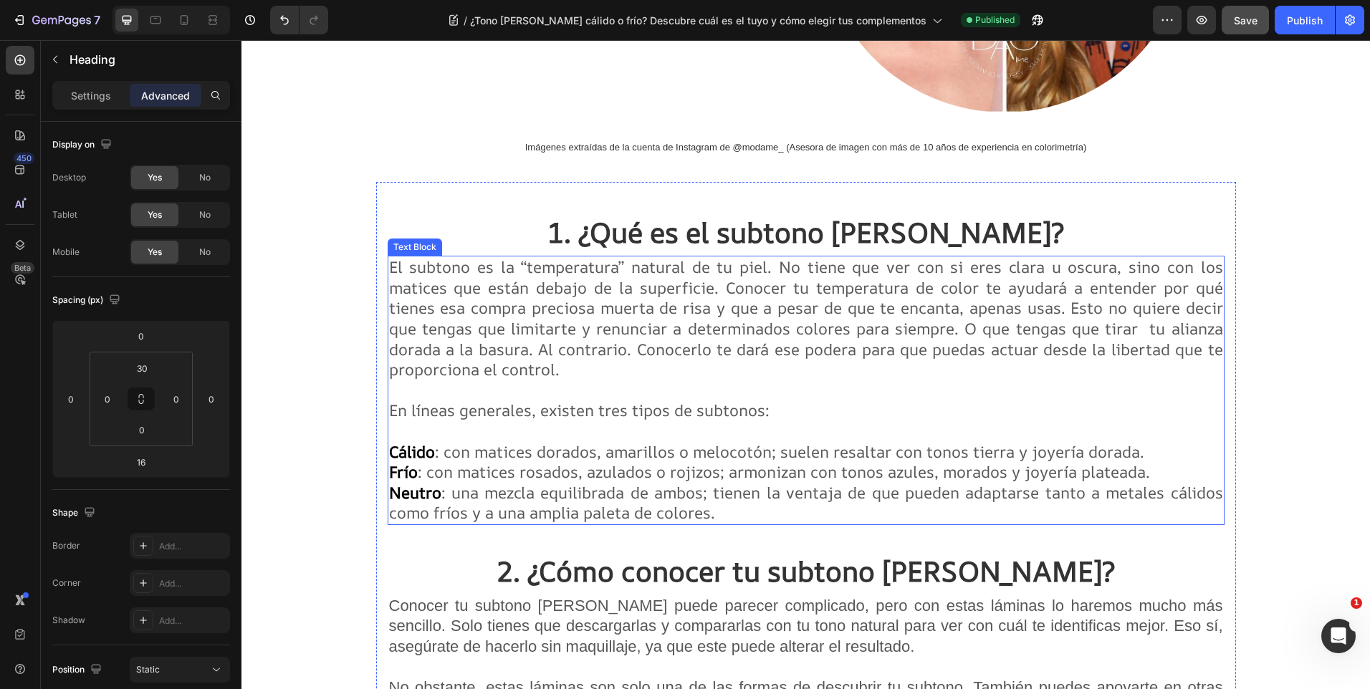
click at [885, 313] on span "El subtono es la “temperatura” natural de tu piel. No tiene que ver con si eres…" at bounding box center [806, 319] width 834 height 124
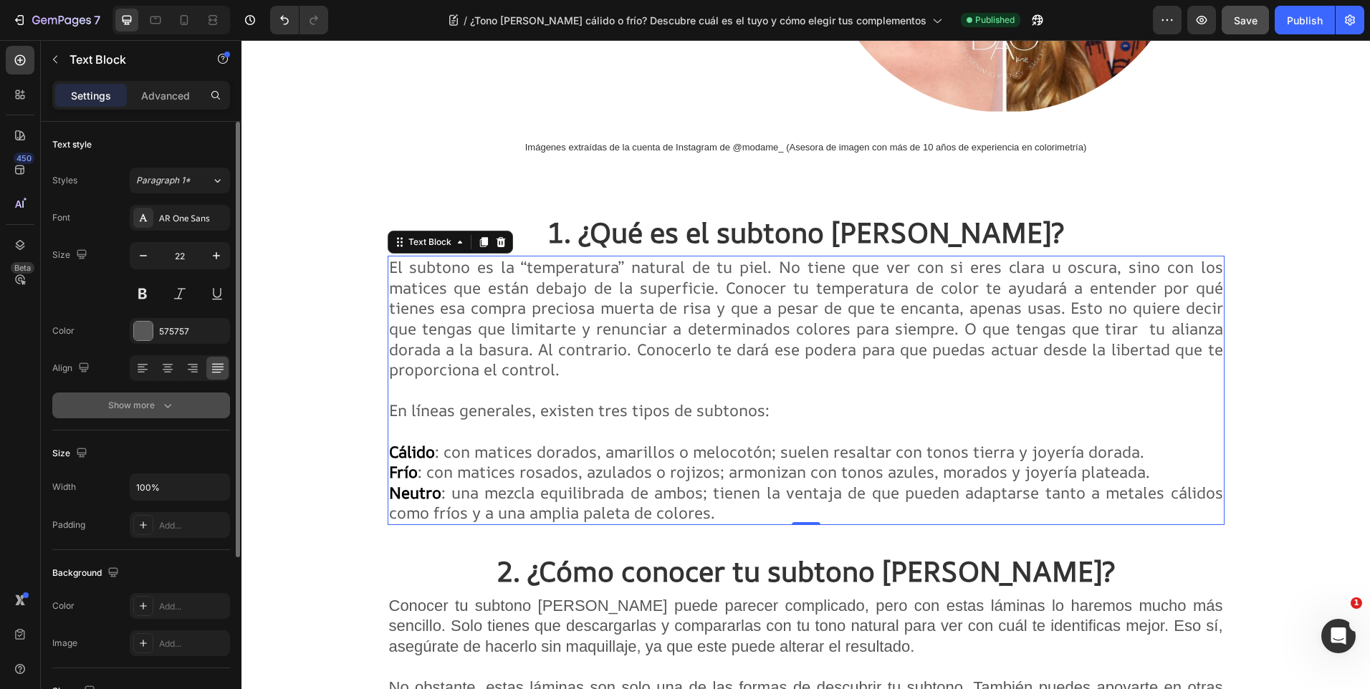
click at [151, 417] on button "Show more" at bounding box center [141, 406] width 178 height 26
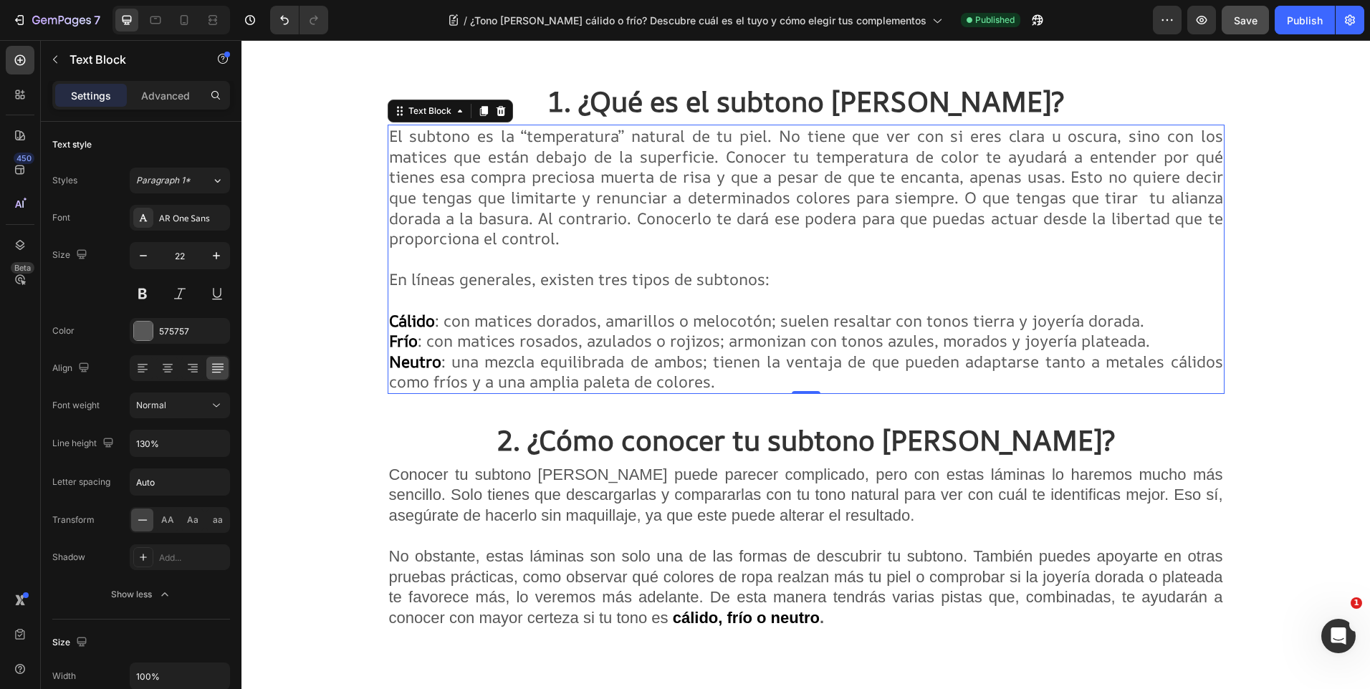
scroll to position [1577, 0]
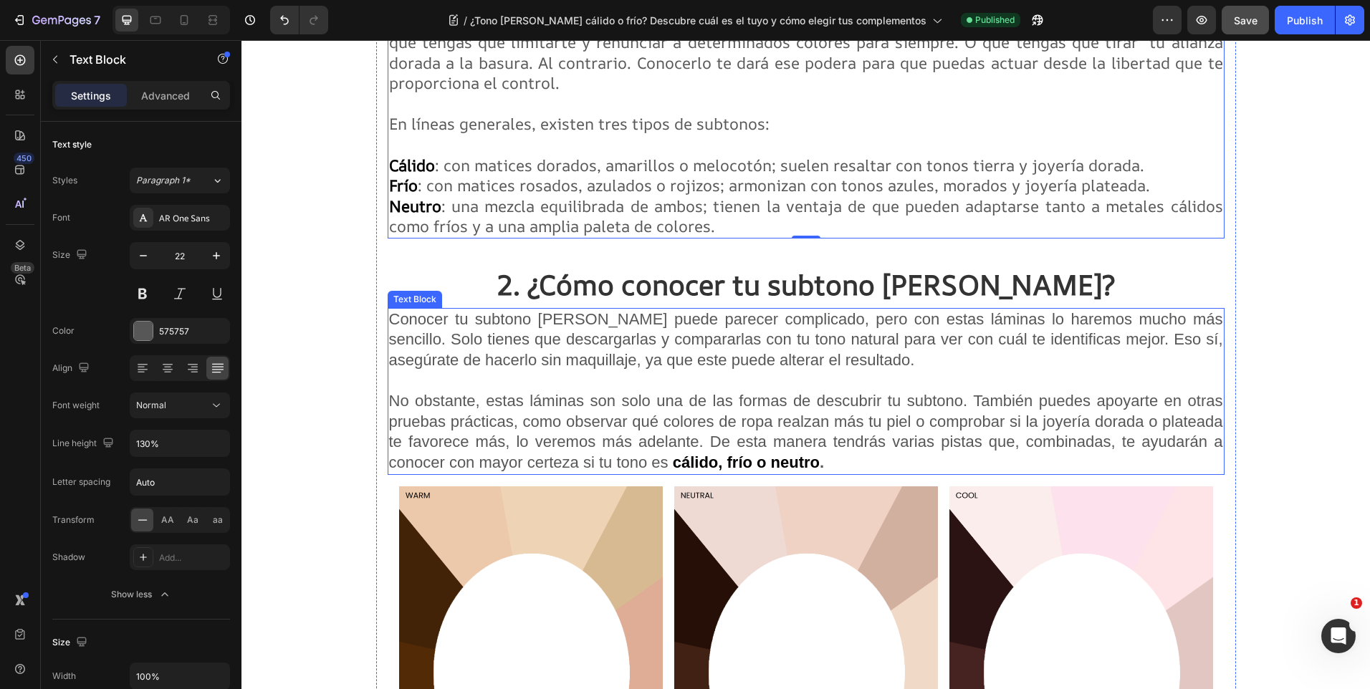
click at [717, 434] on span "No obstante, estas láminas son solo una de las formas de descubrir tu subtono. …" at bounding box center [806, 432] width 834 height 80
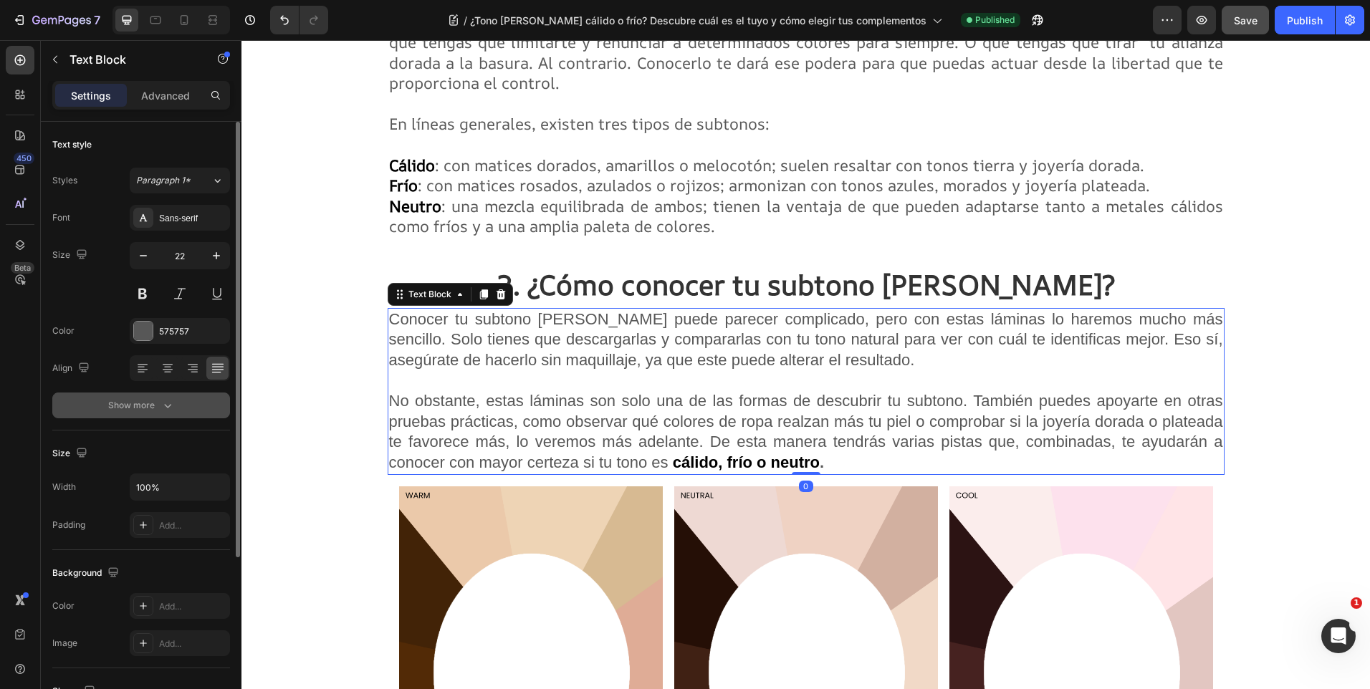
click at [167, 406] on icon "button" at bounding box center [168, 405] width 14 height 14
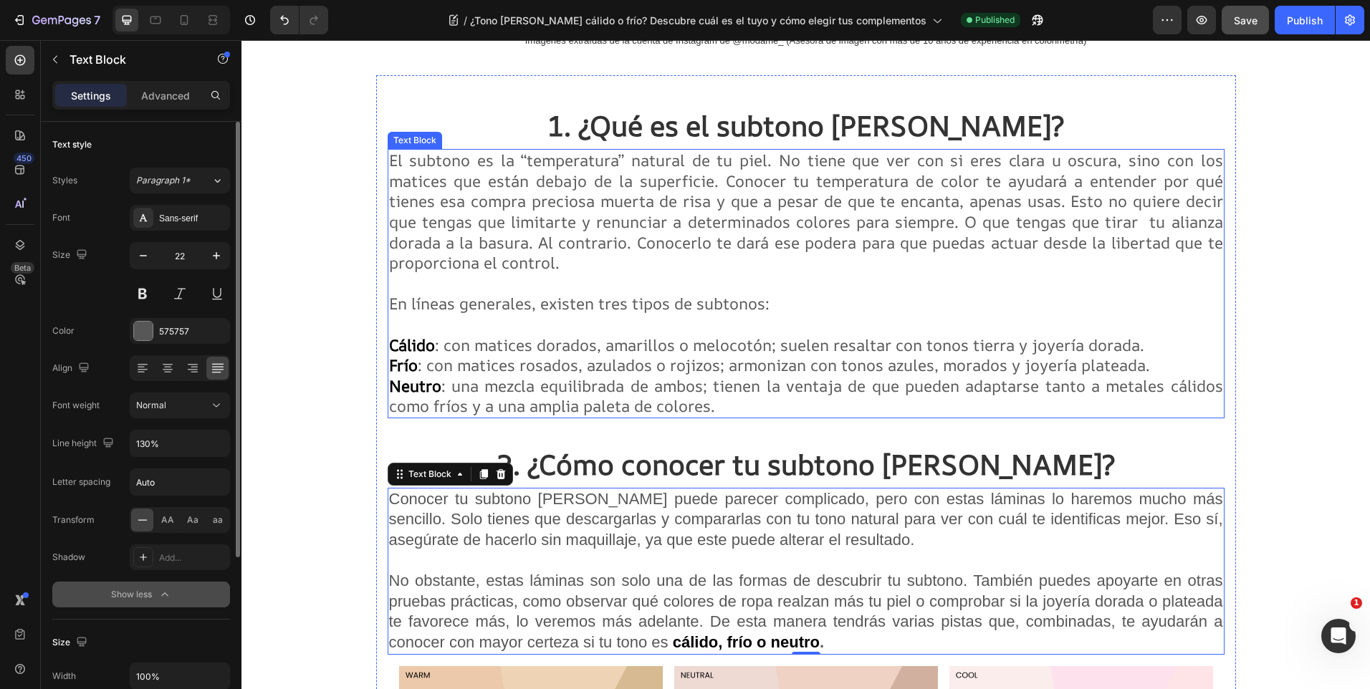
scroll to position [1362, 0]
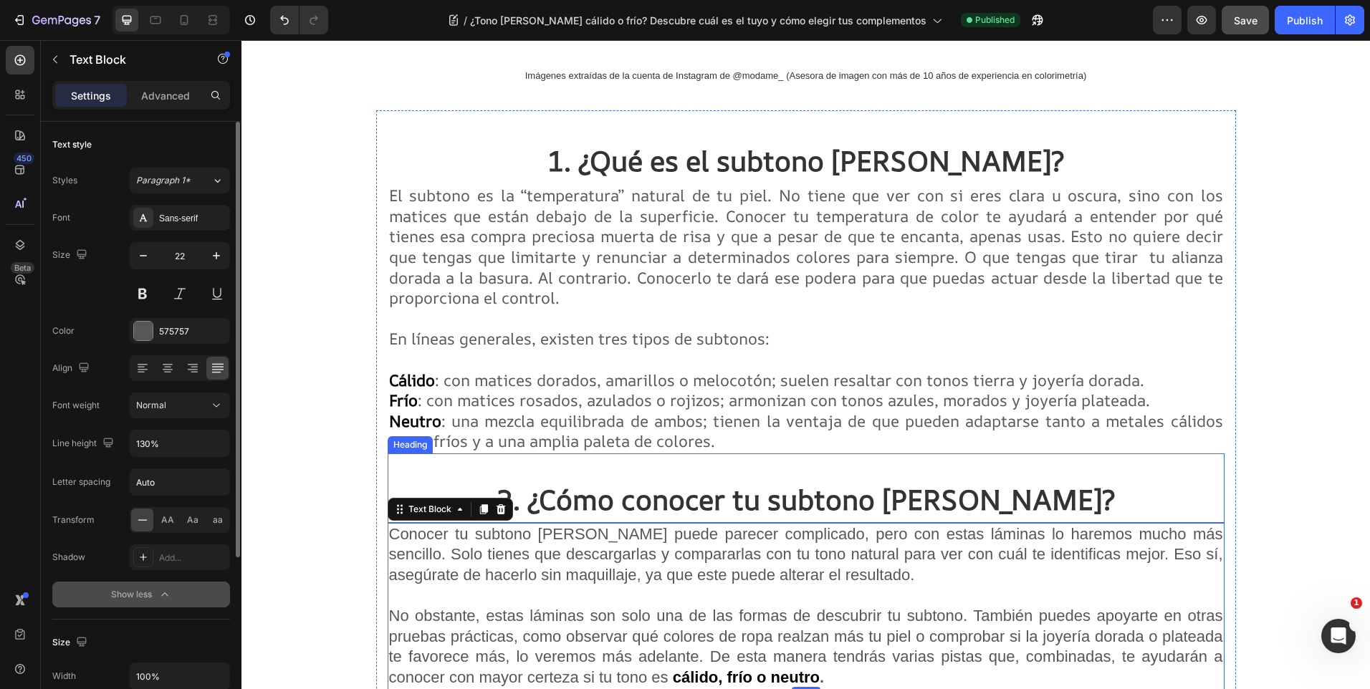
click at [837, 501] on strong "2. ¿Cómo conocer tu subtono [PERSON_NAME]?" at bounding box center [806, 500] width 618 height 38
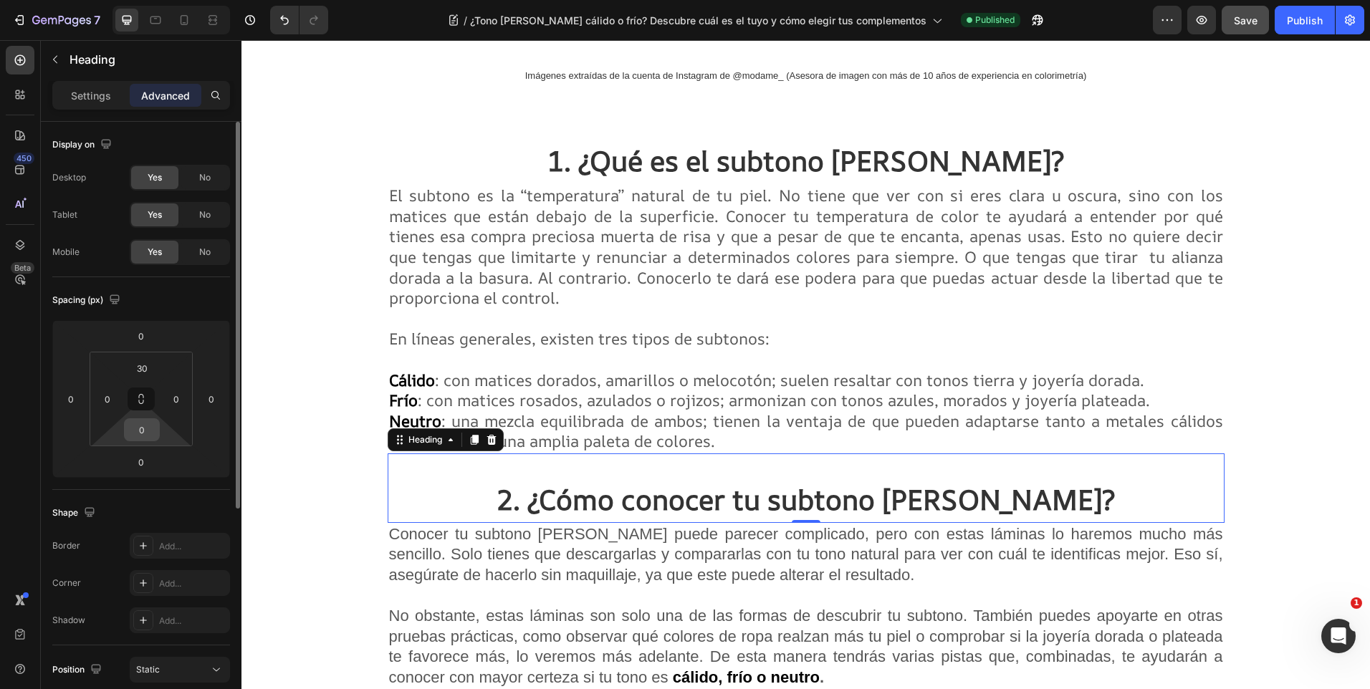
click at [147, 421] on input "0" at bounding box center [142, 430] width 29 height 22
type input "20"
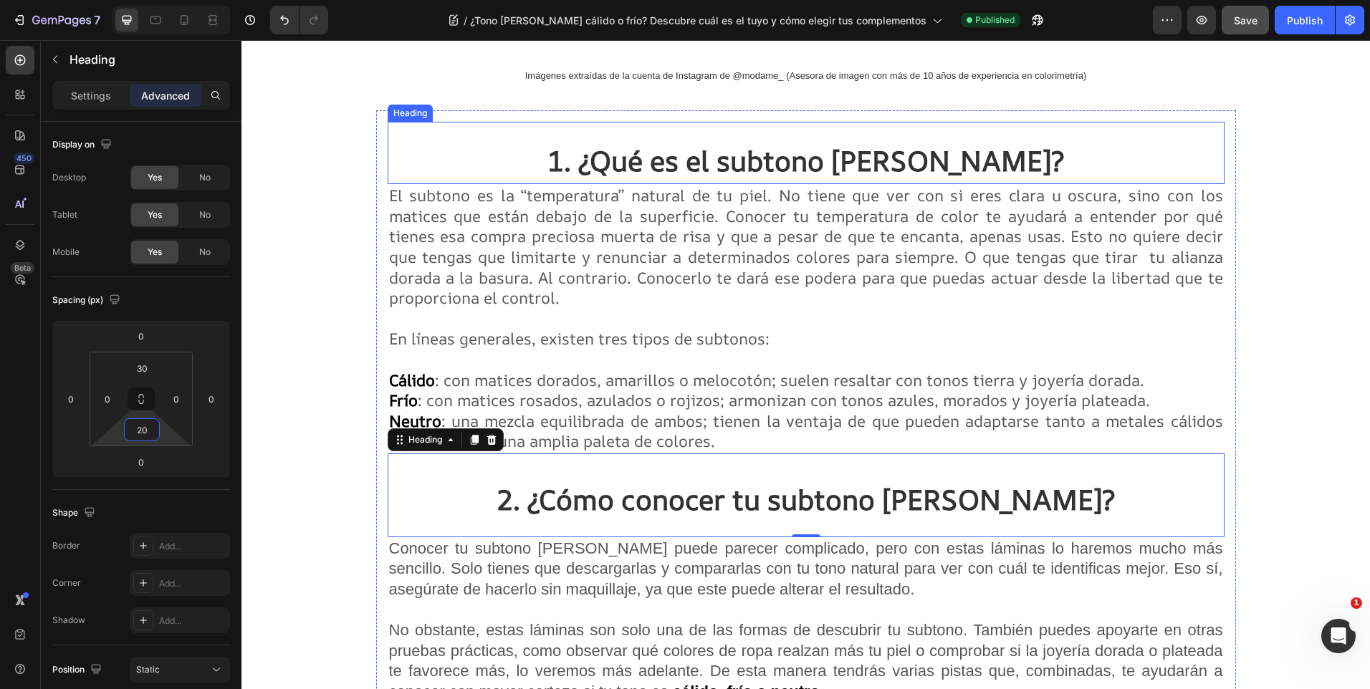
click at [699, 164] on strong "1. ¿Qué es el subtono [PERSON_NAME]?" at bounding box center [806, 161] width 517 height 38
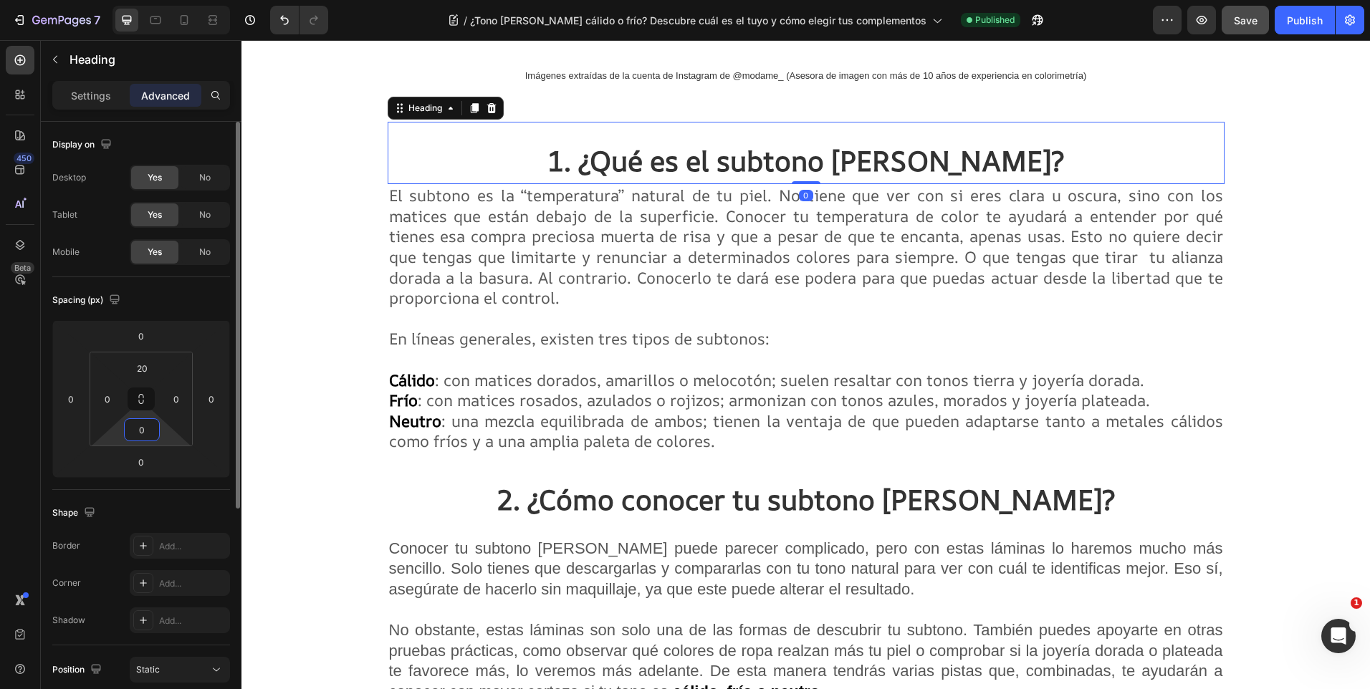
click at [153, 431] on input "0" at bounding box center [142, 430] width 29 height 22
type input "20"
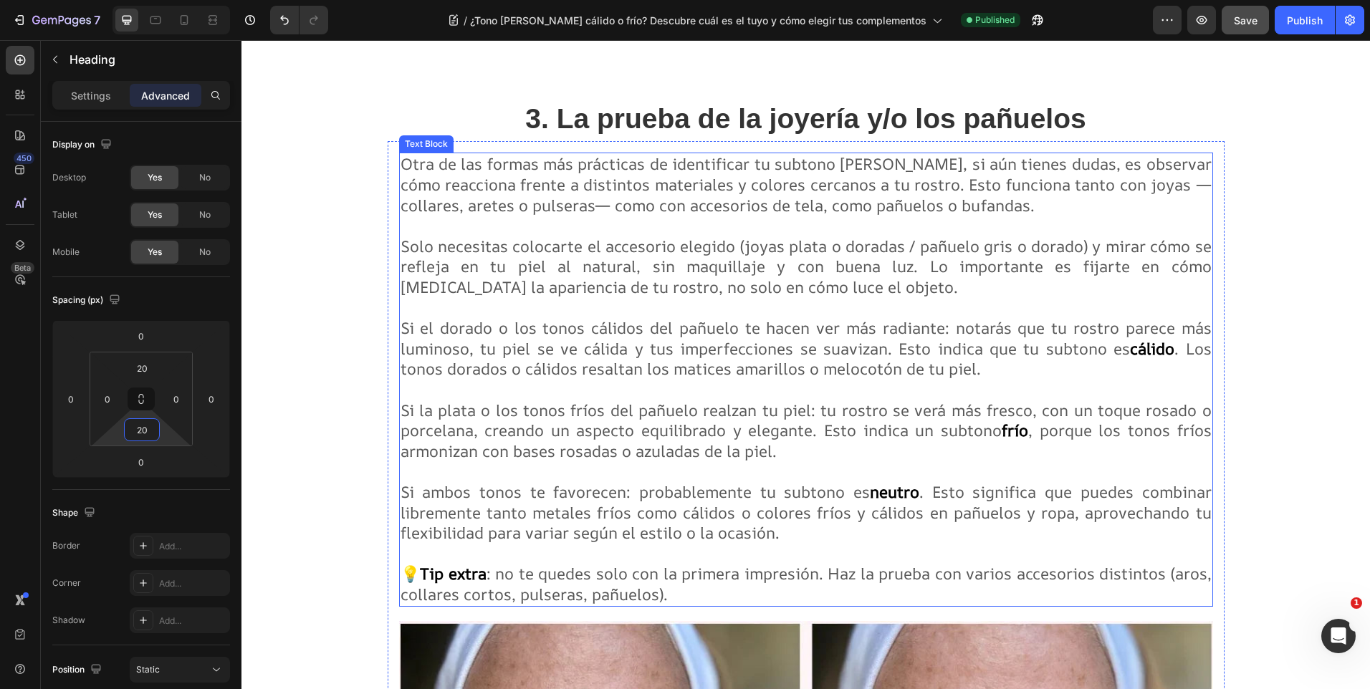
scroll to position [2366, 0]
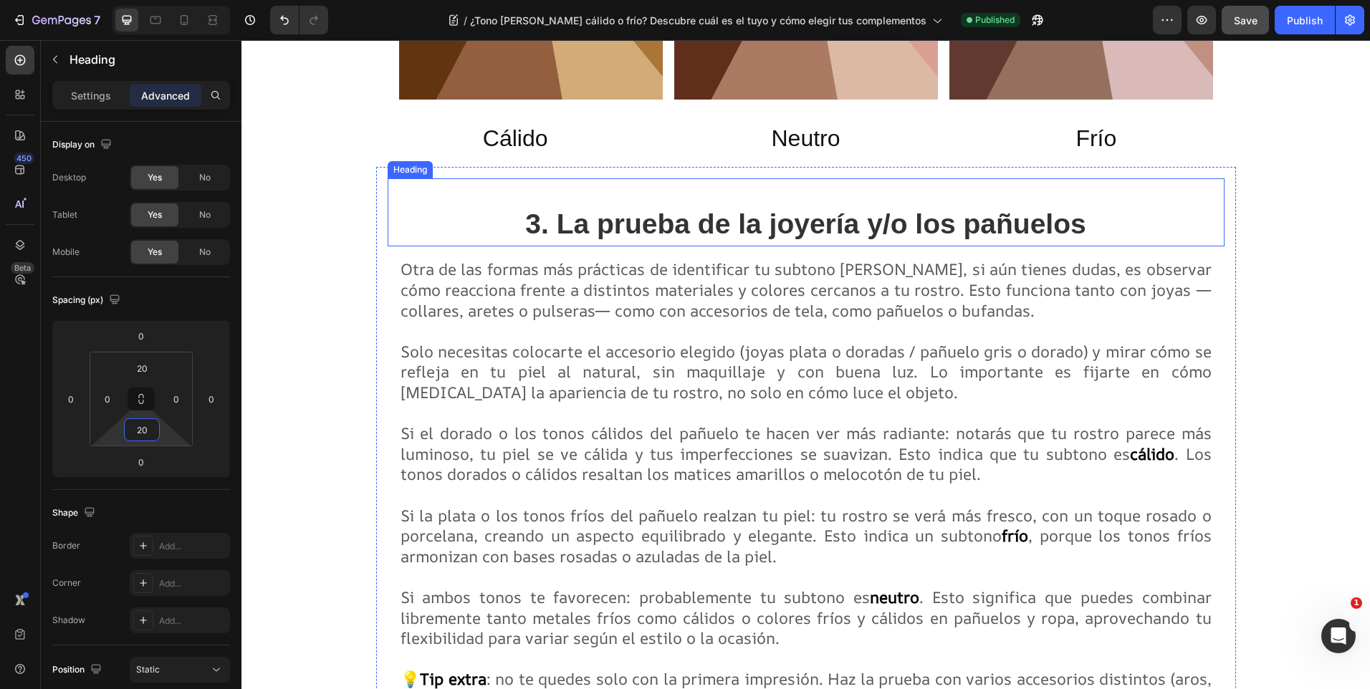
click at [783, 217] on strong "3. La prueba de la joyería y/o los pañuelos" at bounding box center [805, 224] width 560 height 31
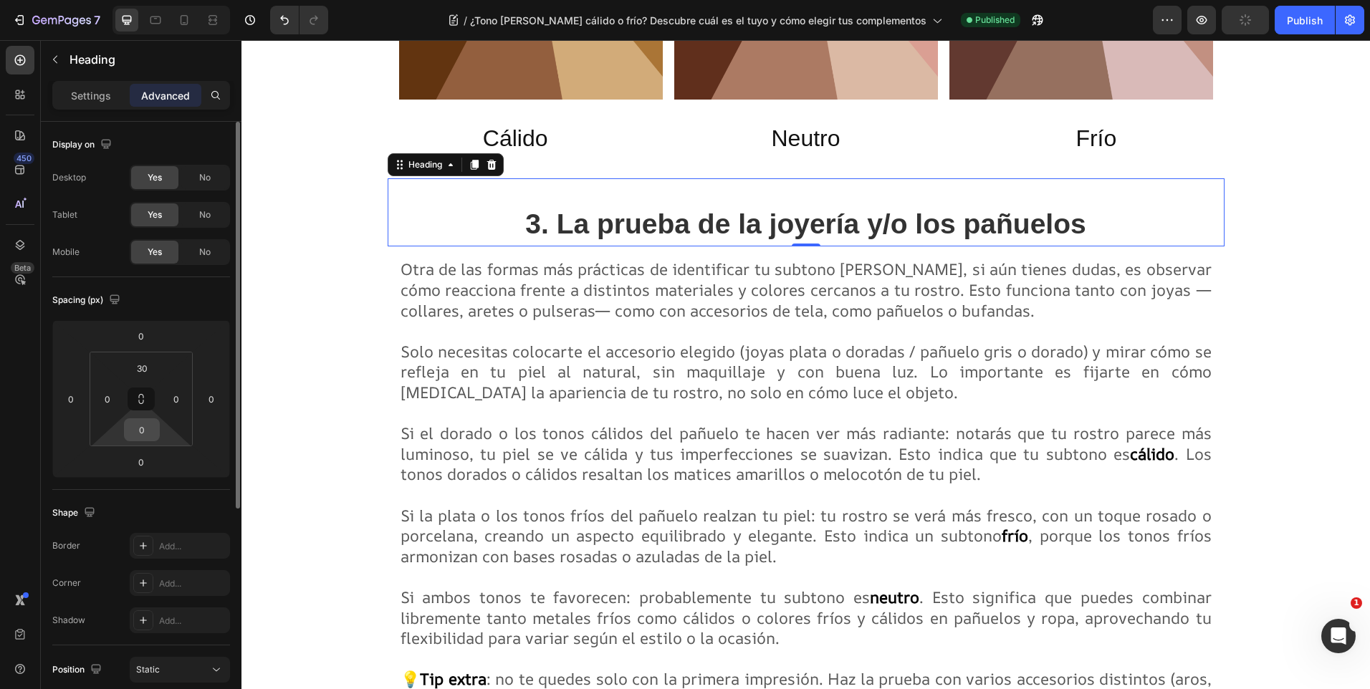
click at [157, 434] on div "0" at bounding box center [142, 430] width 36 height 23
click at [151, 431] on input "0" at bounding box center [142, 430] width 29 height 22
type input "20"
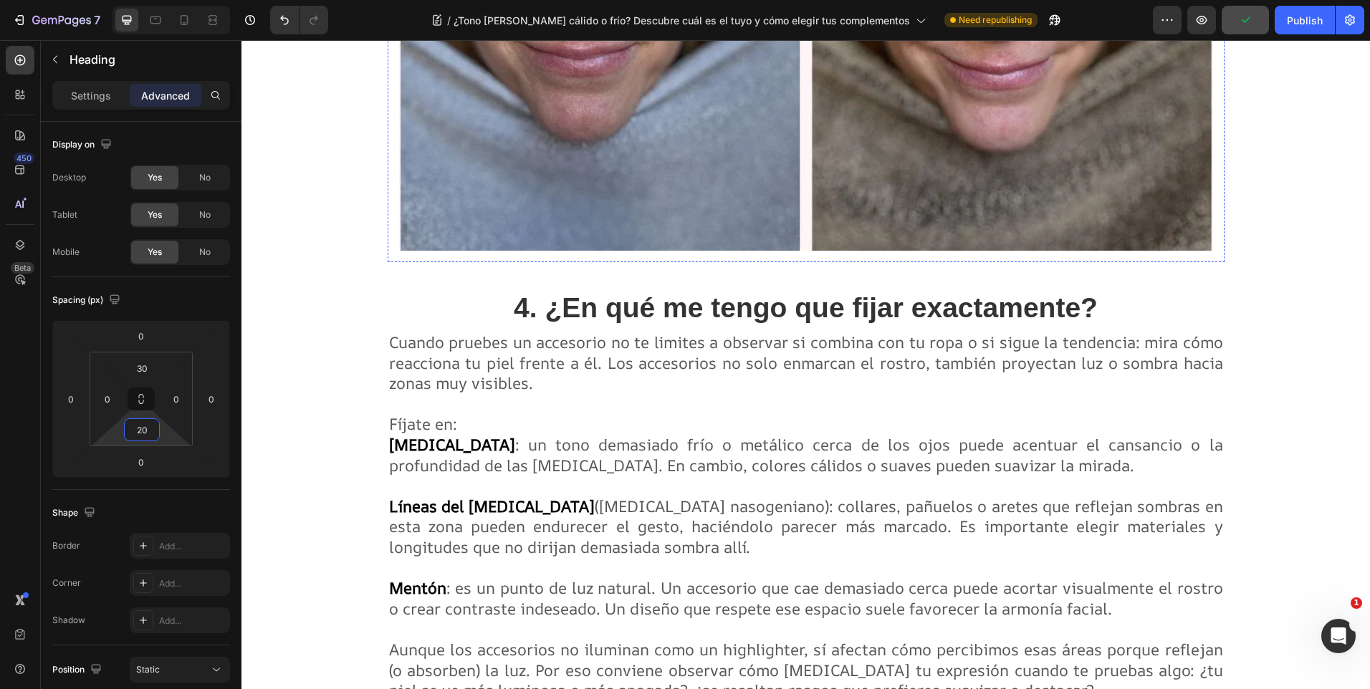
scroll to position [3441, 0]
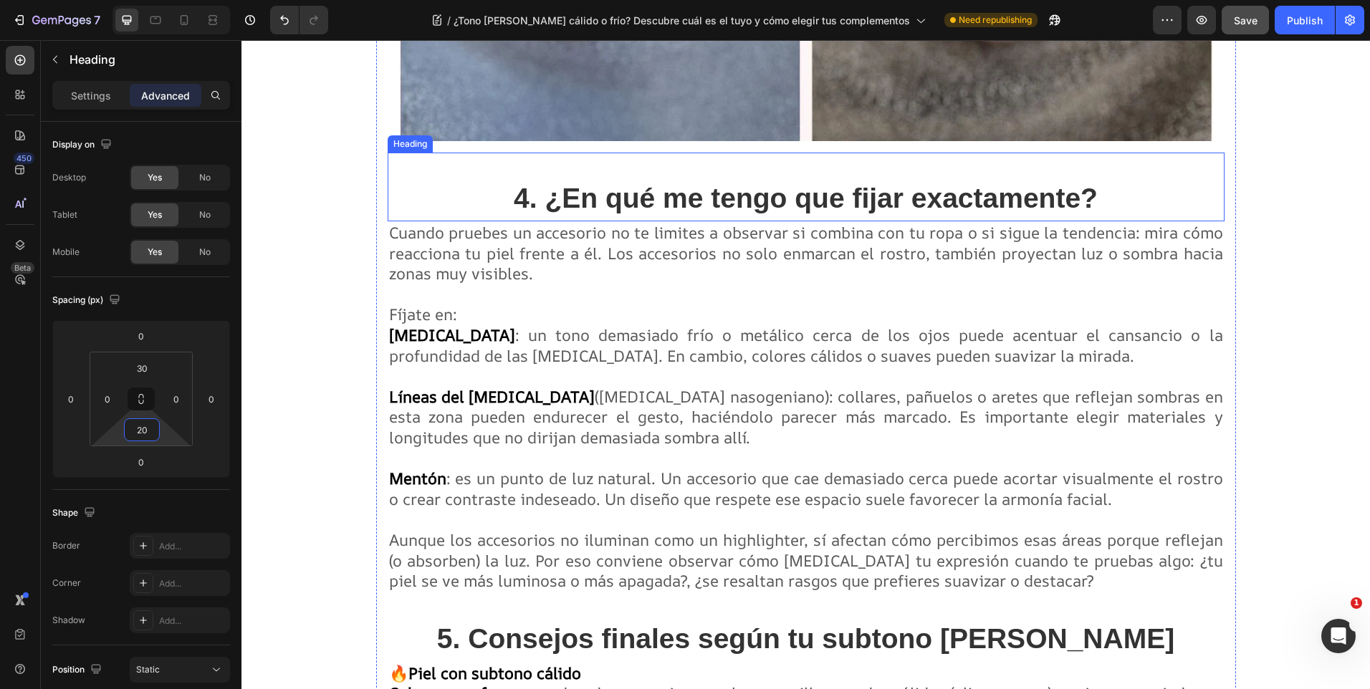
click at [678, 204] on strong "4. ¿En qué me tengo que fijar exactamente?" at bounding box center [806, 198] width 584 height 31
click at [152, 434] on input "0" at bounding box center [142, 430] width 29 height 22
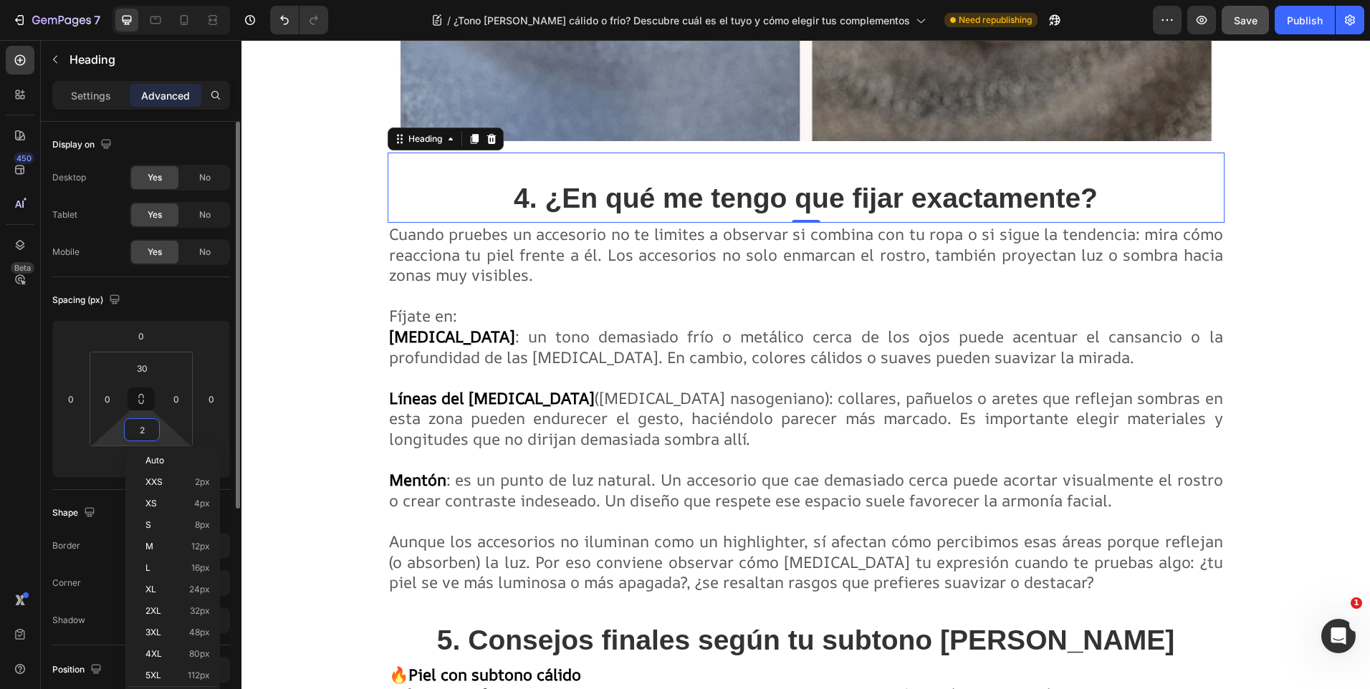
type input "20"
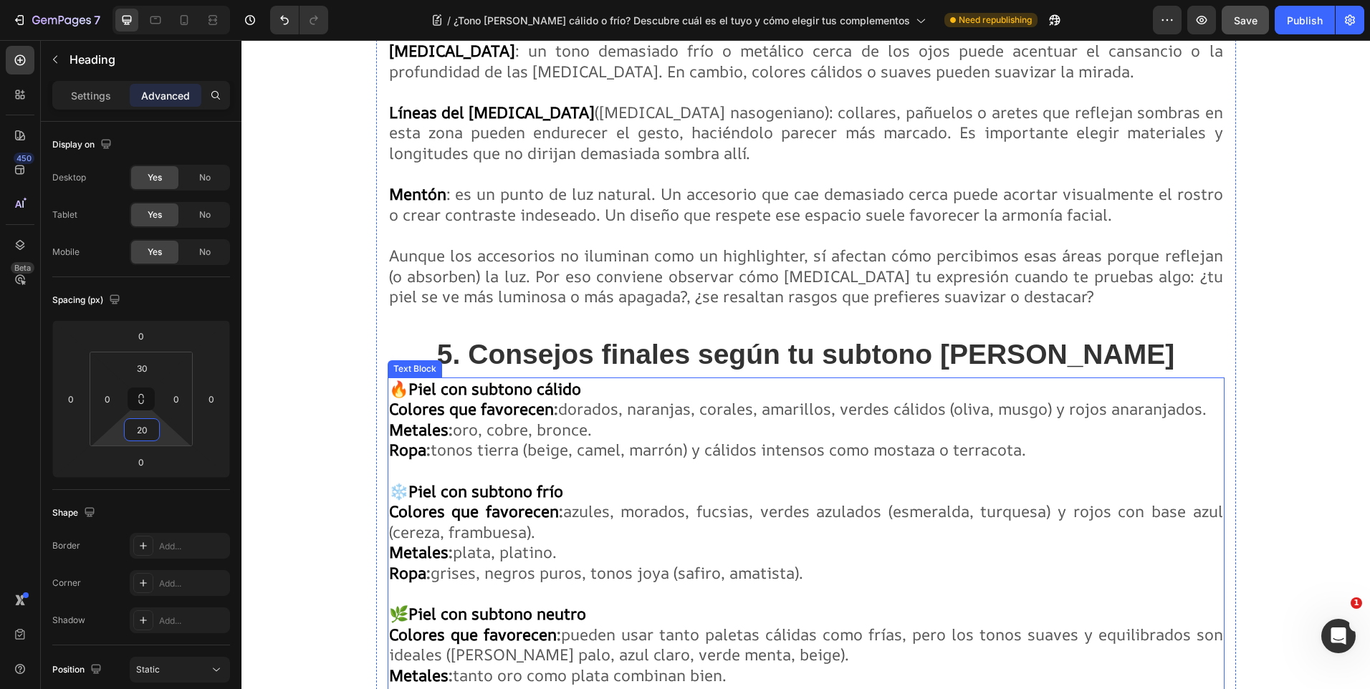
scroll to position [3799, 0]
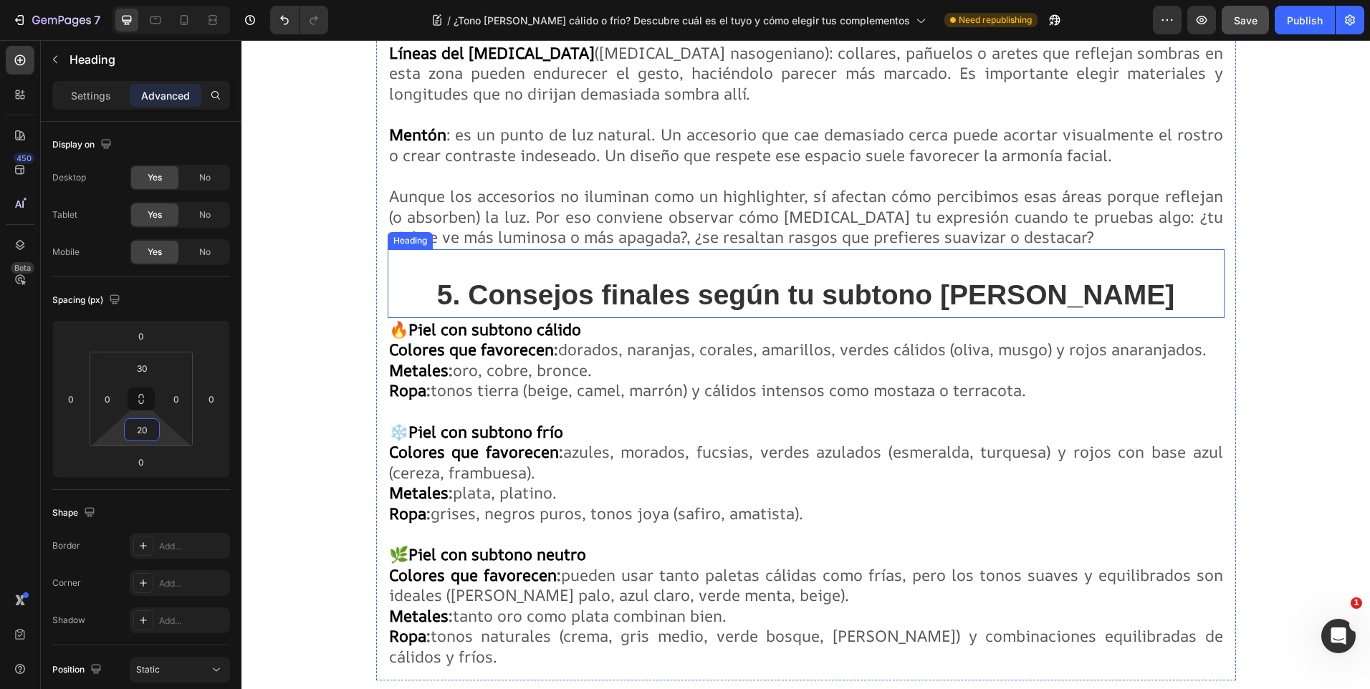
click at [596, 283] on strong "5. Consejos finales según tu subtono de piel" at bounding box center [805, 295] width 737 height 31
click at [138, 429] on input "0" at bounding box center [142, 430] width 29 height 22
type input "20"
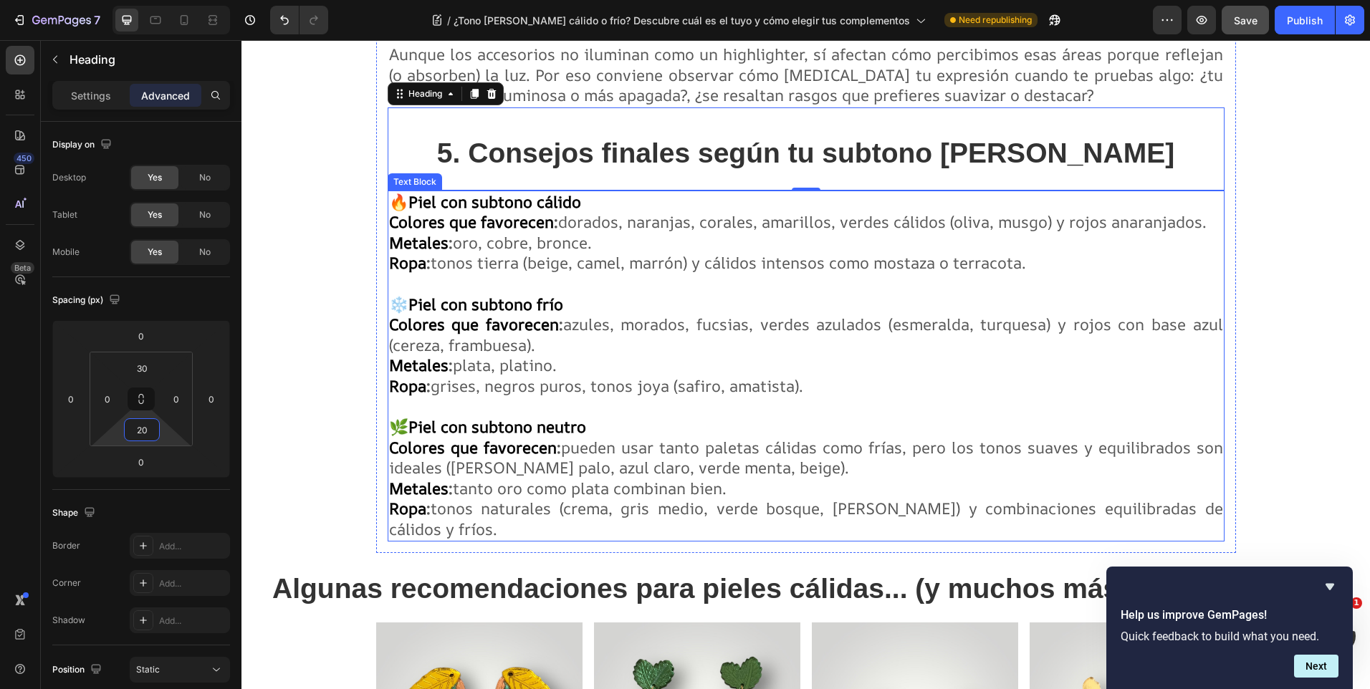
scroll to position [3942, 0]
click at [608, 406] on p "🔥 Piel con subtono cálido Colores que favorecen : dorados, naranjas, corales, a…" at bounding box center [806, 365] width 834 height 348
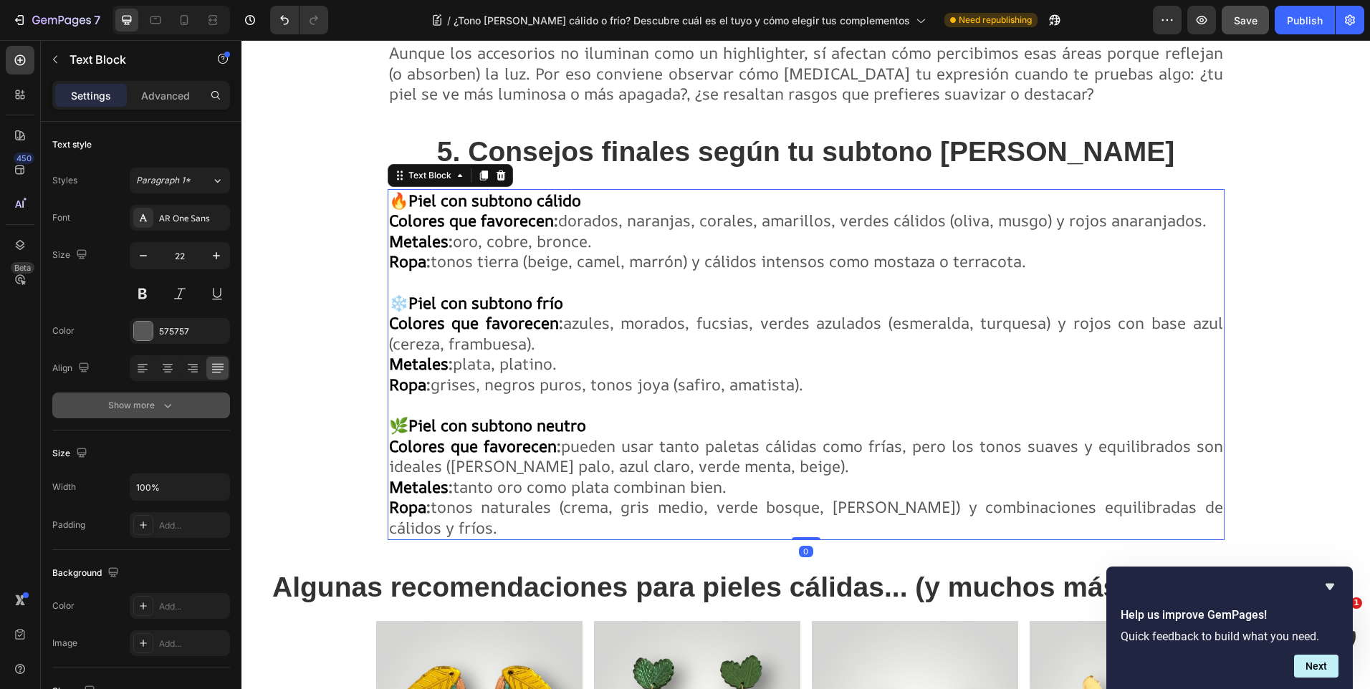
click at [168, 402] on icon "button" at bounding box center [168, 405] width 14 height 14
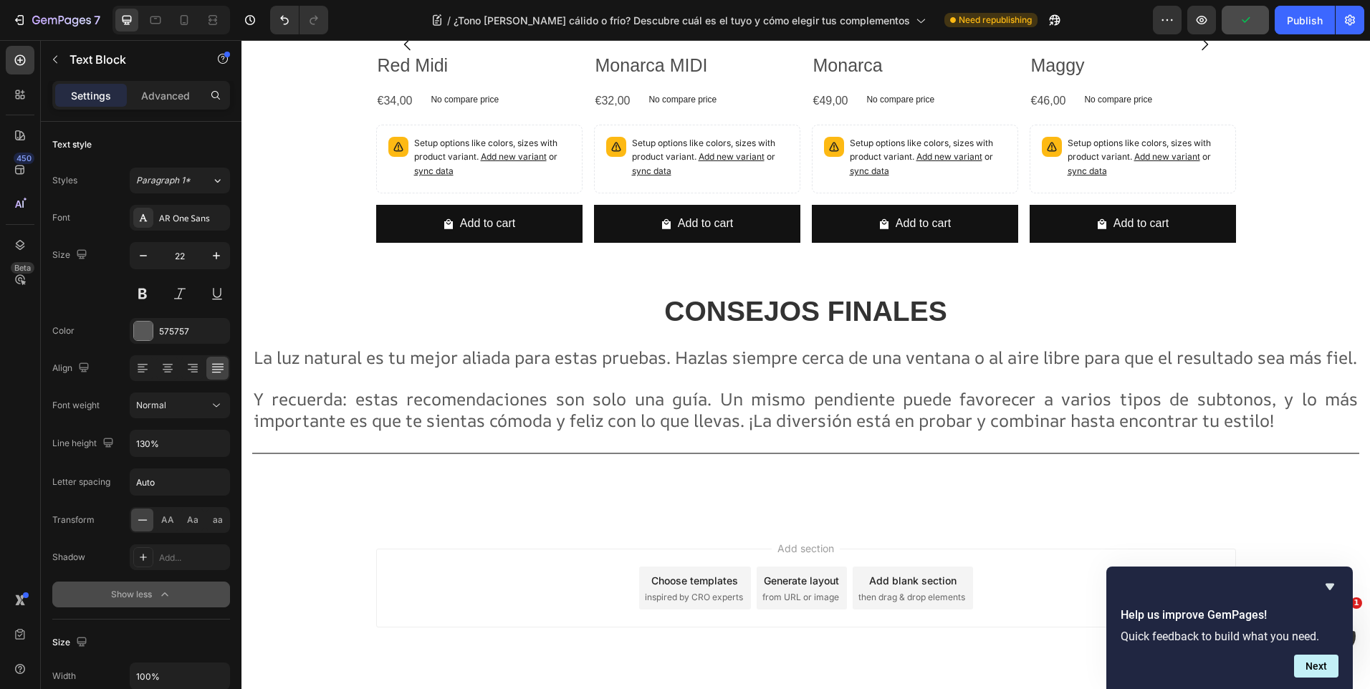
scroll to position [5366, 0]
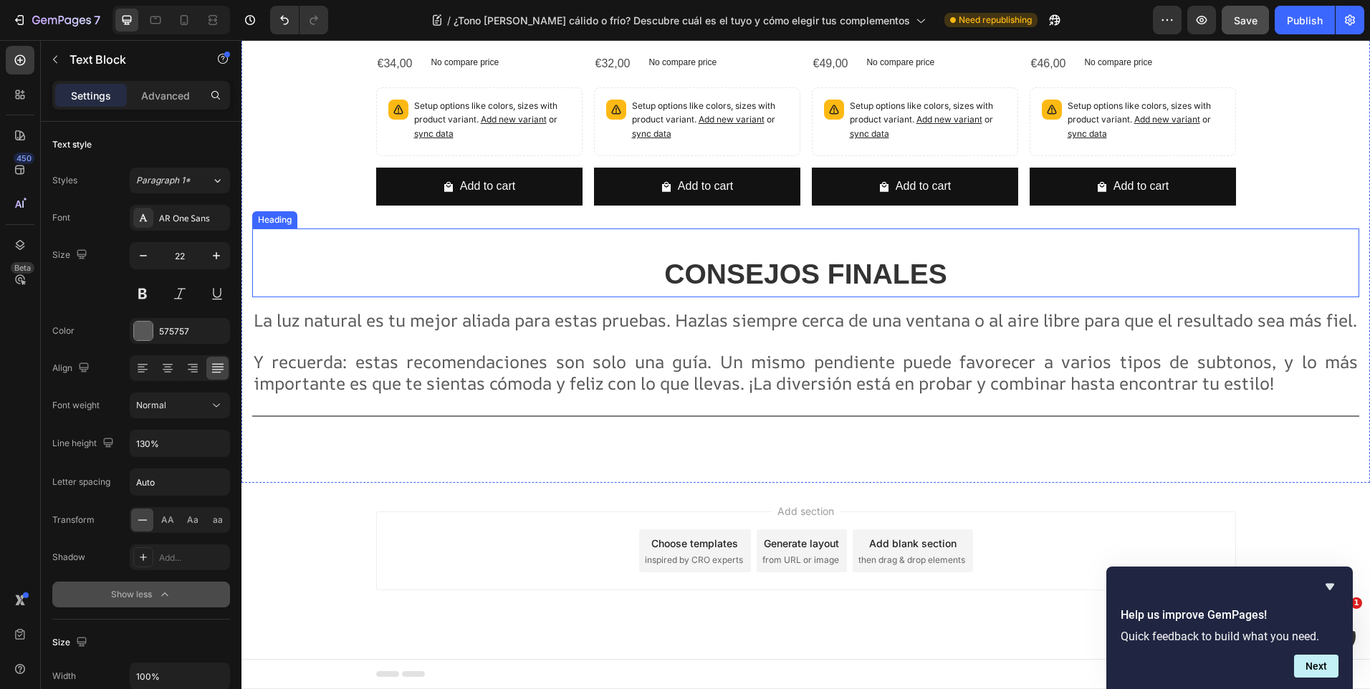
click at [789, 259] on strong "CONSEJOS FINALES" at bounding box center [805, 274] width 282 height 31
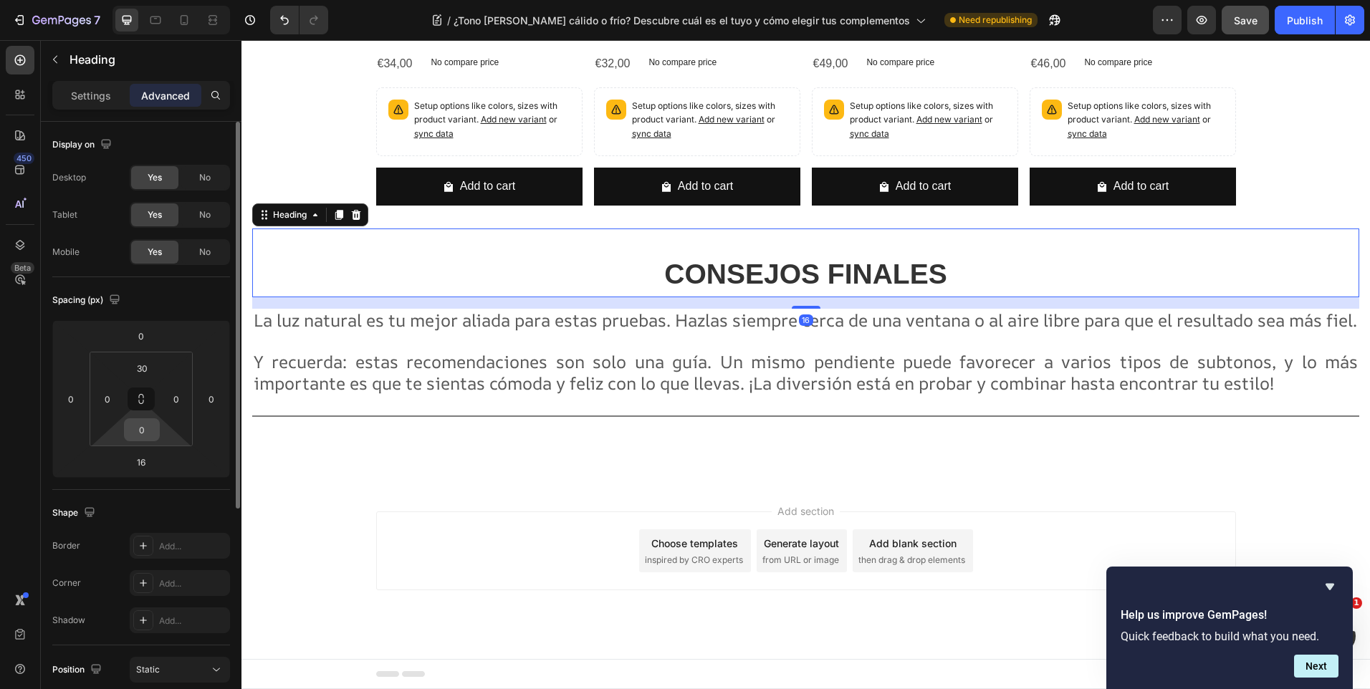
click at [146, 433] on input "0" at bounding box center [142, 430] width 29 height 22
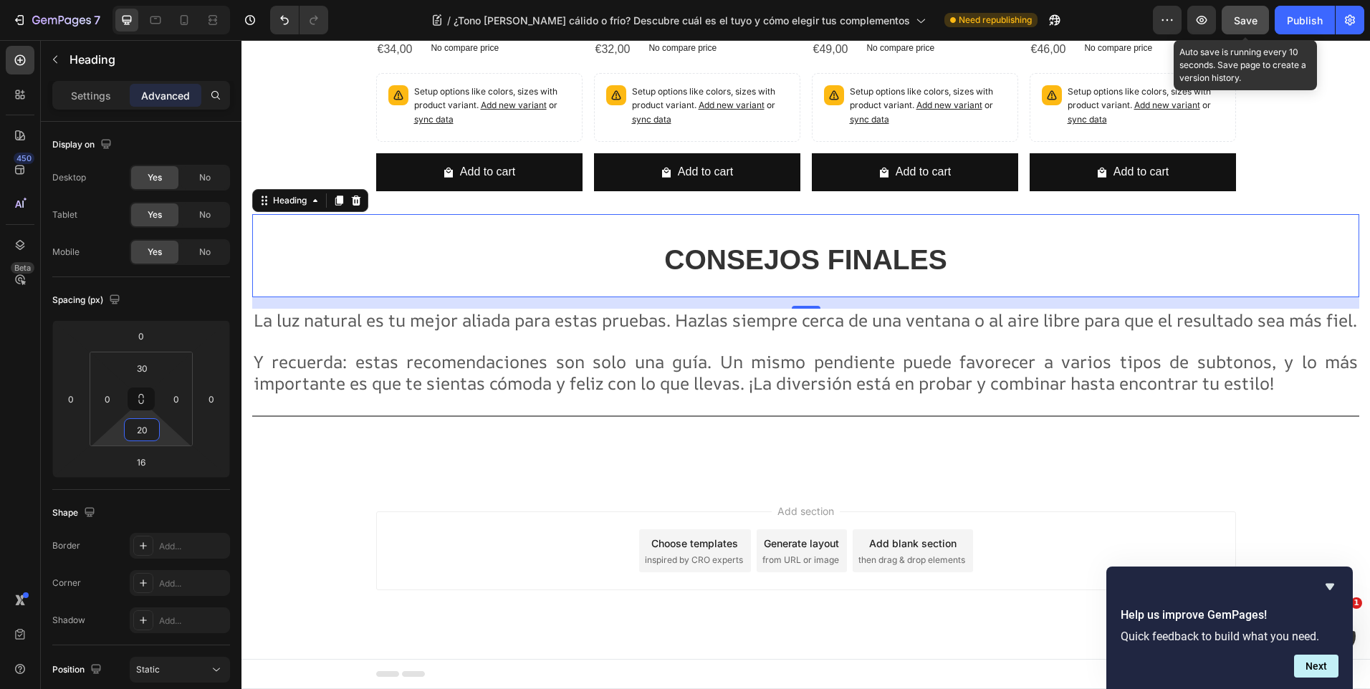
type input "20"
click at [1256, 20] on span "Save" at bounding box center [1246, 20] width 24 height 12
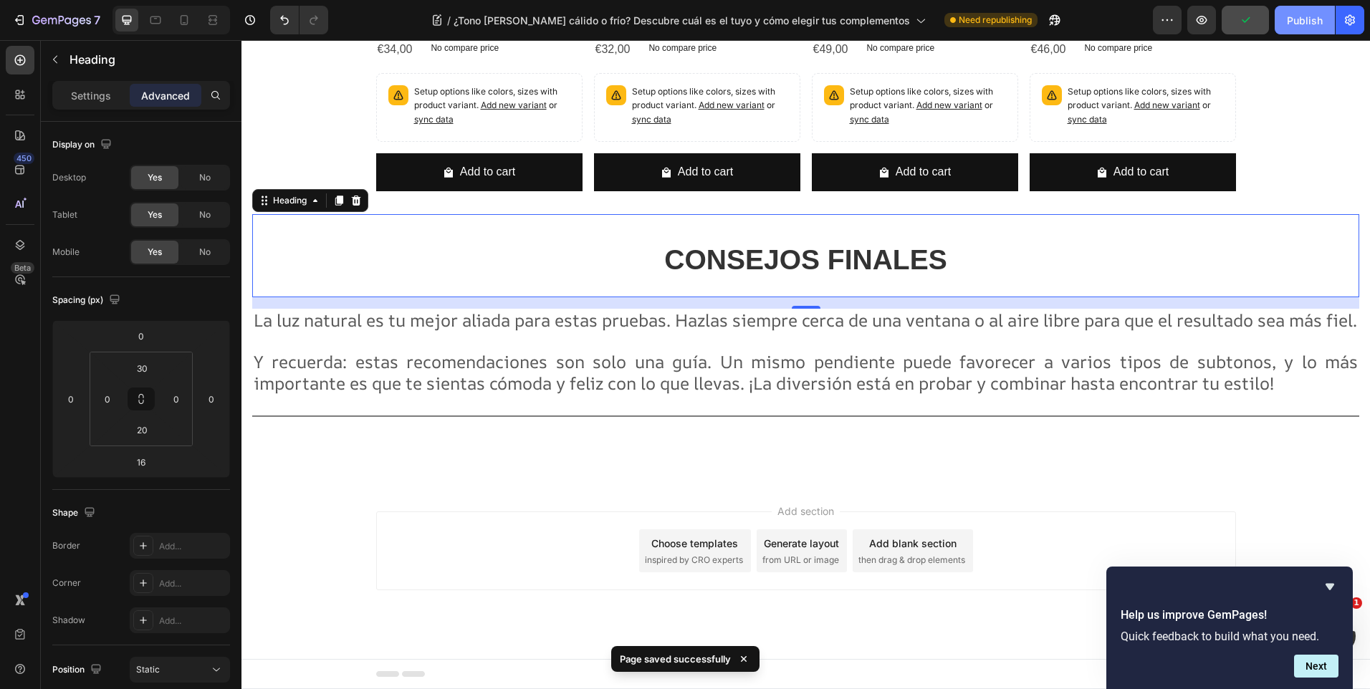
click at [1309, 22] on div "Publish" at bounding box center [1305, 20] width 36 height 15
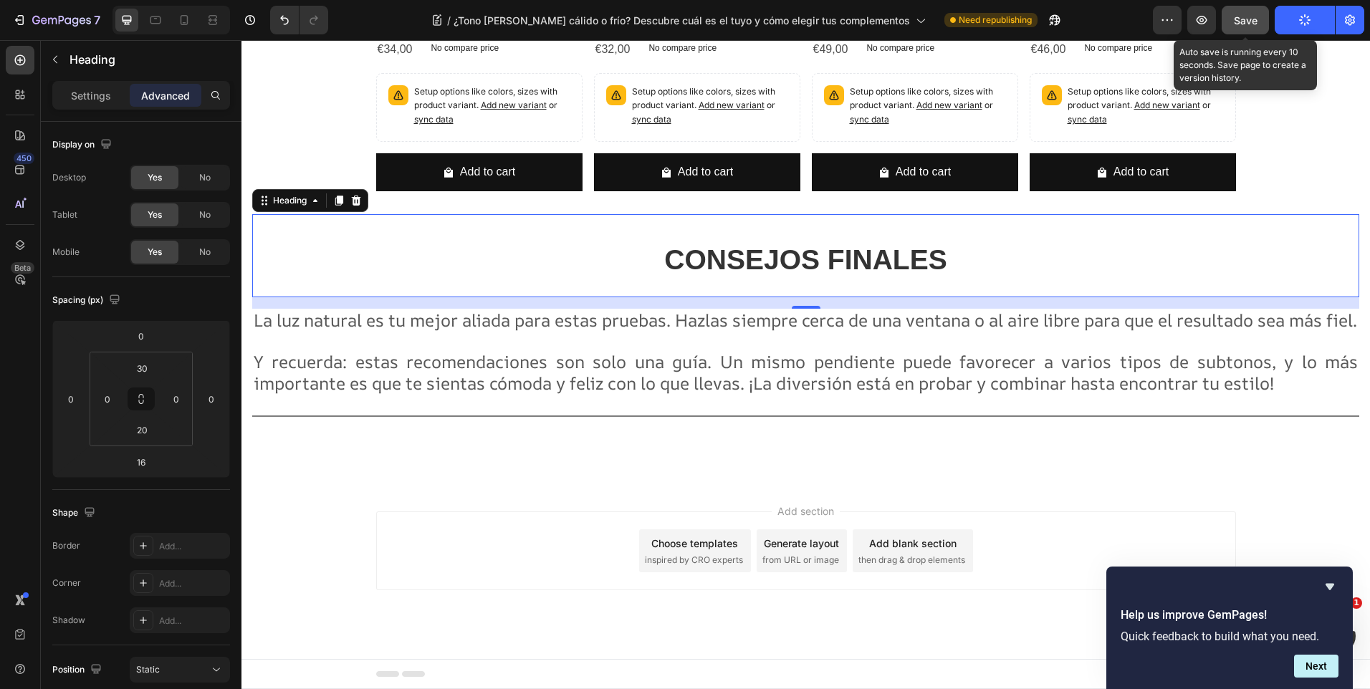
click at [1251, 18] on span "Save" at bounding box center [1246, 20] width 24 height 12
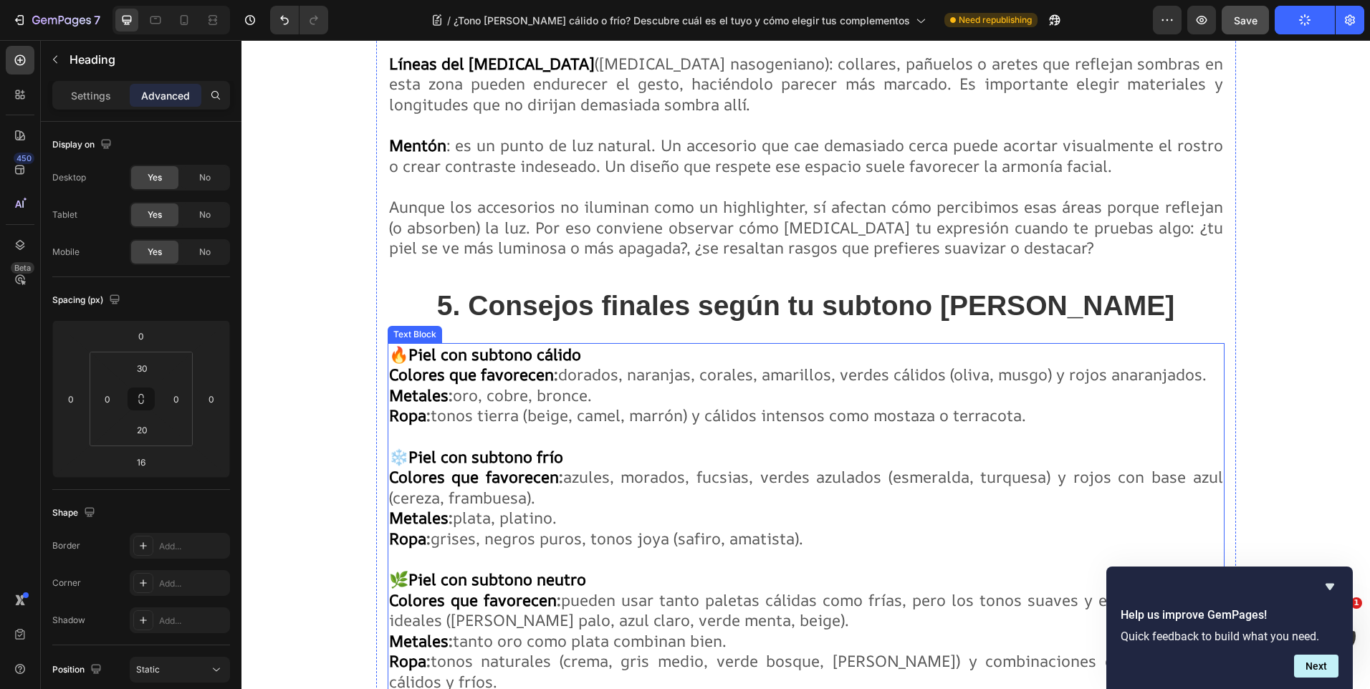
scroll to position [3575, 0]
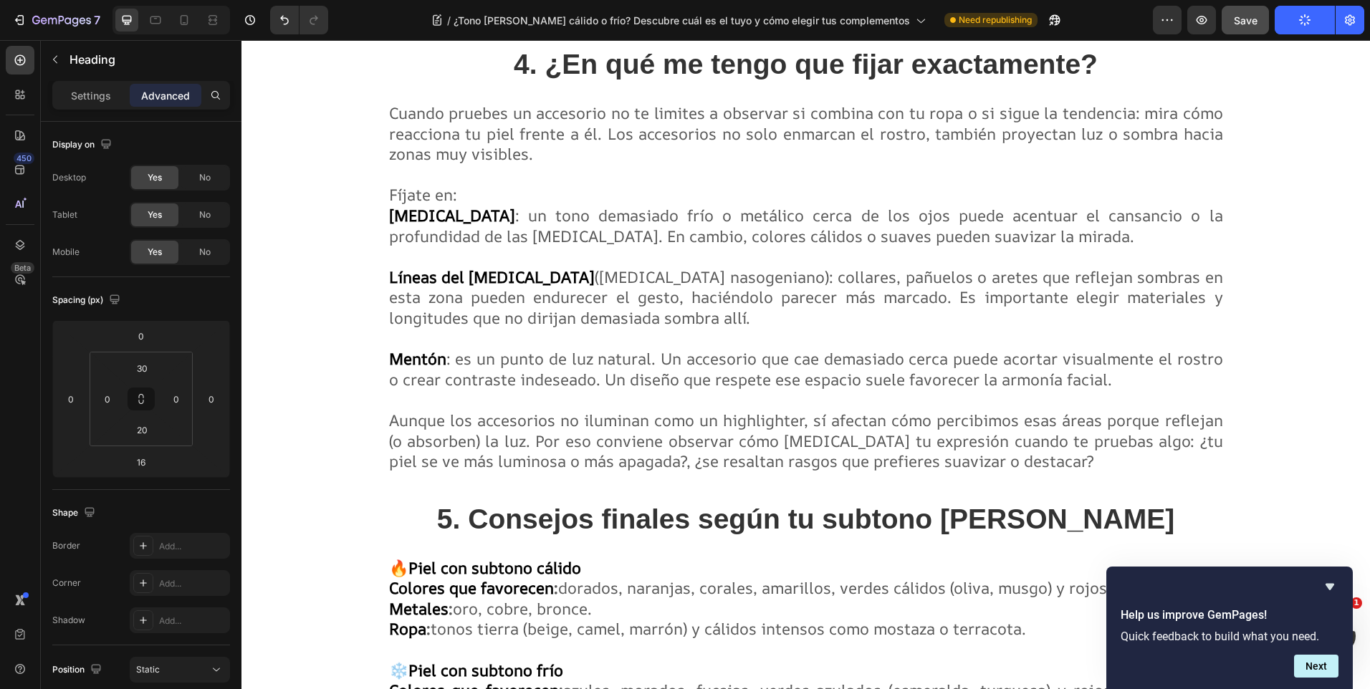
click at [1295, 19] on button "Publish" at bounding box center [1305, 20] width 60 height 29
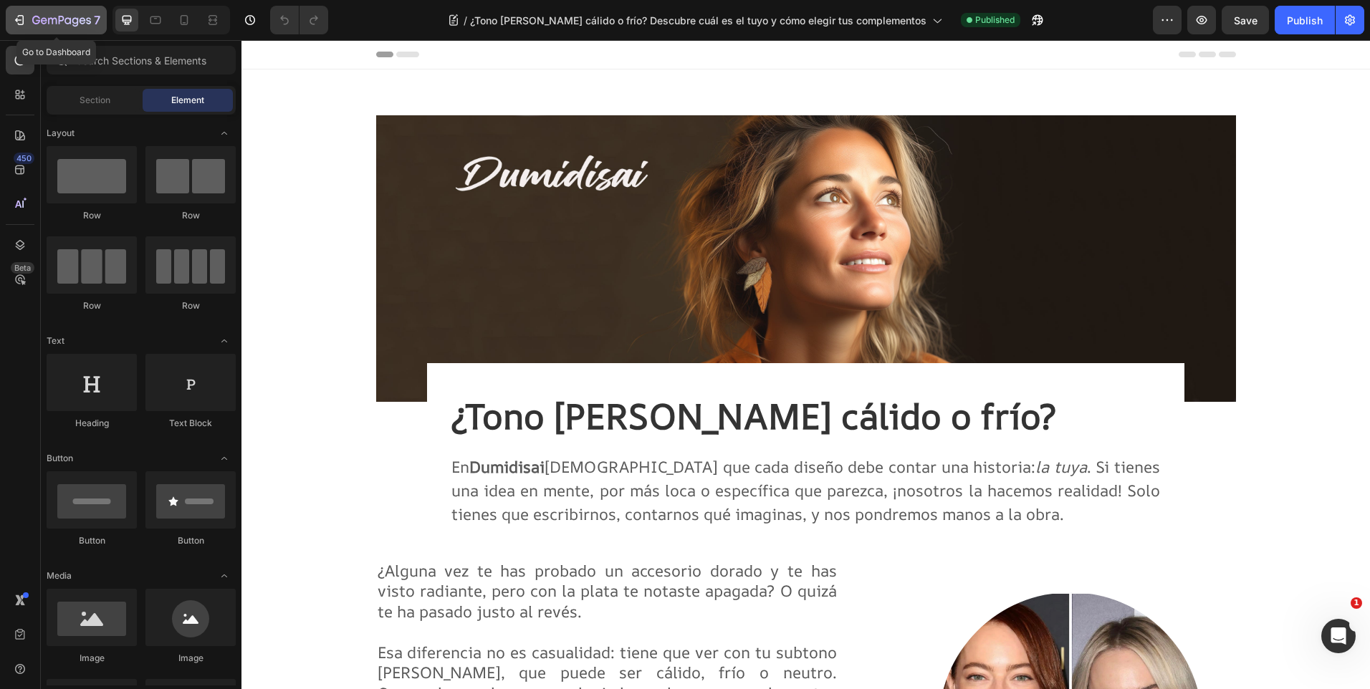
click at [37, 16] on icon "button" at bounding box center [36, 20] width 8 height 9
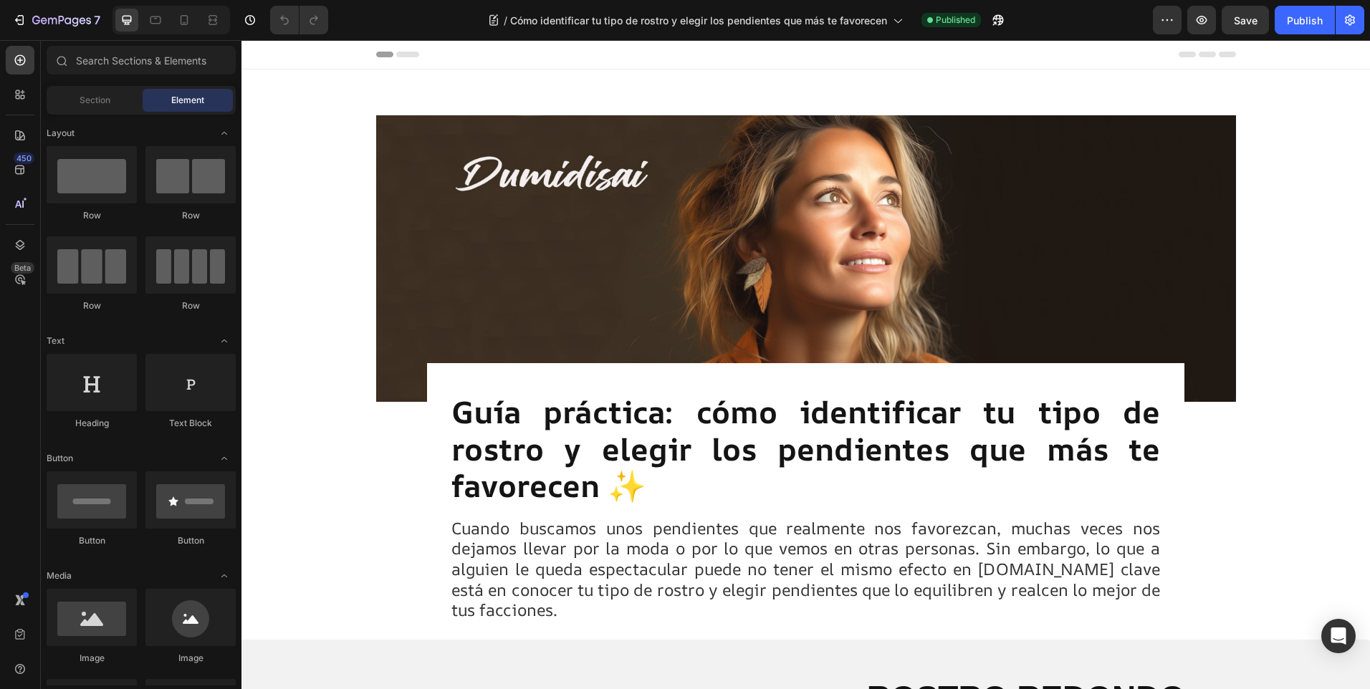
click at [945, 638] on div "Guía práctica: cómo identificar tu tipo de rostro y elegir los pendientes que m…" at bounding box center [806, 516] width 712 height 248
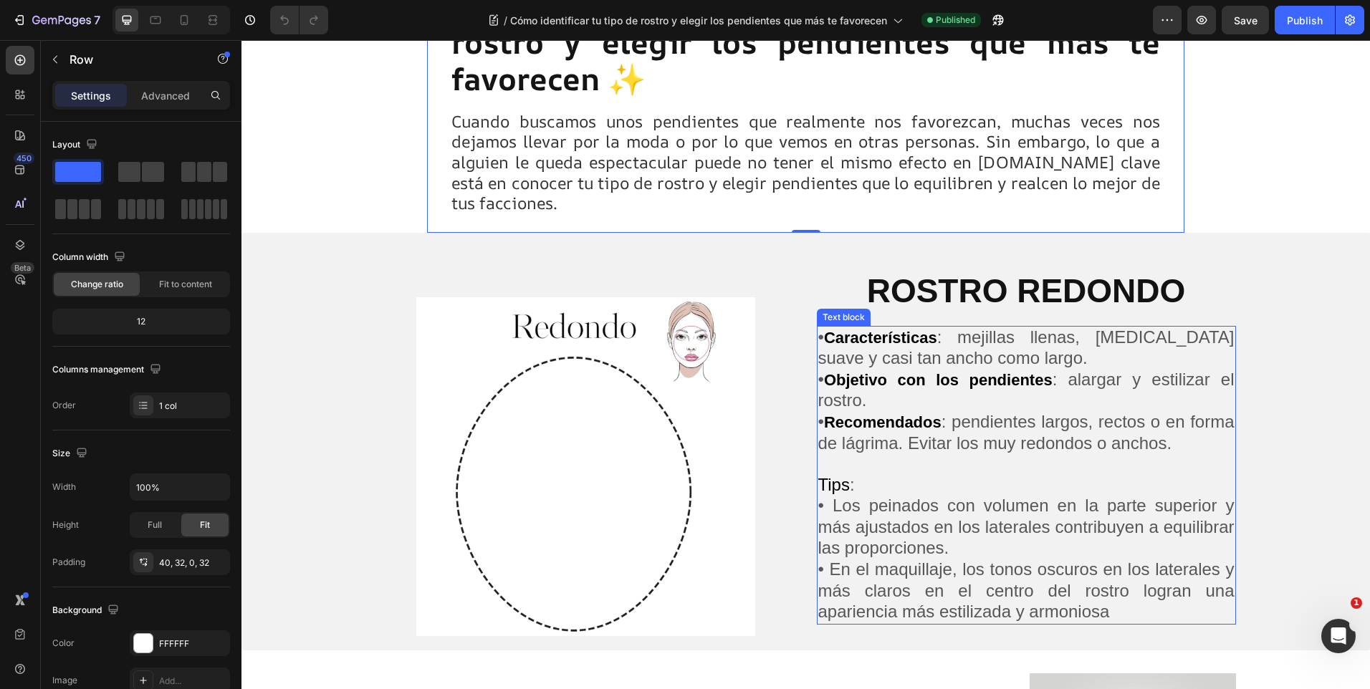
scroll to position [430, 0]
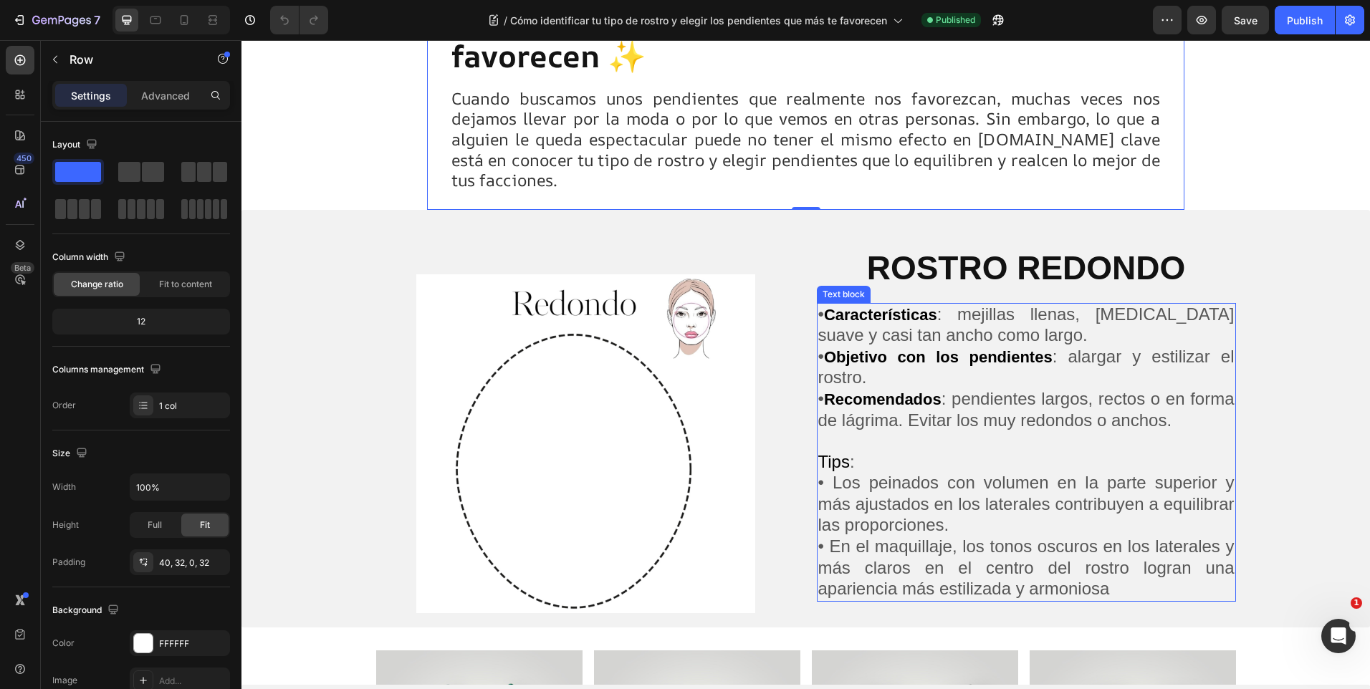
click at [987, 482] on span "• Los peinados con volumen en la parte superior y más ajustados en los laterale…" at bounding box center [1026, 504] width 416 height 62
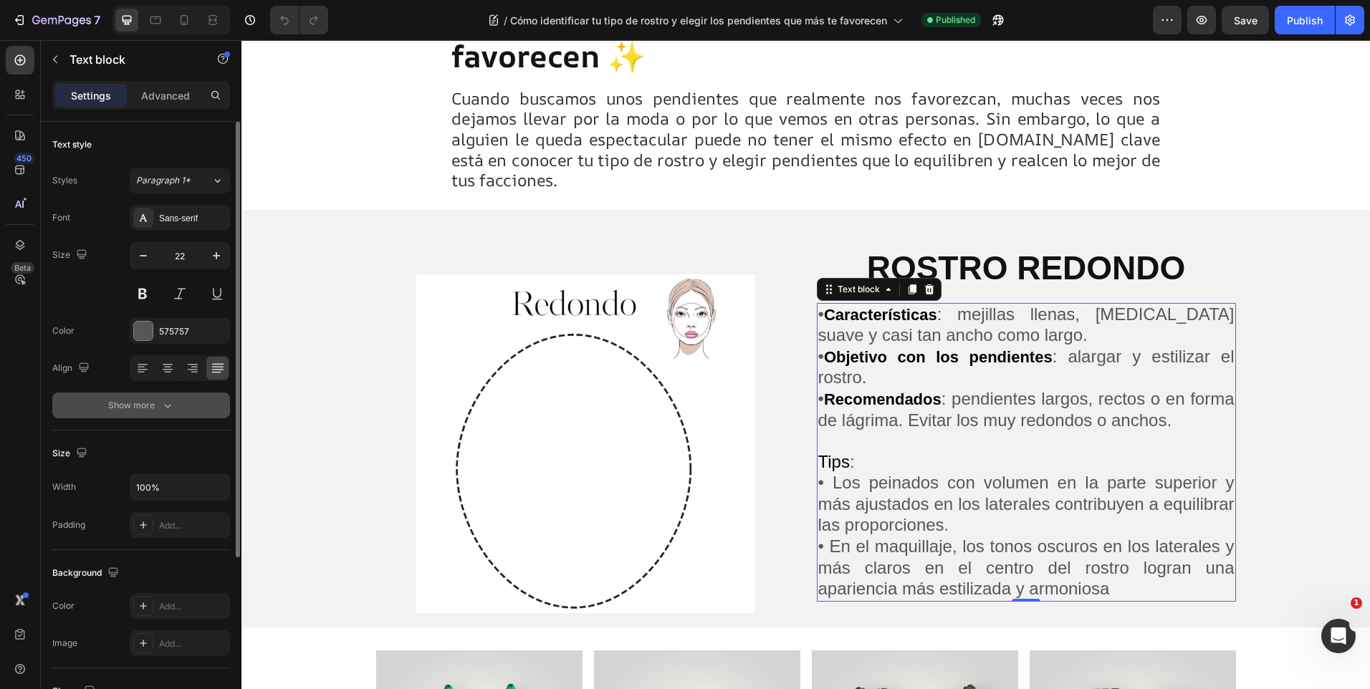
click at [159, 401] on div "Show more" at bounding box center [141, 405] width 67 height 14
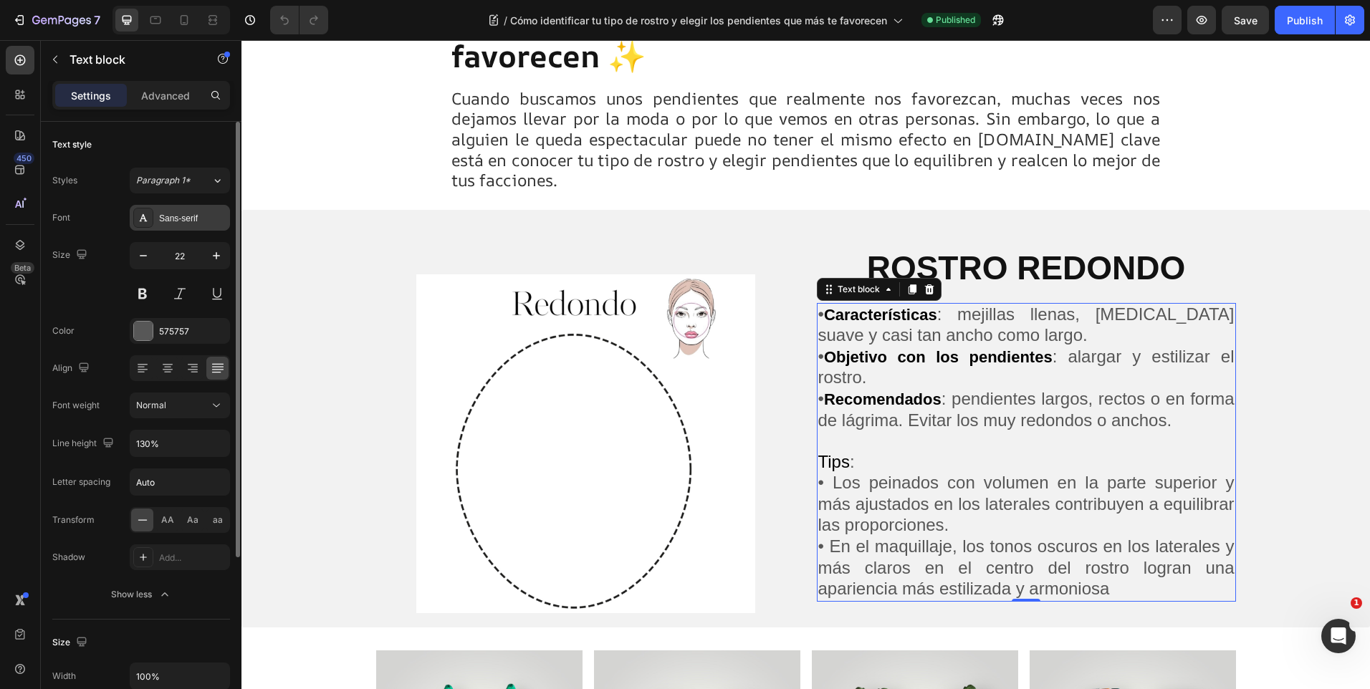
click at [184, 211] on div "Sans-serif" at bounding box center [180, 218] width 100 height 26
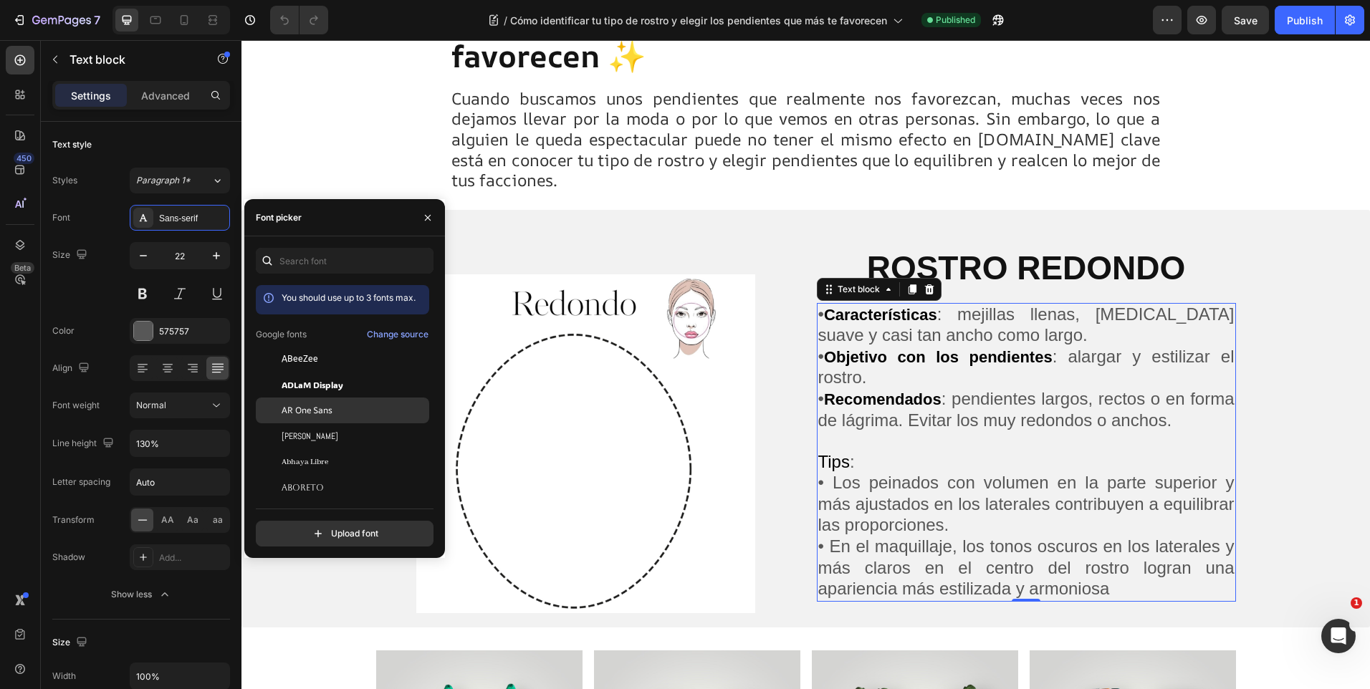
click at [333, 407] on span "AR One Sans" at bounding box center [307, 410] width 51 height 13
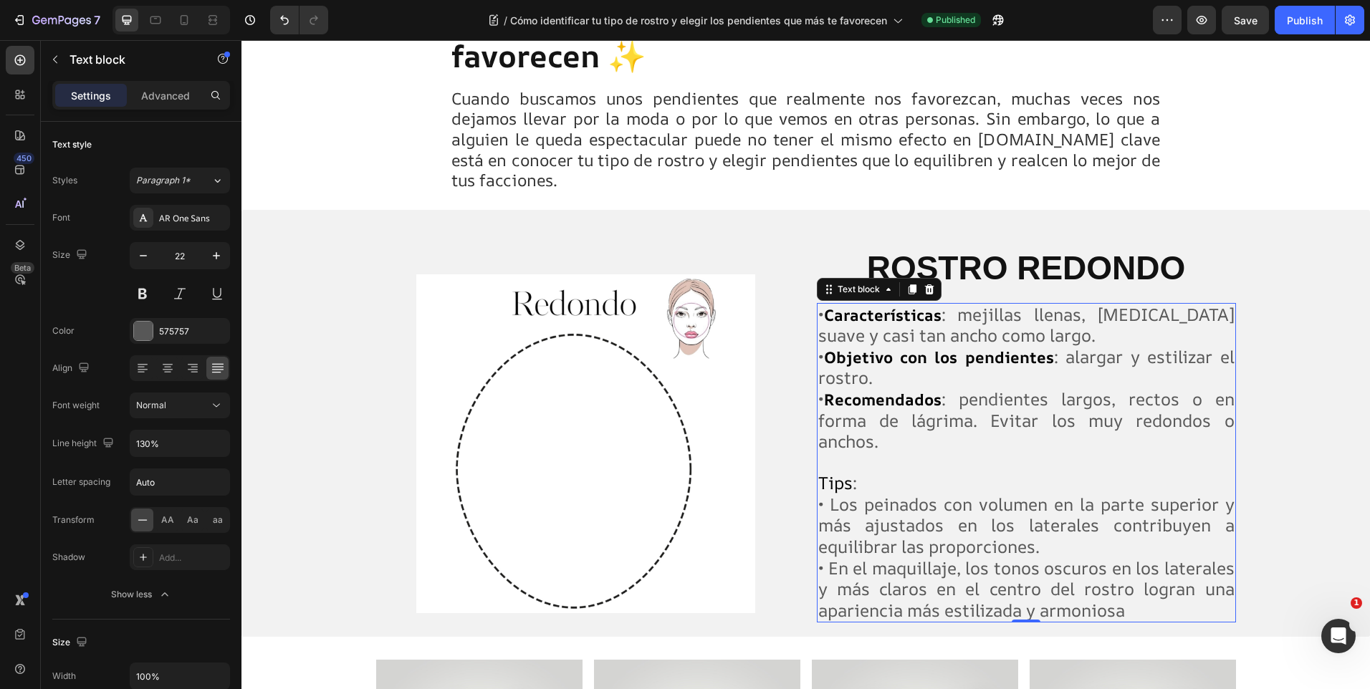
click at [1012, 400] on span ": pendientes largos, rectos o en forma de lágrima. Evitar los muy redondos o an…" at bounding box center [1026, 420] width 416 height 65
click at [643, 132] on span "Cuando buscamos unos pendientes que realmente nos favorezcan, muchas veces nos …" at bounding box center [806, 139] width 709 height 104
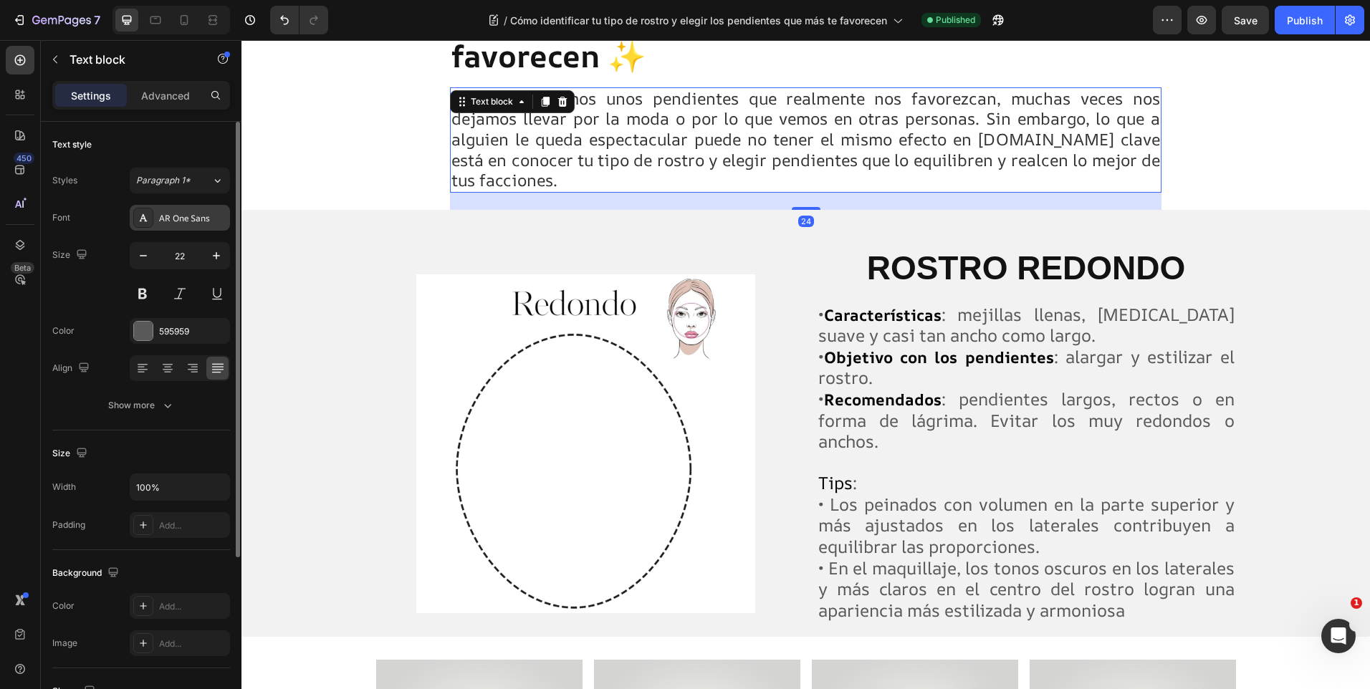
click at [191, 218] on div "AR One Sans" at bounding box center [192, 218] width 67 height 13
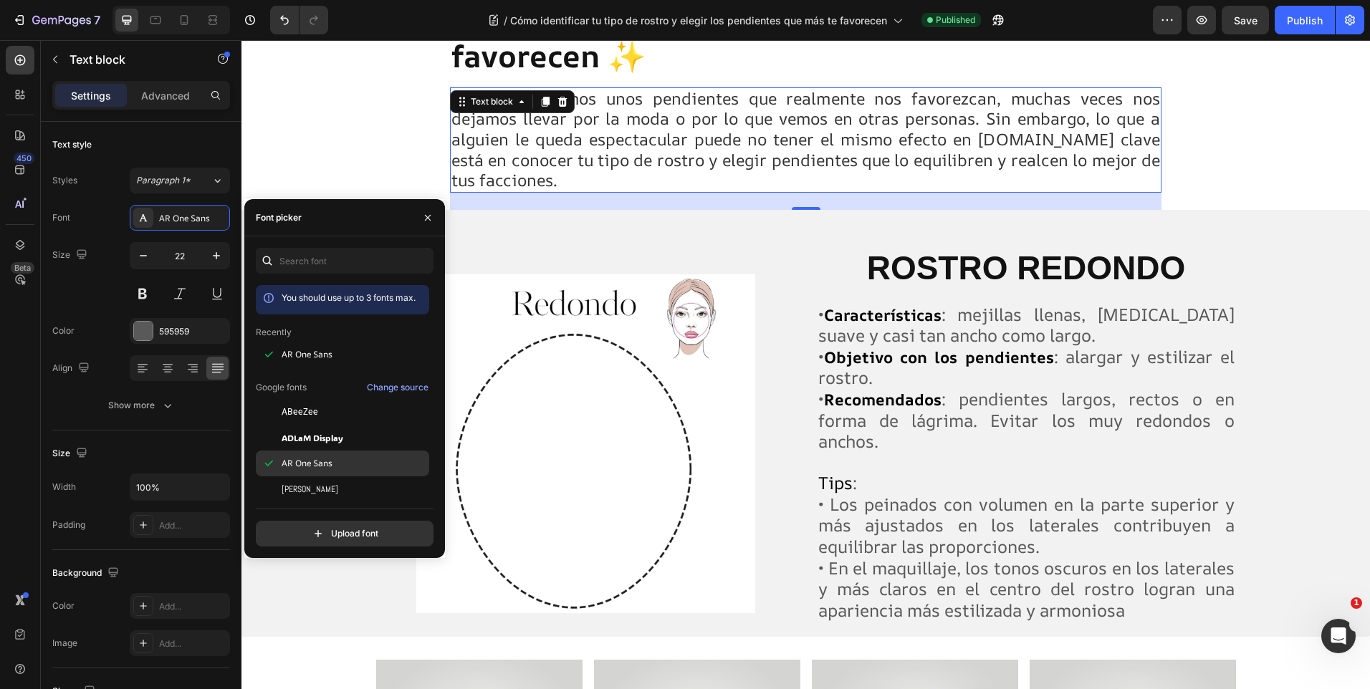
click at [312, 459] on span "AR One Sans" at bounding box center [307, 463] width 51 height 13
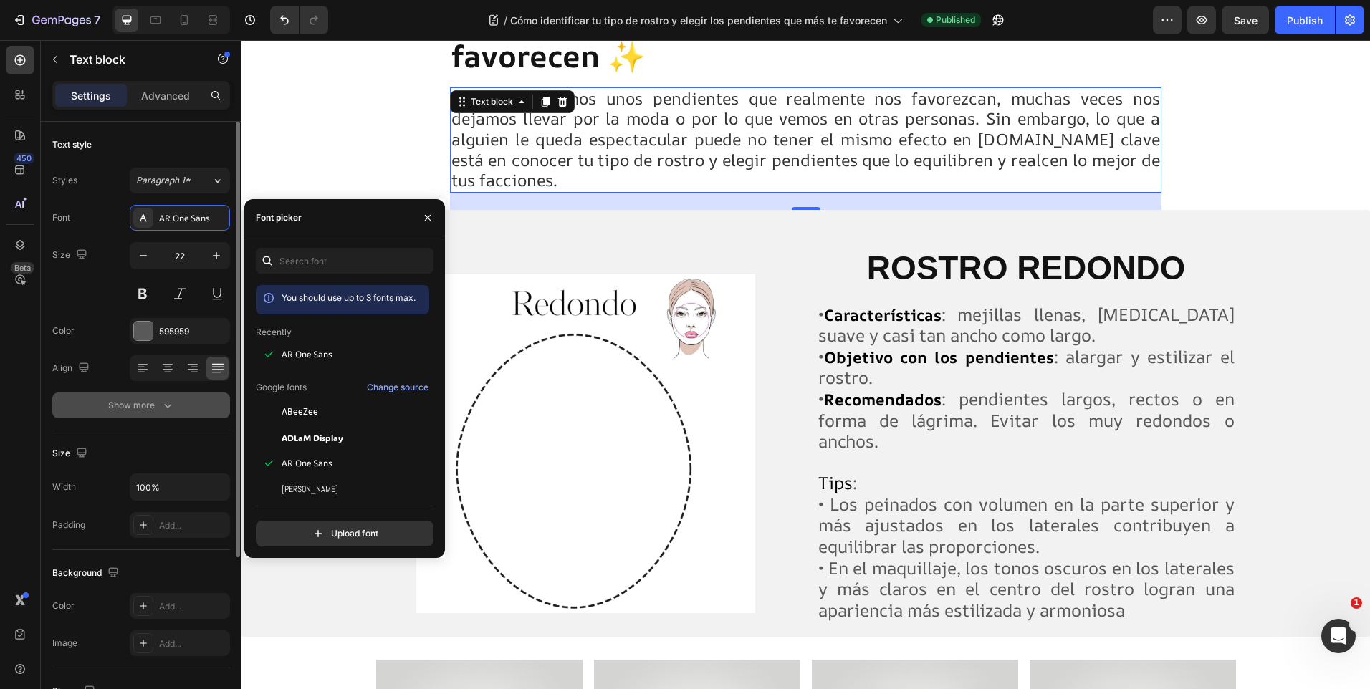
click at [168, 407] on icon "button" at bounding box center [167, 406] width 7 height 4
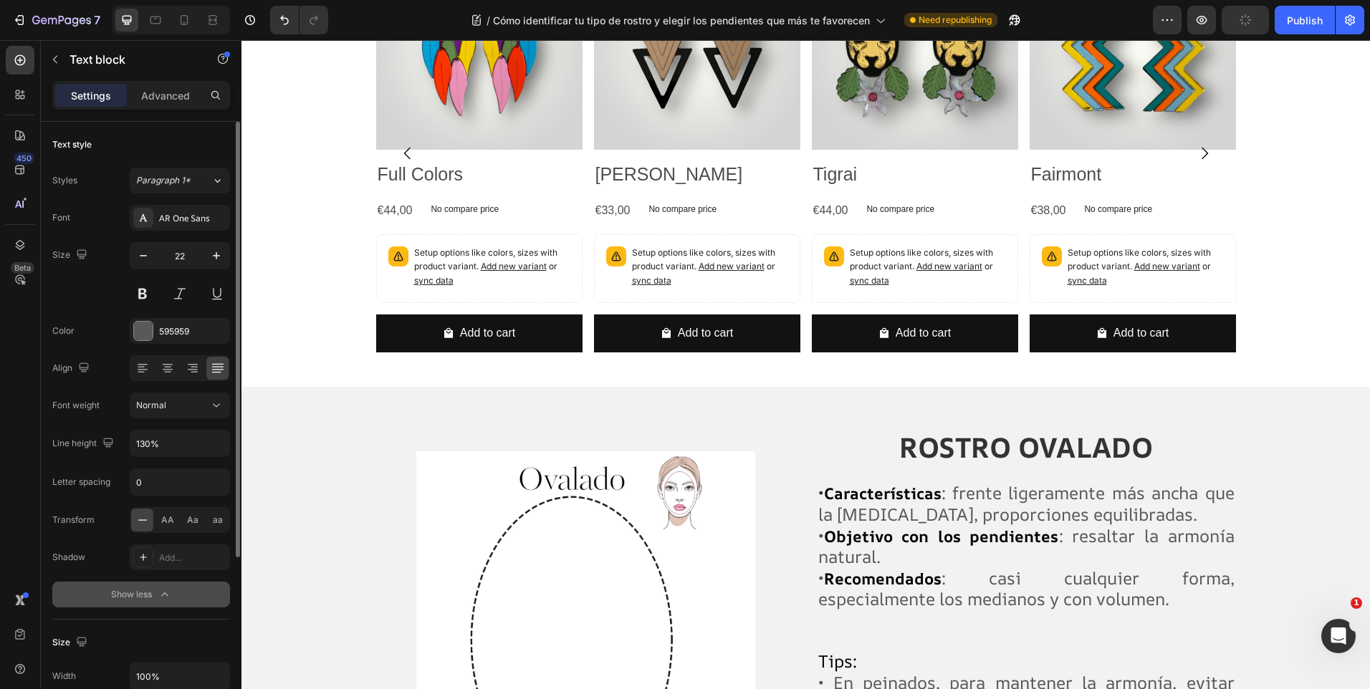
scroll to position [1225, 0]
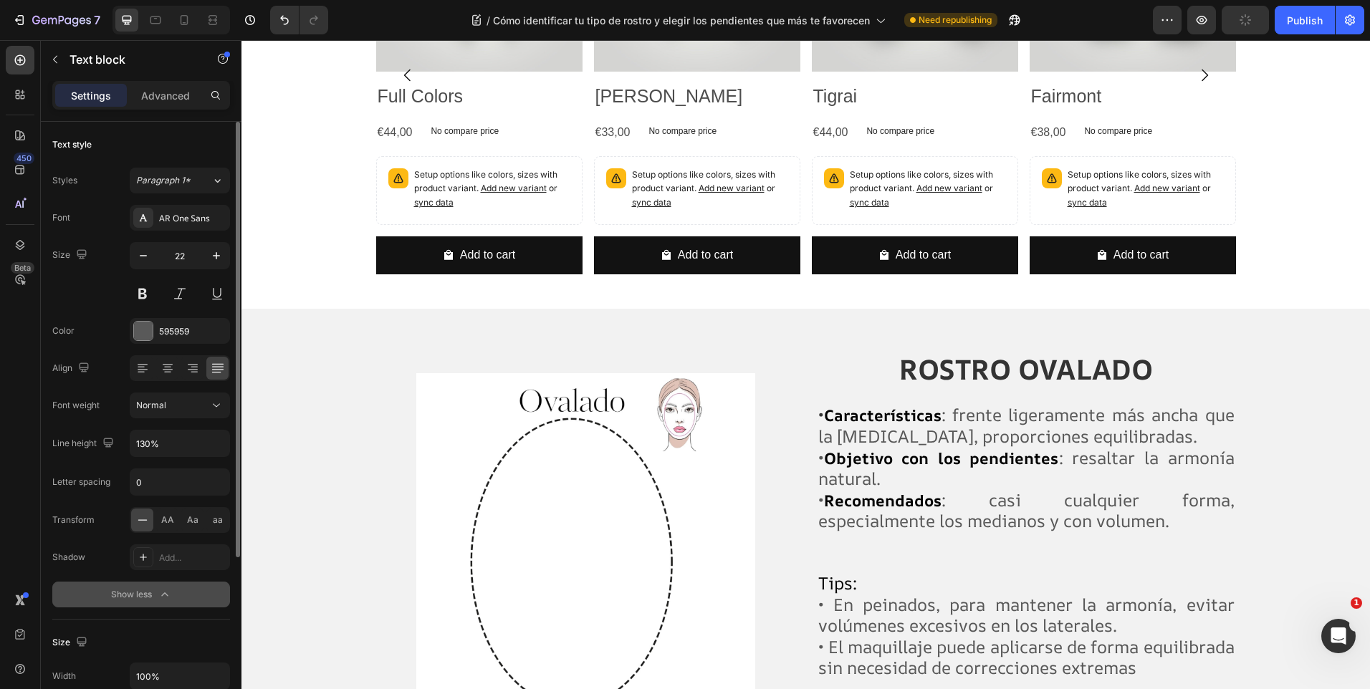
click at [955, 489] on span ": casi cualquier forma, especialmente los medianos y con volumen." at bounding box center [1026, 511] width 416 height 44
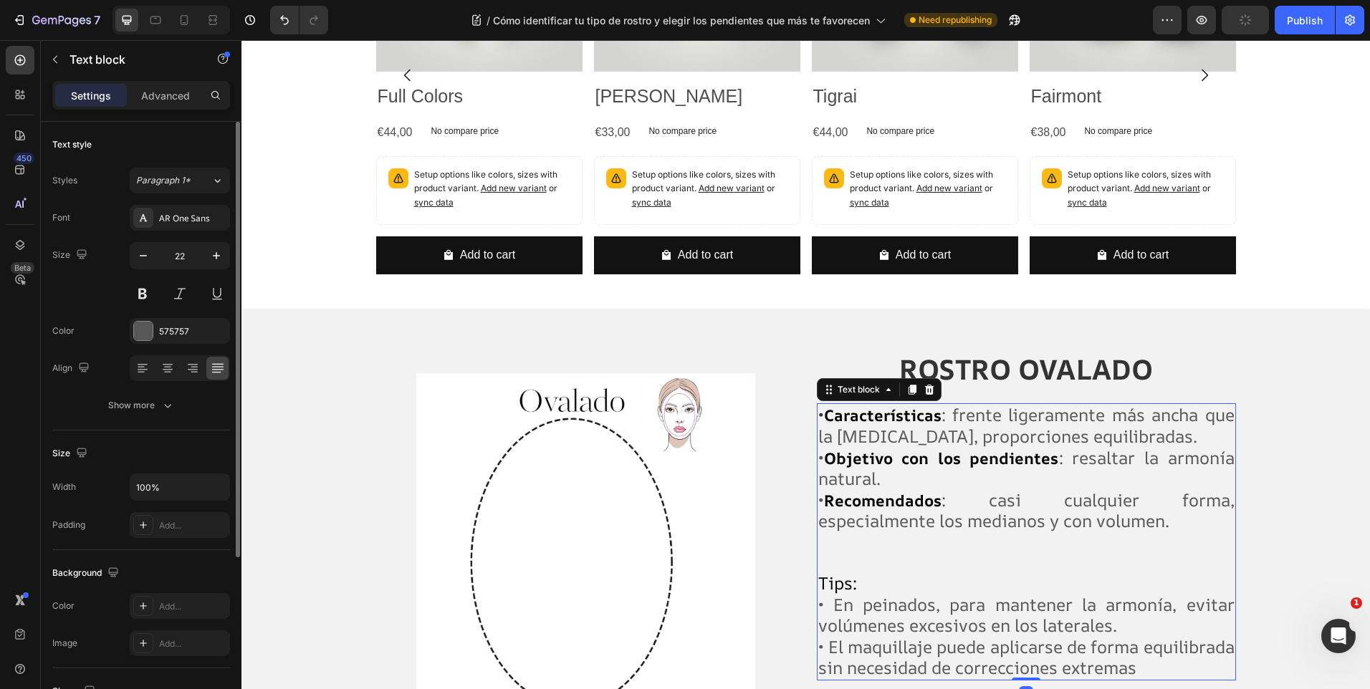
scroll to position [1362, 0]
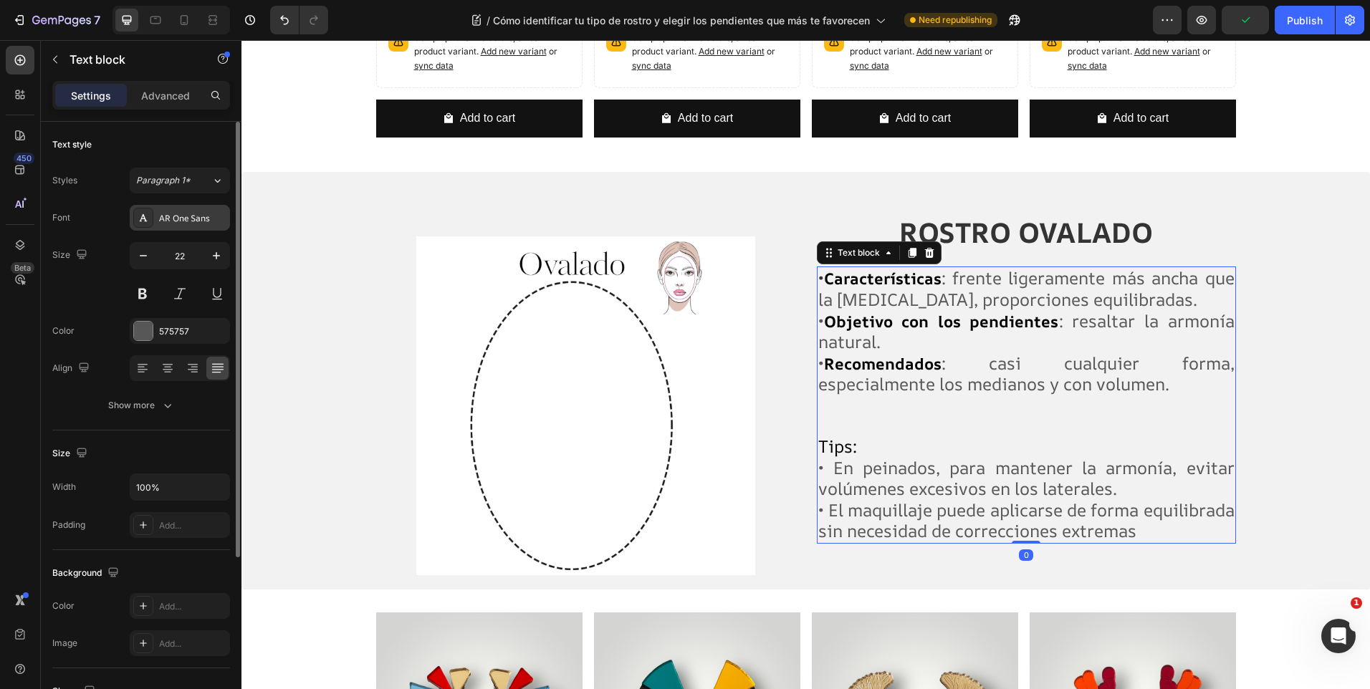
click at [181, 214] on div "AR One Sans" at bounding box center [192, 218] width 67 height 13
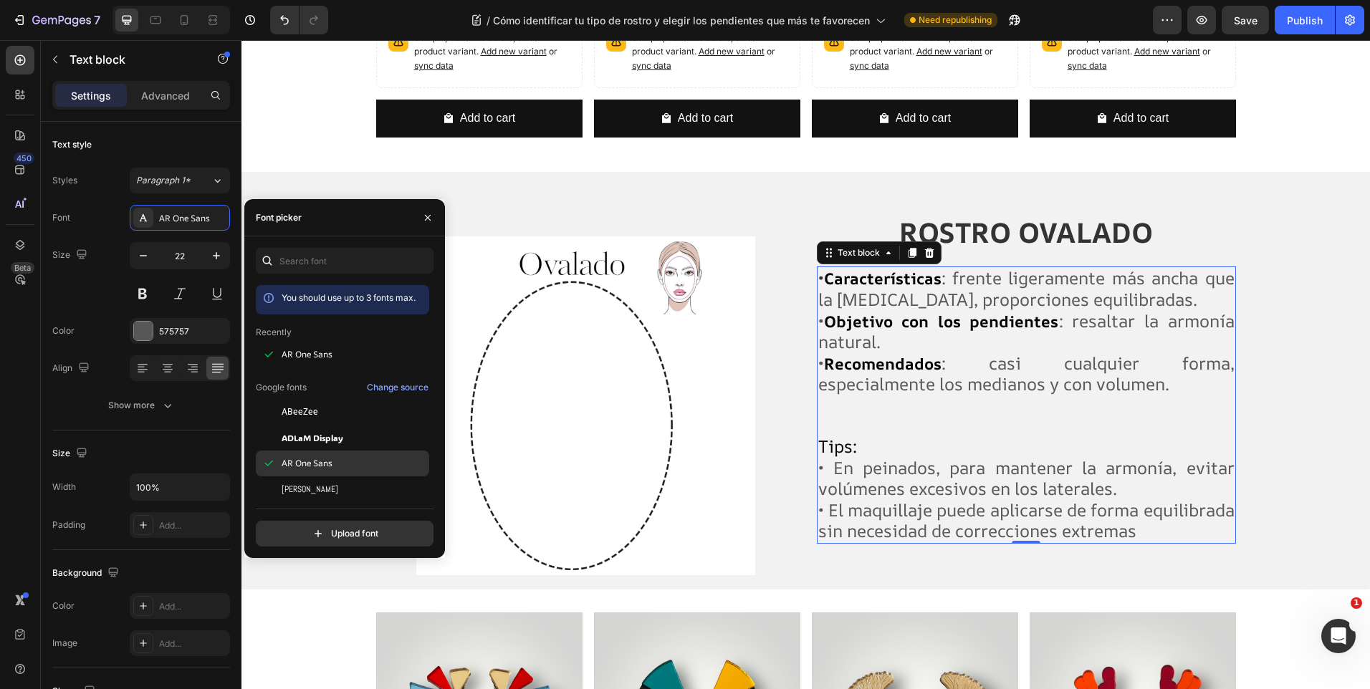
click at [338, 460] on div "AR One Sans" at bounding box center [354, 463] width 145 height 13
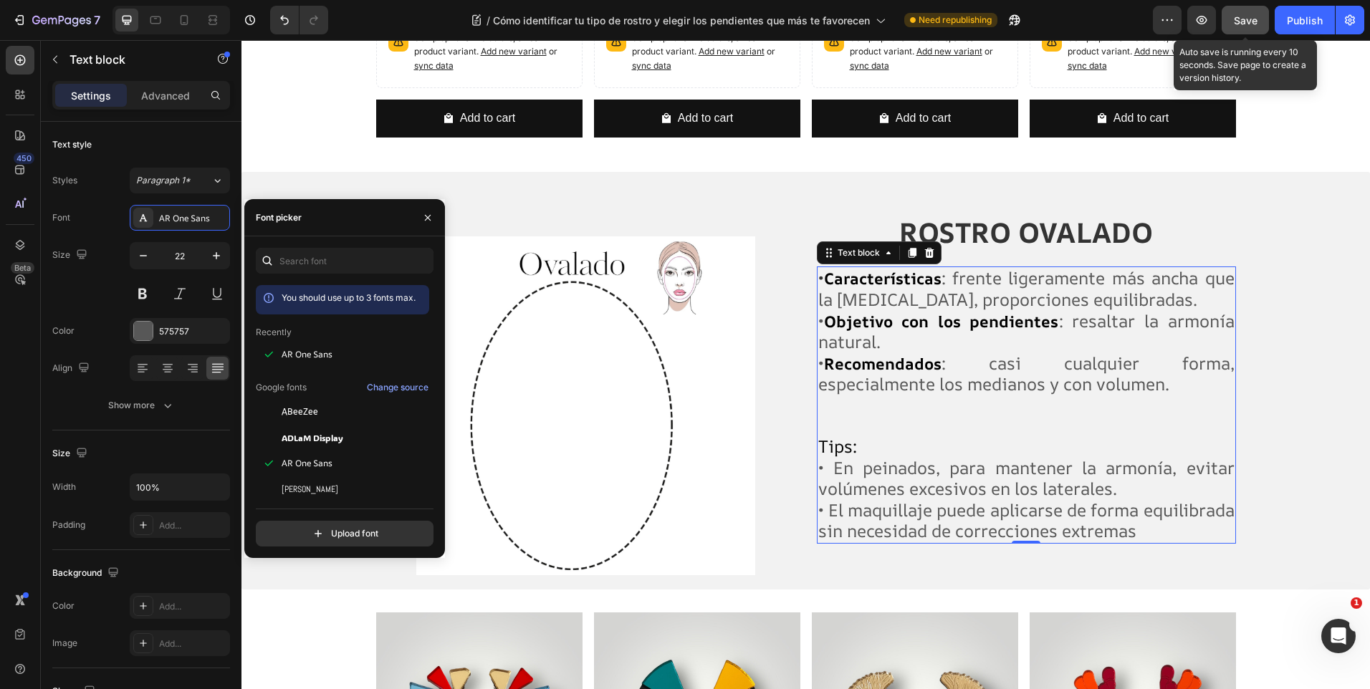
click at [1246, 29] on button "Save" at bounding box center [1245, 20] width 47 height 29
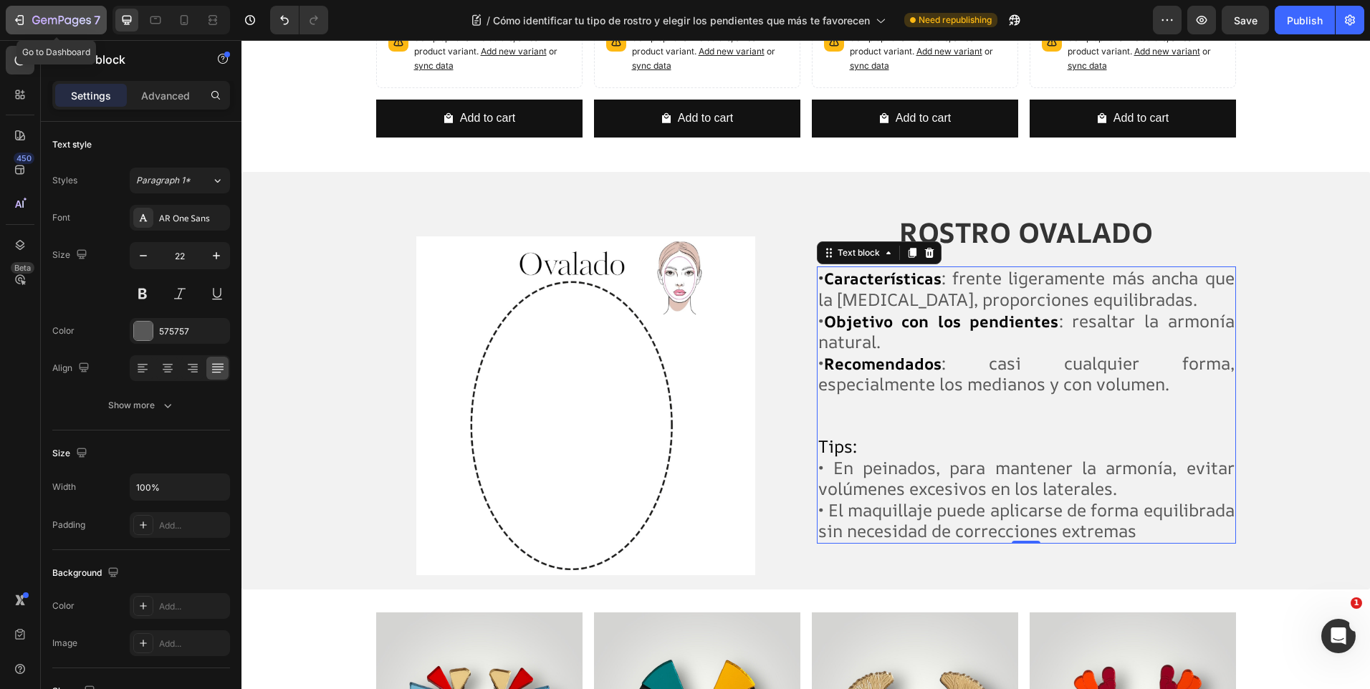
click at [39, 17] on icon "button" at bounding box center [61, 21] width 59 height 12
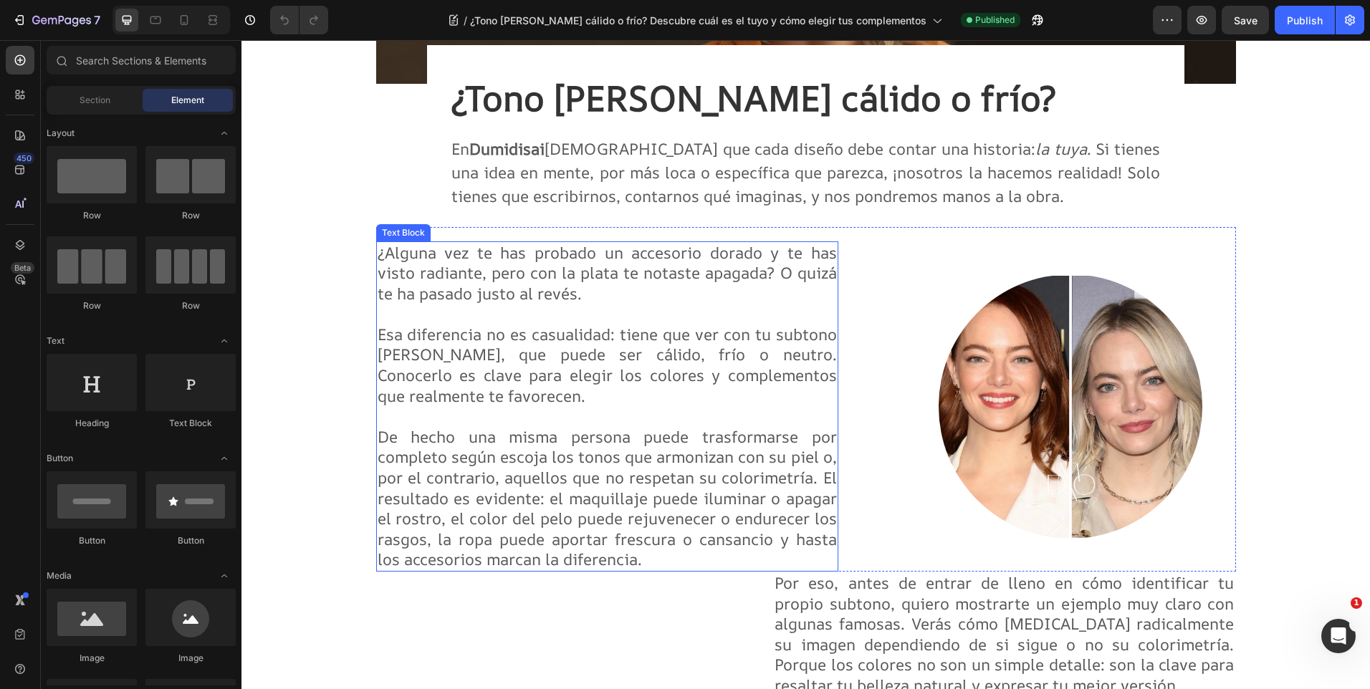
scroll to position [358, 0]
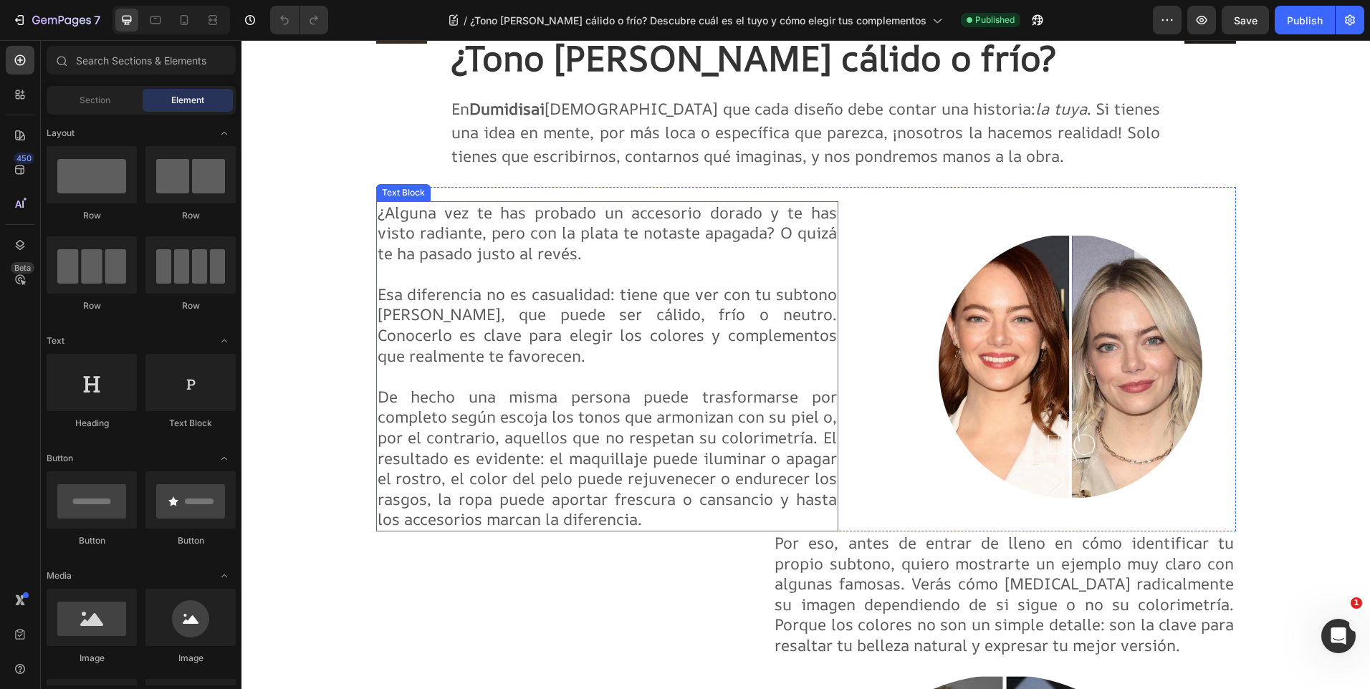
click at [667, 403] on p "De hecho una misma persona puede trasformarse por completo según escoja los ton…" at bounding box center [607, 458] width 459 height 143
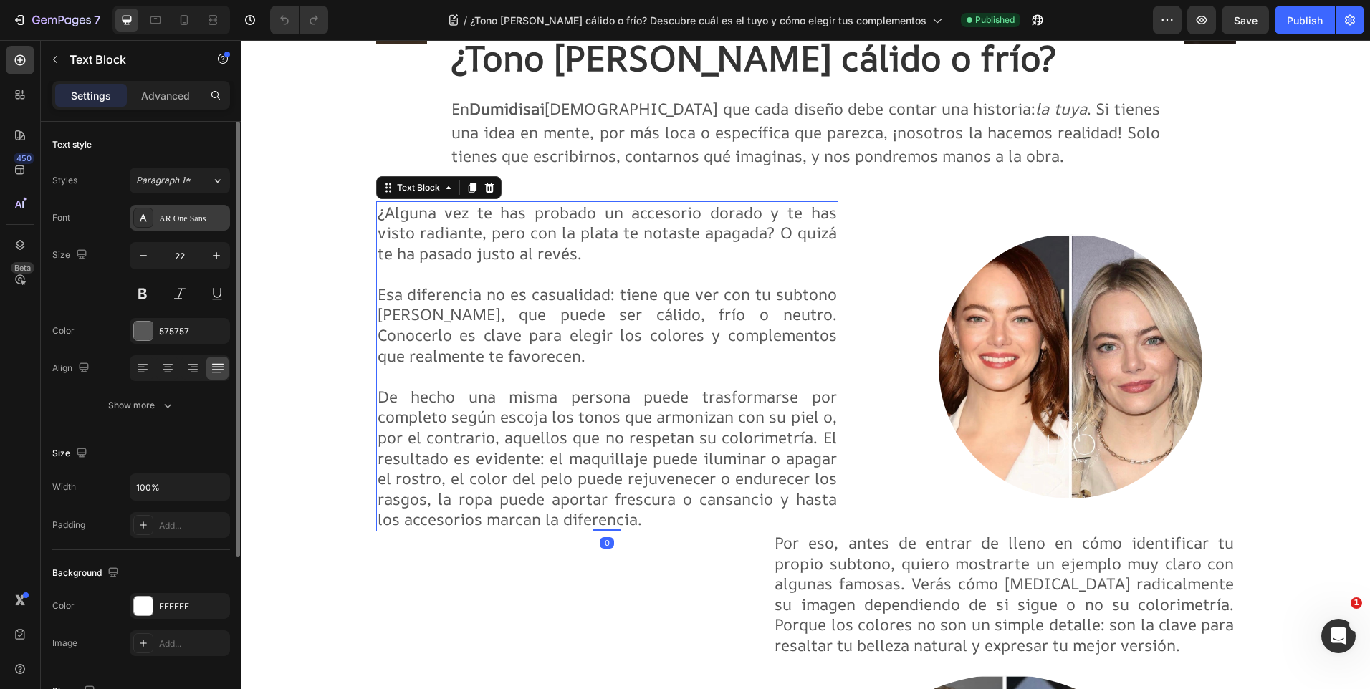
click at [181, 219] on div "AR One Sans" at bounding box center [192, 218] width 67 height 13
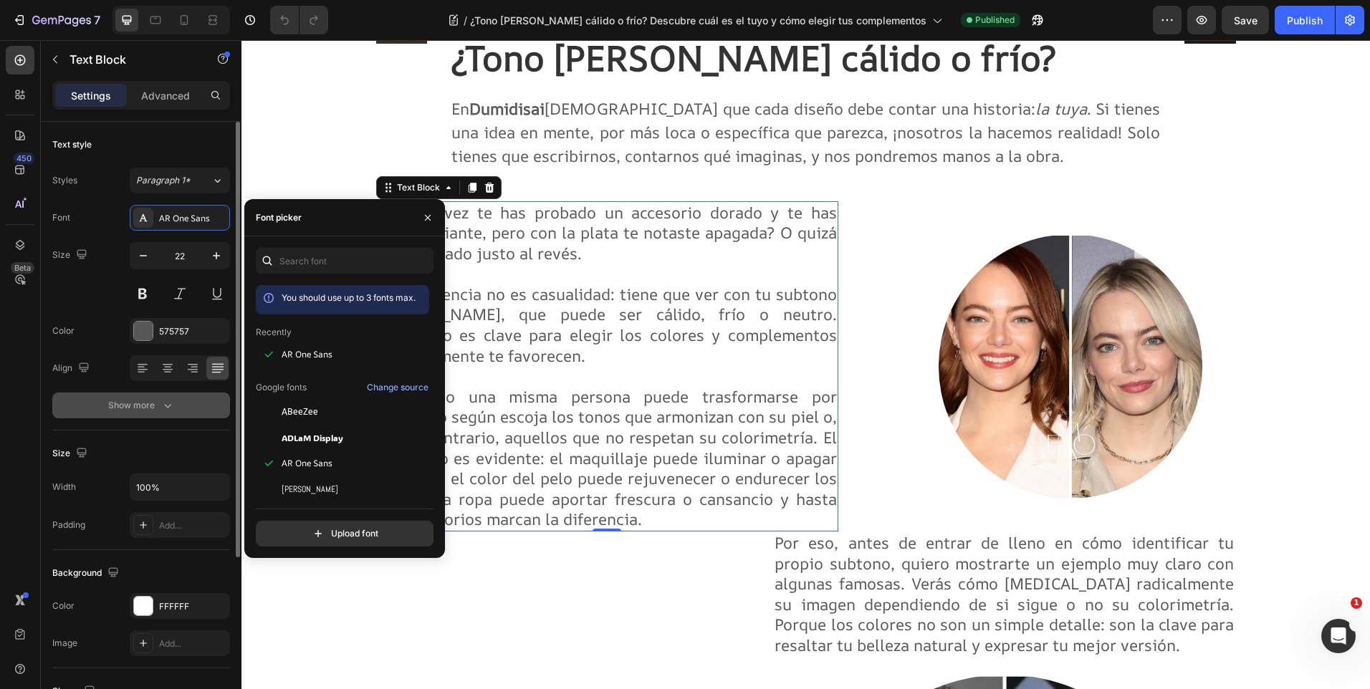
click at [163, 408] on icon "button" at bounding box center [168, 405] width 14 height 14
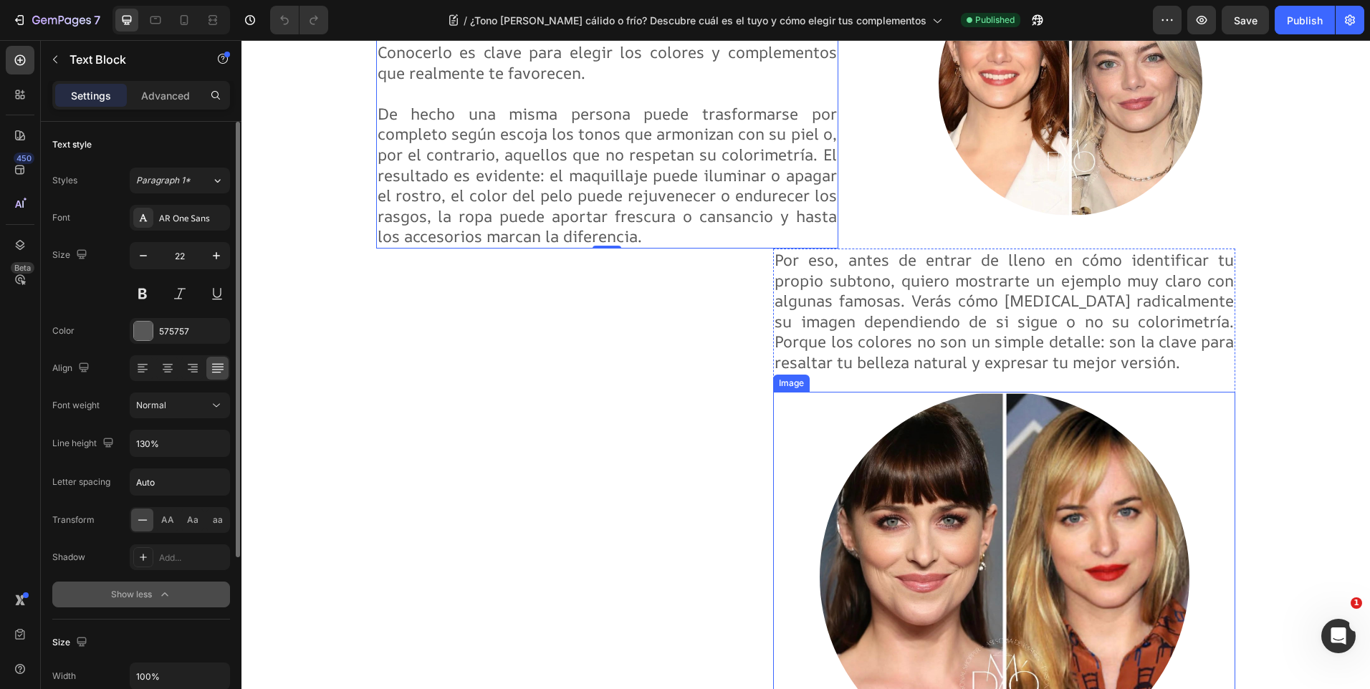
scroll to position [717, 0]
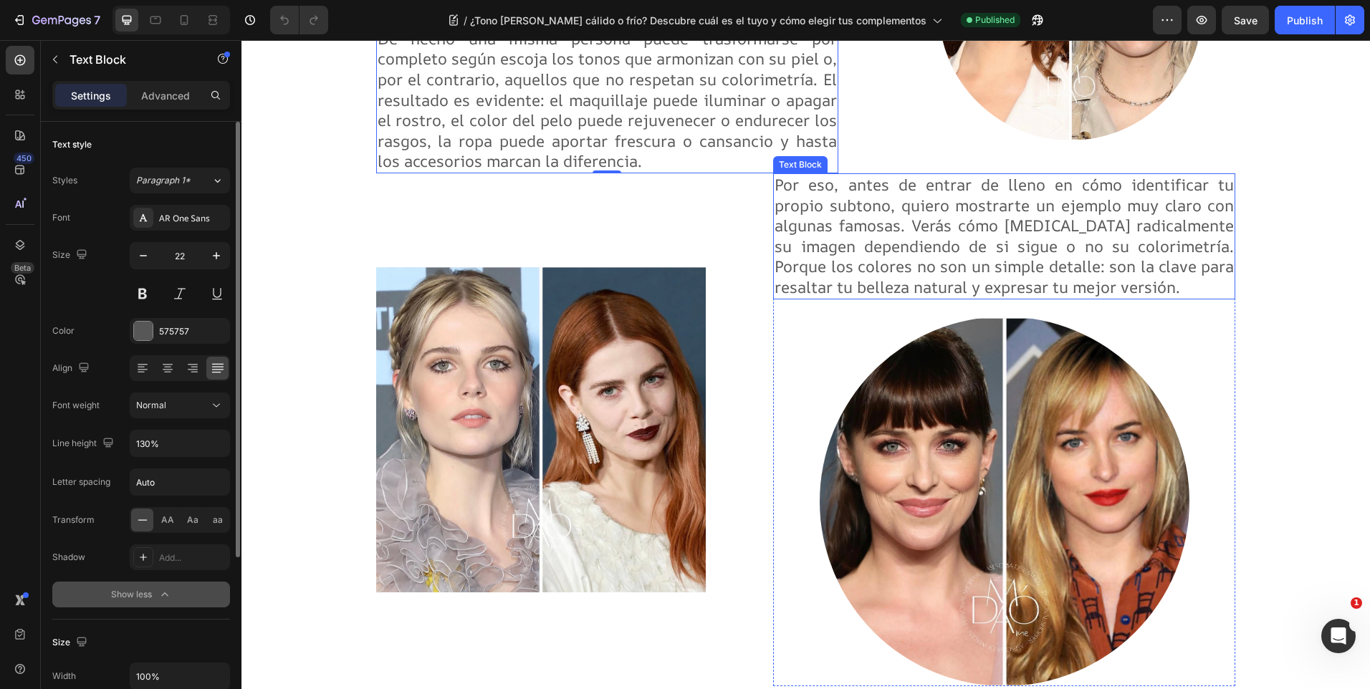
click at [965, 237] on p "Por eso, antes de entrar de lleno en cómo identificar tu propio subtono, quiero…" at bounding box center [1004, 236] width 459 height 123
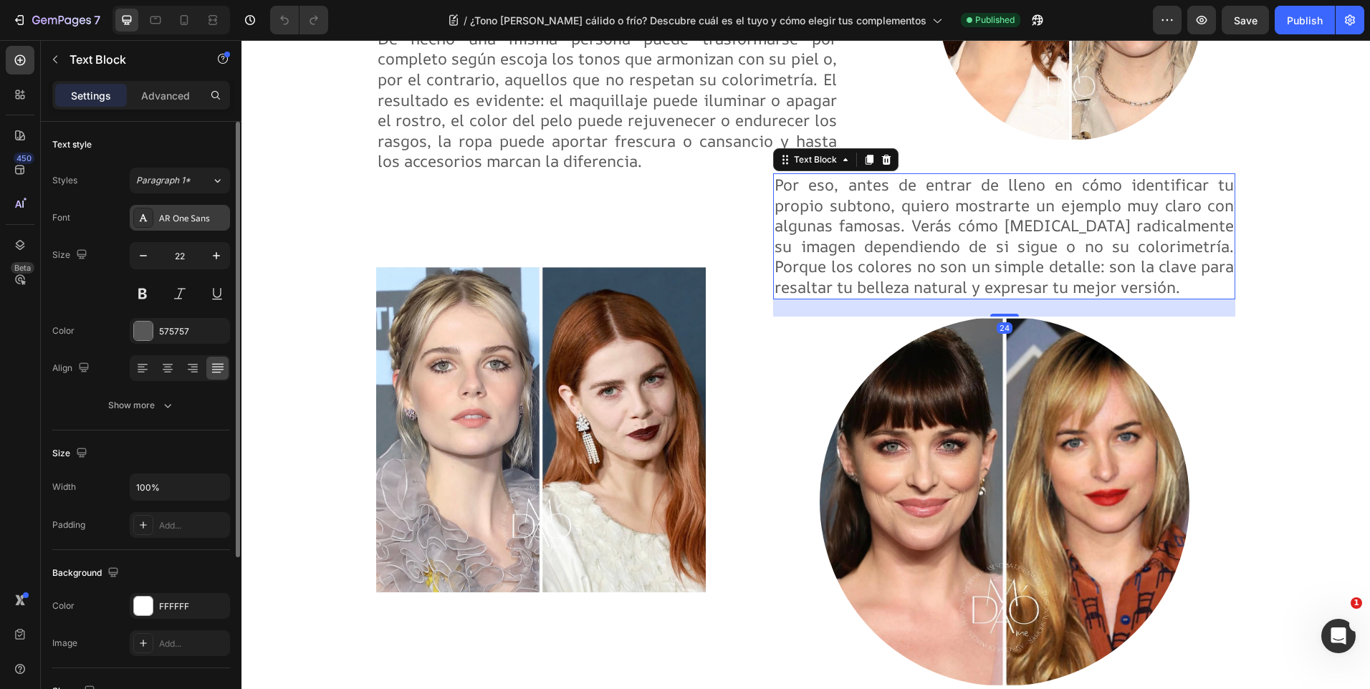
click at [190, 221] on div "AR One Sans" at bounding box center [192, 218] width 67 height 13
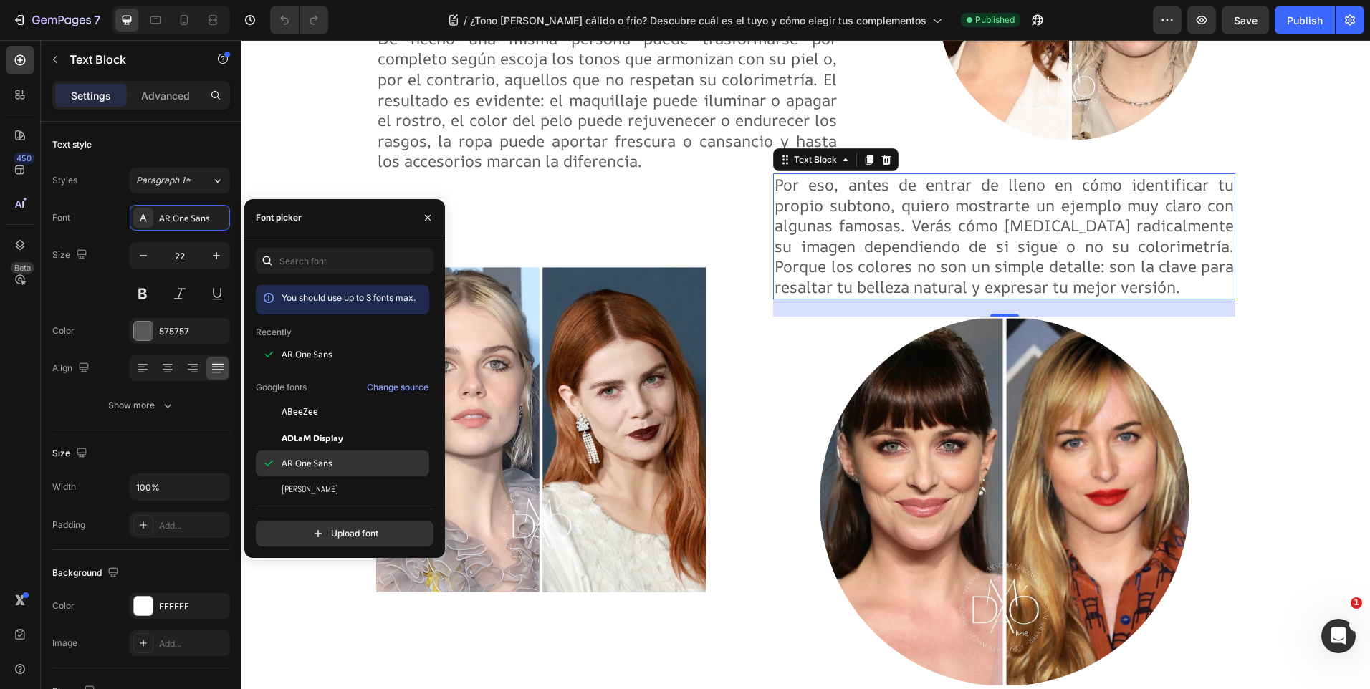
click at [333, 464] on div "AR One Sans" at bounding box center [354, 463] width 145 height 13
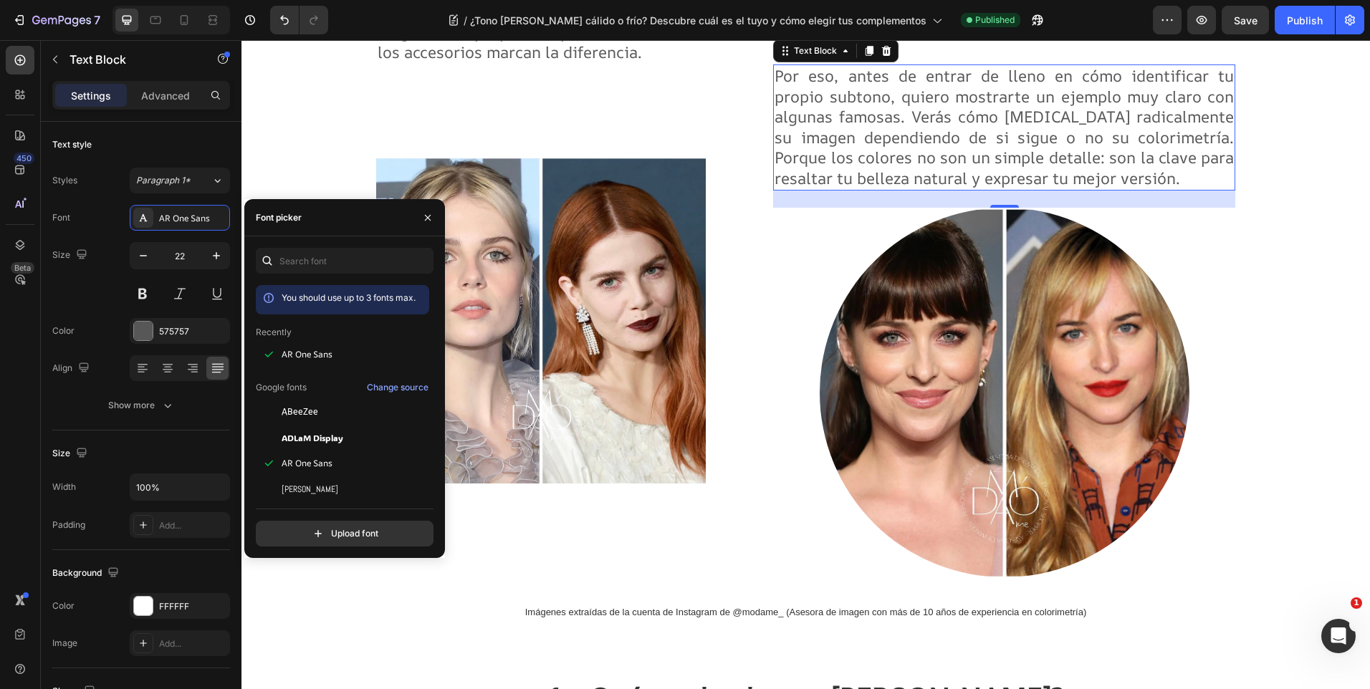
scroll to position [860, 0]
